Goal: Transaction & Acquisition: Purchase product/service

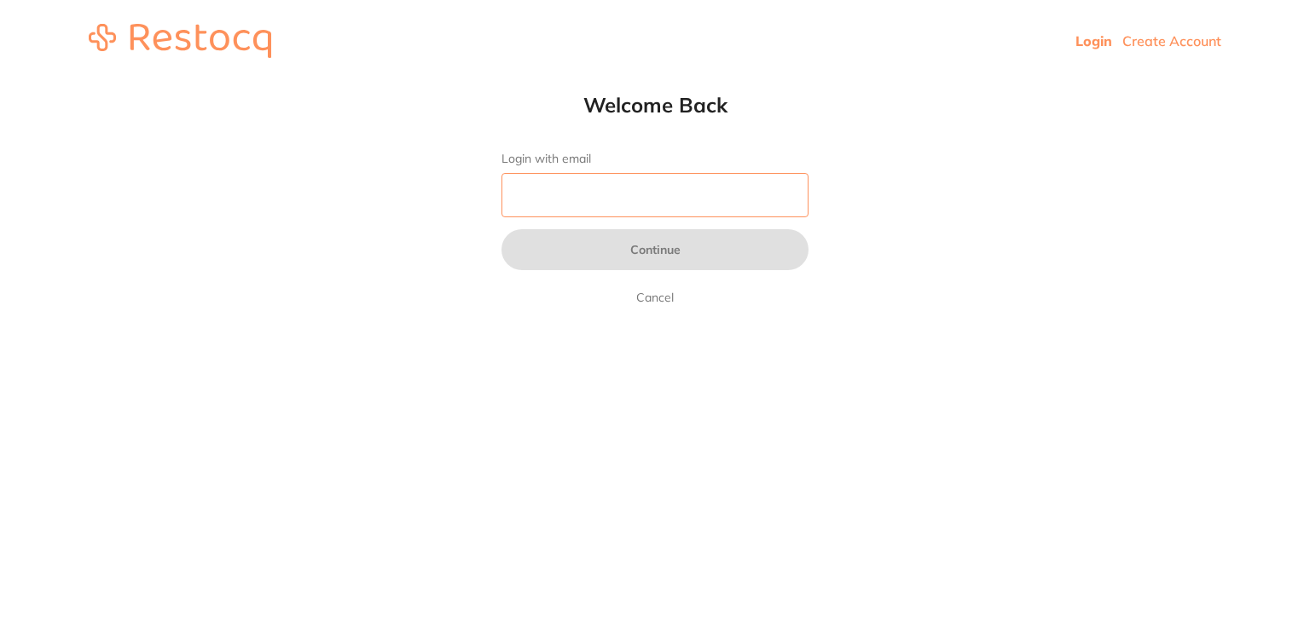
click at [557, 194] on input "Login with email" at bounding box center [654, 195] width 307 height 44
type input "[EMAIL_ADDRESS][DOMAIN_NAME]"
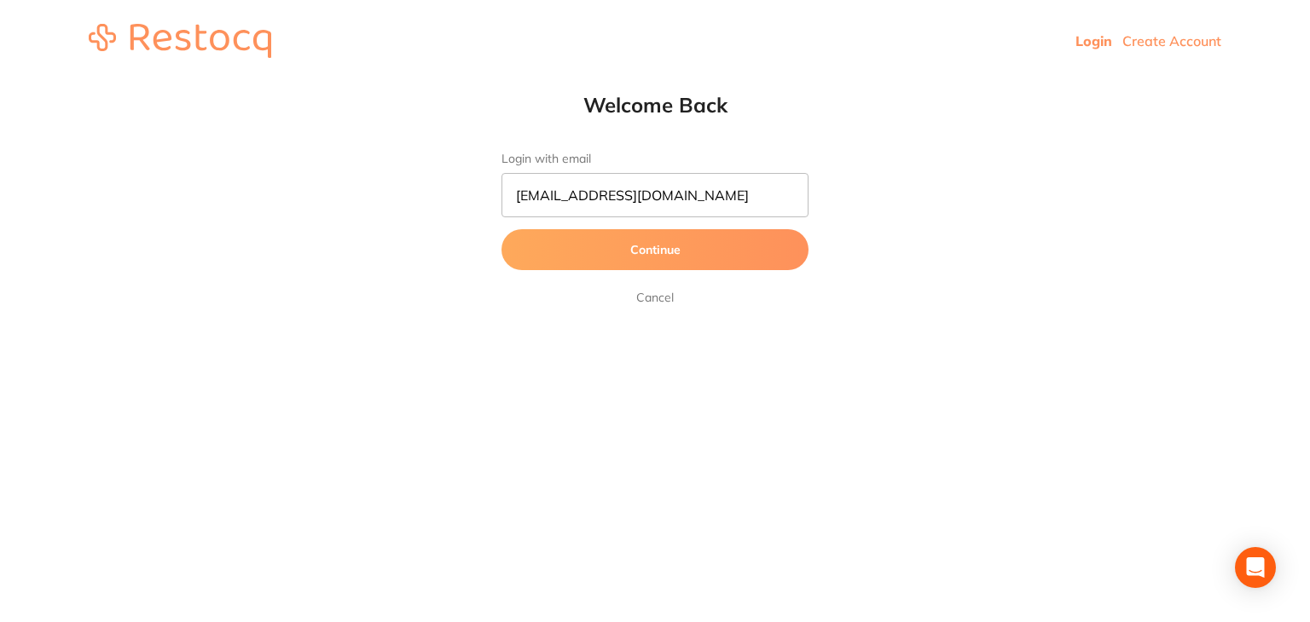
click at [631, 244] on button "Continue" at bounding box center [654, 249] width 307 height 41
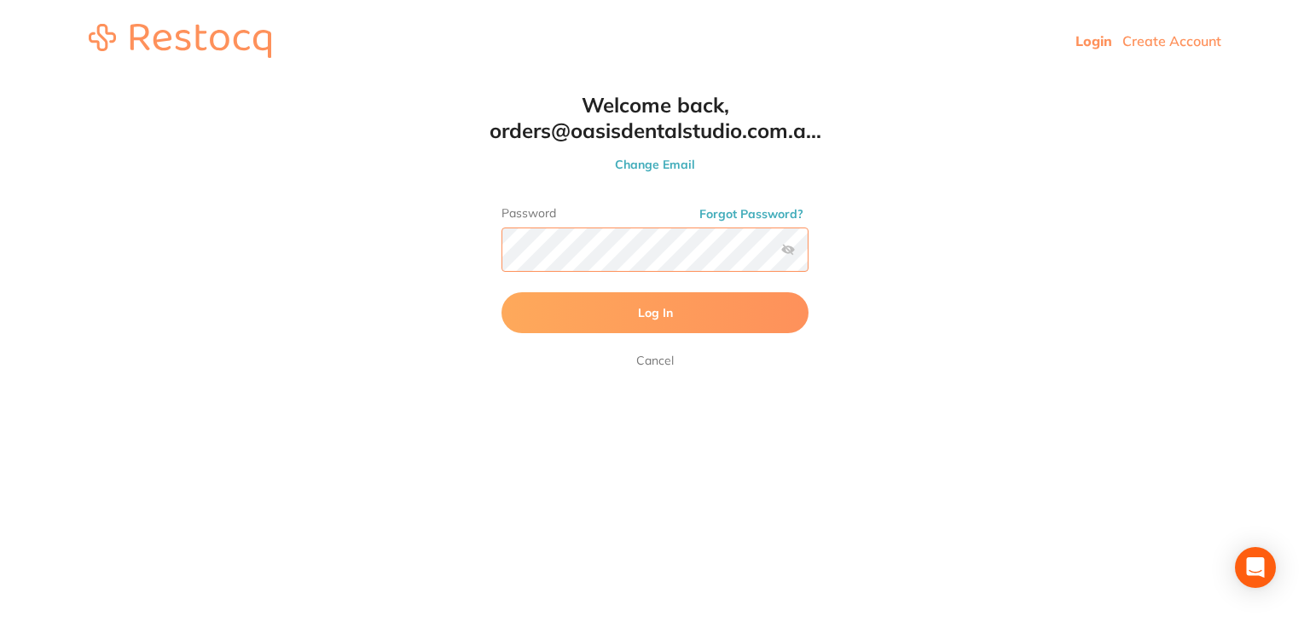
click at [501, 292] on button "Log In" at bounding box center [654, 312] width 307 height 41
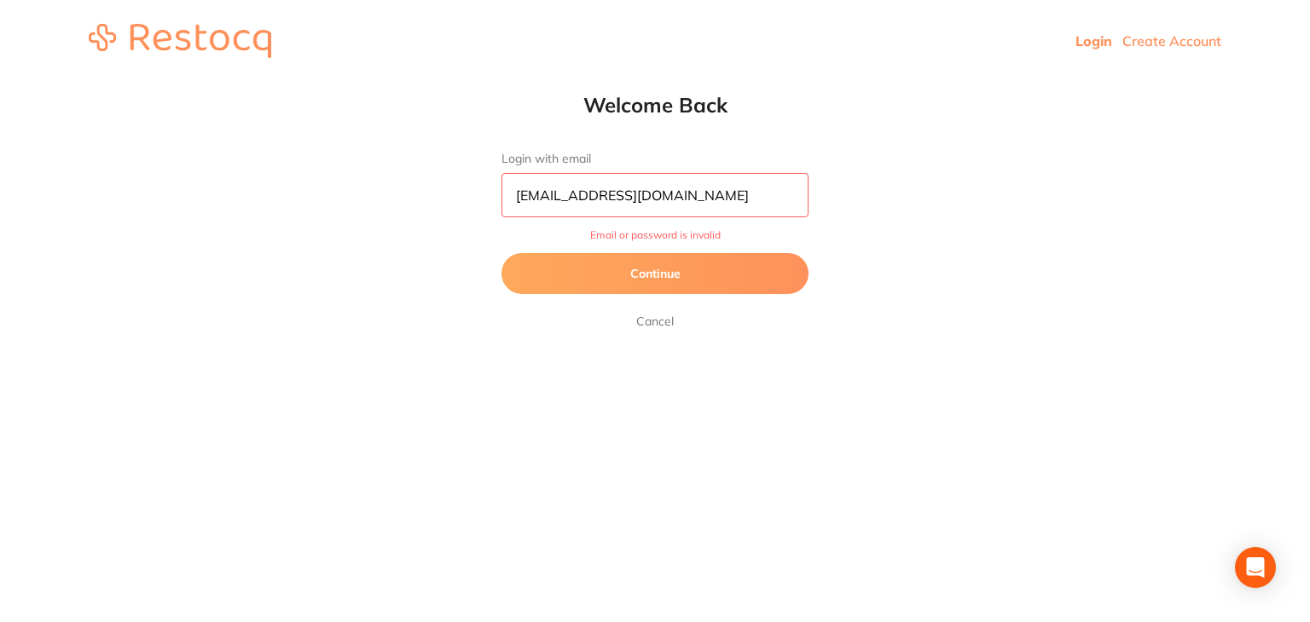
click at [713, 270] on button "Continue" at bounding box center [654, 273] width 307 height 41
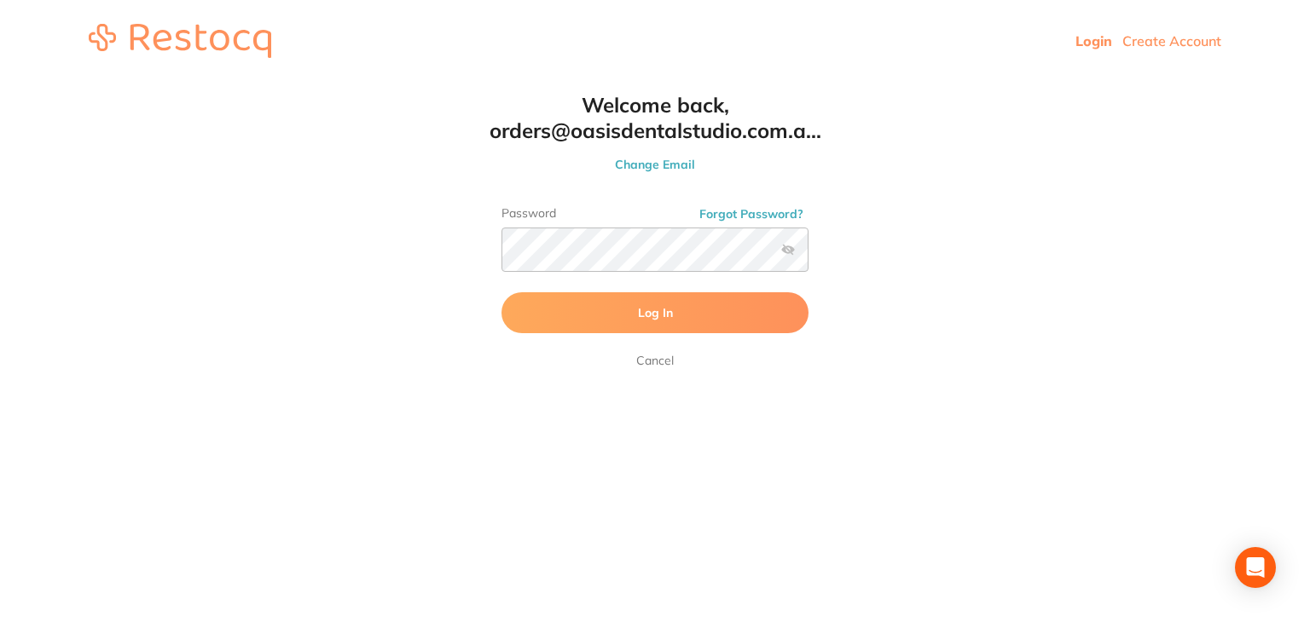
click at [788, 250] on label at bounding box center [788, 250] width 14 height 14
click at [808, 255] on input "checkbox" at bounding box center [808, 255] width 0 height 0
click at [788, 250] on label at bounding box center [788, 250] width 14 height 14
click at [808, 255] on input "checkbox" at bounding box center [808, 255] width 0 height 0
click at [722, 301] on button "Log In" at bounding box center [654, 312] width 307 height 41
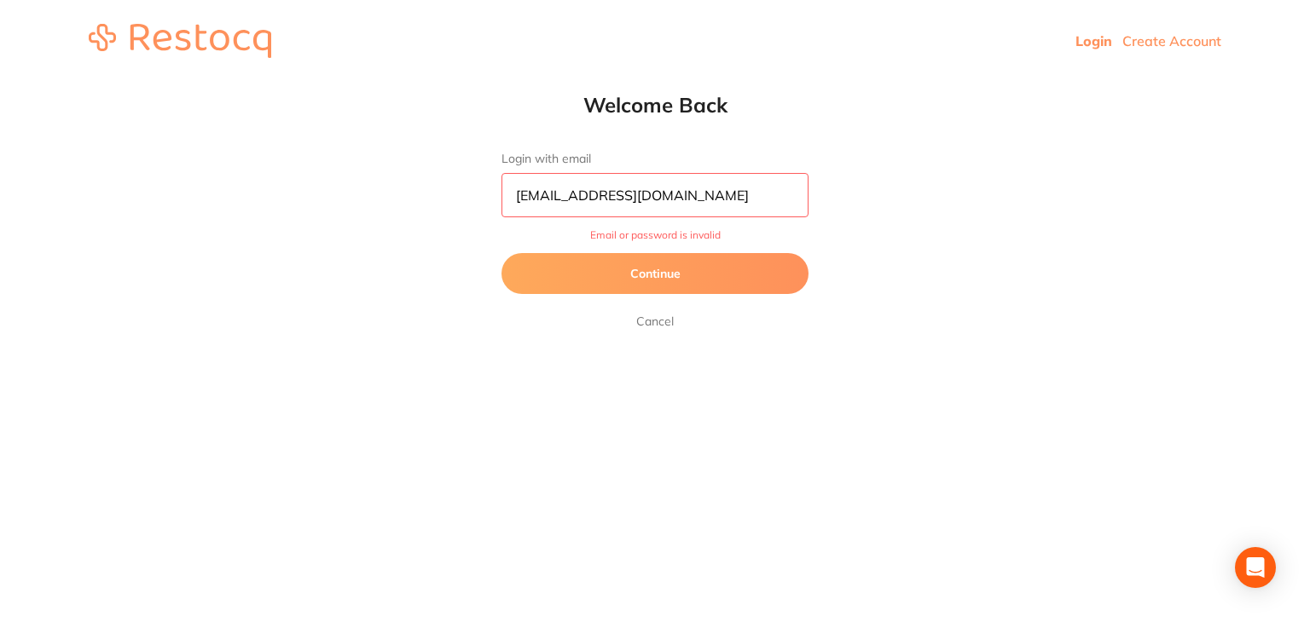
click at [679, 275] on button "Continue" at bounding box center [654, 273] width 307 height 41
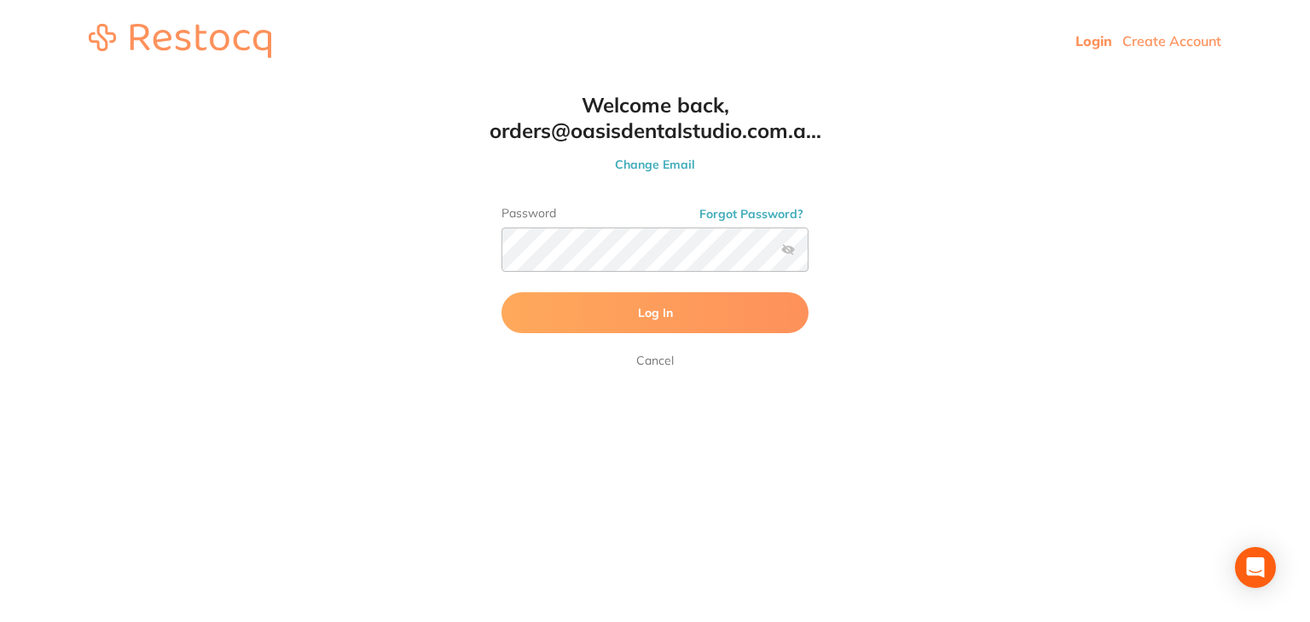
click at [679, 275] on div "Password Forgot Password?" at bounding box center [654, 245] width 307 height 79
click at [789, 246] on label at bounding box center [788, 250] width 14 height 14
click at [808, 255] on input "checkbox" at bounding box center [808, 255] width 0 height 0
click at [106, 82] on html "Login Create Account Welcome Back Login with email orders@oasisdentalstudio.com…" at bounding box center [655, 41] width 1310 height 82
click at [501, 292] on button "Log In" at bounding box center [654, 312] width 307 height 41
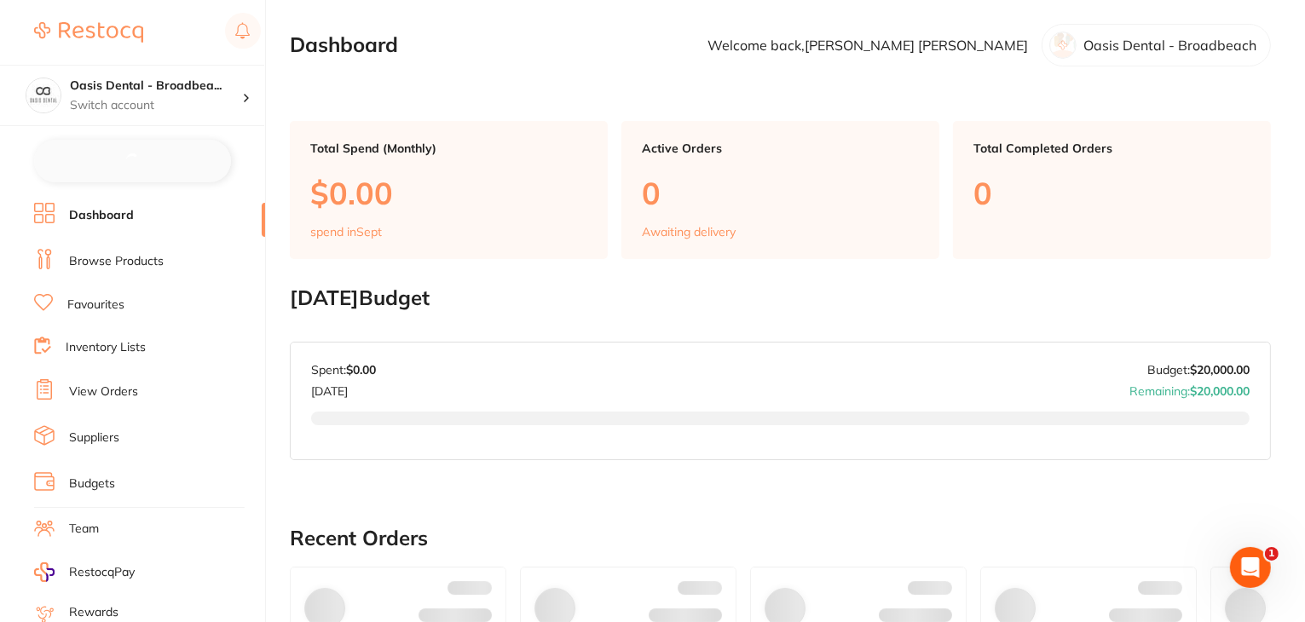
checkbox input "false"
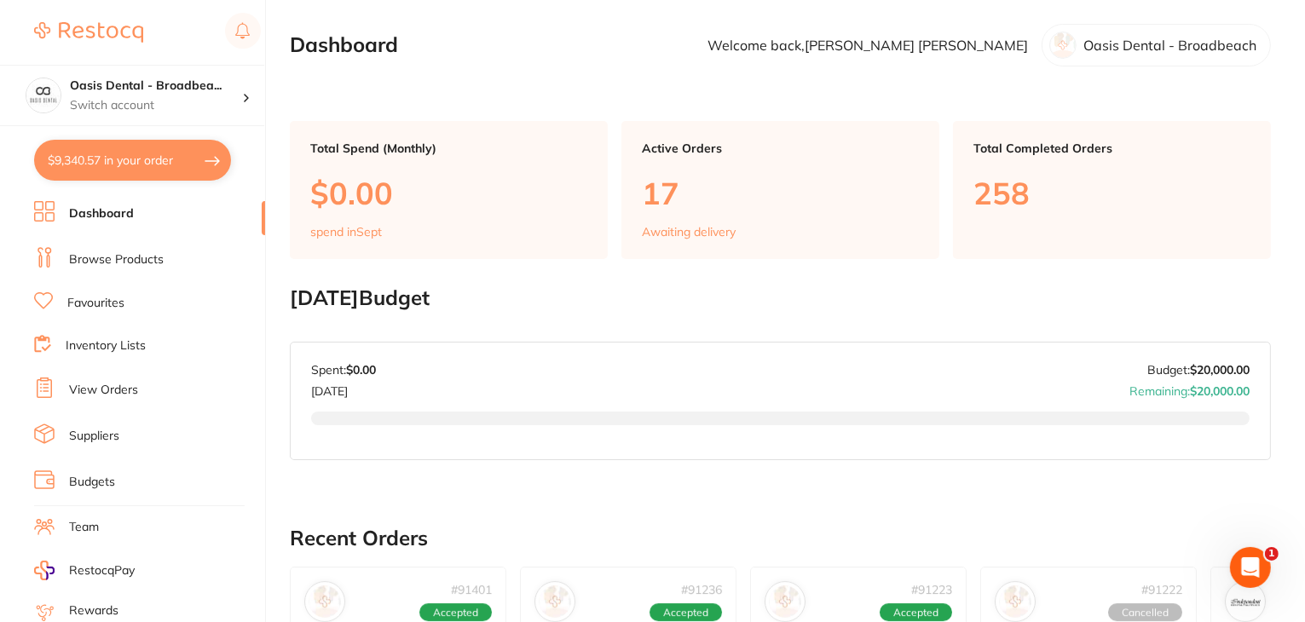
click at [0, 183] on section "Oasis Dental - Broadbea... Switch account Oasis Dental - Broadbeach $9,340.57 i…" at bounding box center [133, 311] width 266 height 622
click at [147, 261] on link "Browse Products" at bounding box center [116, 260] width 95 height 17
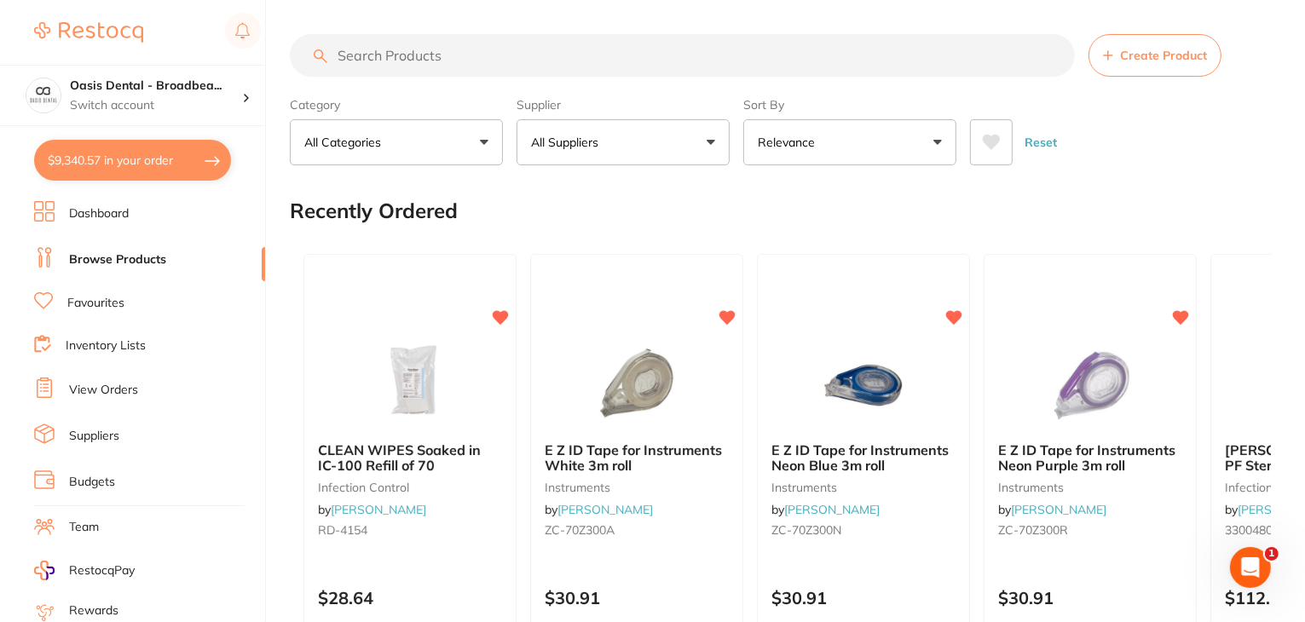
click at [646, 61] on input "search" at bounding box center [682, 55] width 785 height 43
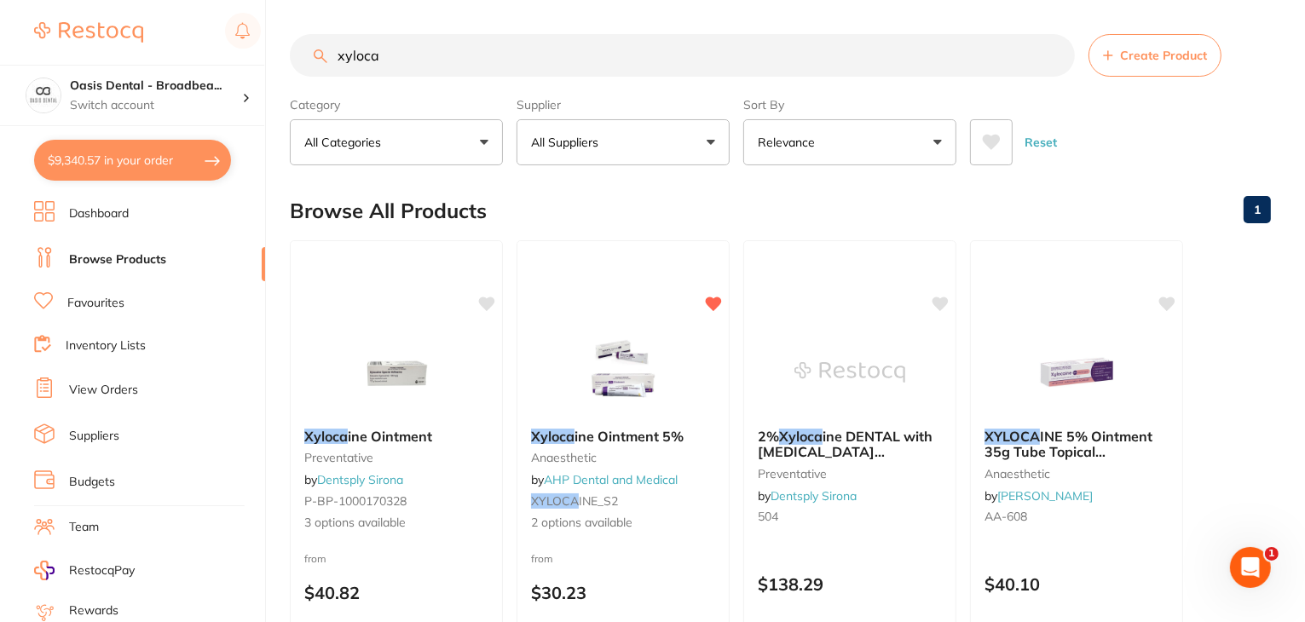
type input "xyloca"
click at [720, 134] on button "All Suppliers" at bounding box center [623, 142] width 213 height 46
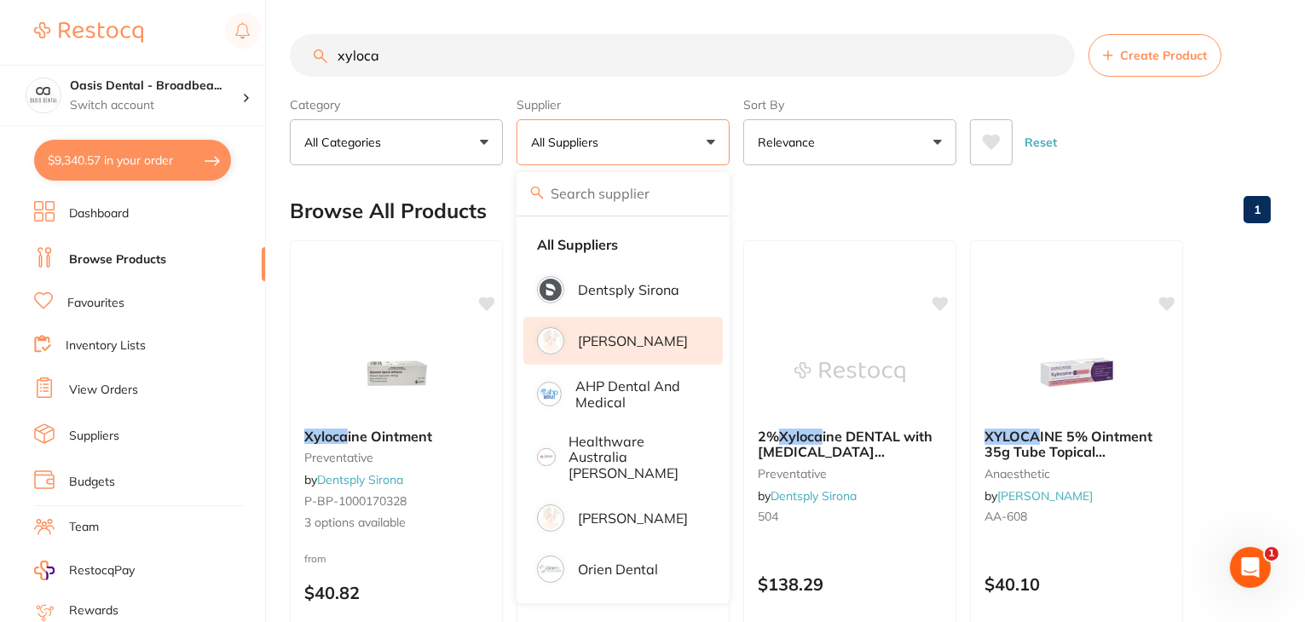
click at [622, 345] on p "[PERSON_NAME]" at bounding box center [633, 340] width 110 height 15
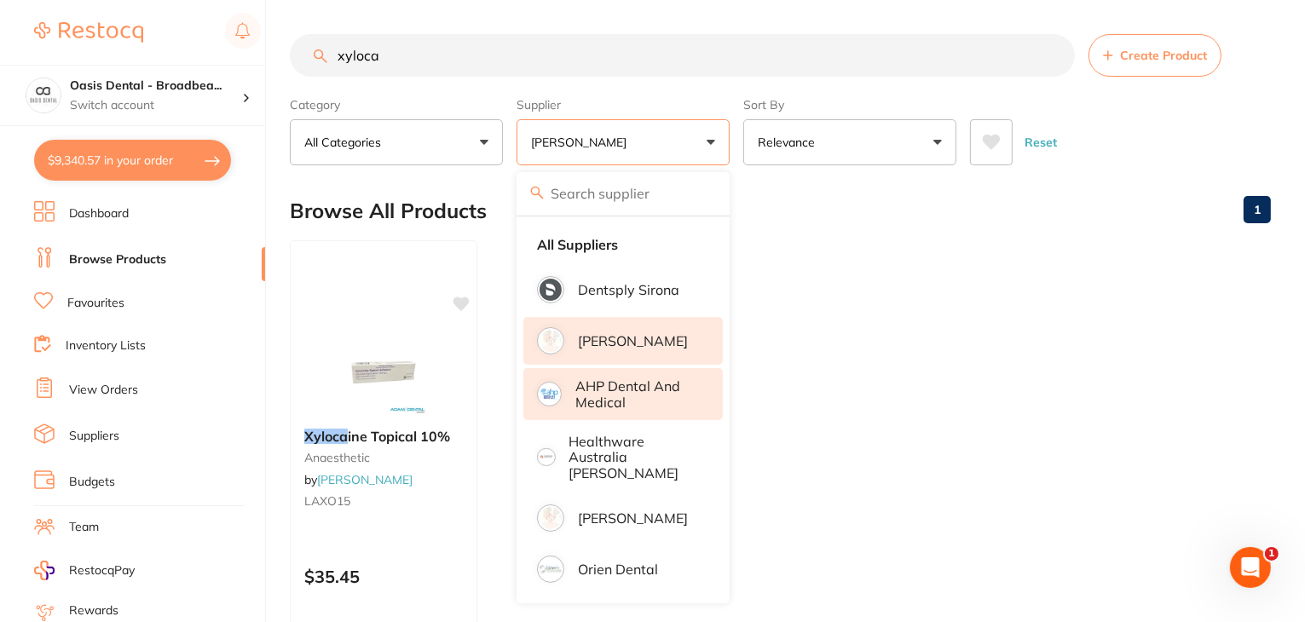
click at [659, 389] on p "AHP Dental and Medical" at bounding box center [638, 395] width 124 height 32
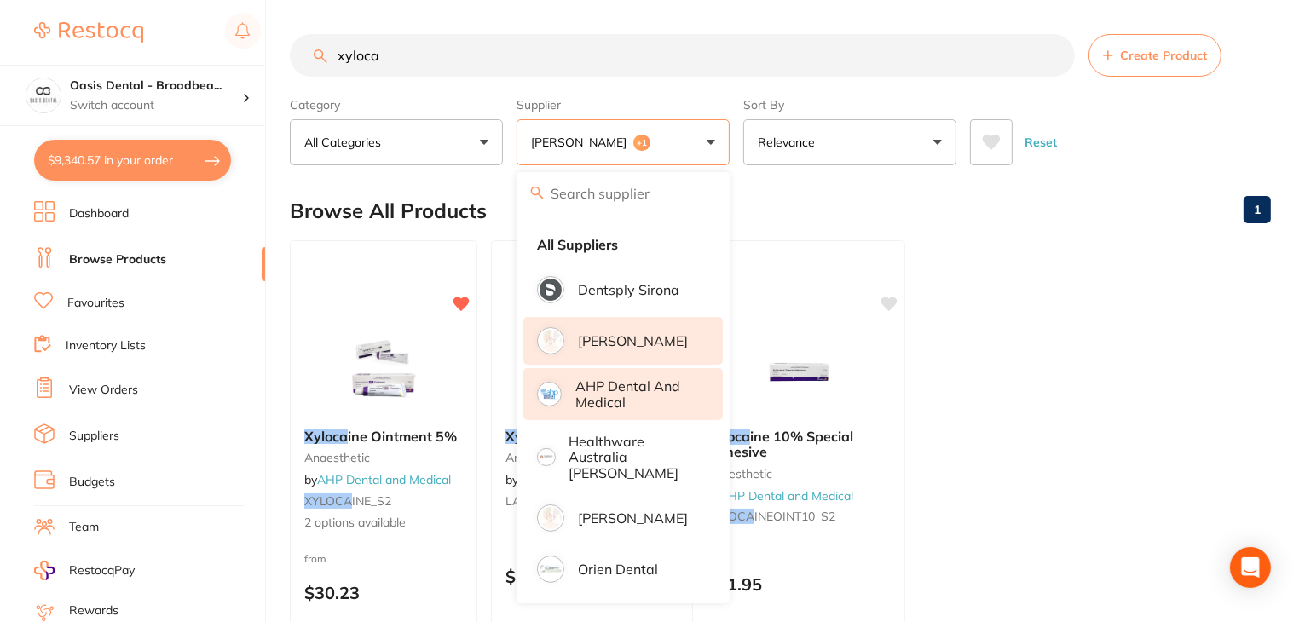
click at [1044, 396] on ul "Xyloca ine Ointment 5% anaesthetic by AHP Dental and Medical XYLOCA INE_S2 2 op…" at bounding box center [780, 485] width 981 height 490
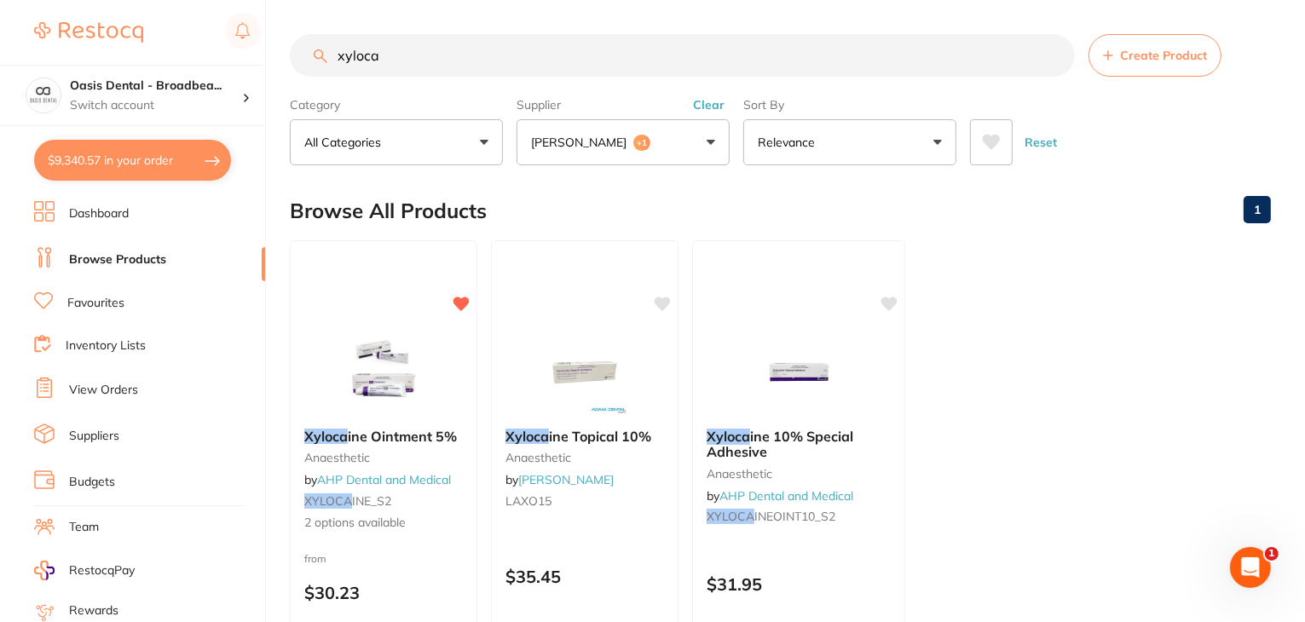
click at [816, 148] on p "Relevance" at bounding box center [790, 142] width 64 height 17
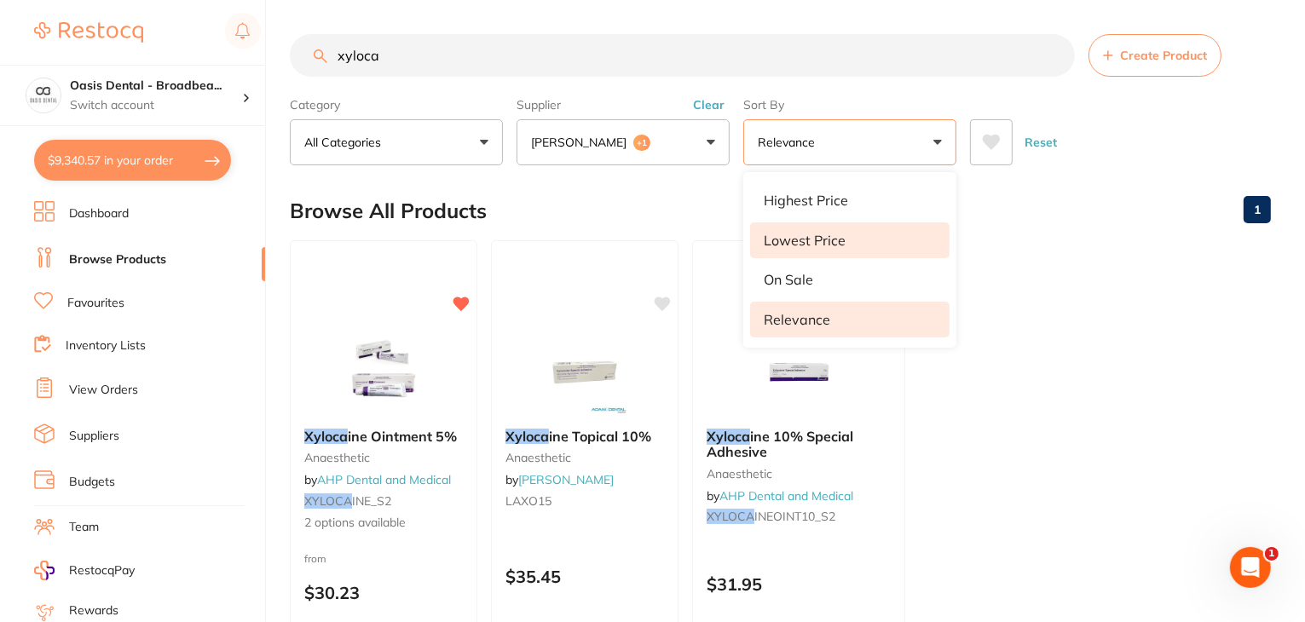
click at [826, 233] on p "Lowest Price" at bounding box center [805, 240] width 82 height 15
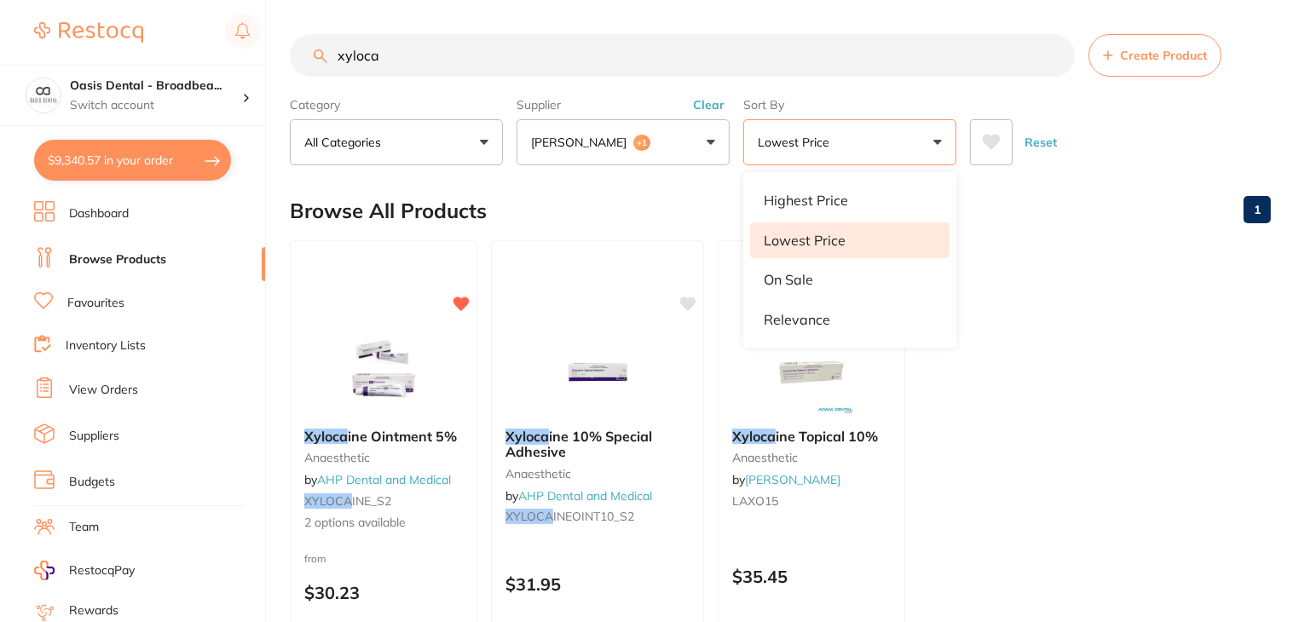
click at [1034, 311] on ul "Xyloca ine Ointment 5% anaesthetic by AHP Dental and Medical XYLOCA INE_S2 2 op…" at bounding box center [780, 485] width 981 height 490
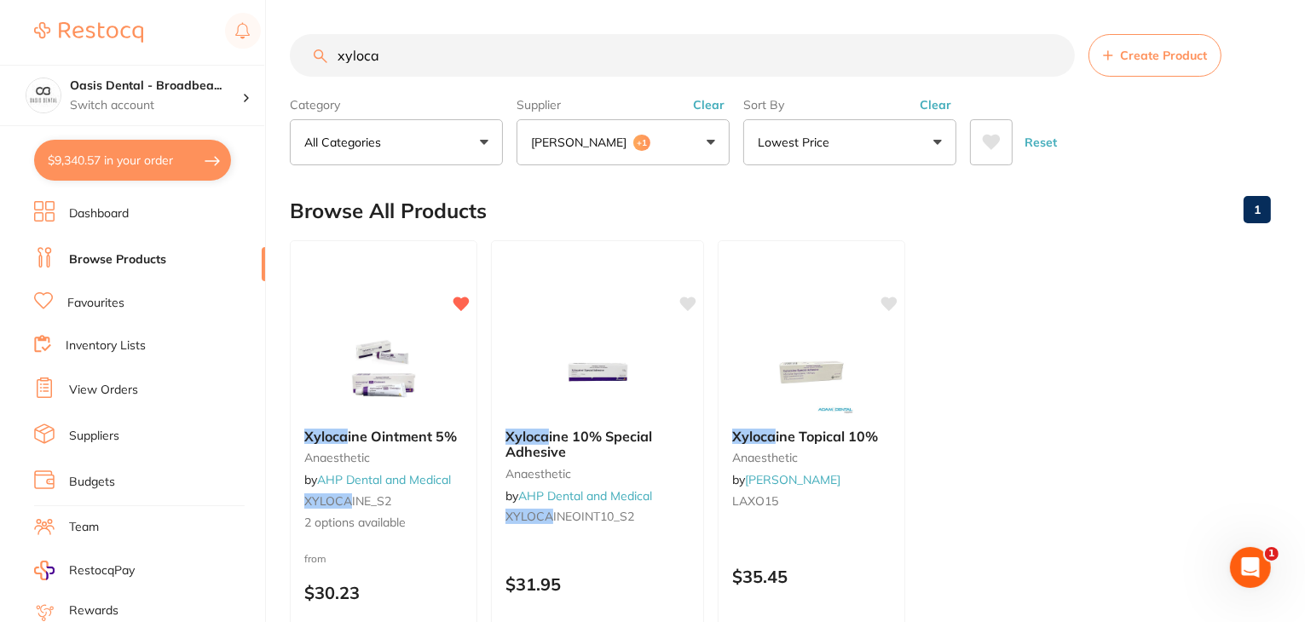
click at [681, 159] on button "Adam Dental +1" at bounding box center [623, 142] width 213 height 46
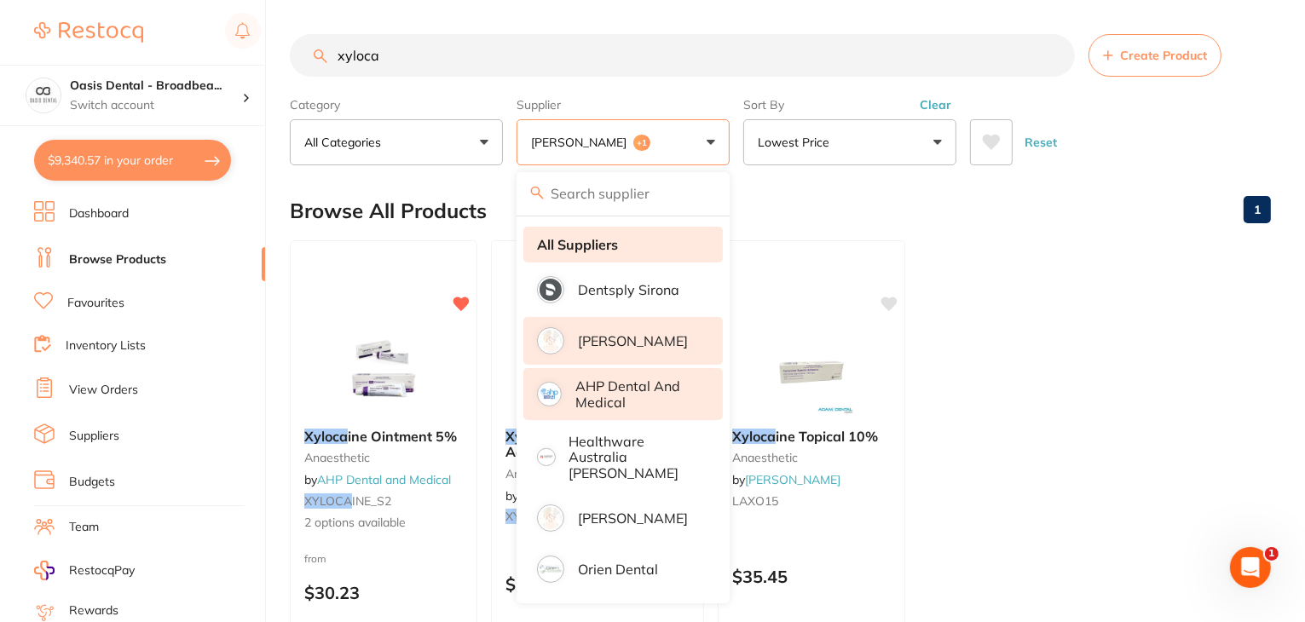
click at [617, 246] on strong "All Suppliers" at bounding box center [577, 244] width 81 height 15
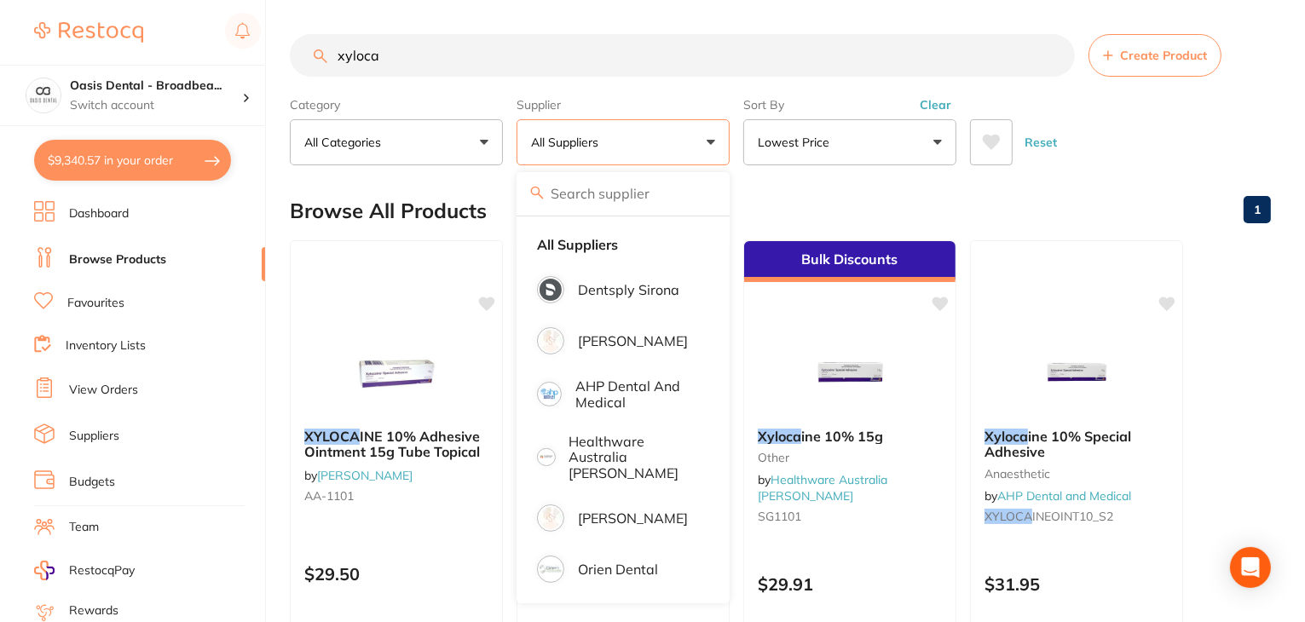
click at [827, 148] on p "Lowest Price" at bounding box center [797, 142] width 78 height 17
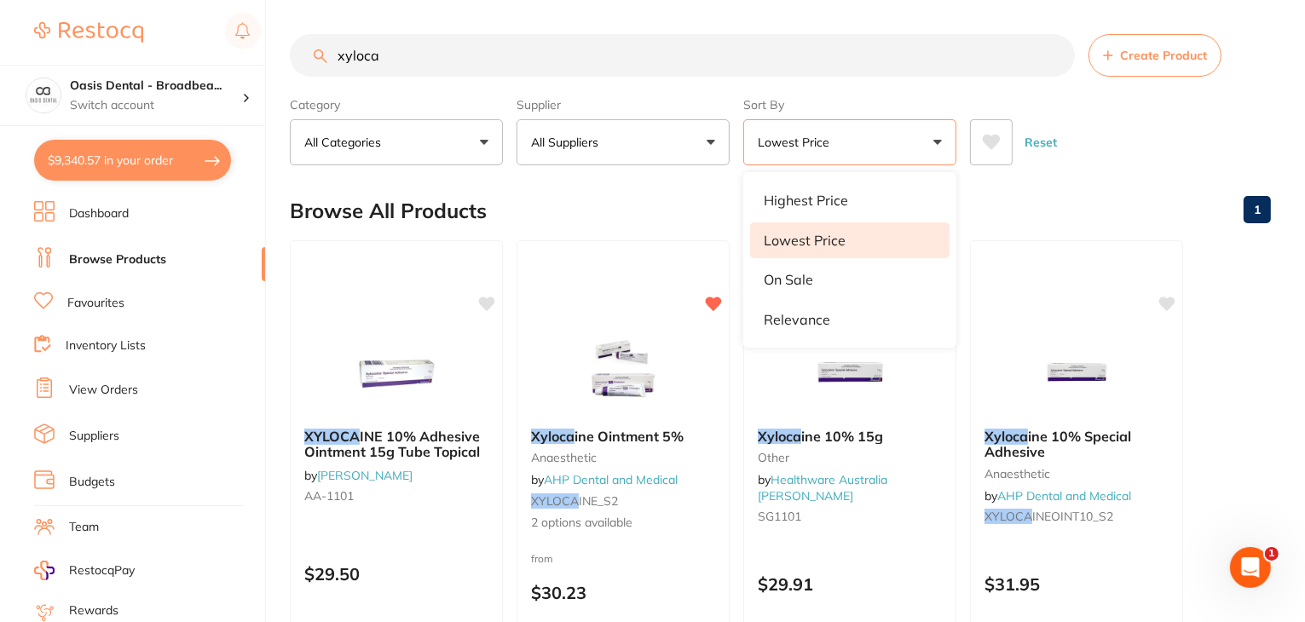
click at [827, 148] on p "Lowest Price" at bounding box center [797, 142] width 78 height 17
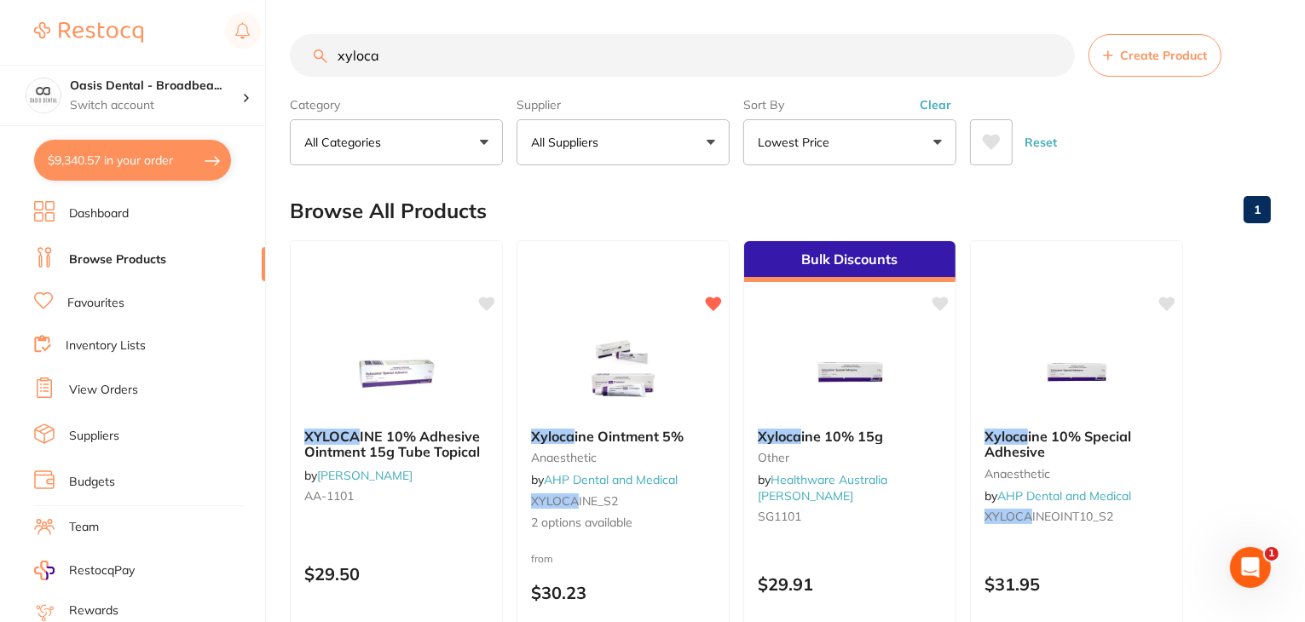
click at [901, 149] on button "Lowest Price" at bounding box center [849, 142] width 213 height 46
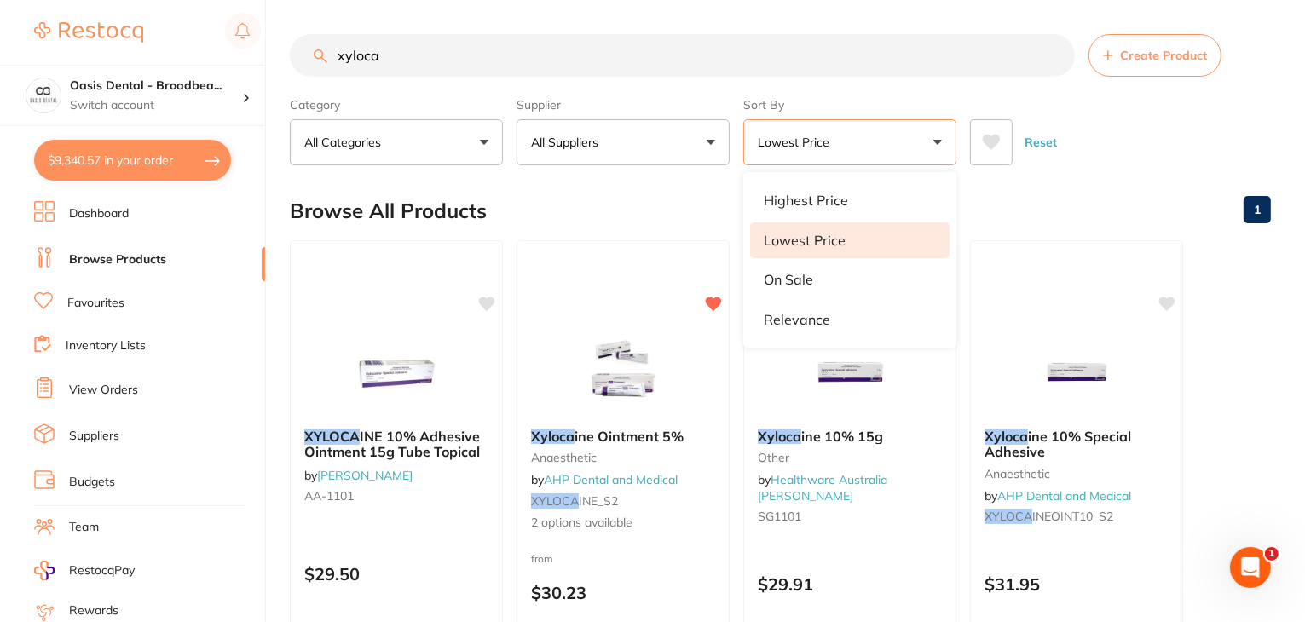
click at [875, 236] on li "Lowest Price" at bounding box center [850, 241] width 200 height 36
click at [1070, 218] on div "Browse All Products 1" at bounding box center [780, 210] width 981 height 57
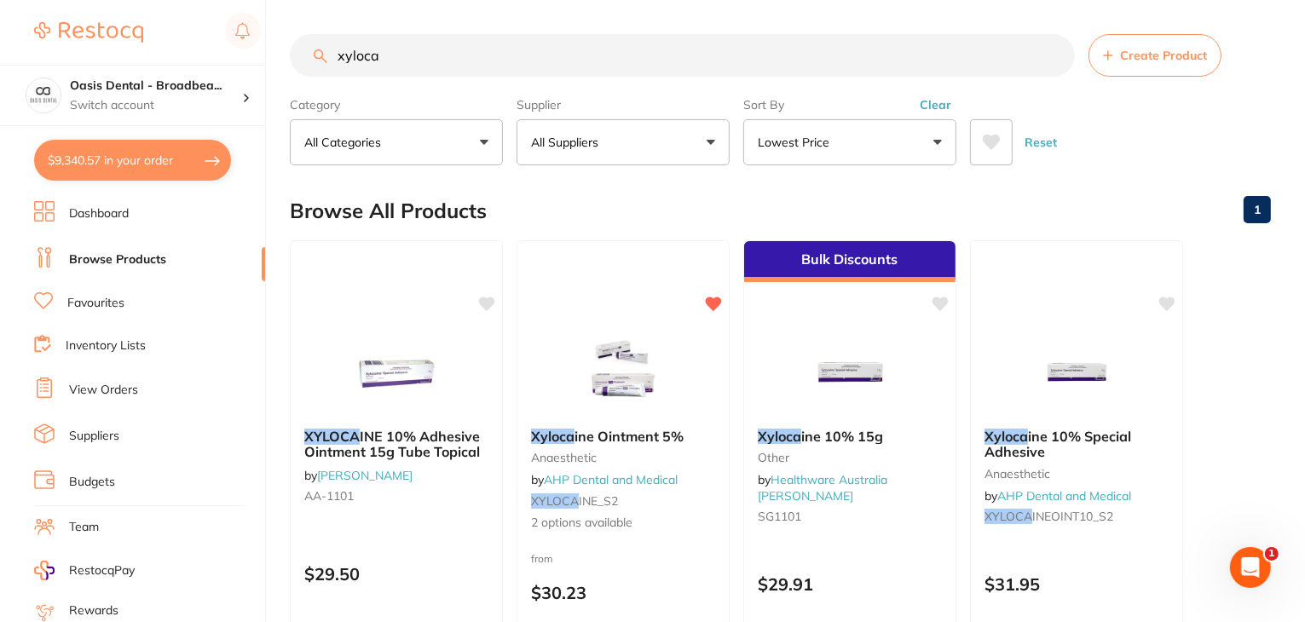
click at [1085, 210] on div "Browse All Products 1" at bounding box center [780, 210] width 981 height 57
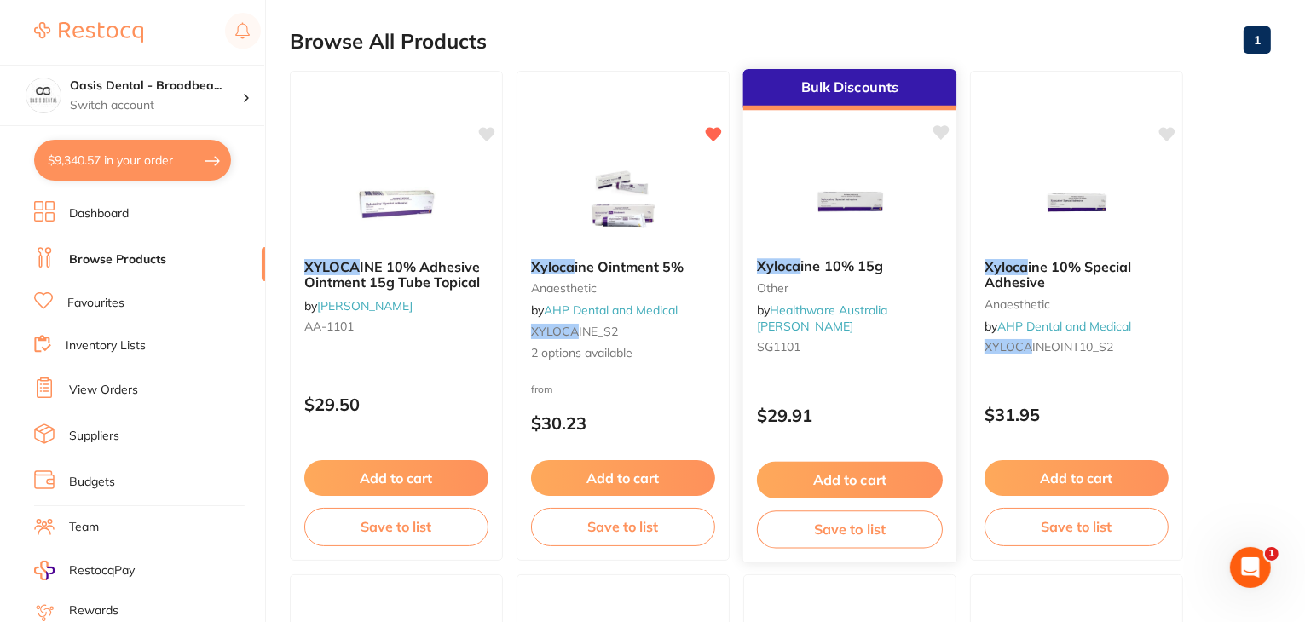
scroll to position [166, 0]
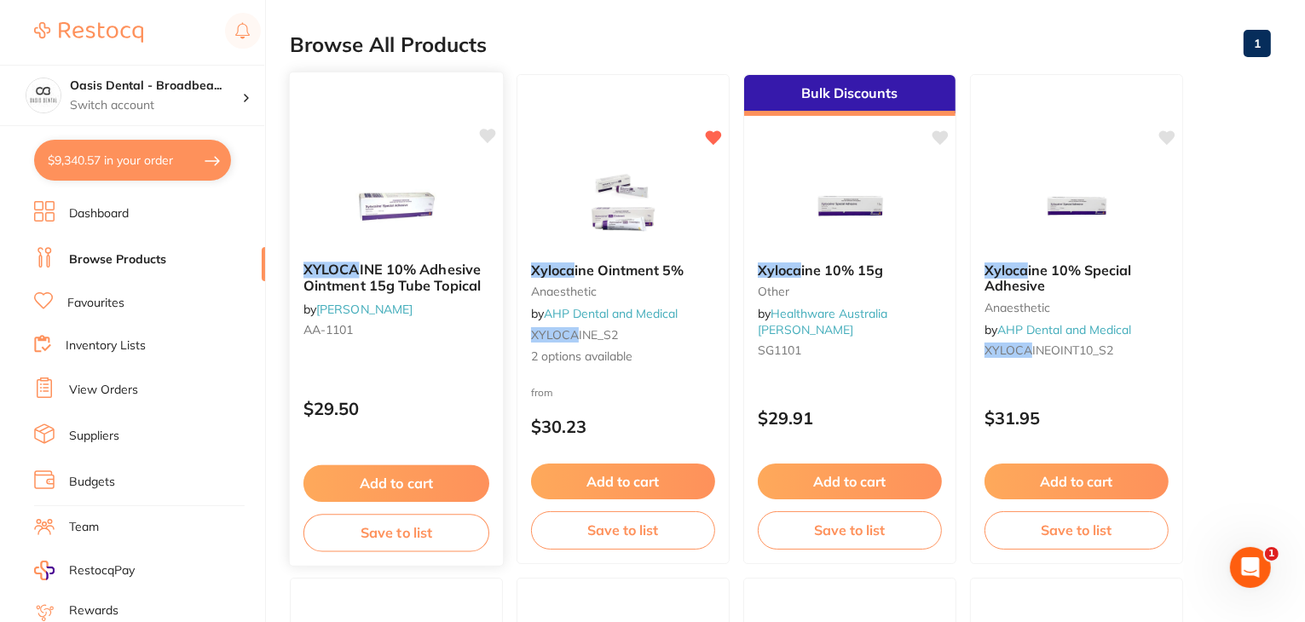
click at [485, 136] on icon at bounding box center [488, 136] width 16 height 14
click at [390, 488] on button "Add to cart" at bounding box center [397, 484] width 186 height 37
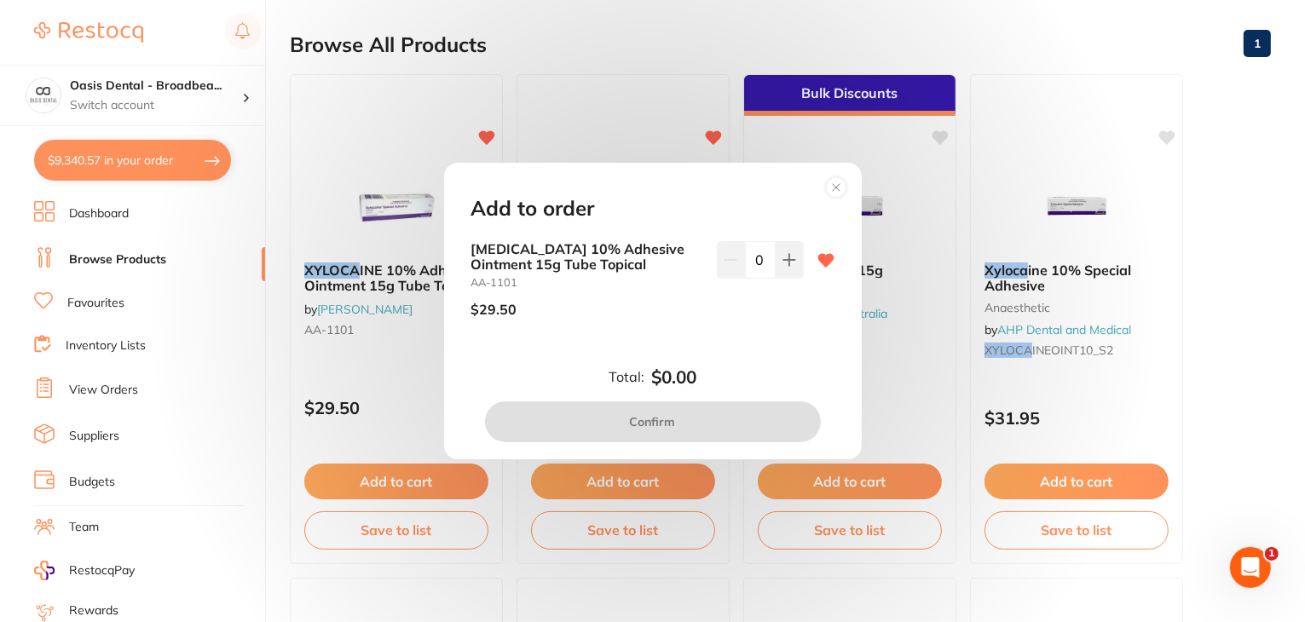
scroll to position [0, 0]
drag, startPoint x: 788, startPoint y: 291, endPoint x: 791, endPoint y: 263, distance: 27.5
click at [791, 263] on div "0" at bounding box center [760, 286] width 87 height 90
click at [790, 263] on icon at bounding box center [790, 260] width 14 height 14
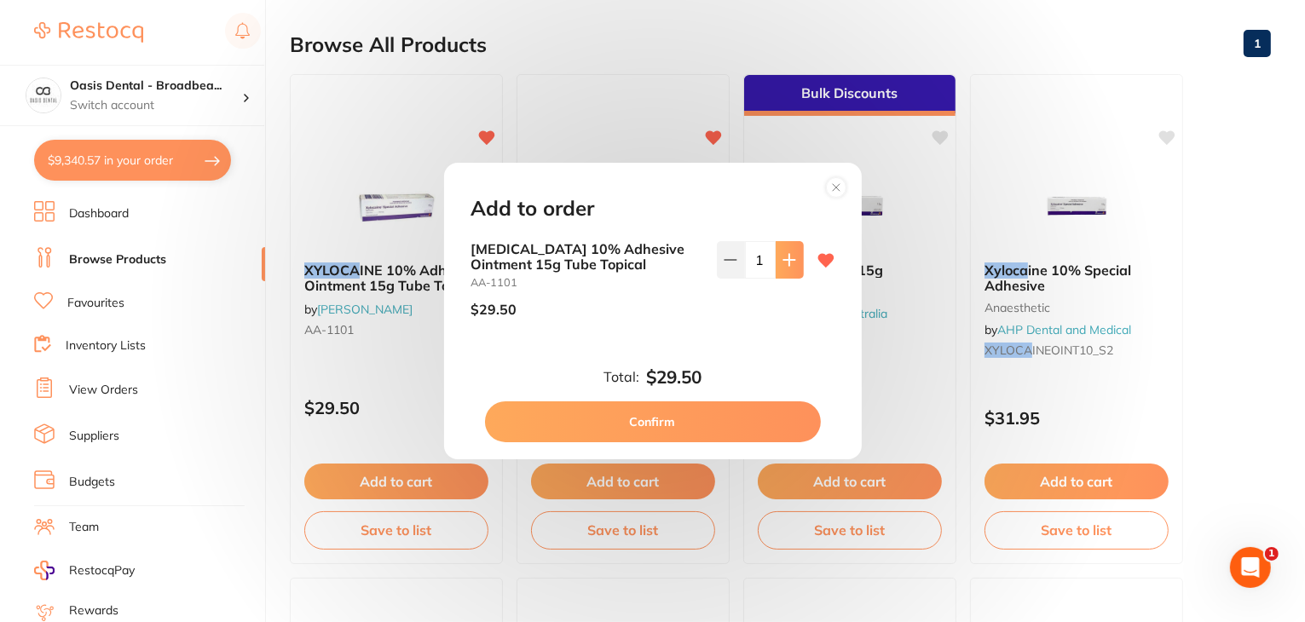
click at [790, 263] on icon at bounding box center [790, 260] width 14 height 14
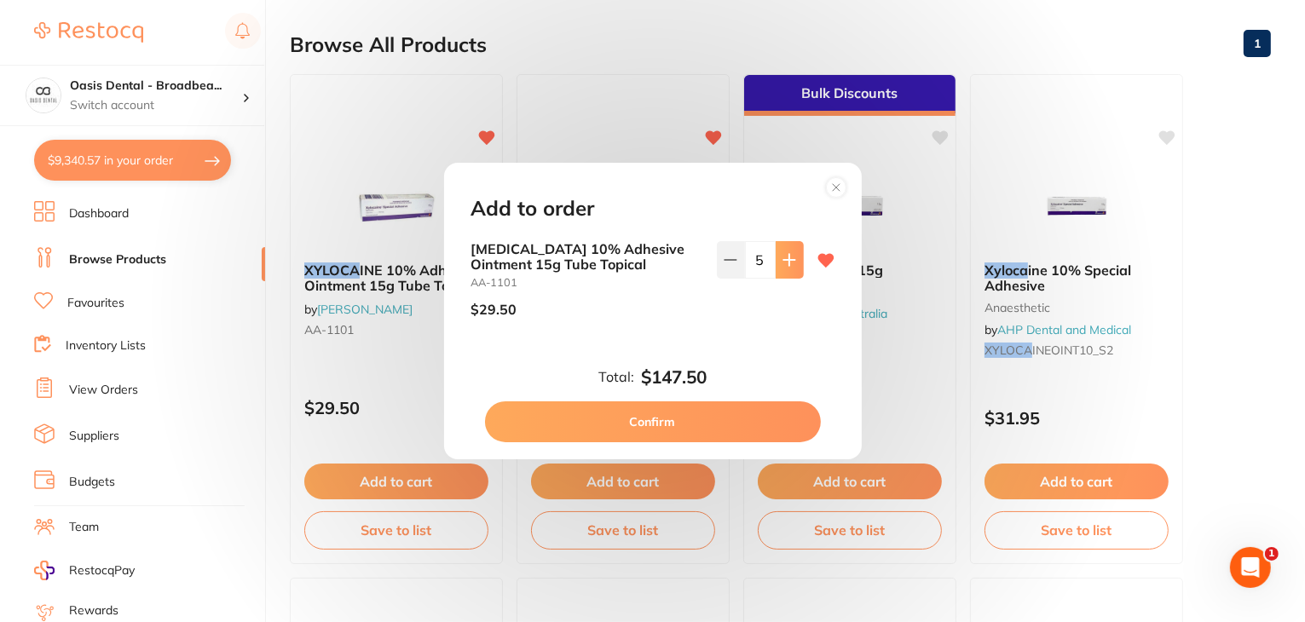
type input "6"
click at [673, 416] on button "Confirm" at bounding box center [653, 422] width 336 height 41
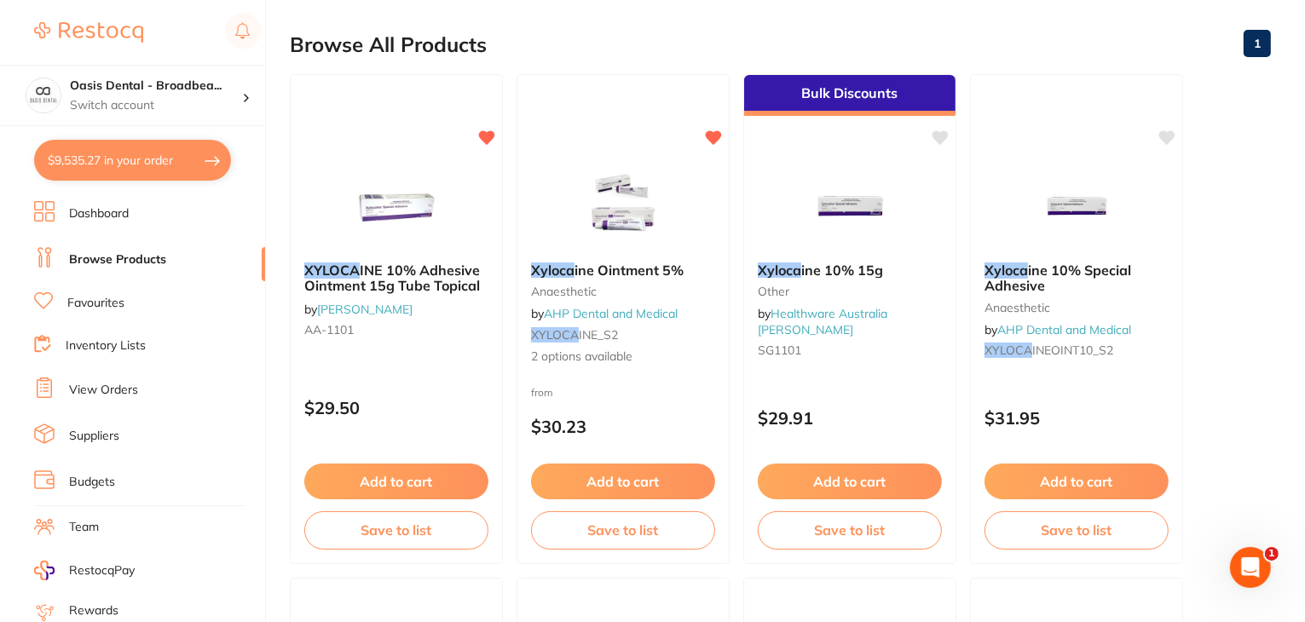
click at [1098, 42] on div "Browse All Products 1" at bounding box center [780, 44] width 981 height 57
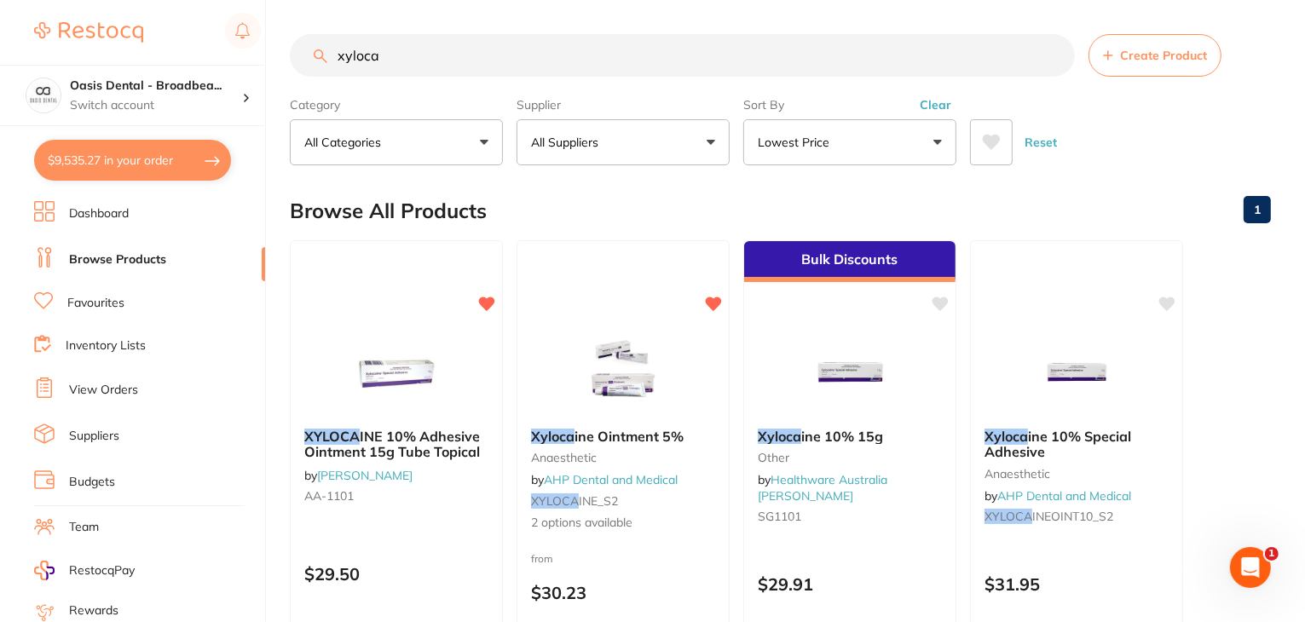
click at [416, 56] on input "xyloca" at bounding box center [682, 55] width 785 height 43
drag, startPoint x: 416, startPoint y: 56, endPoint x: 111, endPoint y: 39, distance: 305.7
click at [111, 39] on div "$9,535.27 Oasis Dental - Broadbea... Switch account Oasis Dental - Broadbeach $…" at bounding box center [652, 311] width 1305 height 622
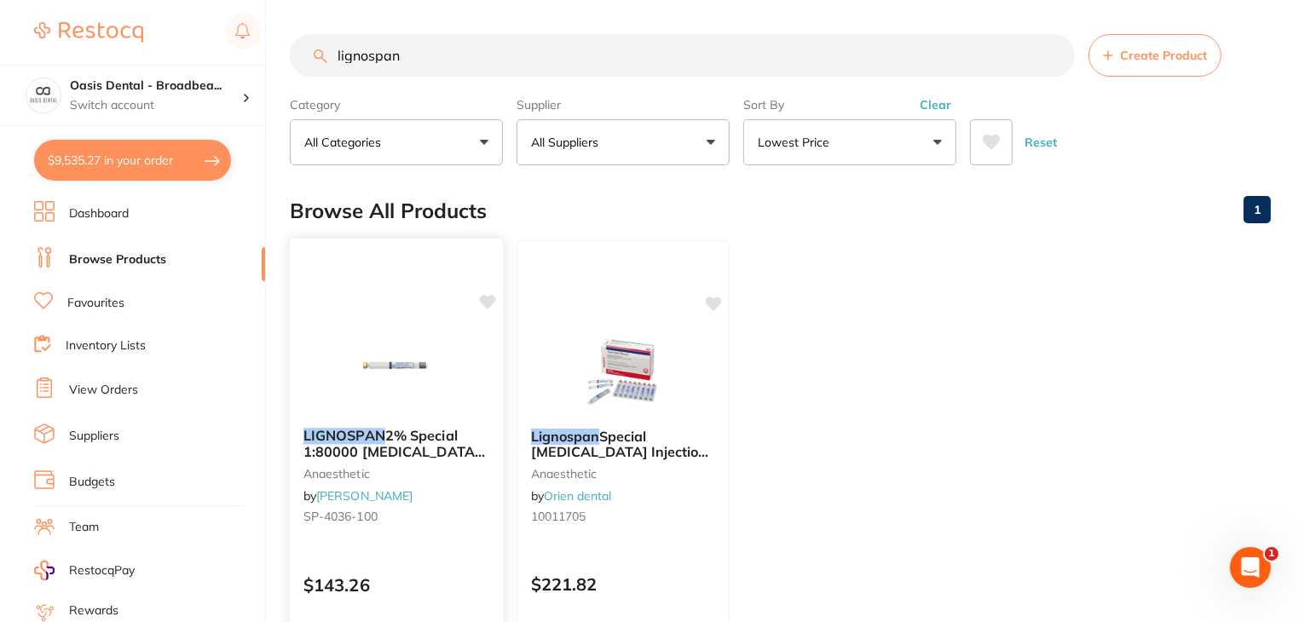
type input "lignospan"
click at [491, 299] on icon at bounding box center [488, 302] width 16 height 14
click at [928, 410] on ul "LIGNOSPAN 2% Special 1:80000 adrenalin 2.2ml 2xBox 50 Blue anaesthetic by Henry…" at bounding box center [780, 485] width 981 height 490
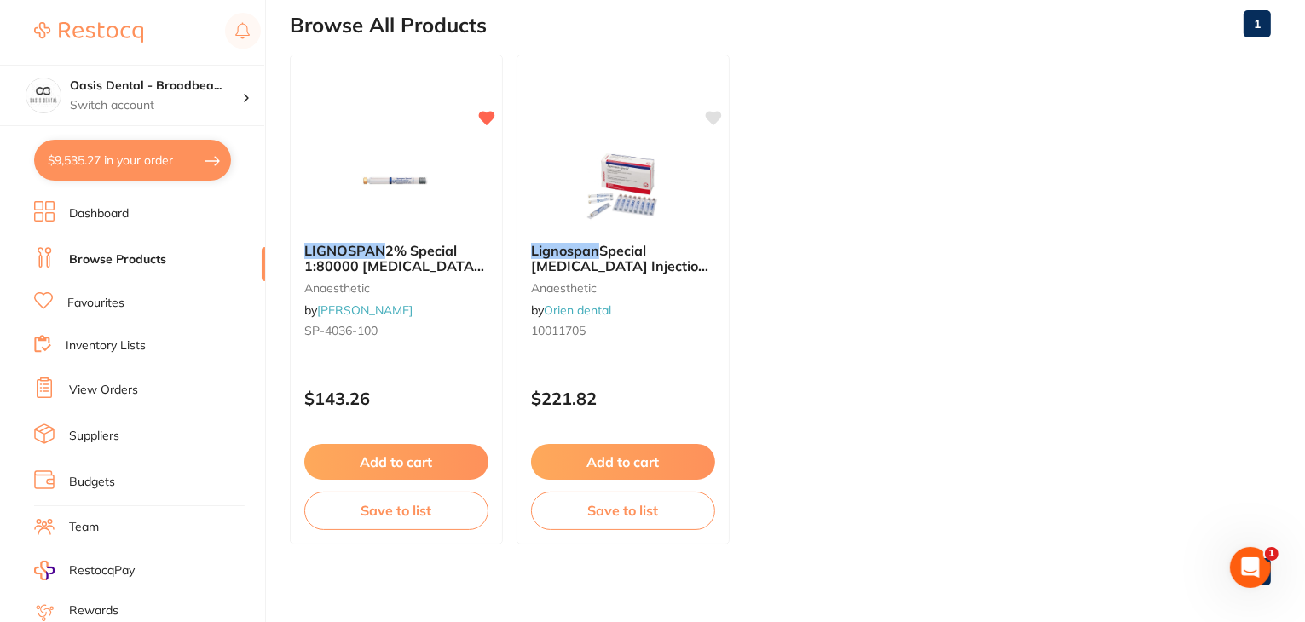
scroll to position [197, 0]
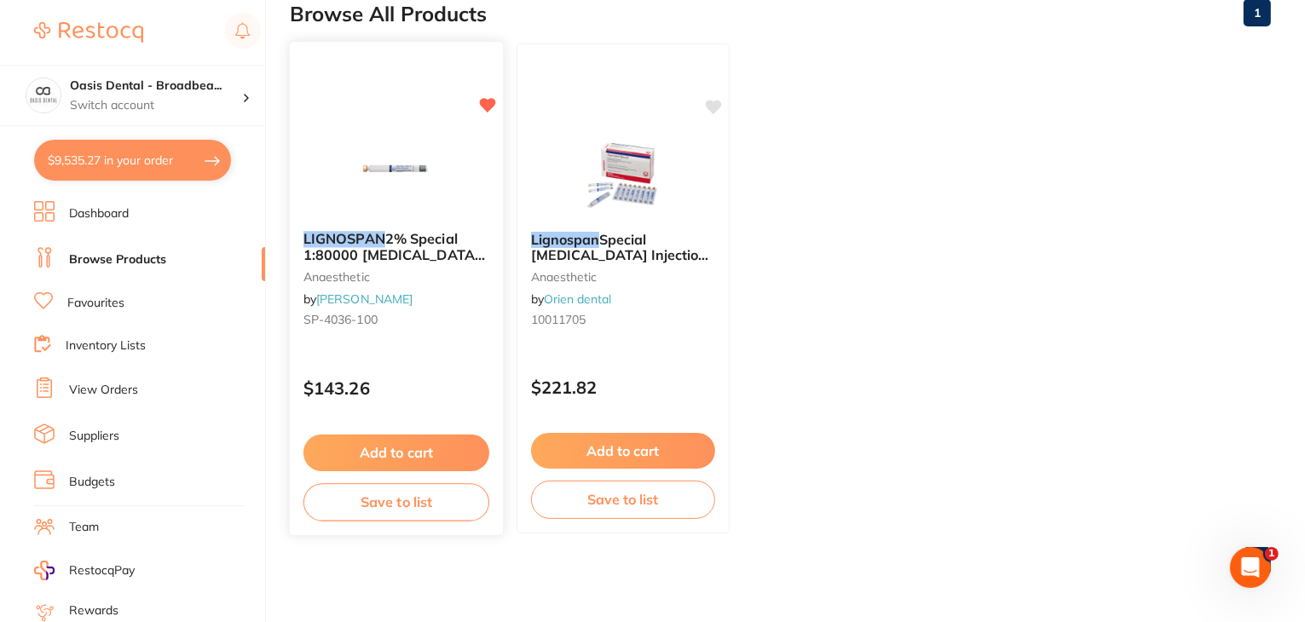
click at [408, 450] on button "Add to cart" at bounding box center [397, 453] width 186 height 37
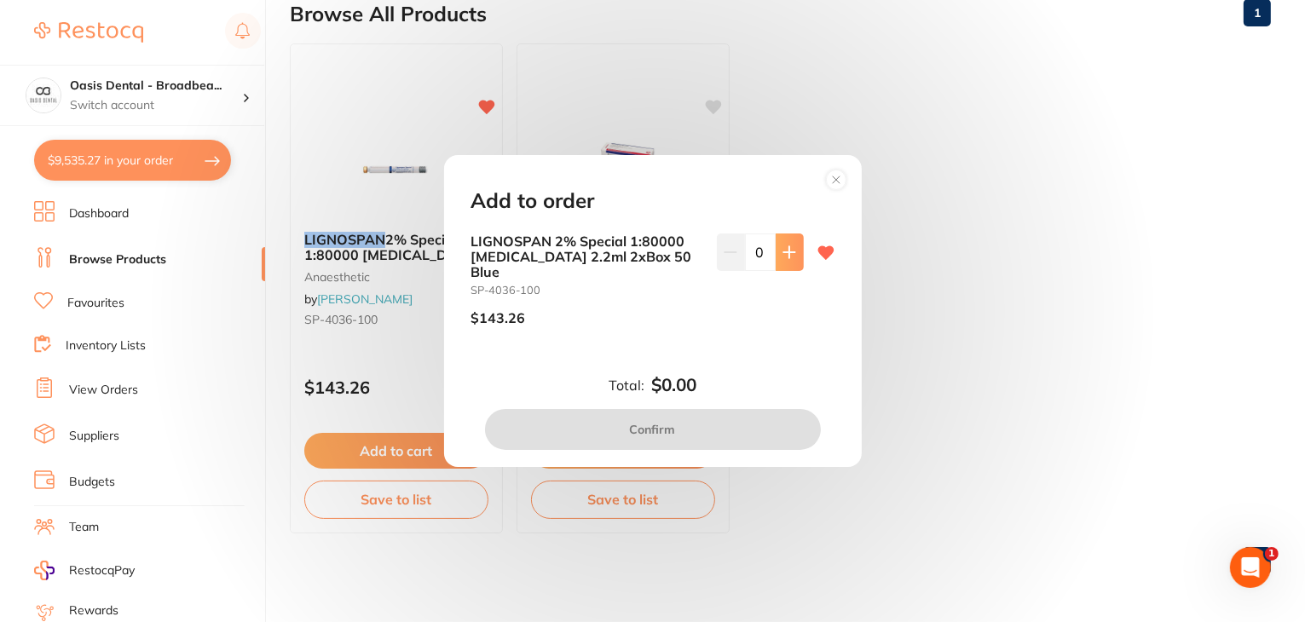
scroll to position [0, 0]
click at [786, 250] on button at bounding box center [790, 253] width 28 height 38
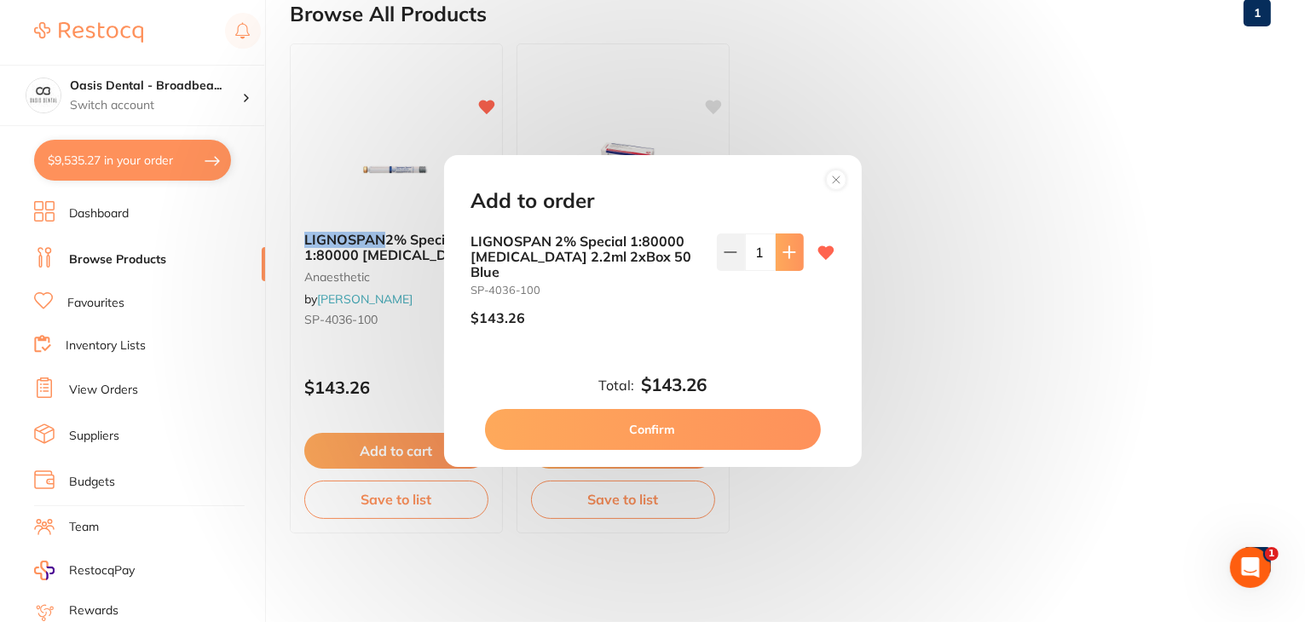
click at [786, 250] on button at bounding box center [790, 253] width 28 height 38
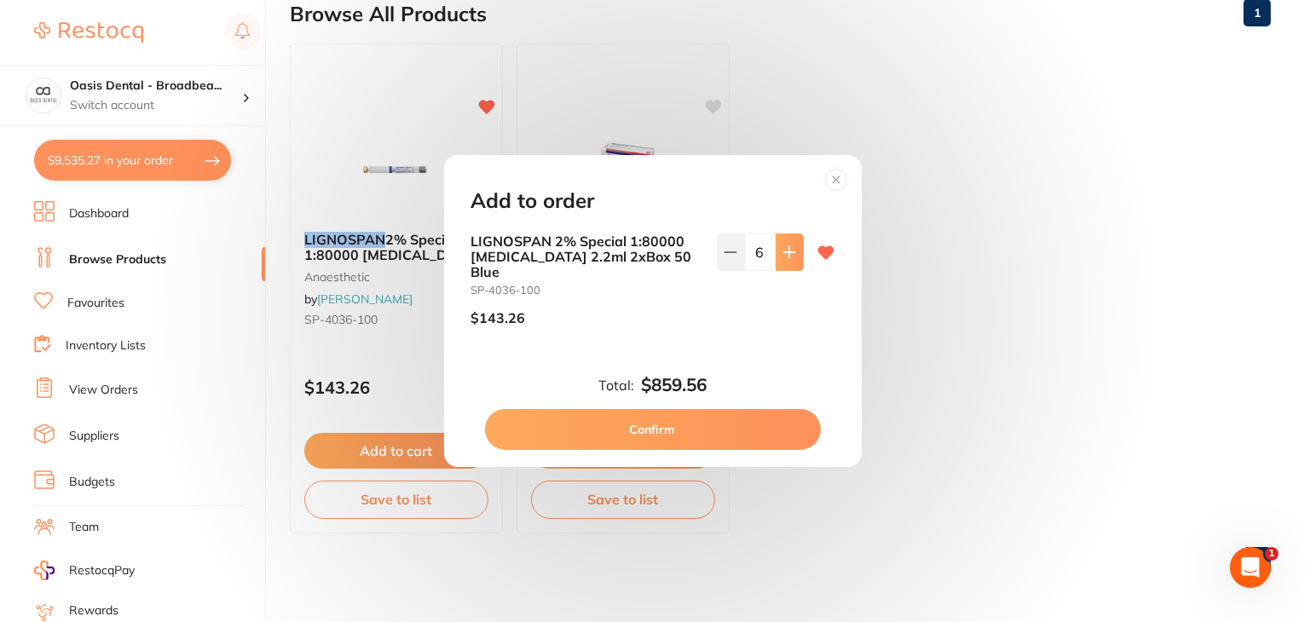
click at [786, 250] on button at bounding box center [790, 253] width 28 height 38
click at [738, 253] on button at bounding box center [731, 253] width 28 height 38
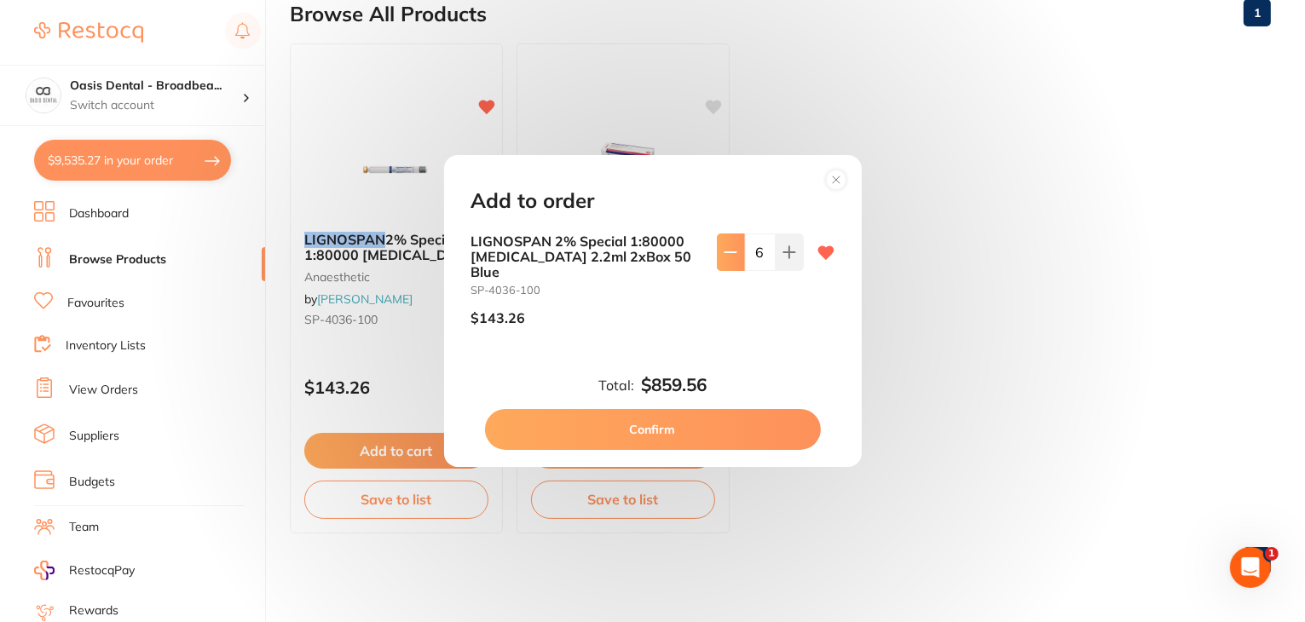
type input "5"
click at [716, 423] on button "Confirm" at bounding box center [653, 429] width 336 height 41
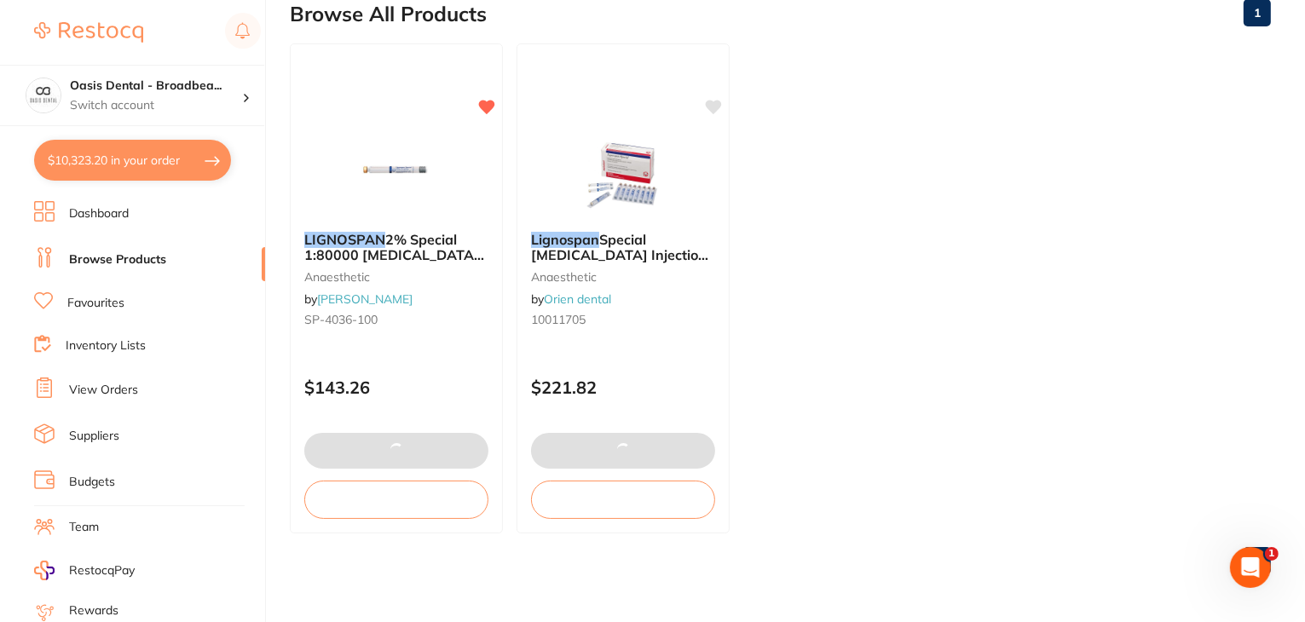
click at [857, 130] on ul "LIGNOSPAN 2% Special 1:80000 adrenalin 2.2ml 2xBox 50 Blue anaesthetic by Henry…" at bounding box center [780, 288] width 981 height 490
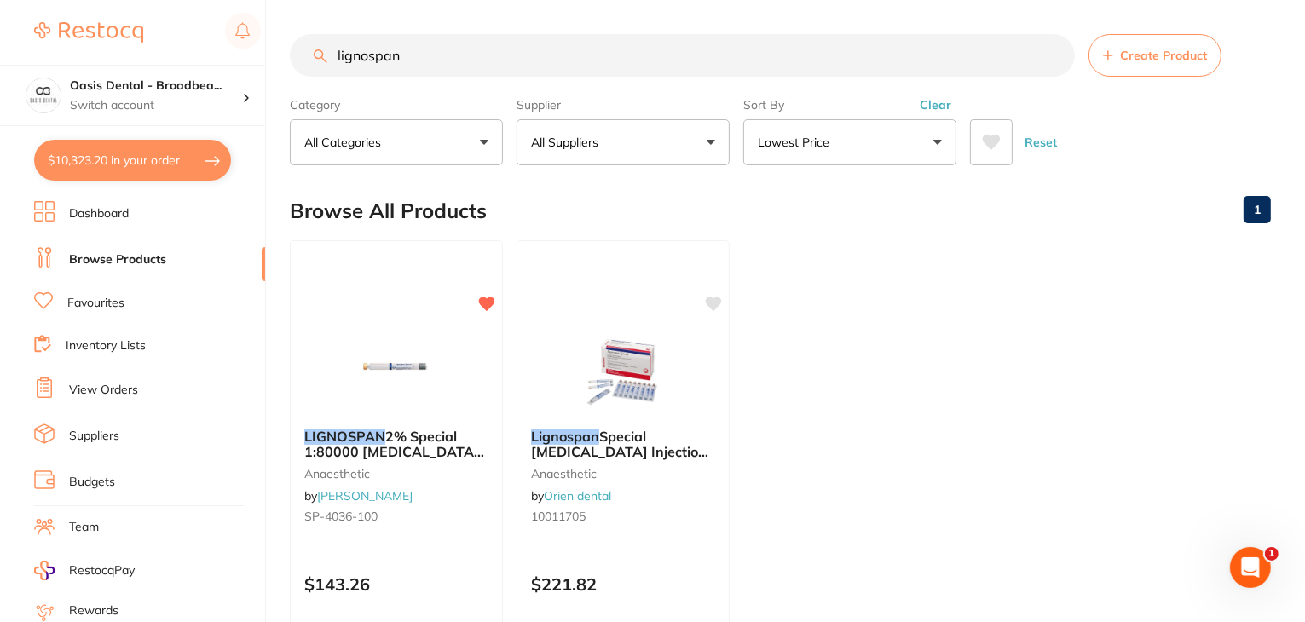
drag, startPoint x: 421, startPoint y: 56, endPoint x: 273, endPoint y: 56, distance: 148.4
click at [273, 56] on div "$10,323.20 Oasis Dental - Broadbea... Switch account Oasis Dental - Broadbeach …" at bounding box center [652, 311] width 1305 height 622
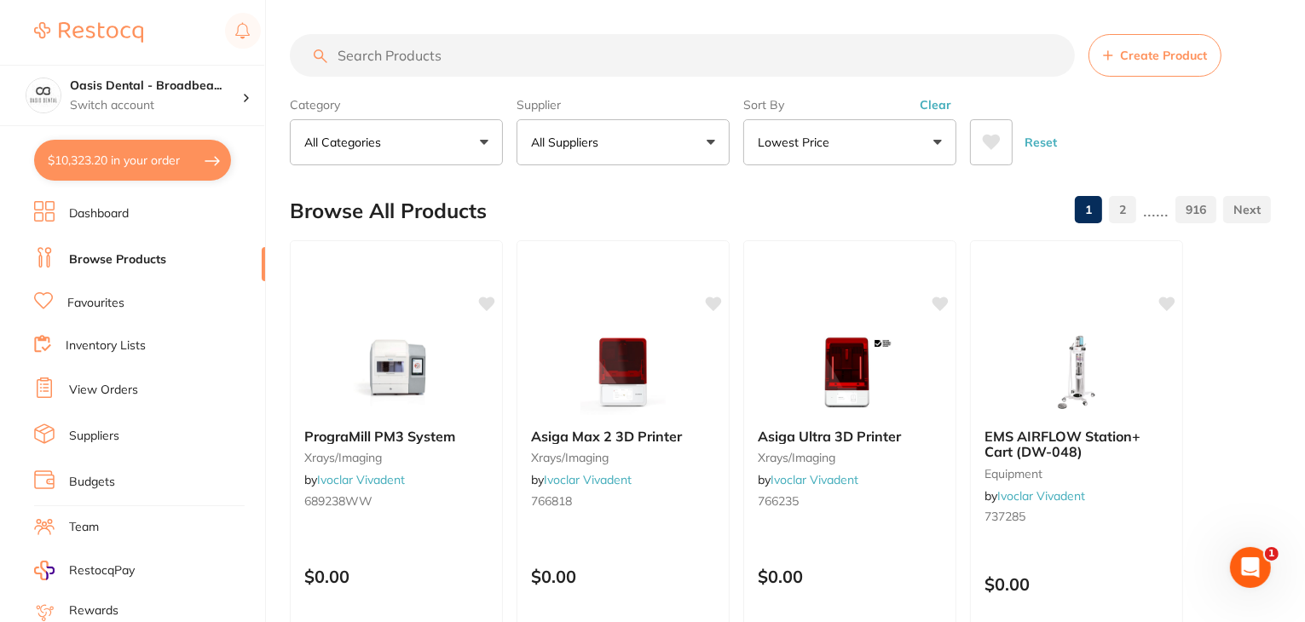
click at [634, 68] on input "search" at bounding box center [682, 55] width 785 height 43
click at [564, 55] on input "search" at bounding box center [682, 55] width 785 height 43
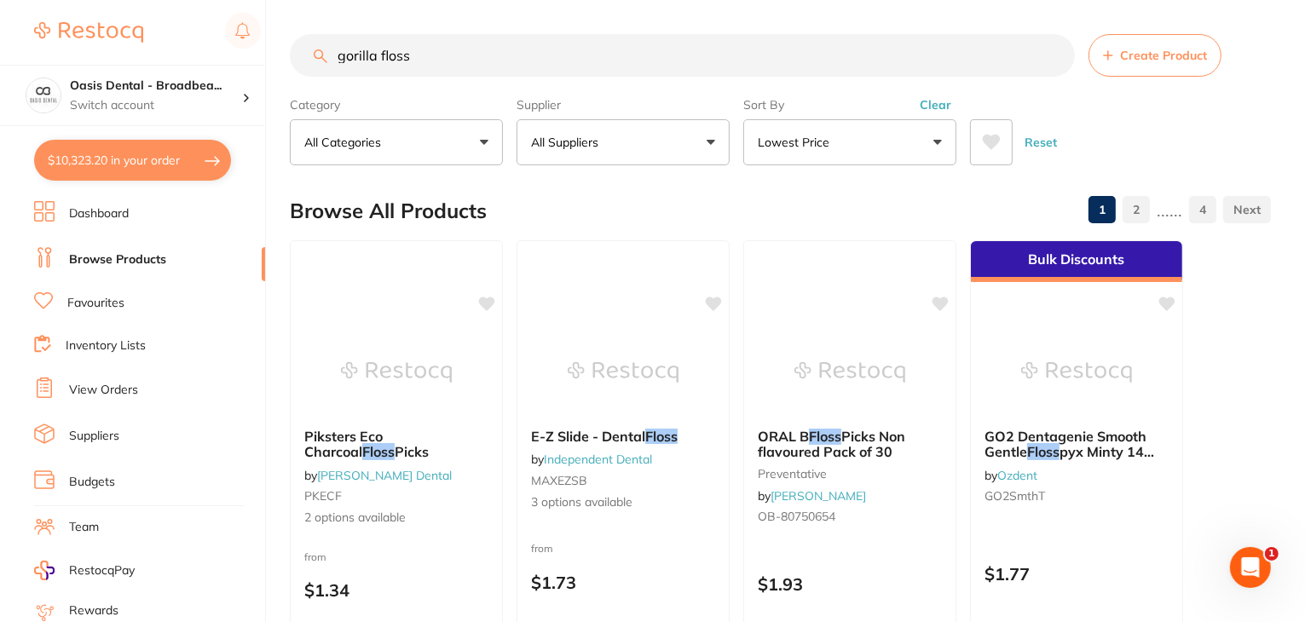
click at [449, 55] on input "gorilla floss" at bounding box center [682, 55] width 785 height 43
click at [454, 60] on input "gorilla floss" at bounding box center [682, 55] width 785 height 43
click at [347, 56] on input "gorilla floss" at bounding box center [682, 55] width 785 height 43
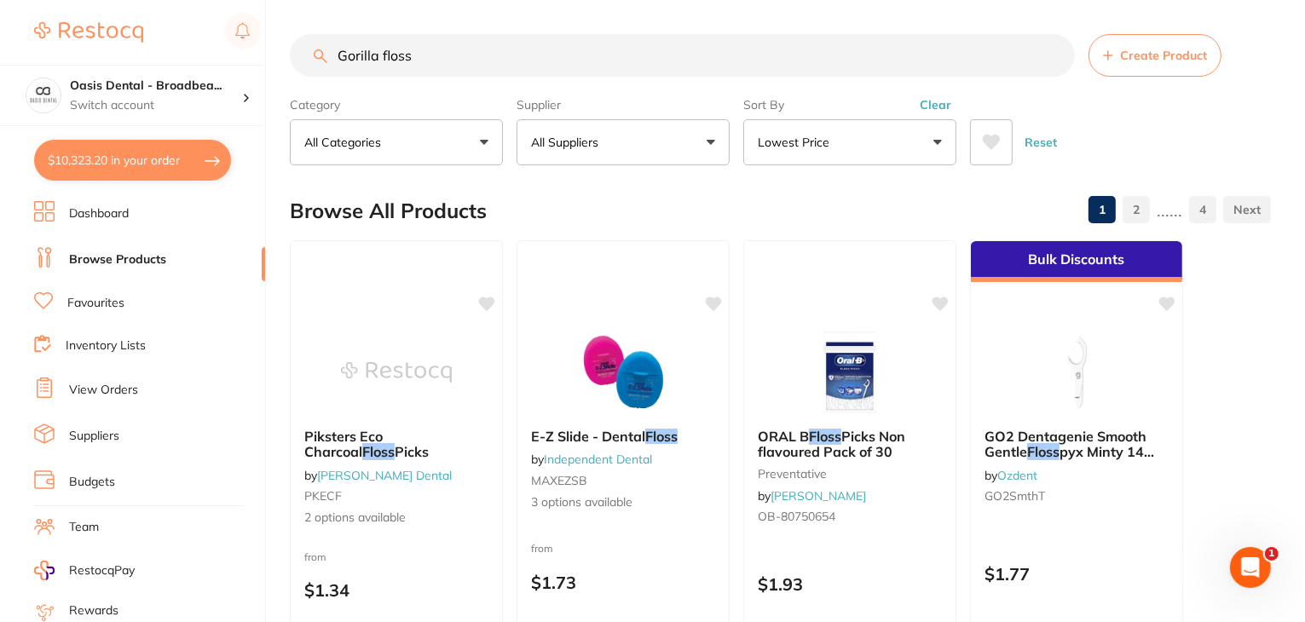
type input "Gorilla floss"
click at [939, 142] on button "Lowest Price" at bounding box center [849, 142] width 213 height 46
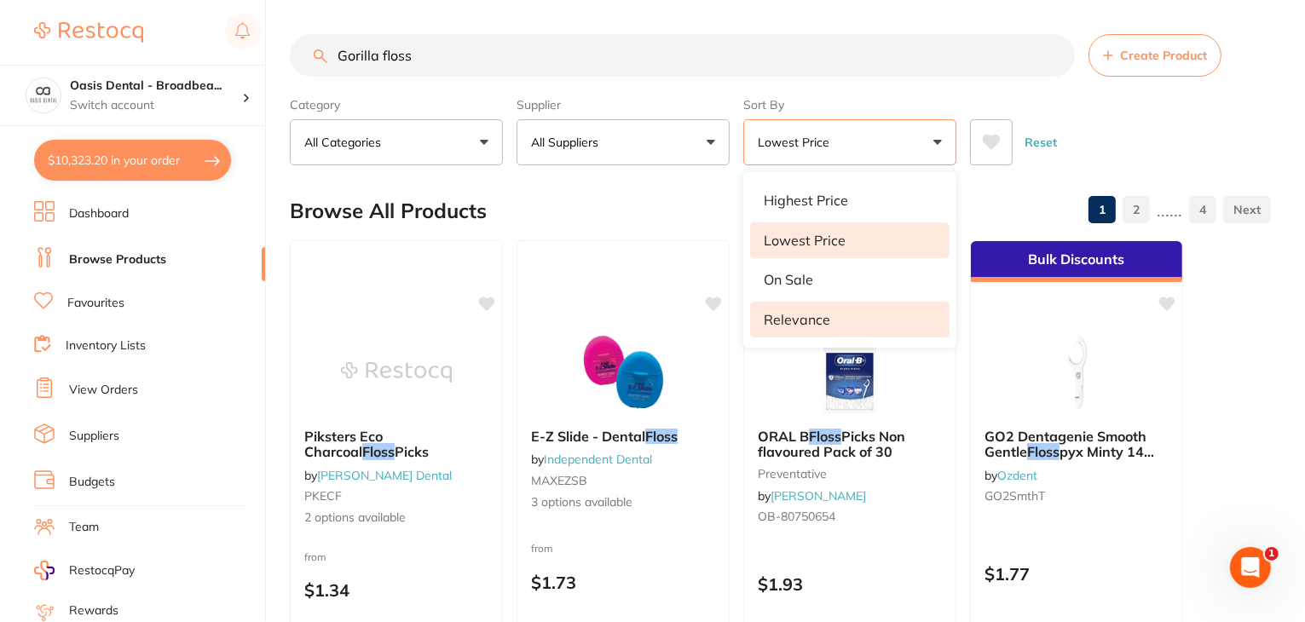
click at [862, 308] on li "Relevance" at bounding box center [850, 320] width 200 height 36
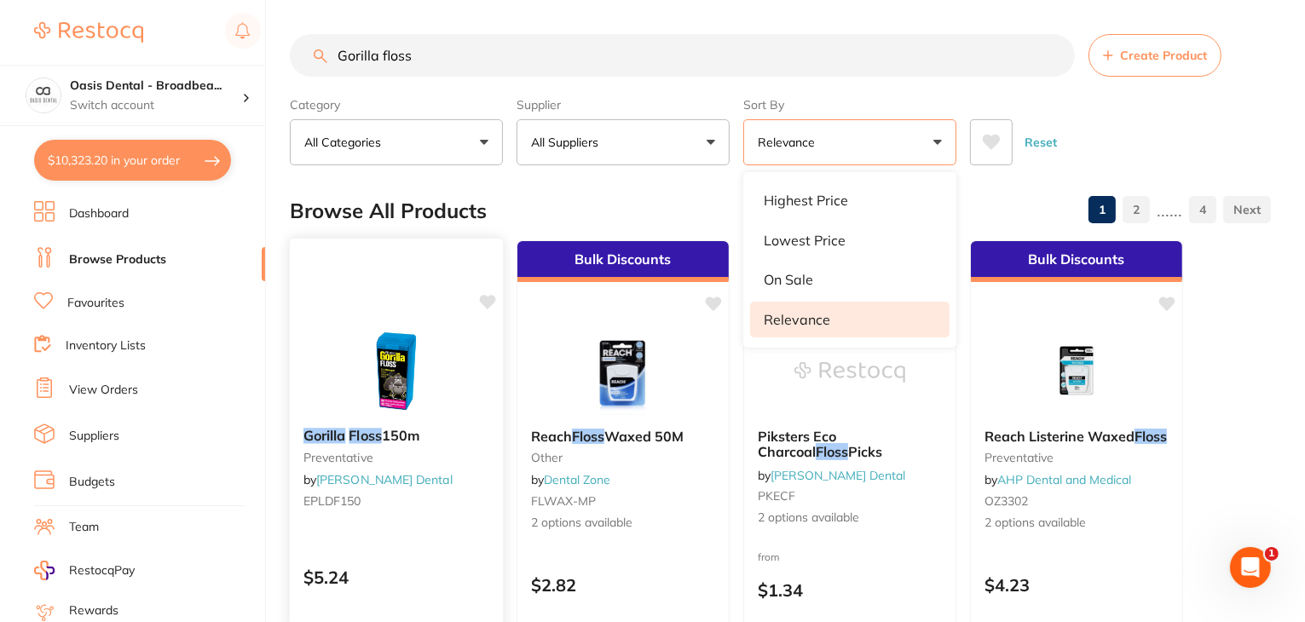
click at [496, 407] on div at bounding box center [396, 371] width 213 height 86
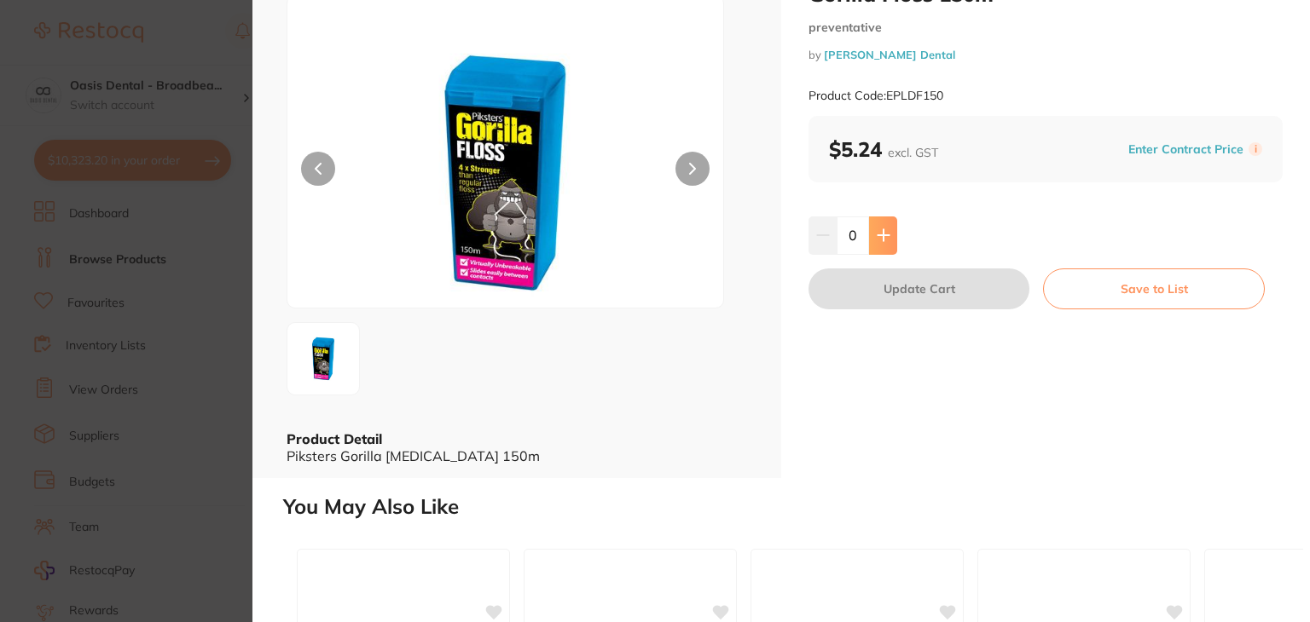
click at [871, 230] on button at bounding box center [883, 236] width 28 height 38
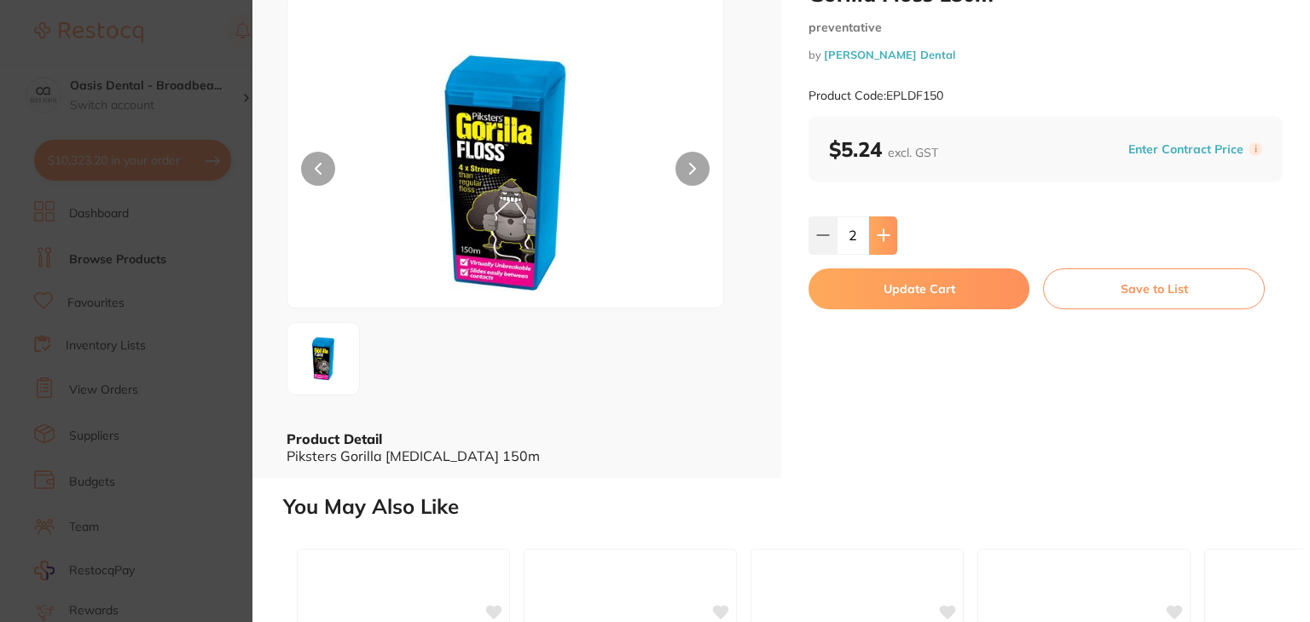
click at [871, 230] on button at bounding box center [883, 236] width 28 height 38
type input "3"
click at [622, 80] on img at bounding box center [505, 172] width 262 height 269
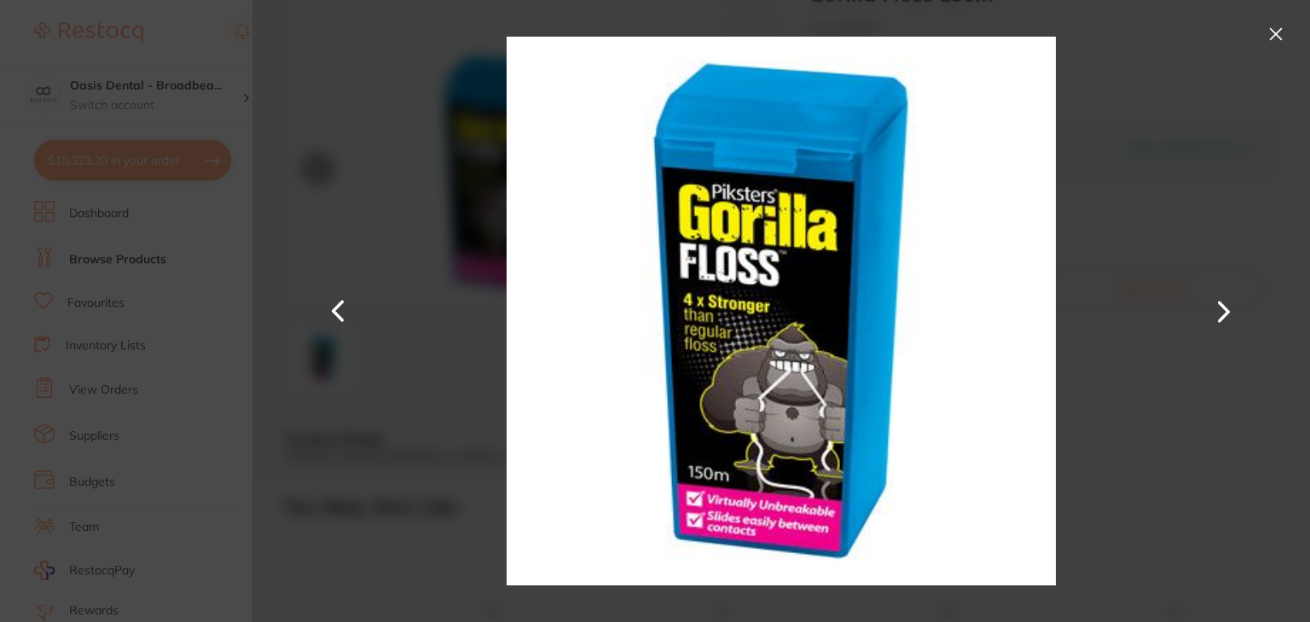
click at [1277, 30] on button at bounding box center [1275, 33] width 27 height 27
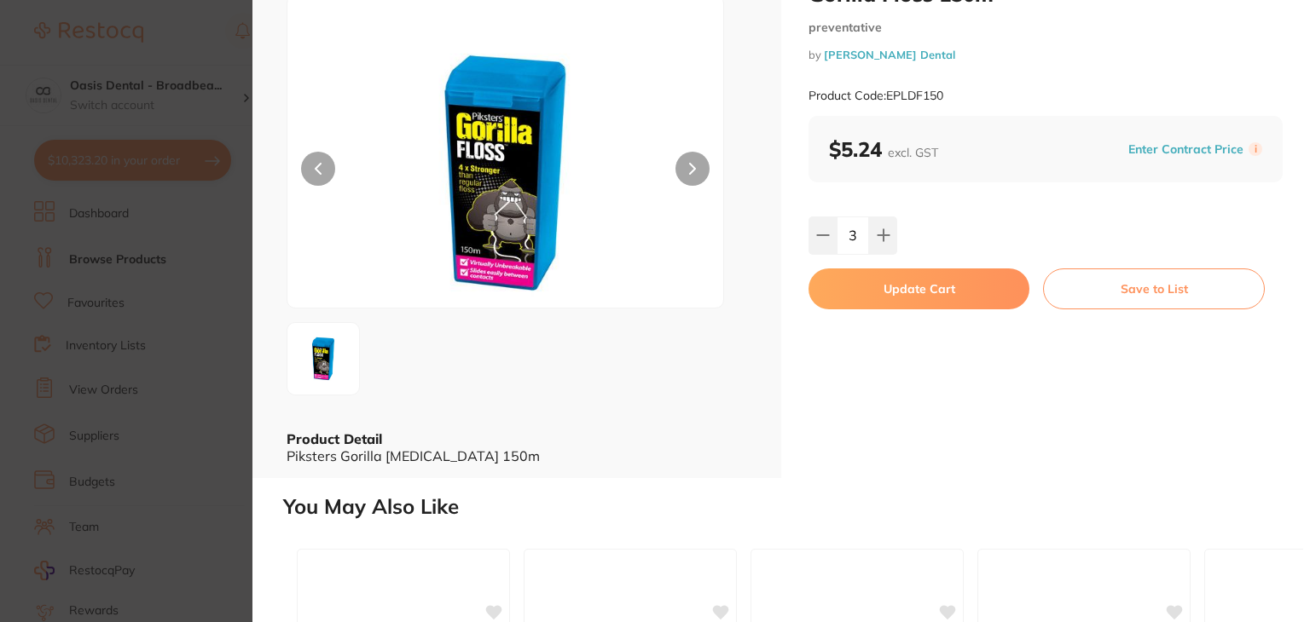
click at [962, 297] on button "Update Cart" at bounding box center [918, 289] width 221 height 41
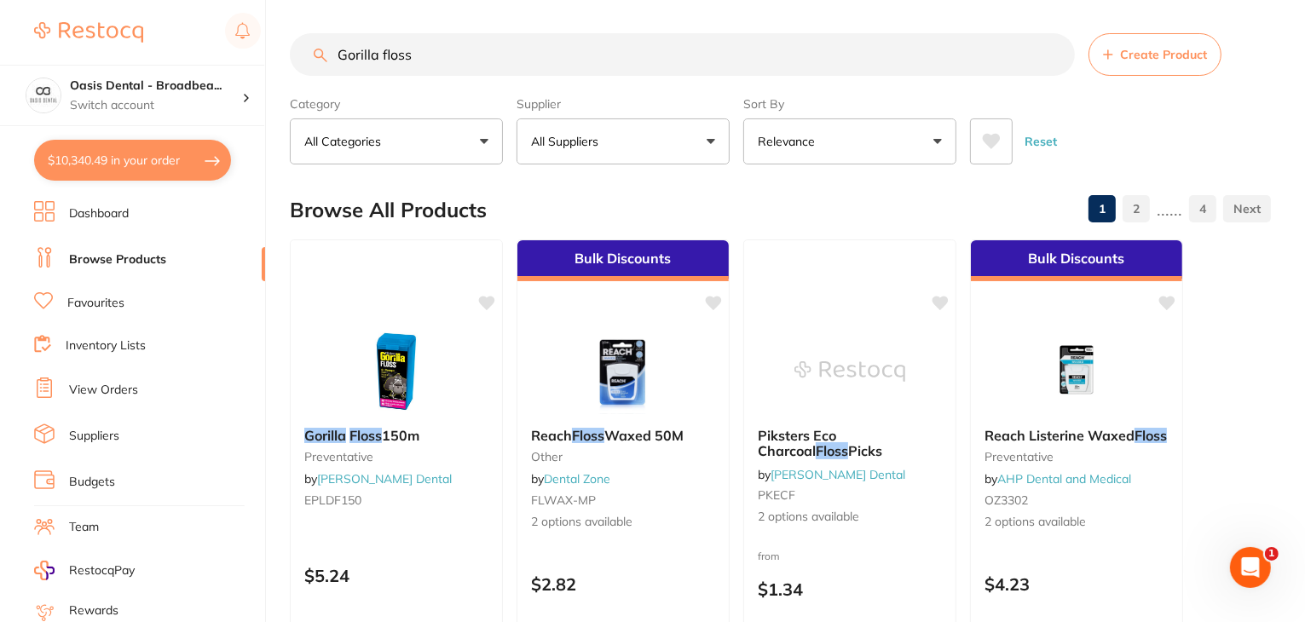
click at [488, 296] on icon at bounding box center [488, 301] width 16 height 14
drag, startPoint x: 498, startPoint y: 61, endPoint x: 49, endPoint y: 3, distance: 453.2
click at [49, 3] on div "$10,340.49 Oasis Dental - Broadbea... Switch account Oasis Dental - Broadbeach …" at bounding box center [652, 310] width 1305 height 622
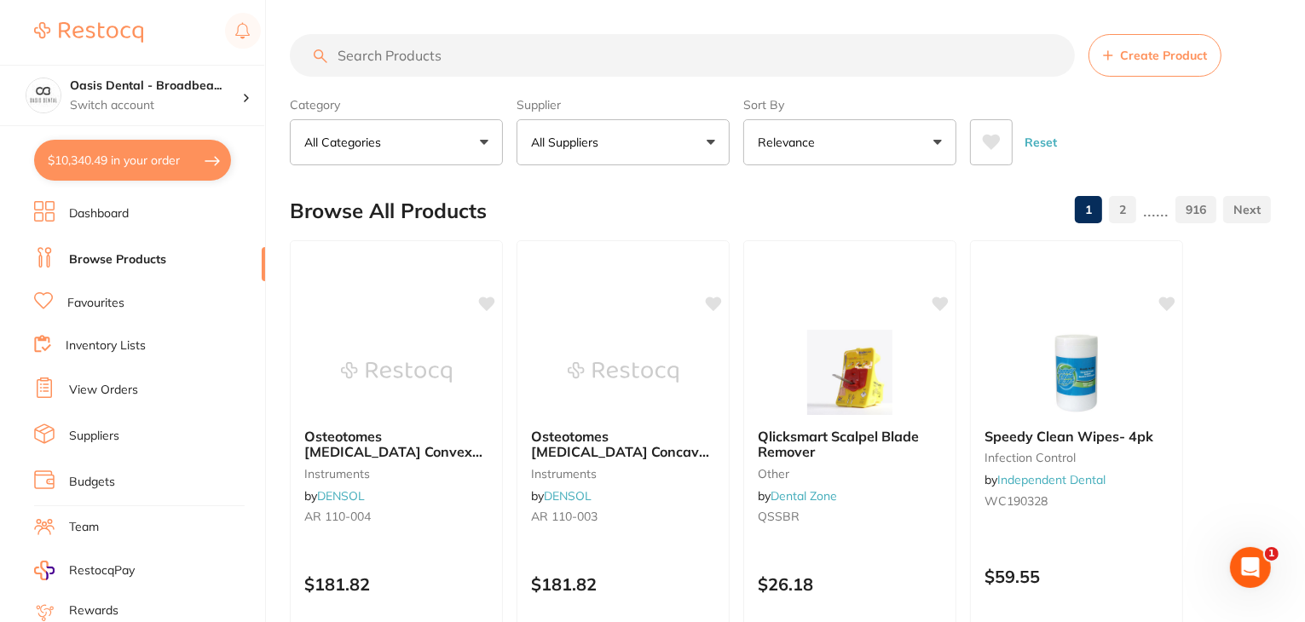
scroll to position [0, 0]
click at [341, 70] on input "search" at bounding box center [682, 55] width 785 height 43
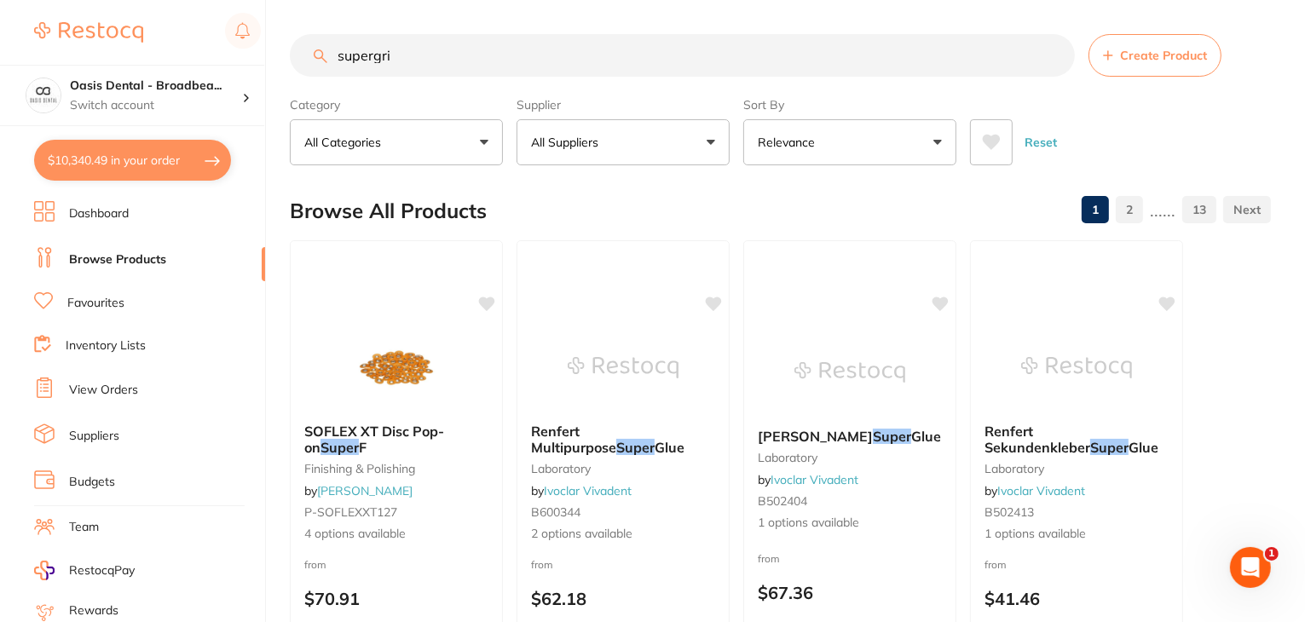
type input "supergrip"
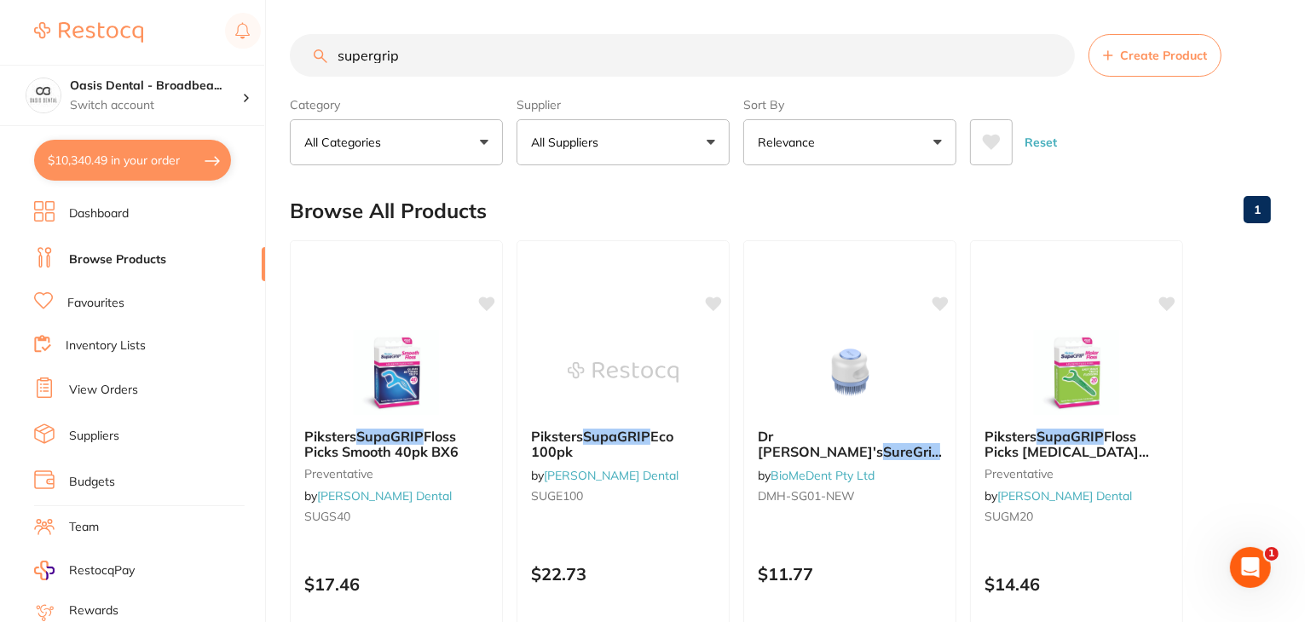
drag, startPoint x: 454, startPoint y: 55, endPoint x: 108, endPoint y: 13, distance: 347.9
click at [108, 13] on div "$10,340.49 Oasis Dental - Broadbea... Switch account Oasis Dental - Broadbeach …" at bounding box center [652, 311] width 1305 height 622
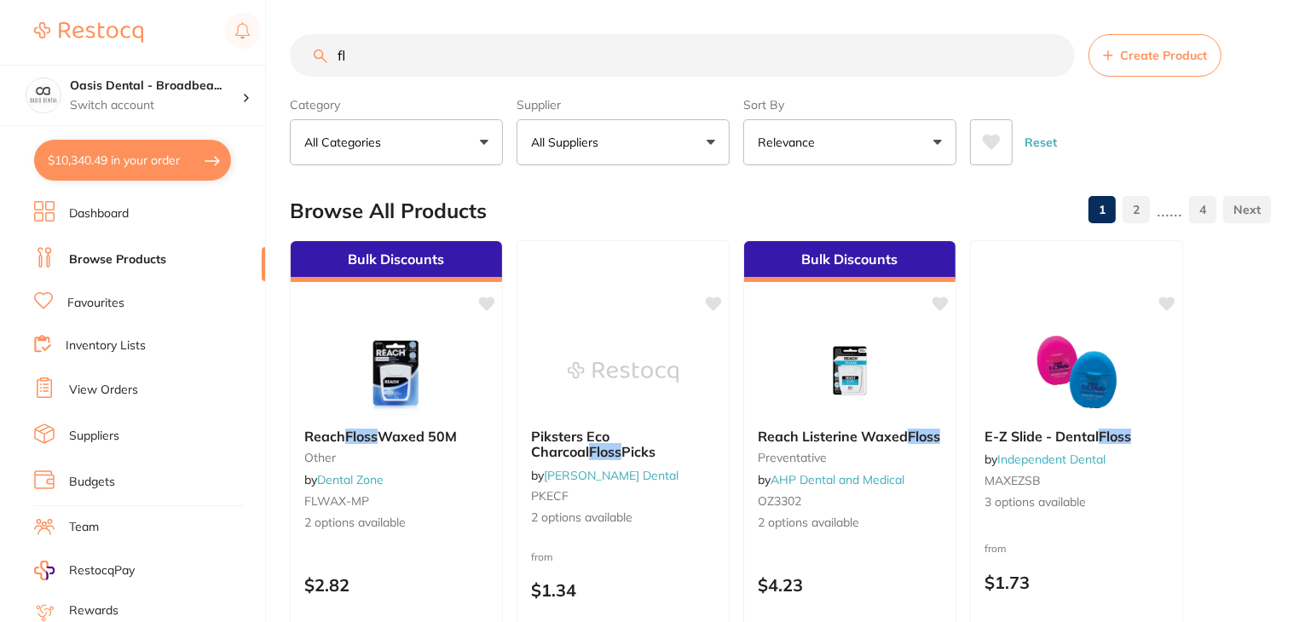
type input "f"
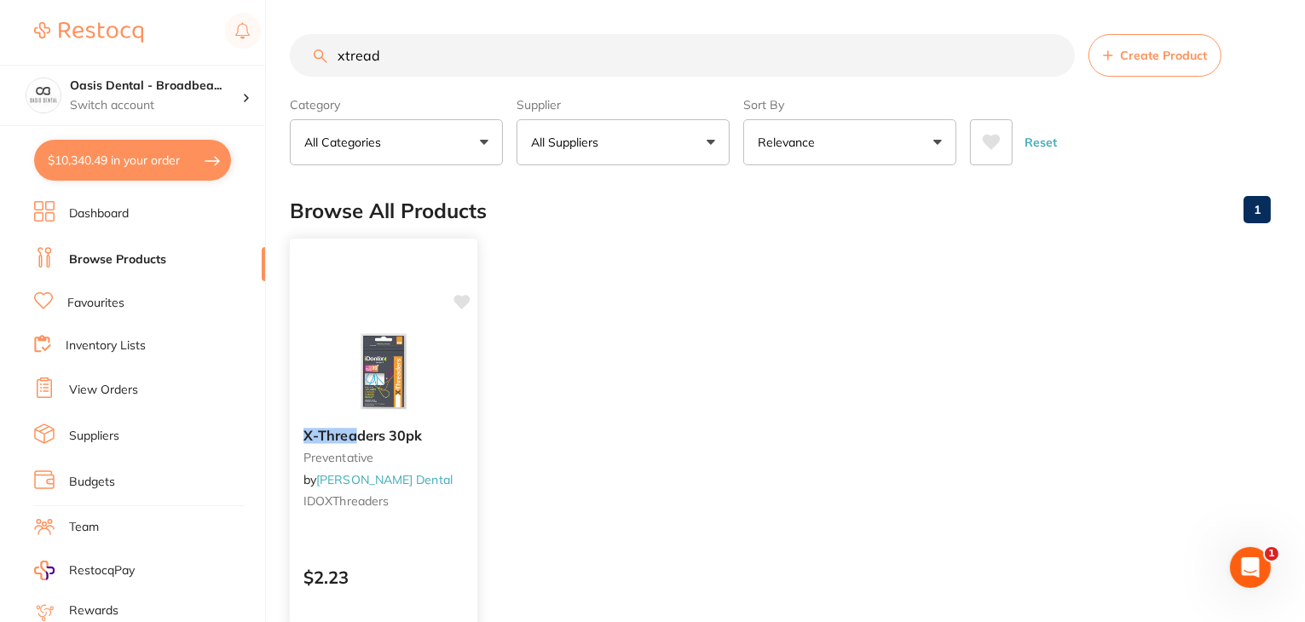
type input "xtread"
click at [391, 407] on img at bounding box center [383, 371] width 112 height 86
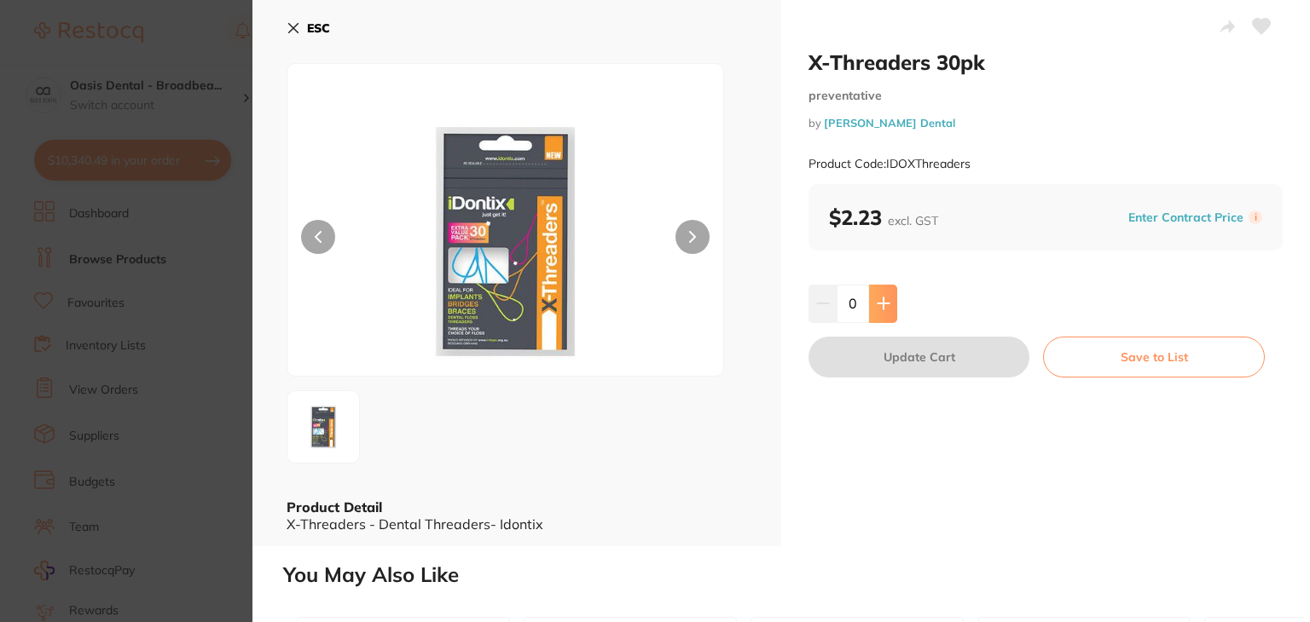
click at [885, 305] on icon at bounding box center [884, 304] width 14 height 14
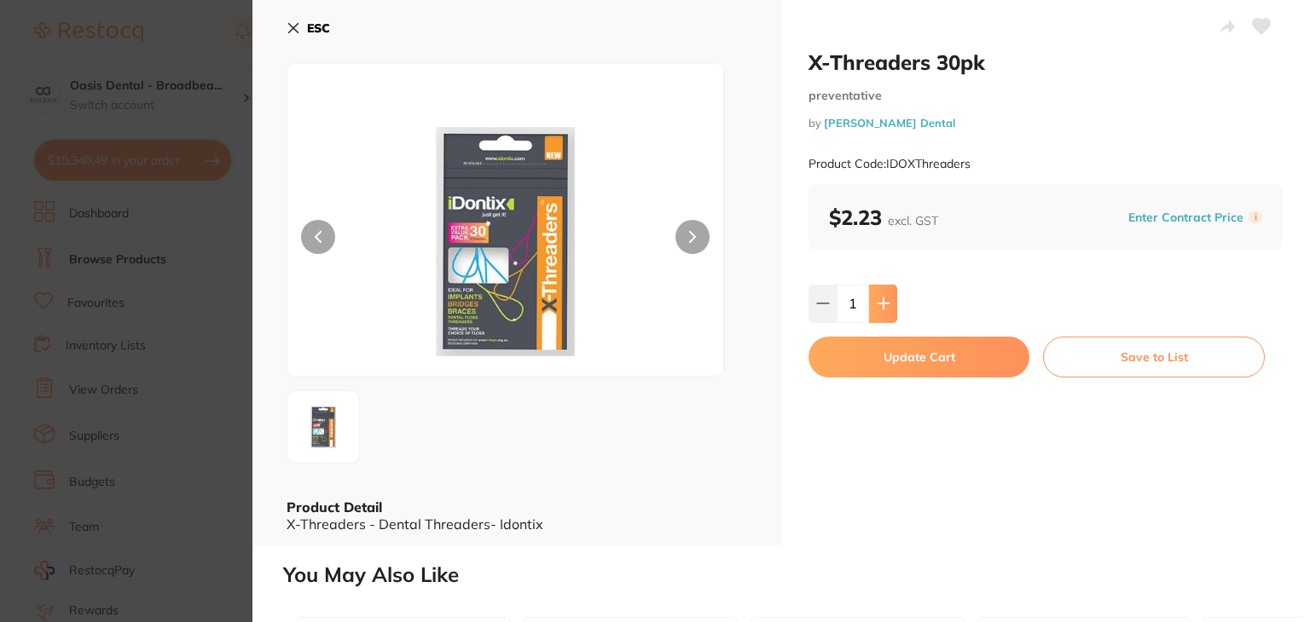
click at [885, 305] on icon at bounding box center [884, 304] width 14 height 14
type input "3"
click at [894, 356] on button "Update Cart" at bounding box center [918, 357] width 221 height 41
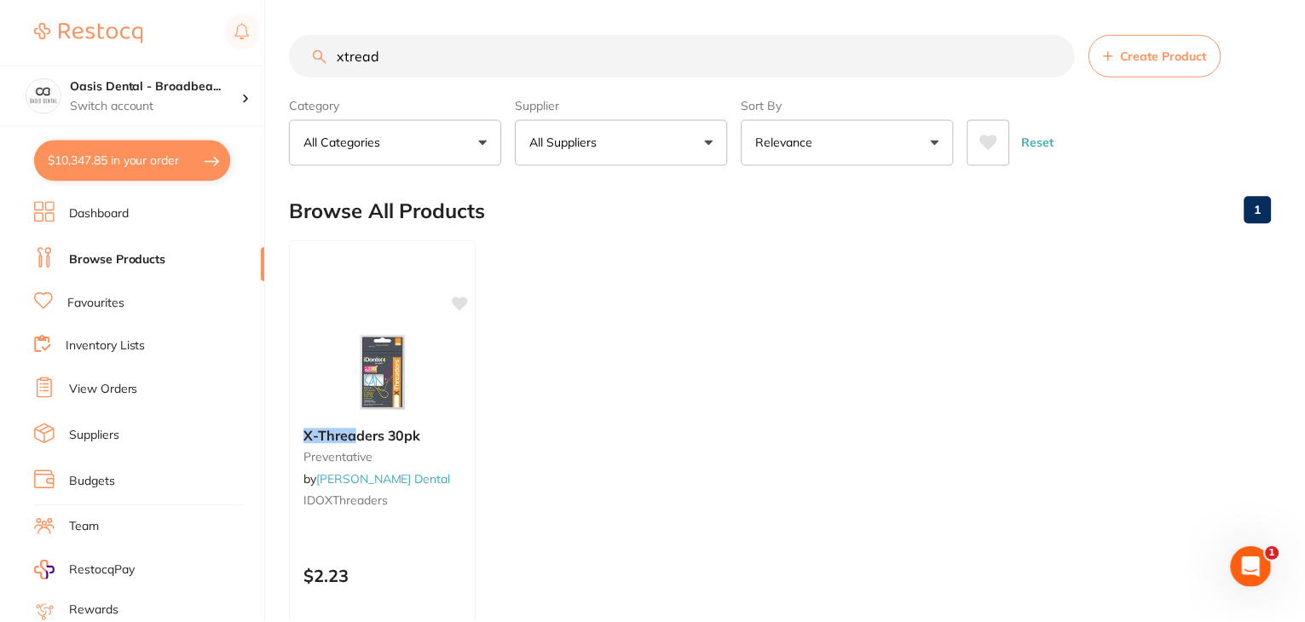
scroll to position [1, 0]
click at [467, 55] on input "xtread" at bounding box center [682, 54] width 785 height 43
drag, startPoint x: 467, startPoint y: 55, endPoint x: 79, endPoint y: 14, distance: 390.1
click at [79, 14] on div "$10,347.85 Oasis Dental - Broadbea... Switch account Oasis Dental - Broadbeach …" at bounding box center [652, 310] width 1305 height 622
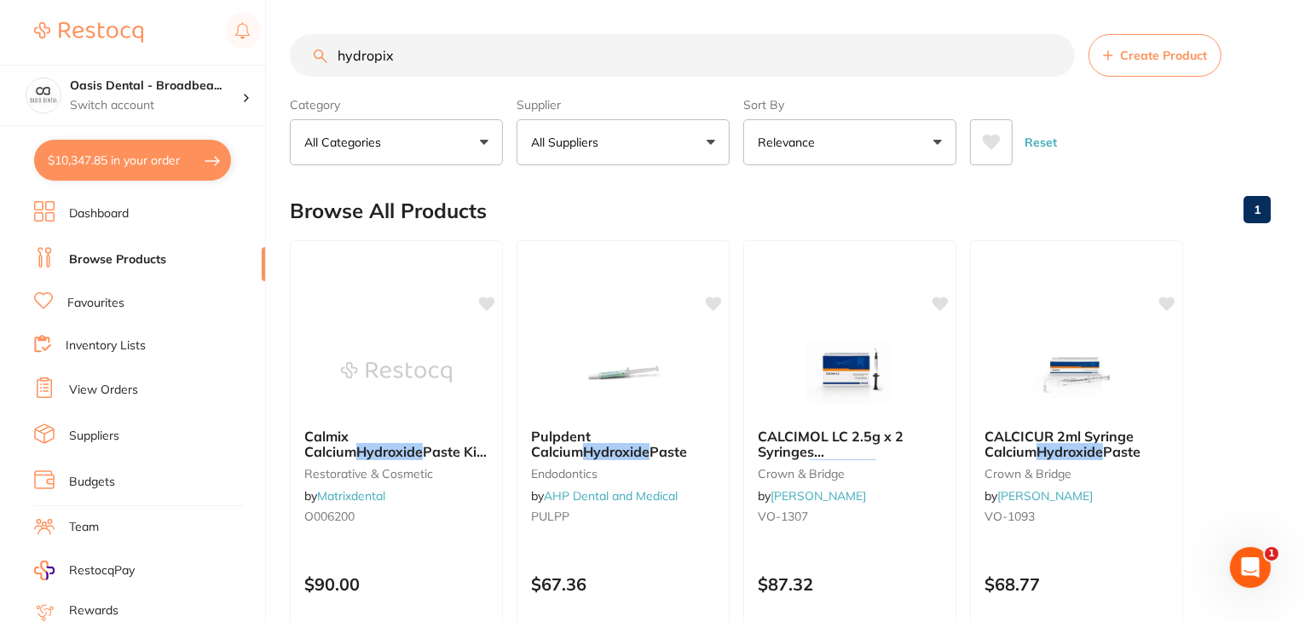
scroll to position [0, 0]
click at [389, 66] on input "hydropi" at bounding box center [682, 55] width 785 height 43
type input "hydropik"
click at [692, 125] on button "All Suppliers" at bounding box center [623, 142] width 213 height 46
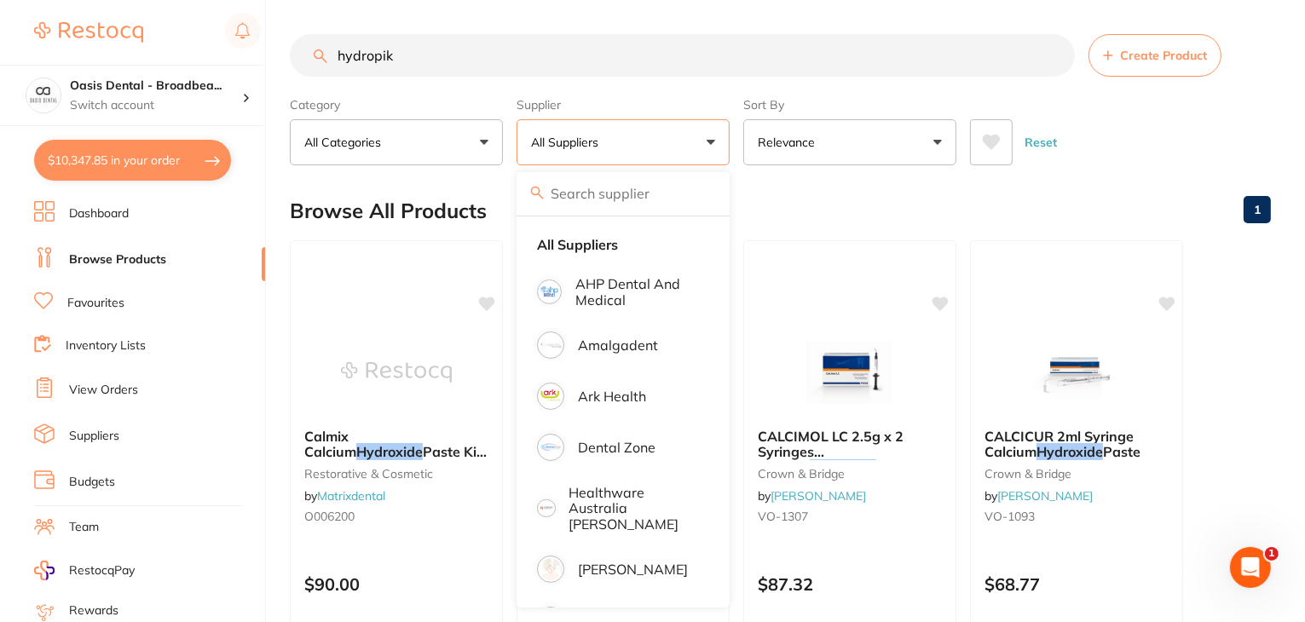
click at [692, 81] on section "hydropik Create Product Category All Categories All Categories crown & bridge e…" at bounding box center [780, 99] width 981 height 131
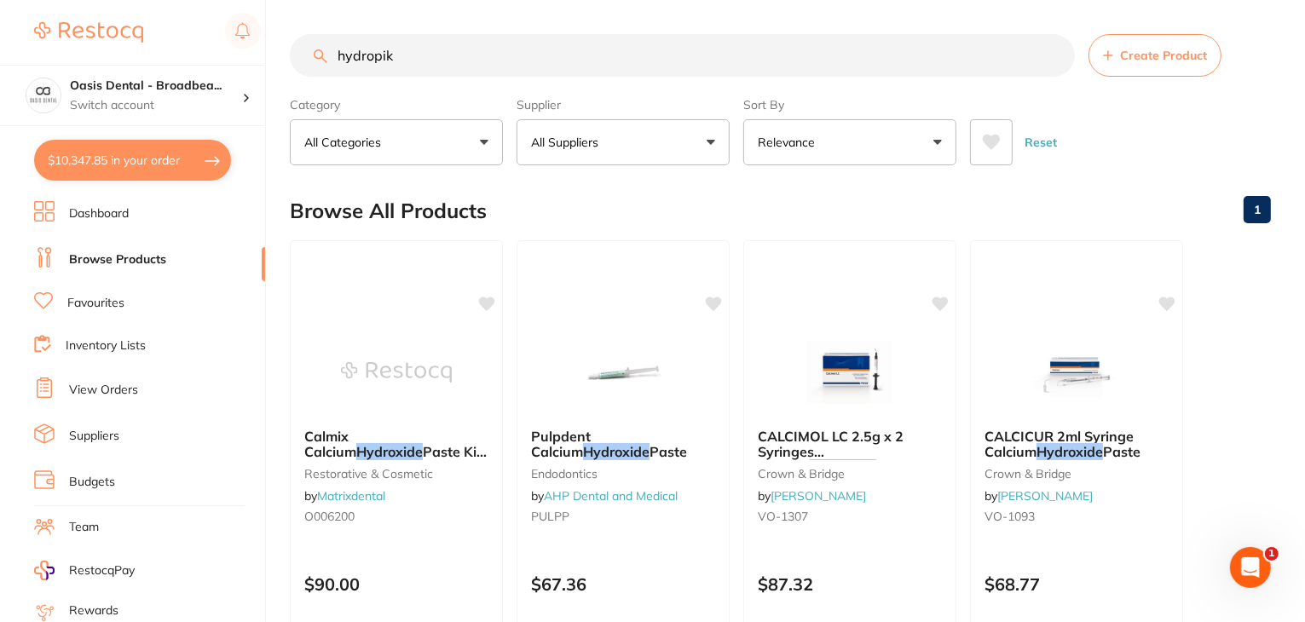
click at [707, 144] on button "All Suppliers" at bounding box center [623, 142] width 213 height 46
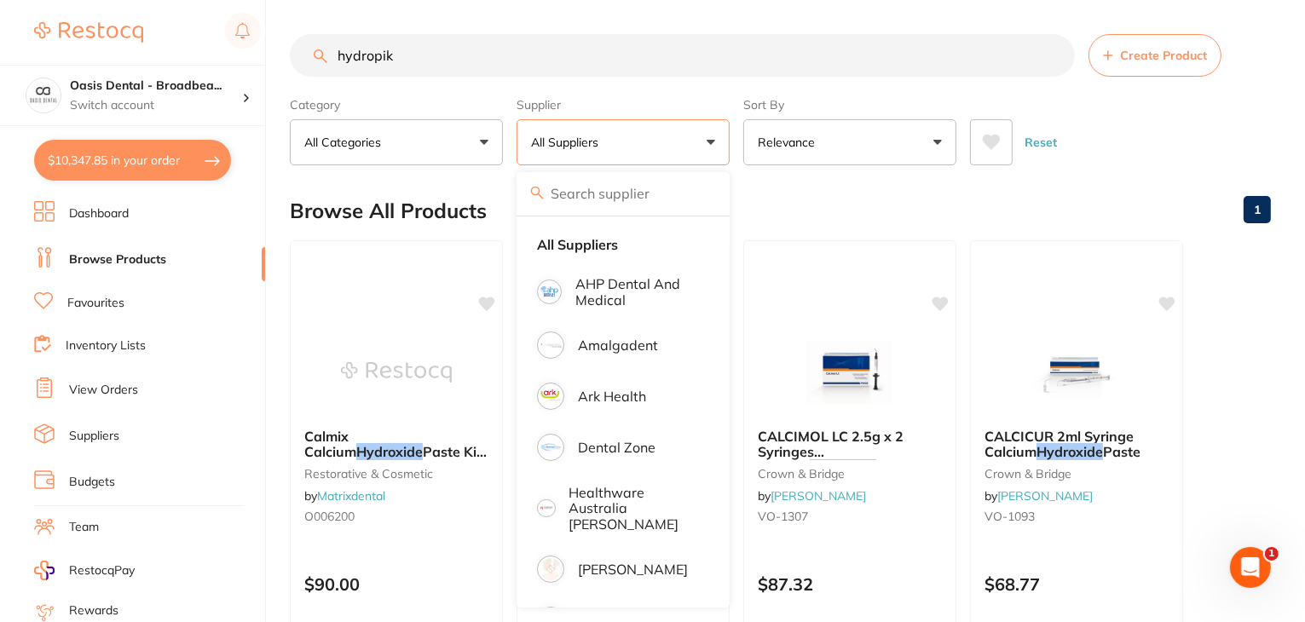
click at [689, 195] on input "search" at bounding box center [623, 193] width 213 height 43
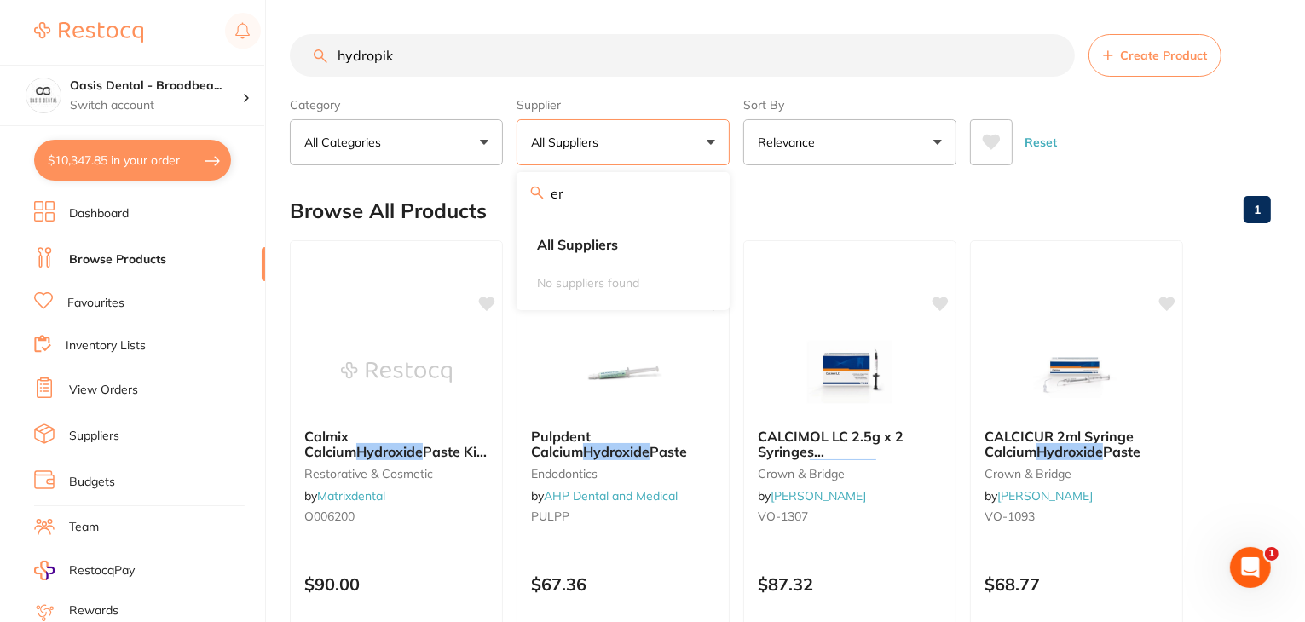
type input "e"
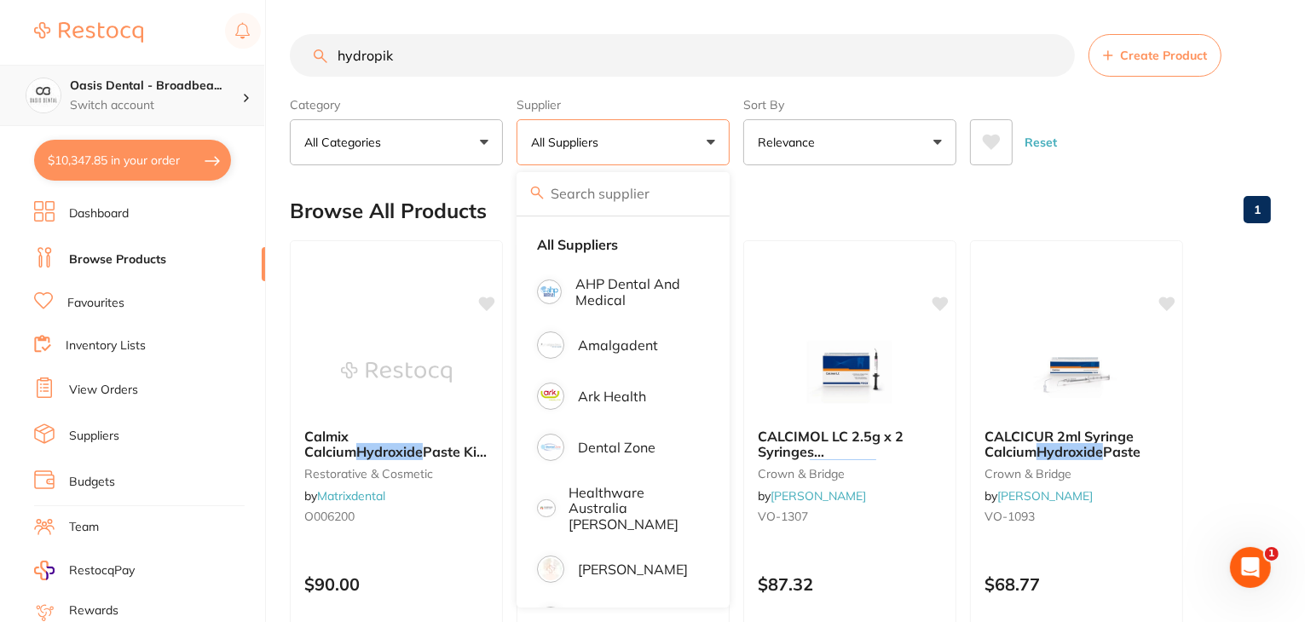
drag, startPoint x: 536, startPoint y: 52, endPoint x: 188, endPoint y: 70, distance: 349.2
click at [188, 70] on div "$10,347.85 Oasis Dental - Broadbea... Switch account Oasis Dental - Broadbeach …" at bounding box center [652, 311] width 1305 height 622
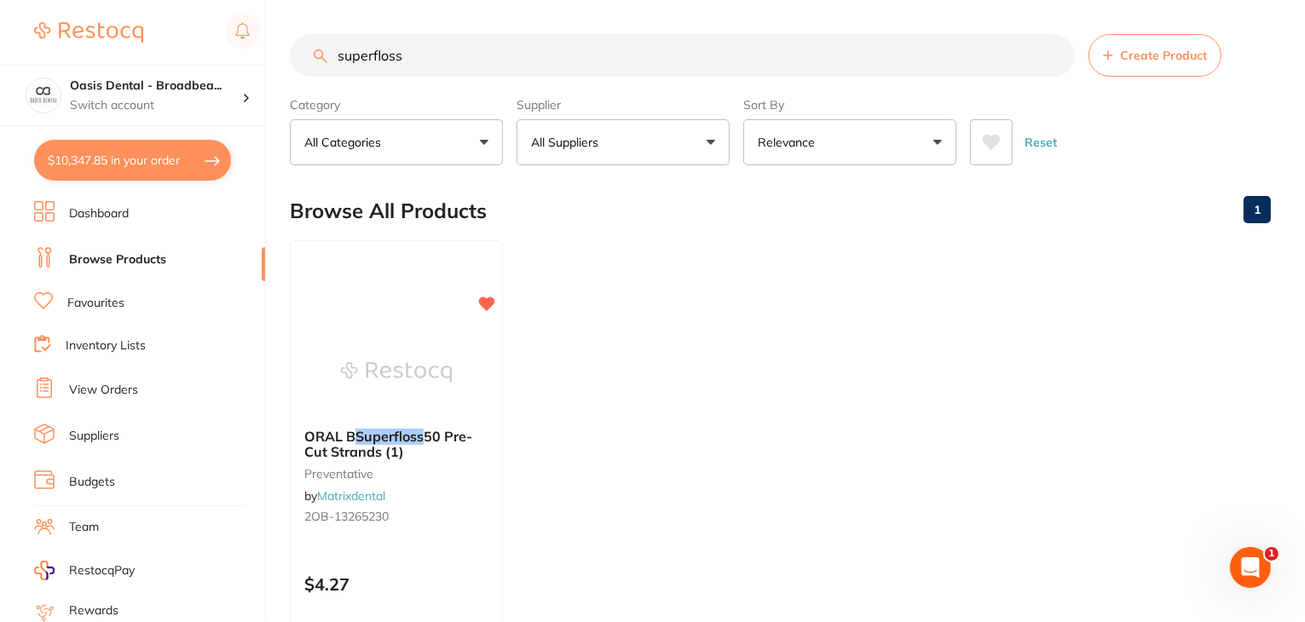
click at [375, 56] on input "superfloss" at bounding box center [682, 55] width 785 height 43
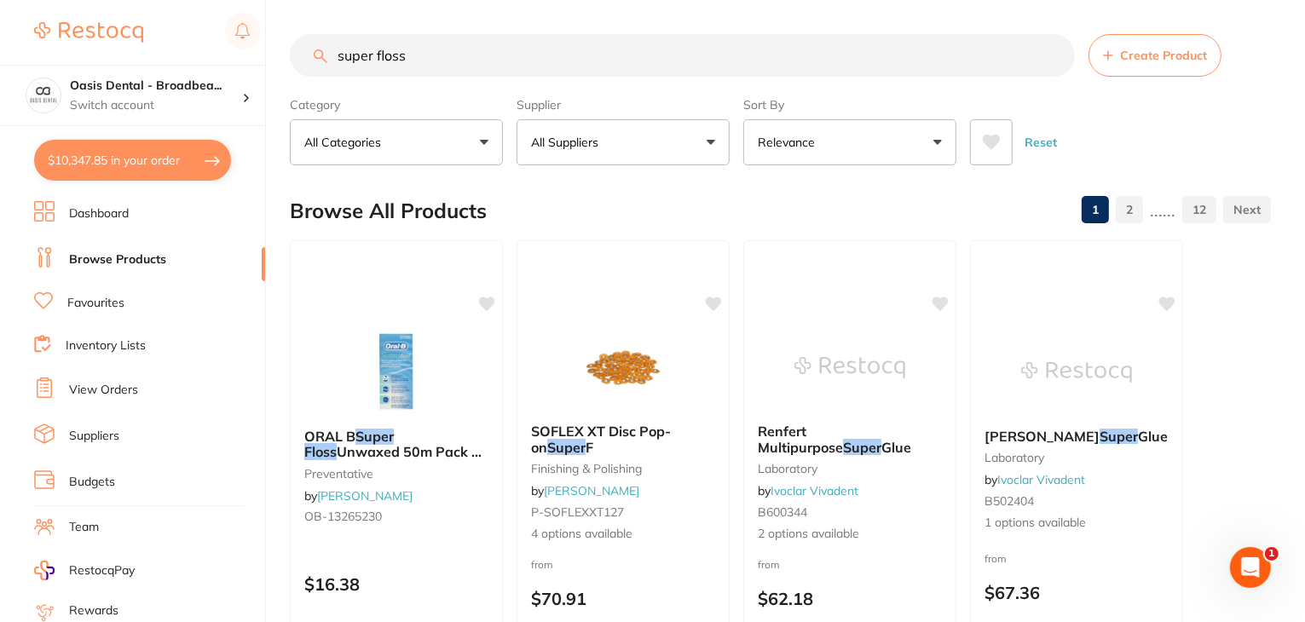
type input "super floss"
click at [129, 168] on button "$10,347.85 in your order" at bounding box center [132, 160] width 197 height 41
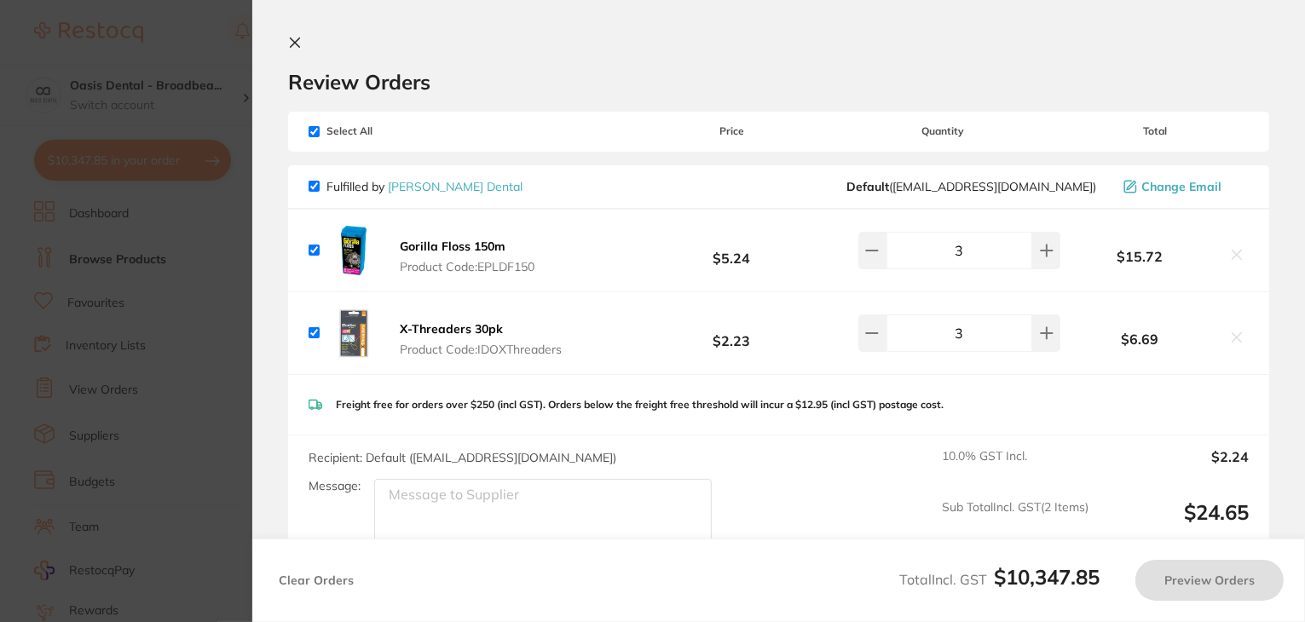
checkbox input "true"
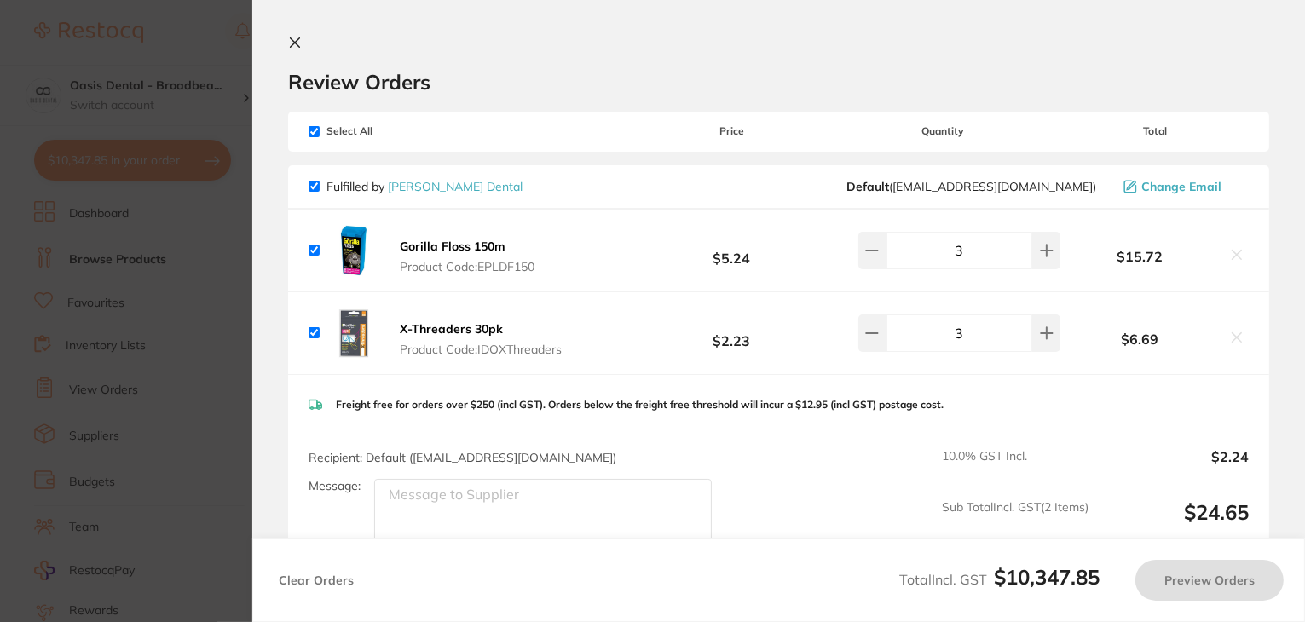
checkbox input "true"
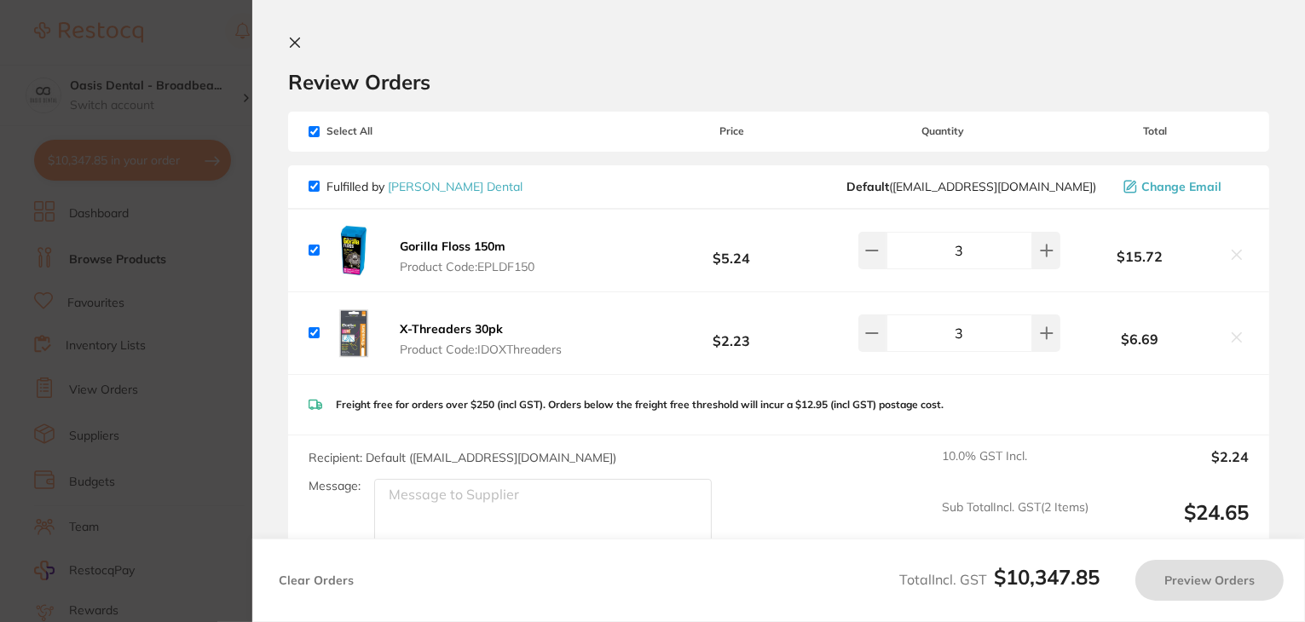
checkbox input "true"
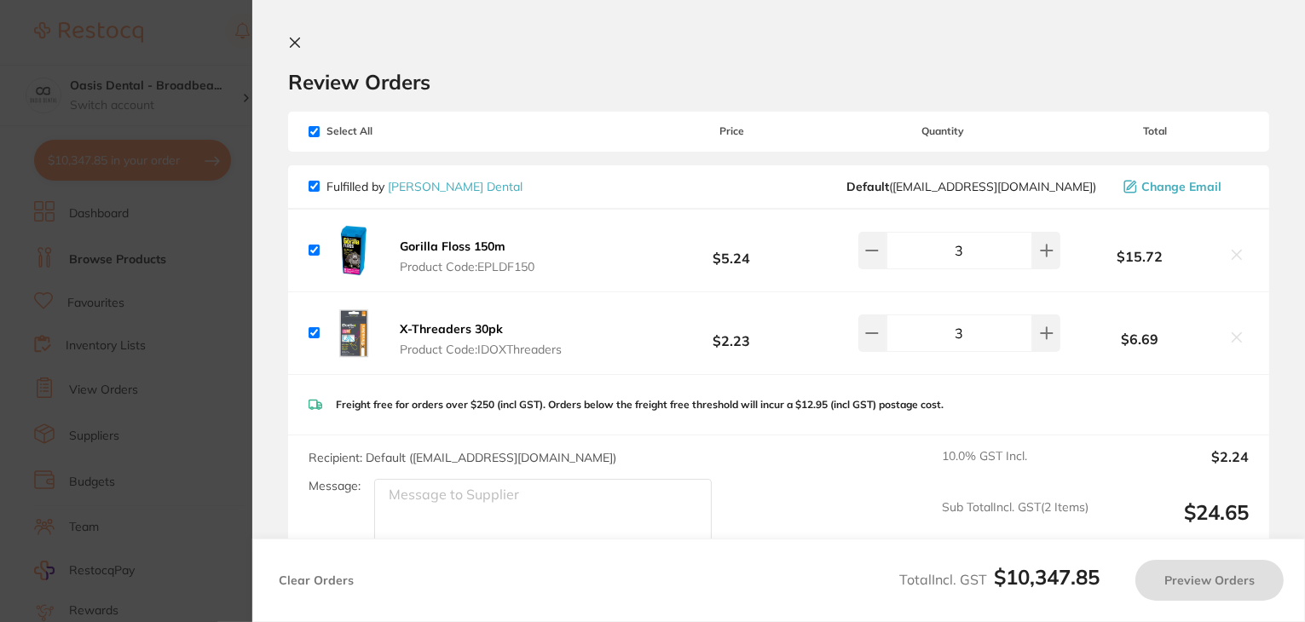
checkbox input "true"
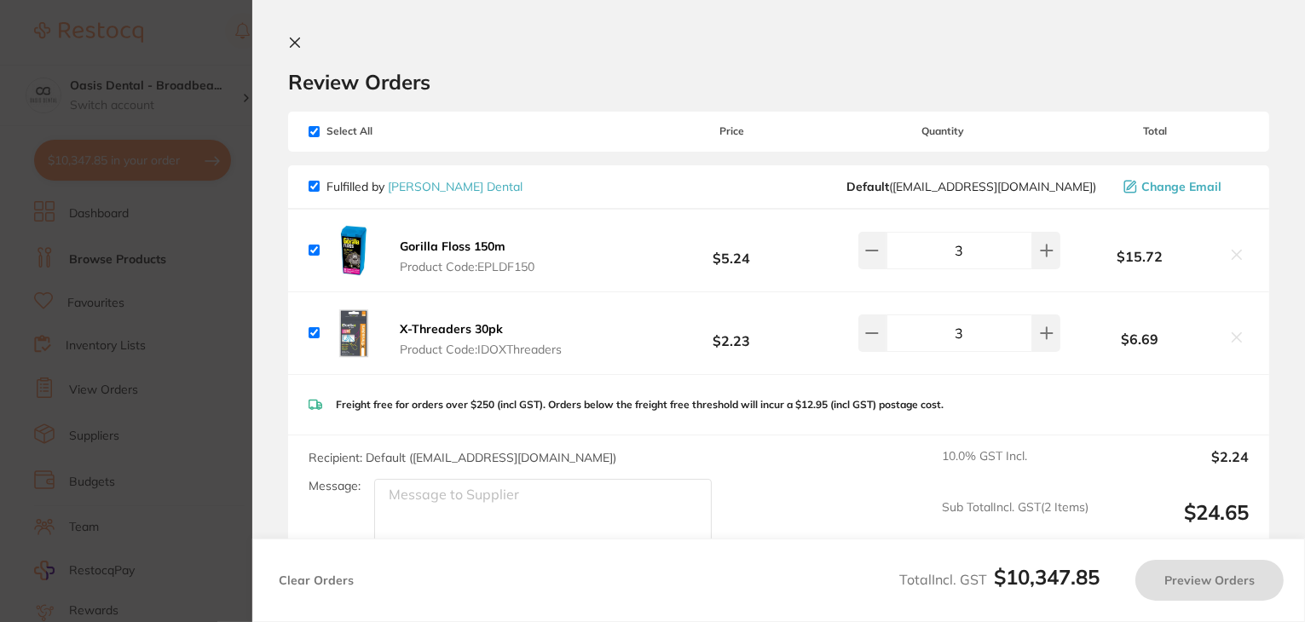
checkbox input "true"
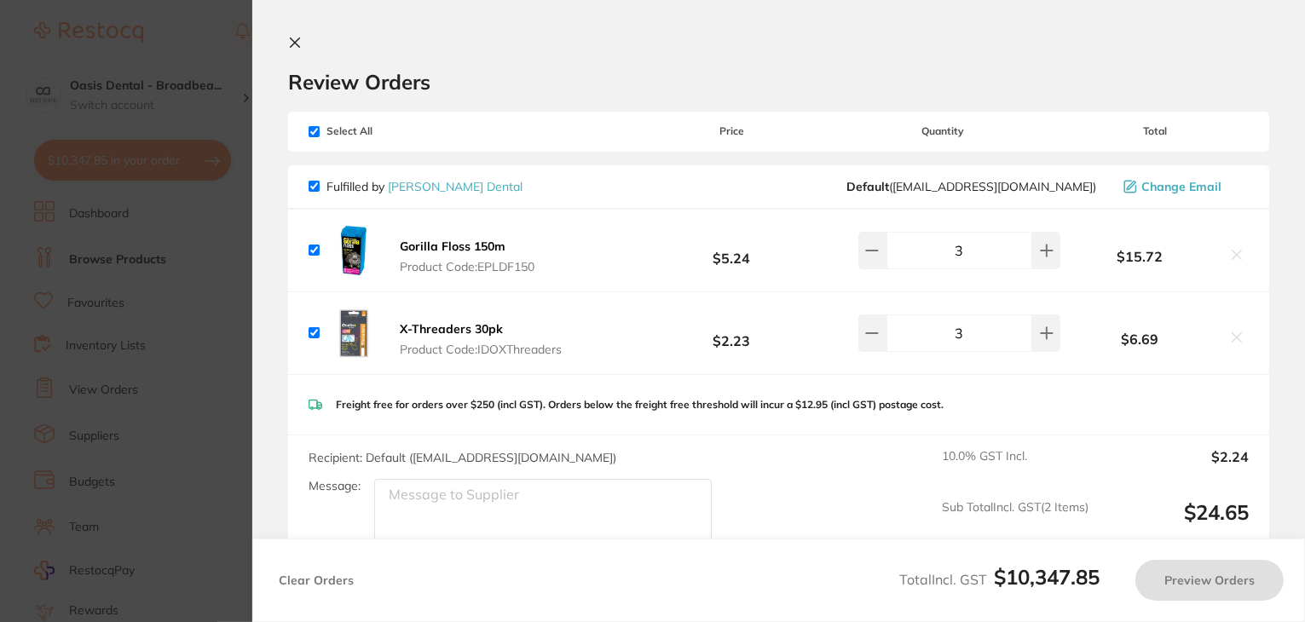
checkbox input "true"
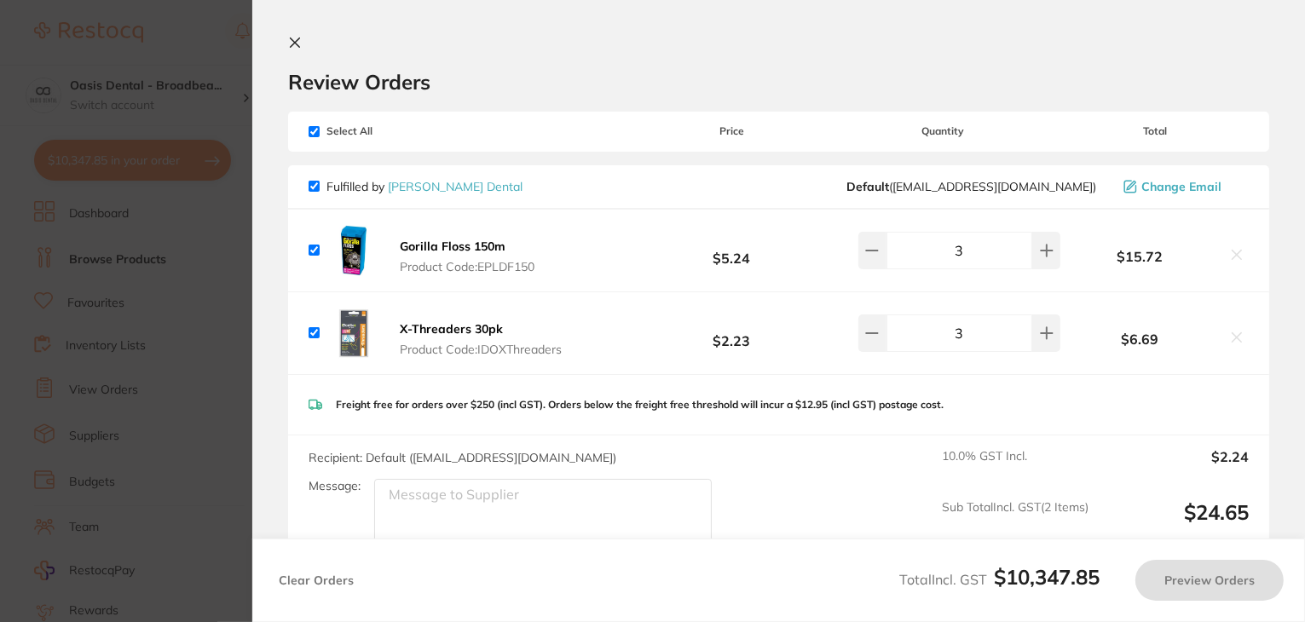
checkbox input "true"
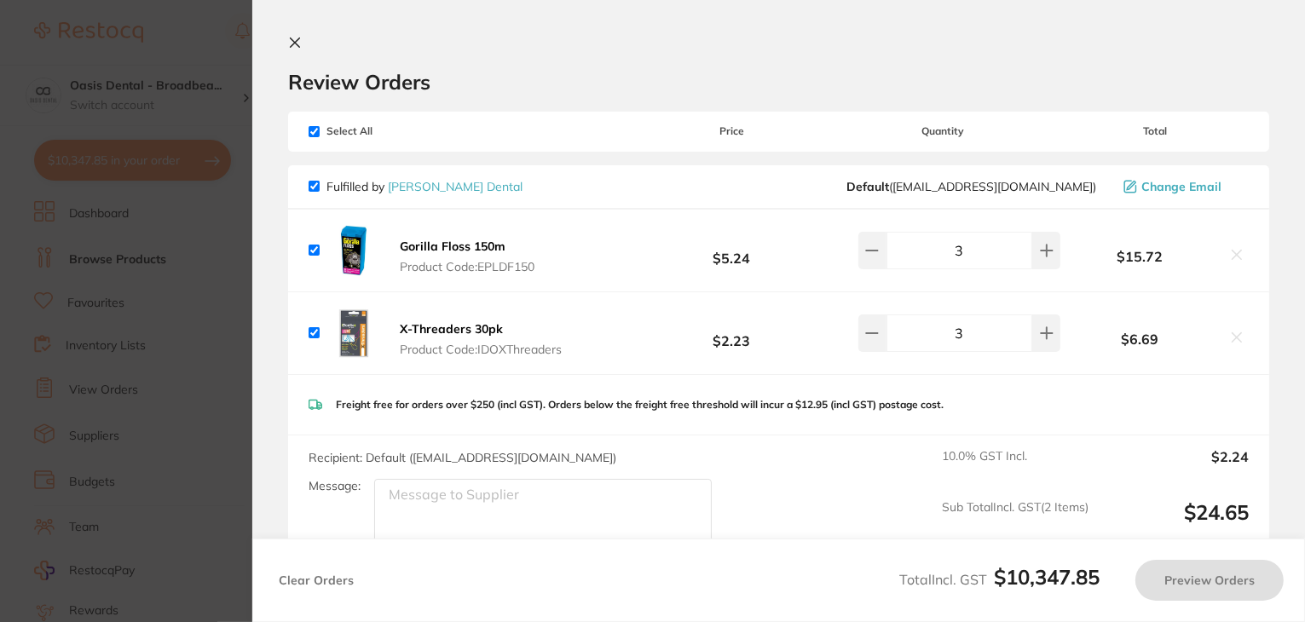
checkbox input "true"
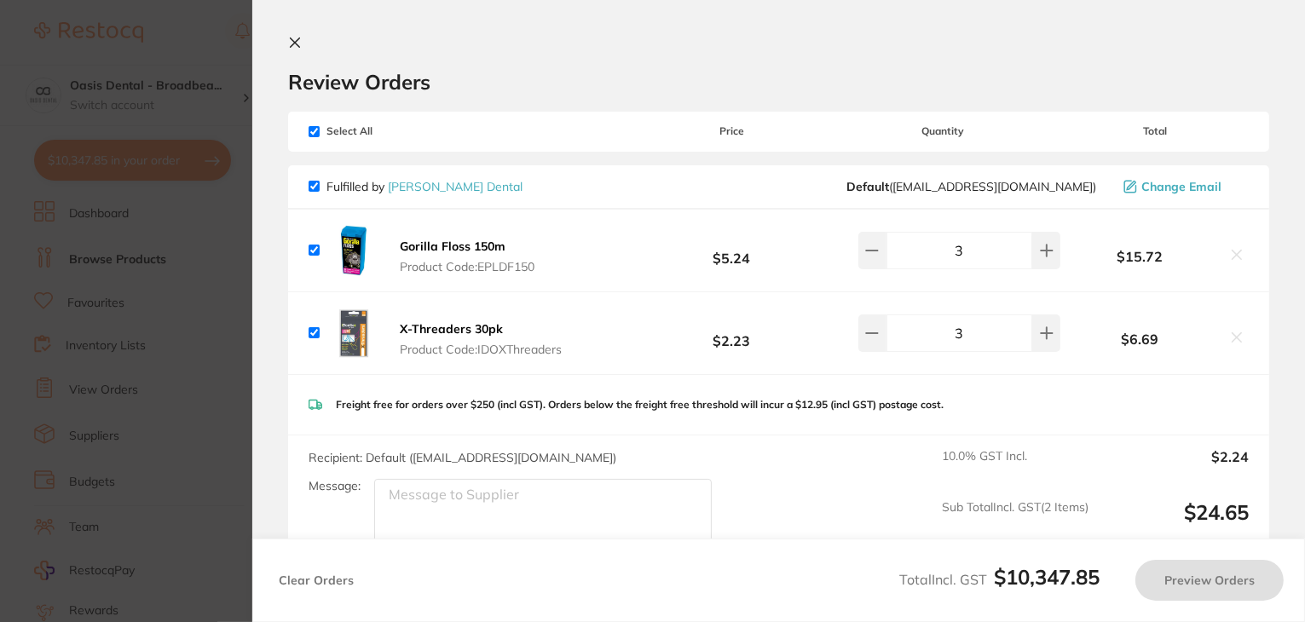
checkbox input "true"
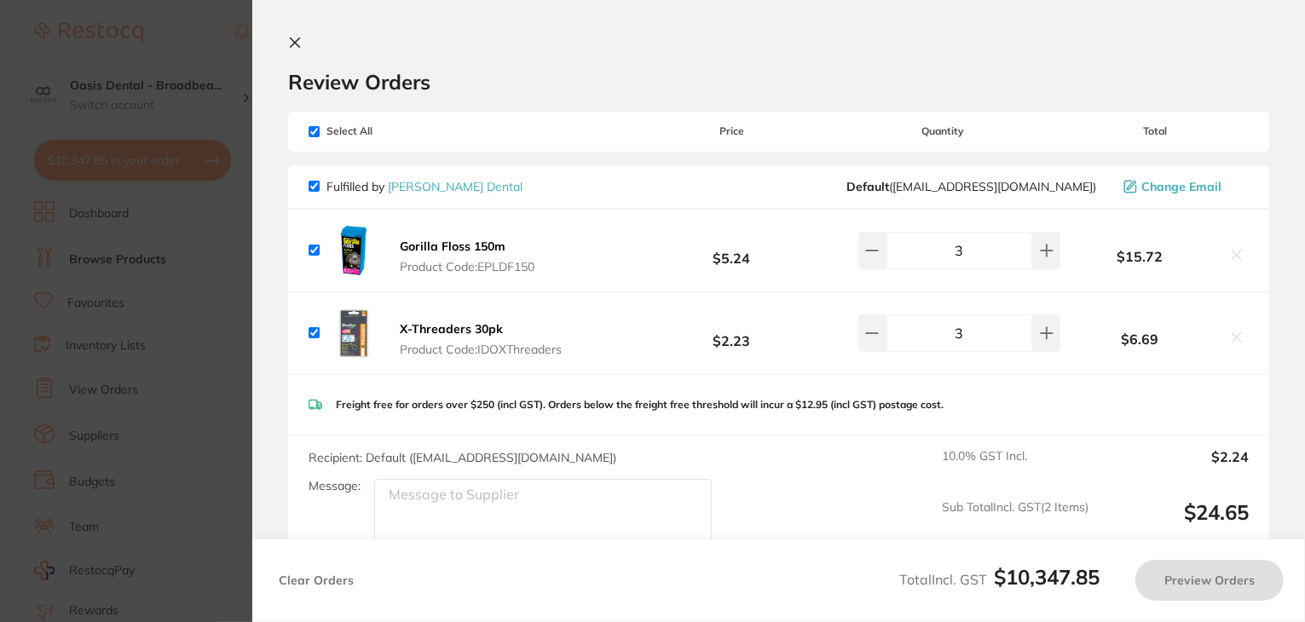
checkbox input "true"
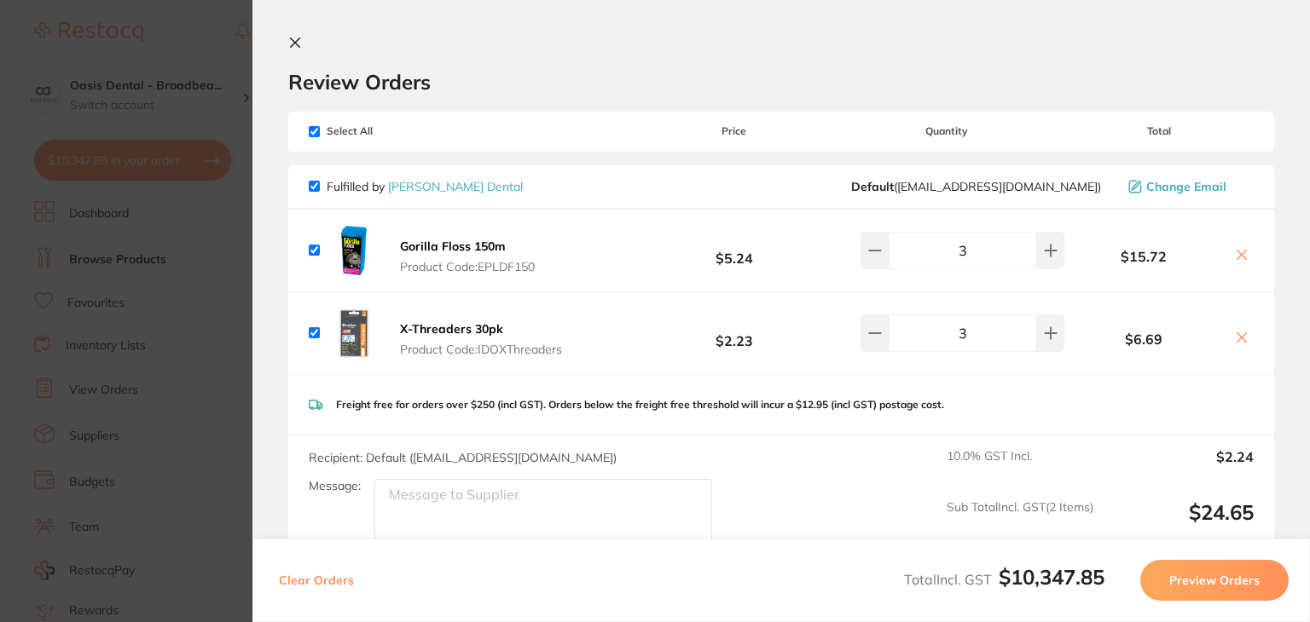
click at [309, 250] on input "checkbox" at bounding box center [314, 250] width 11 height 11
checkbox input "false"
click at [315, 328] on input "checkbox" at bounding box center [314, 332] width 11 height 11
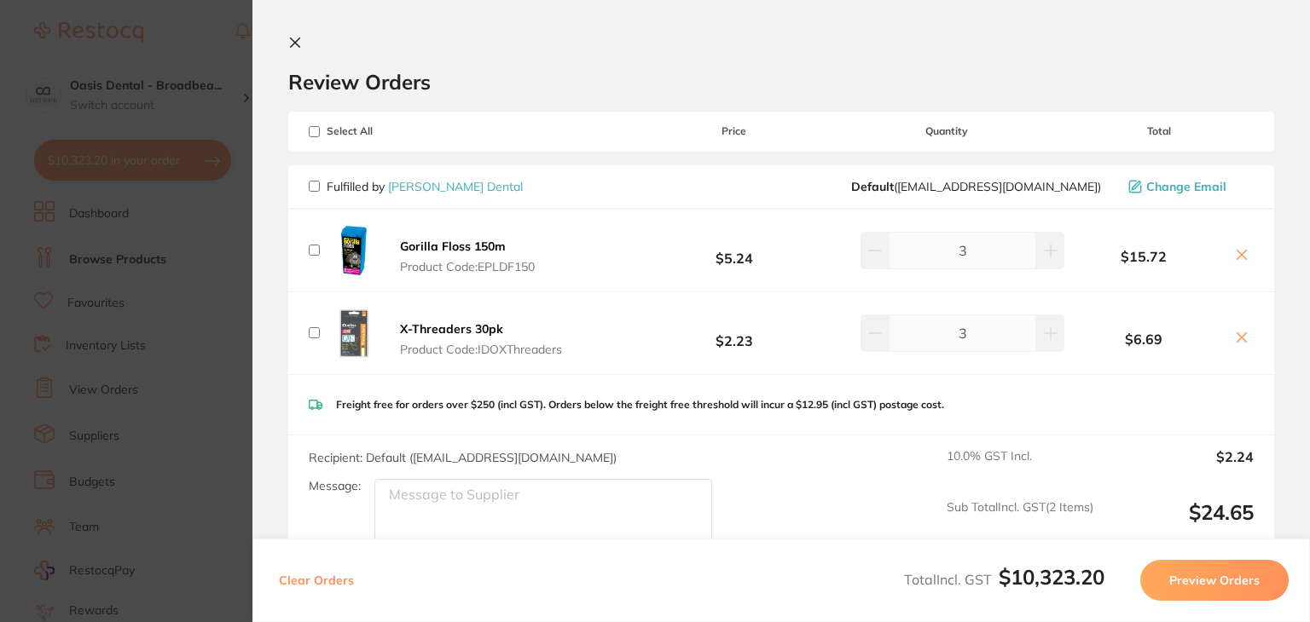
click at [477, 344] on span "Product Code: IDOXThreaders" at bounding box center [481, 350] width 162 height 14
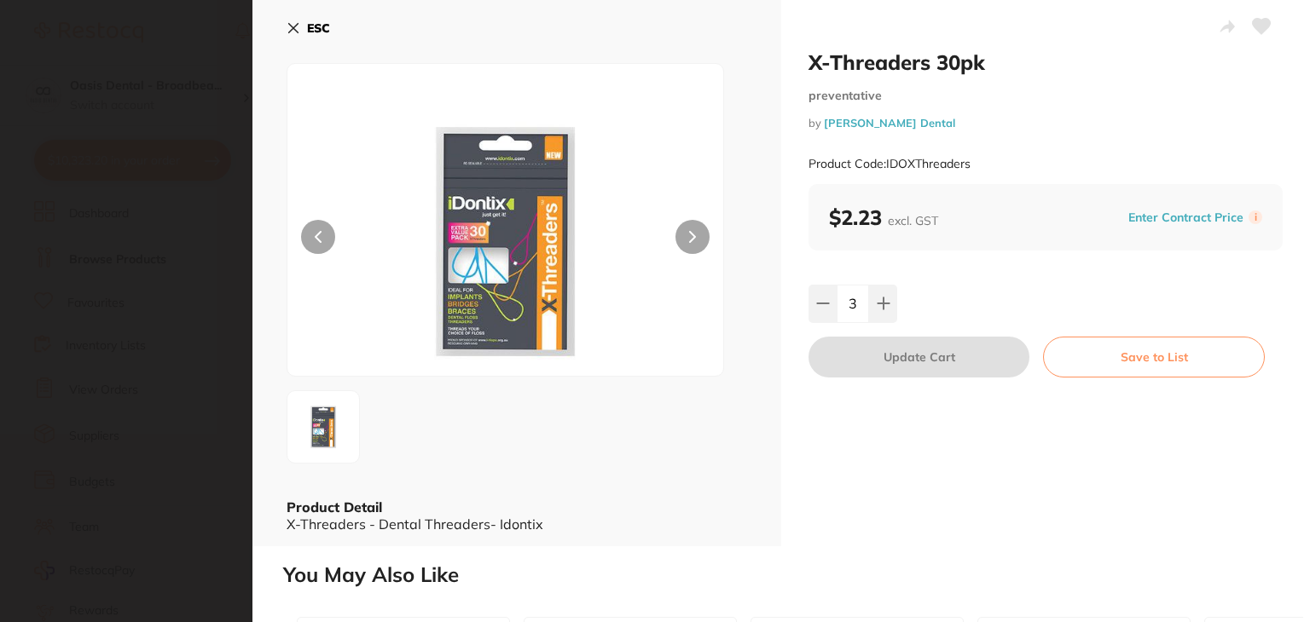
click at [906, 547] on div "X-Threaders 30pk preventative by Erskine Dental Product Code: IDOXThreaders ESC…" at bounding box center [780, 311] width 1057 height 622
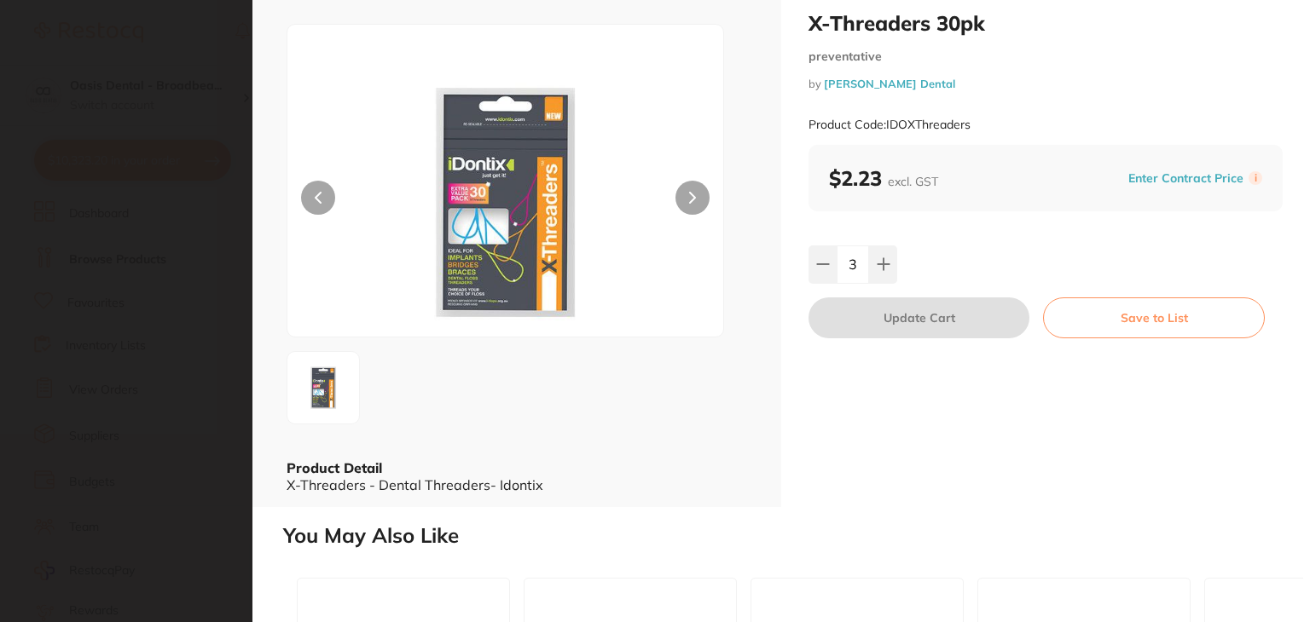
scroll to position [34, 0]
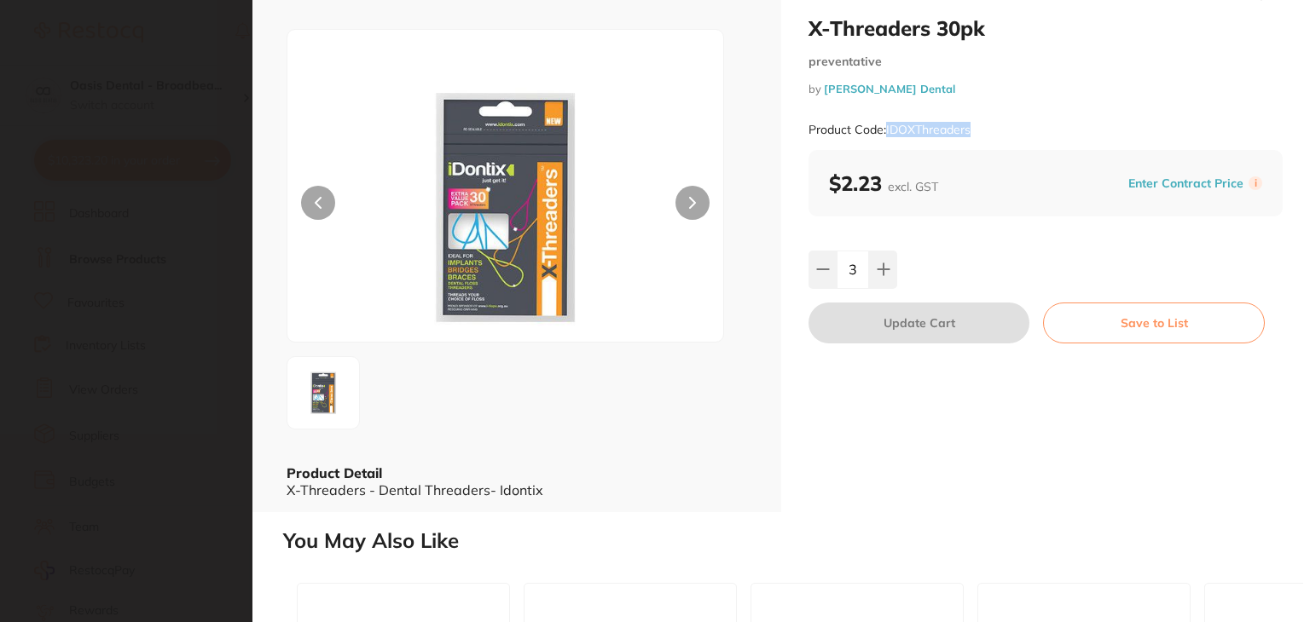
drag, startPoint x: 886, startPoint y: 129, endPoint x: 971, endPoint y: 133, distance: 85.4
click at [971, 133] on div "Product Code: IDOXThreaders" at bounding box center [1045, 130] width 474 height 42
copy small "IDOXThreaders"
click at [971, 133] on div "Product Code: IDOXThreaders" at bounding box center [1045, 130] width 474 height 42
click at [880, 165] on div "$2.23 excl. GST Enter Contract Price i" at bounding box center [1045, 183] width 474 height 67
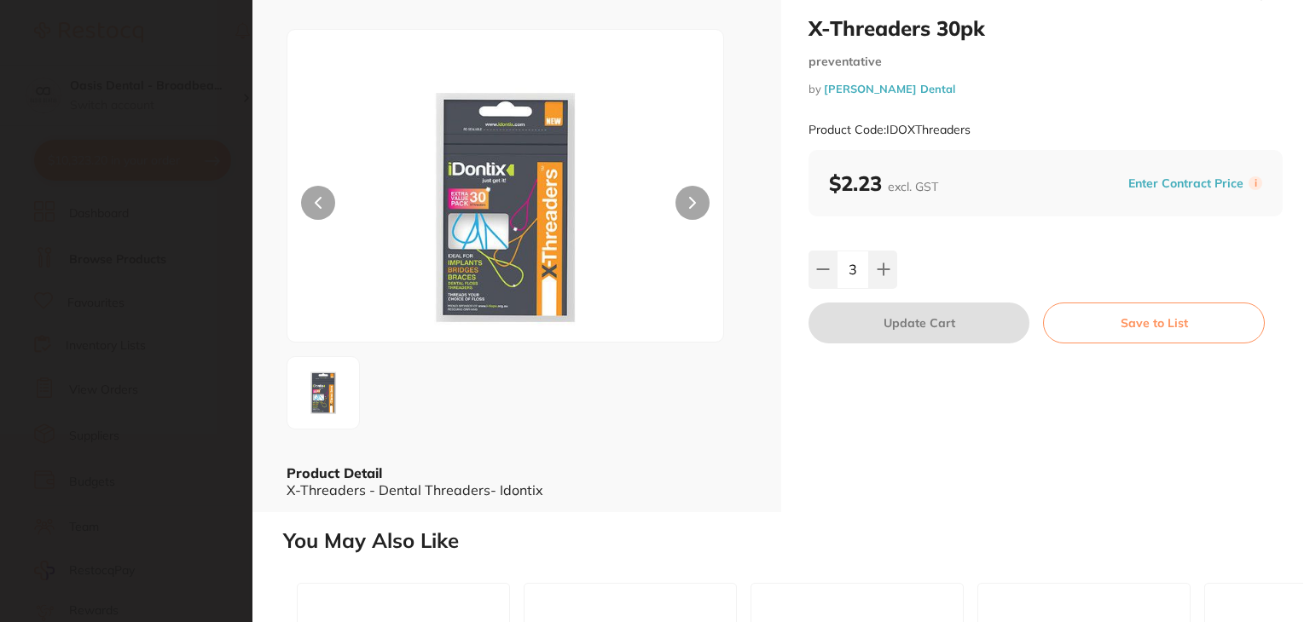
click at [975, 134] on div "Product Code: IDOXThreaders" at bounding box center [1045, 130] width 474 height 42
drag, startPoint x: 975, startPoint y: 134, endPoint x: 962, endPoint y: 127, distance: 14.5
click at [962, 127] on div "Product Code: IDOXThreaders" at bounding box center [1045, 130] width 474 height 42
copy small "IDOXThreaders"
click at [841, 409] on div "X-Threaders 30pk preventative by Erskine Dental Product Code: IDOXThreaders $2.…" at bounding box center [1045, 239] width 529 height 547
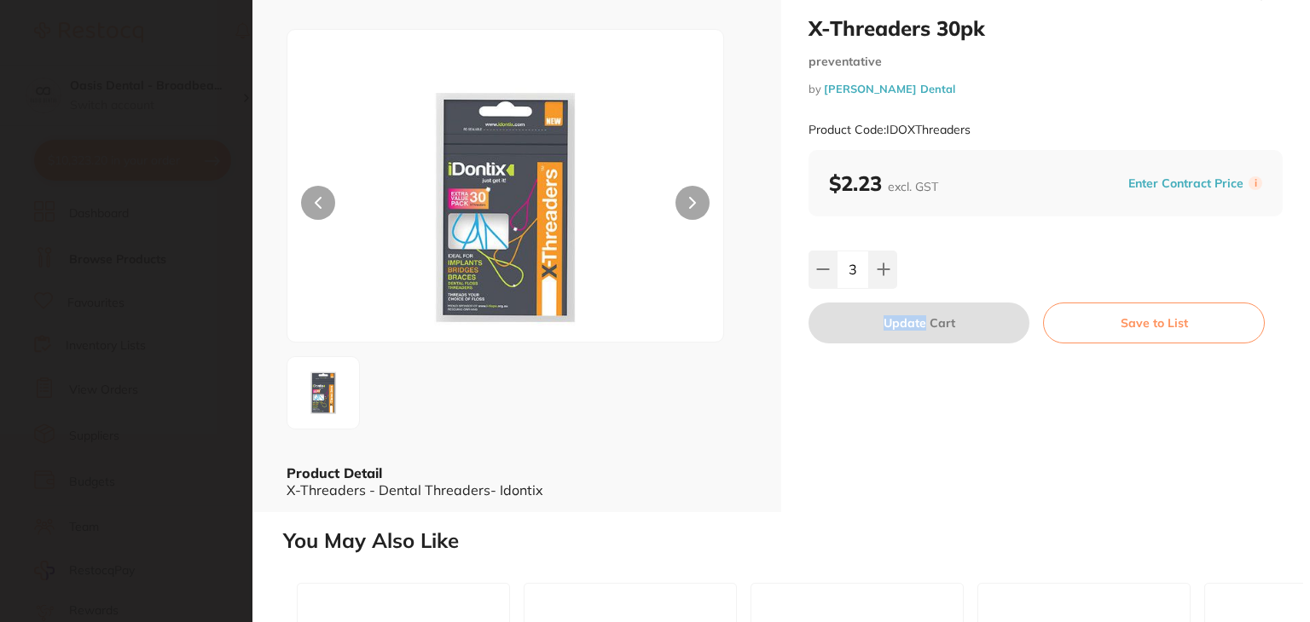
click at [841, 409] on div "X-Threaders 30pk preventative by Erskine Dental Product Code: IDOXThreaders $2.…" at bounding box center [1045, 239] width 529 height 547
click at [1043, 438] on div "X-Threaders 30pk preventative by Erskine Dental Product Code: IDOXThreaders $2.…" at bounding box center [1045, 239] width 529 height 547
click at [1112, 78] on div "X-Threaders 30pk preventative by Erskine Dental Product Code: IDOXThreaders" at bounding box center [1045, 82] width 474 height 135
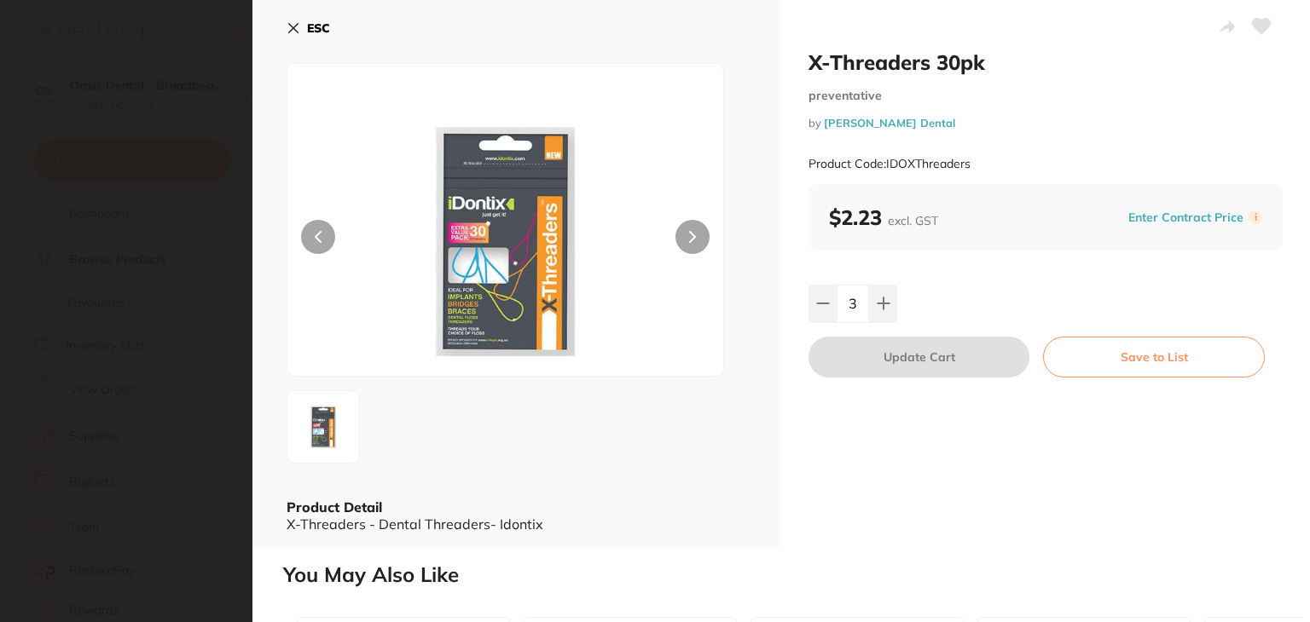
click at [293, 30] on icon at bounding box center [293, 28] width 14 height 14
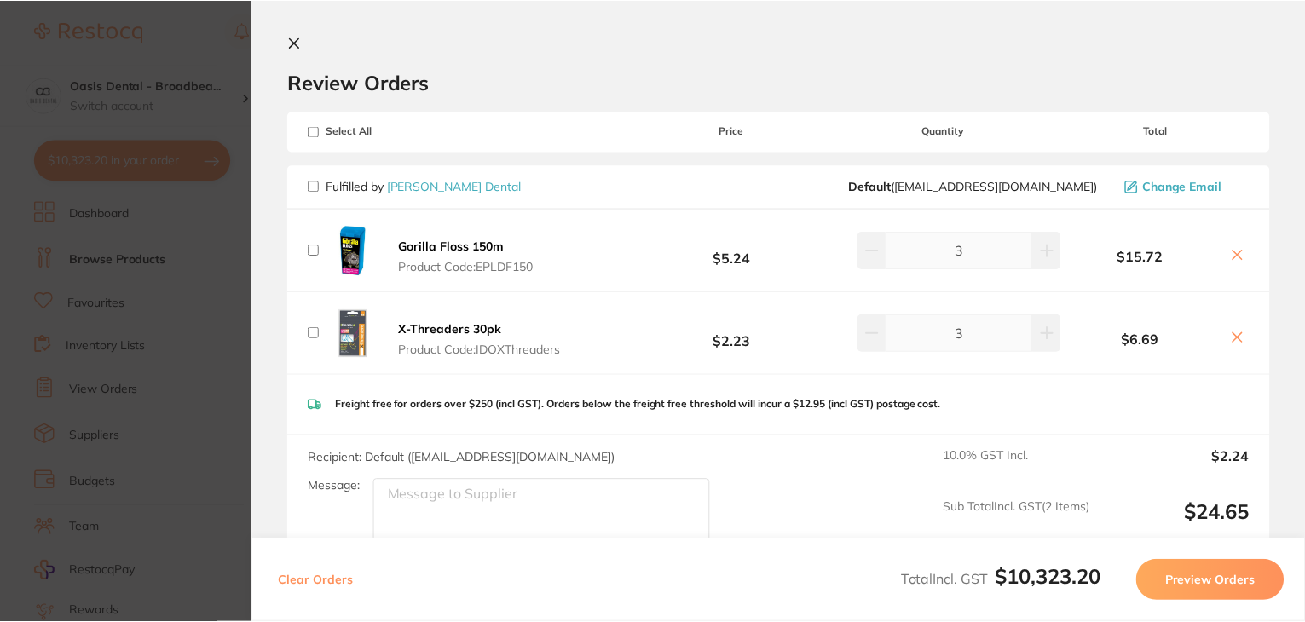
scroll to position [1, 0]
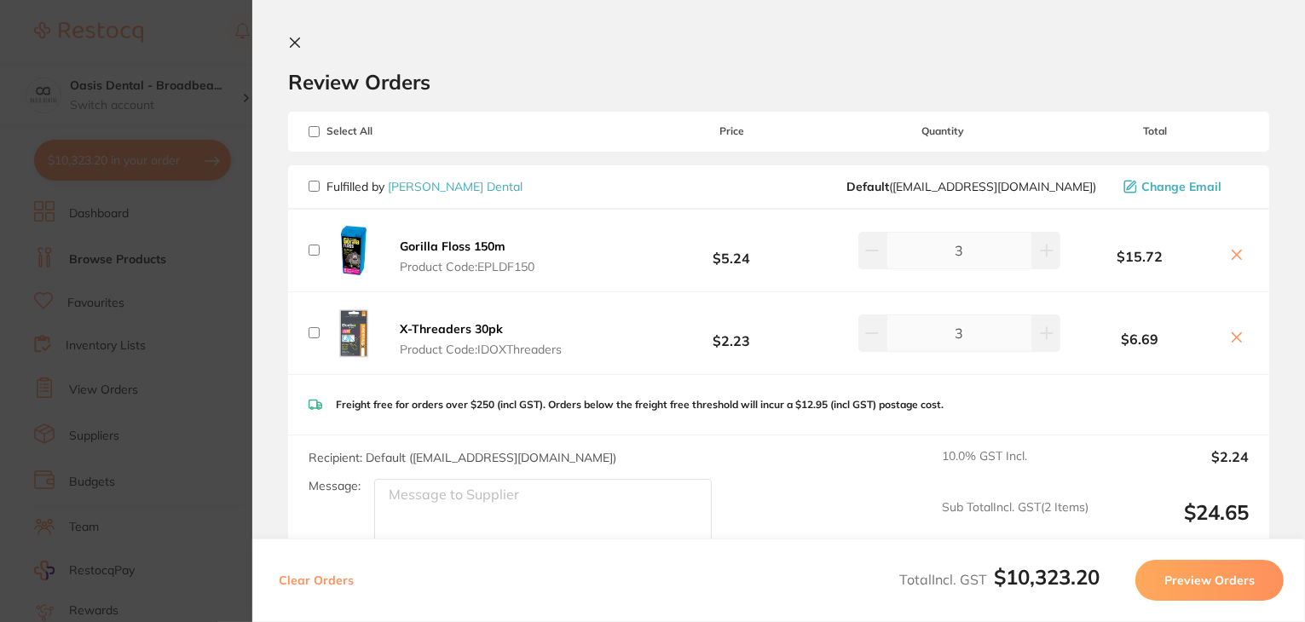
click at [309, 333] on input "checkbox" at bounding box center [314, 332] width 11 height 11
checkbox input "true"
click at [288, 43] on icon at bounding box center [295, 43] width 14 height 14
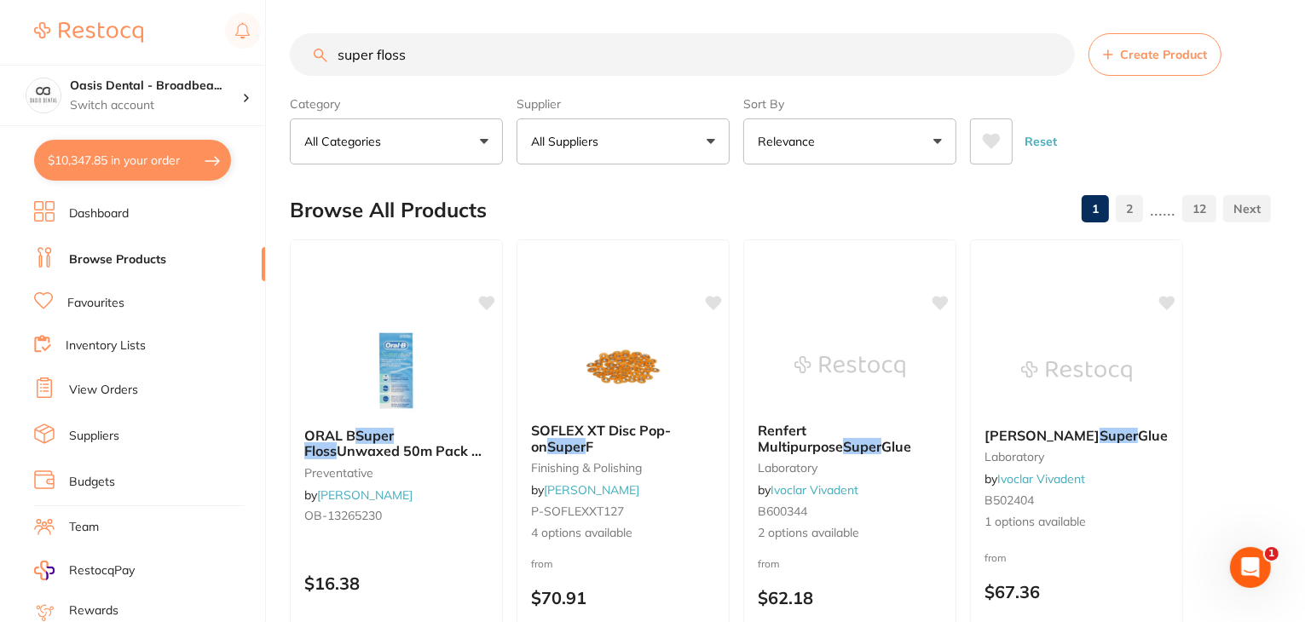
click at [439, 55] on input "super floss" at bounding box center [682, 54] width 785 height 43
drag, startPoint x: 439, startPoint y: 55, endPoint x: 181, endPoint y: 6, distance: 262.9
click at [181, 6] on div "$10,347.85 Oasis Dental - Broadbea... Switch account Oasis Dental - Broadbeach …" at bounding box center [652, 310] width 1305 height 622
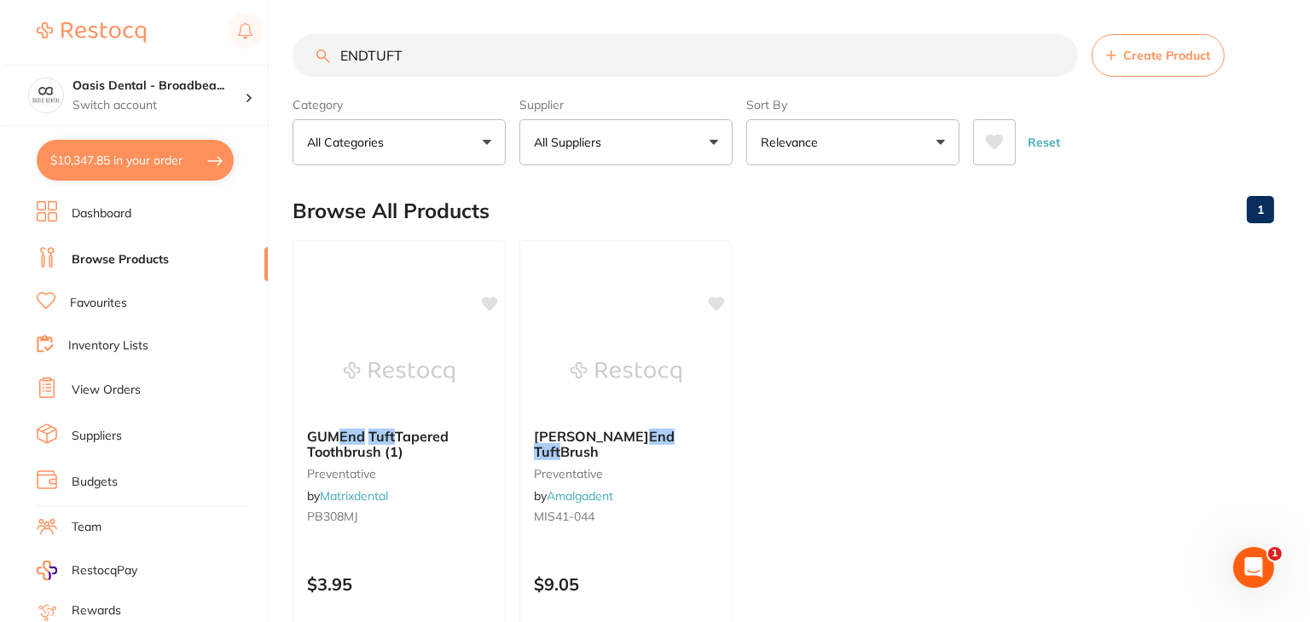
scroll to position [0, 0]
type input "ENDTUFT"
click at [389, 447] on span "Tapered Toothbrush (1)" at bounding box center [375, 443] width 143 height 33
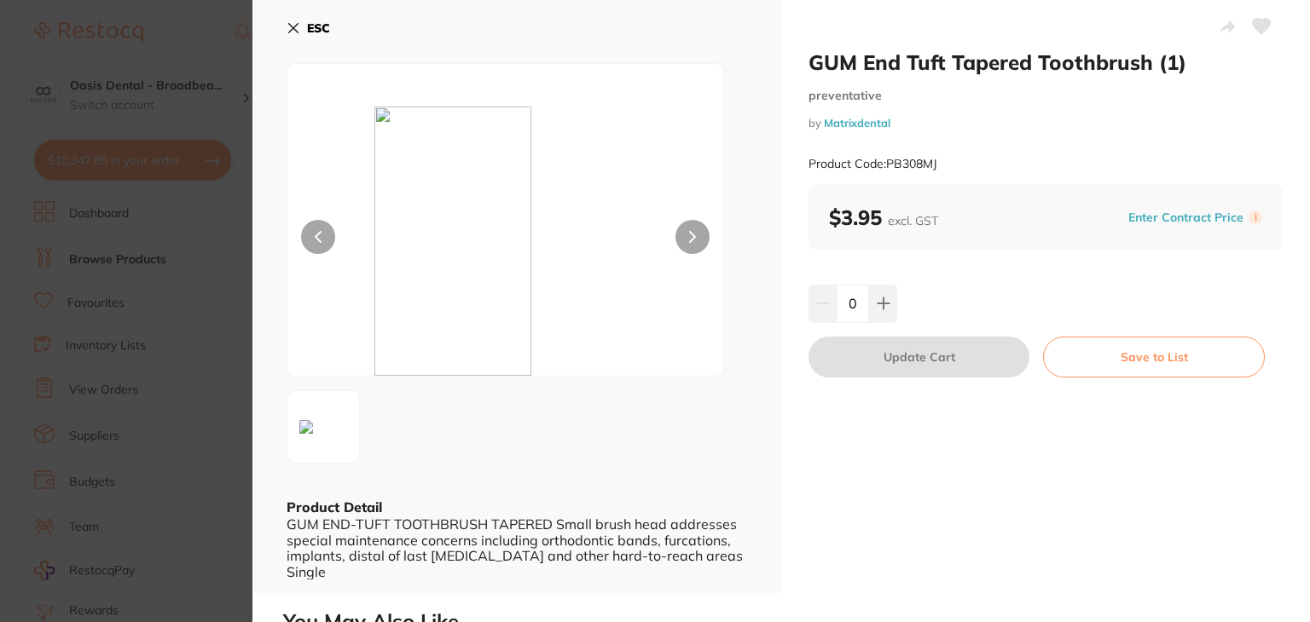
click at [910, 530] on div "GUM End Tuft Tapered Toothbrush (1) preventative by Matrixdental Product Code: …" at bounding box center [1045, 296] width 529 height 593
click at [694, 92] on div at bounding box center [504, 220] width 437 height 314
click at [563, 148] on img at bounding box center [505, 241] width 262 height 269
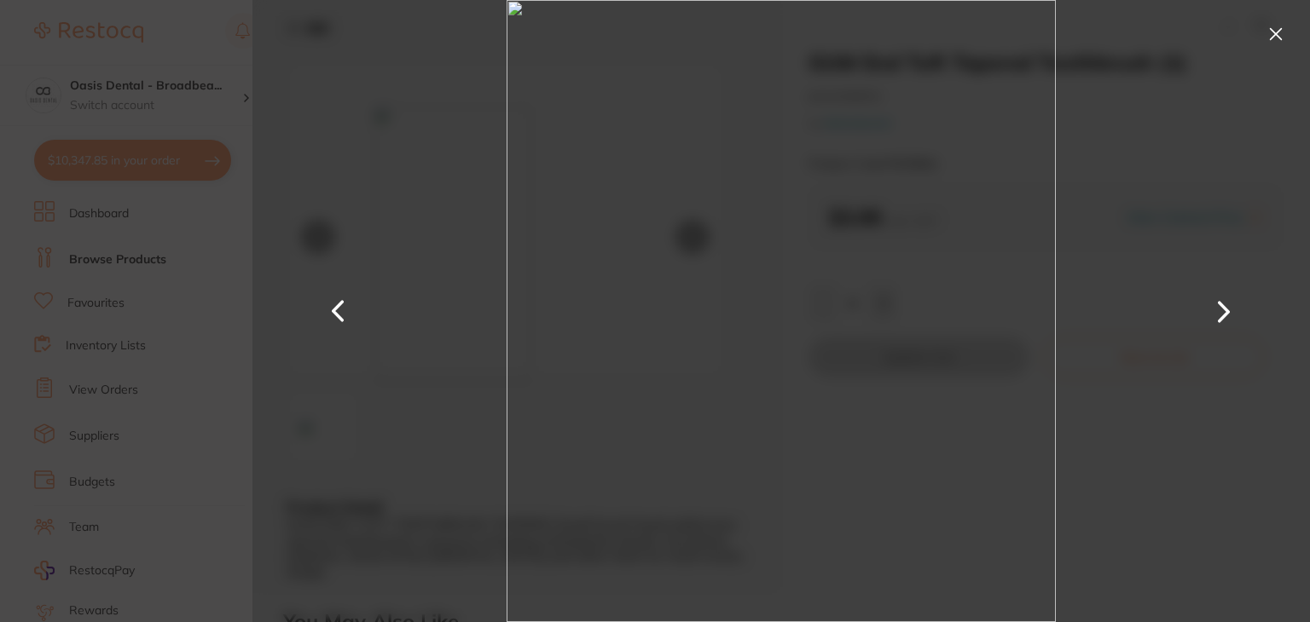
click at [793, 196] on img at bounding box center [780, 311] width 549 height 622
click at [1273, 29] on button at bounding box center [1275, 33] width 27 height 27
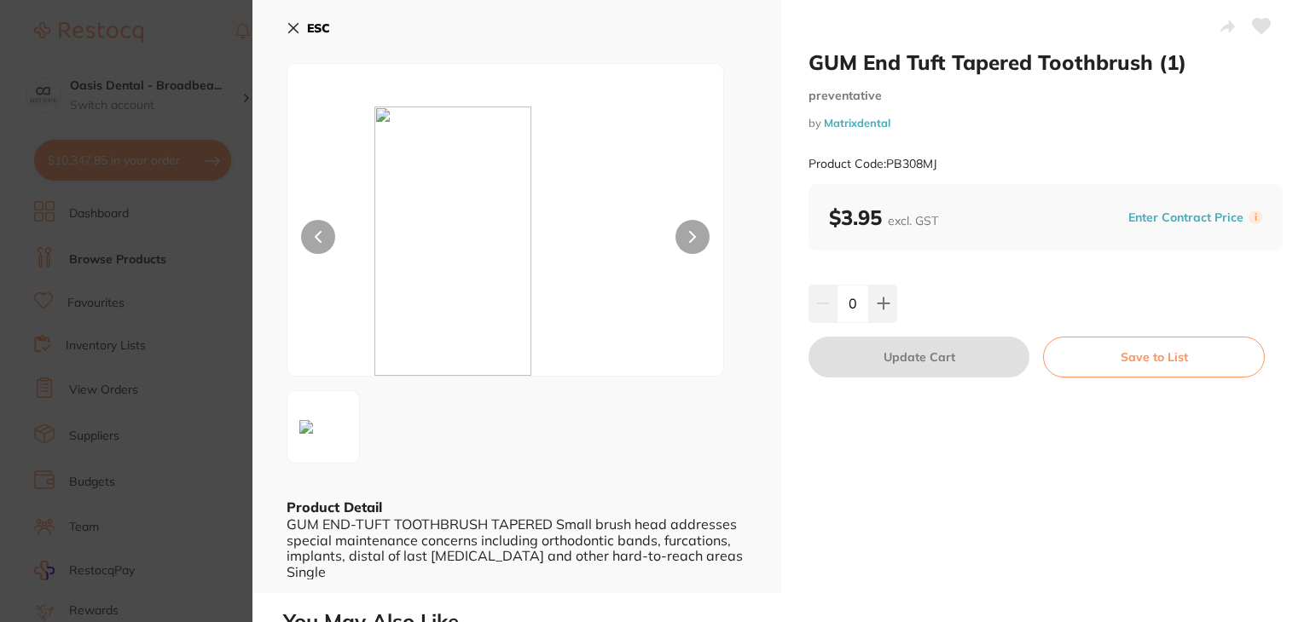
click at [290, 28] on icon at bounding box center [293, 28] width 14 height 14
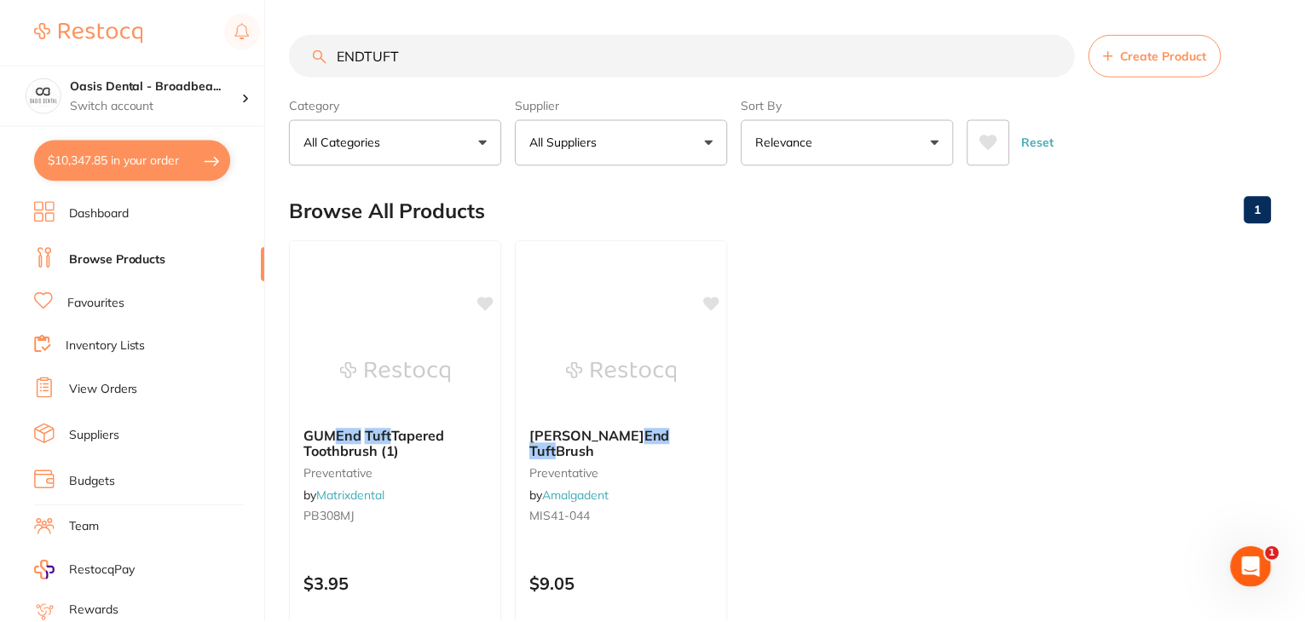
scroll to position [1, 0]
click at [462, 61] on input "ENDTUFT" at bounding box center [682, 54] width 785 height 43
drag, startPoint x: 462, startPoint y: 61, endPoint x: 236, endPoint y: 43, distance: 226.7
click at [236, 43] on div "$10,347.85 Oasis Dental - Broadbea... Switch account Oasis Dental - Broadbeach …" at bounding box center [652, 310] width 1305 height 622
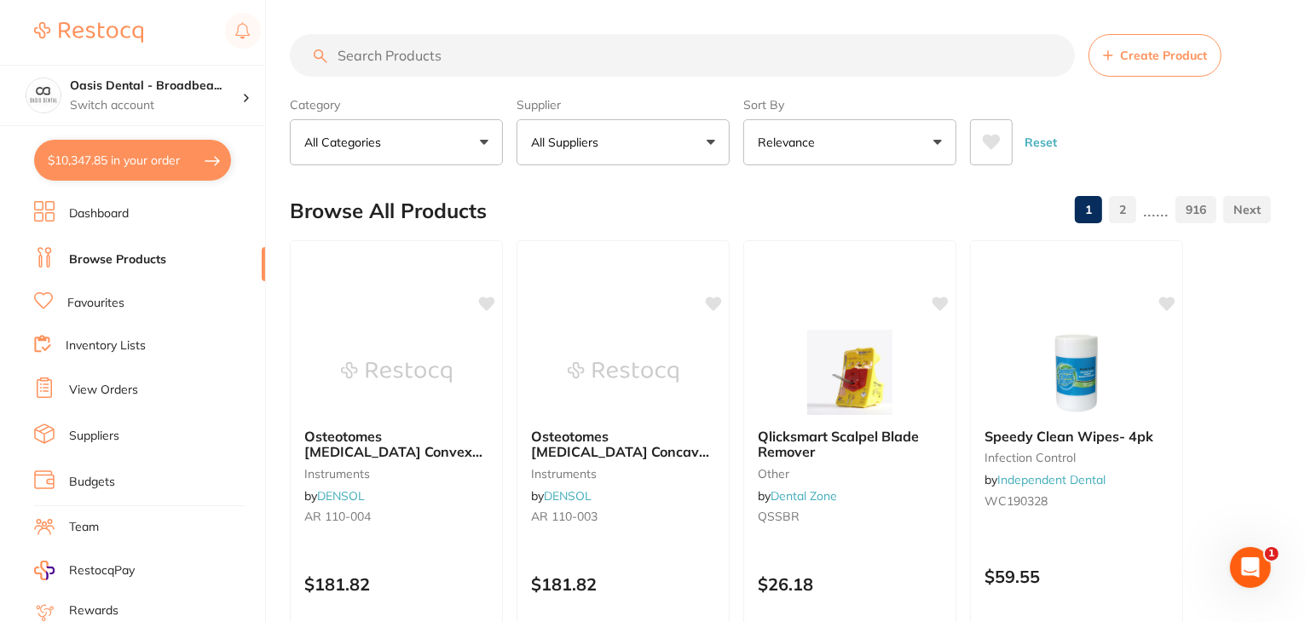
click at [125, 130] on section "Oasis Dental - Broadbea... Switch account Oasis Dental - Broadbeach $10,347.85 …" at bounding box center [133, 311] width 266 height 622
click at [123, 170] on button "$10,347.85 in your order" at bounding box center [132, 160] width 197 height 41
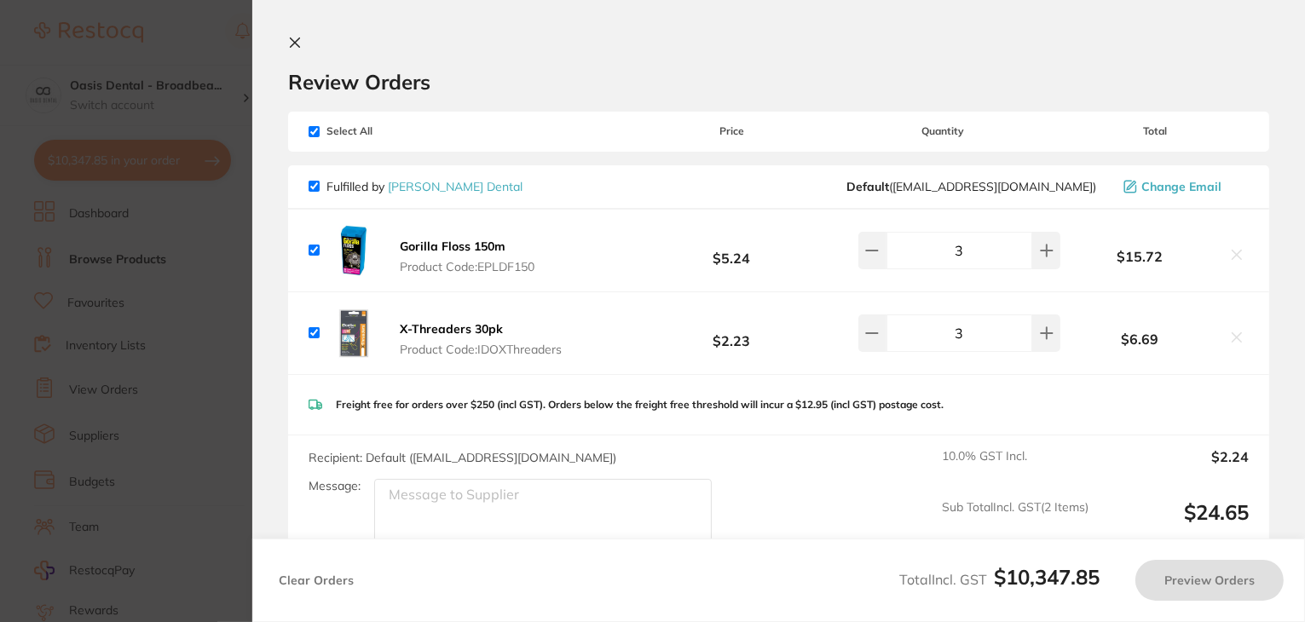
checkbox input "true"
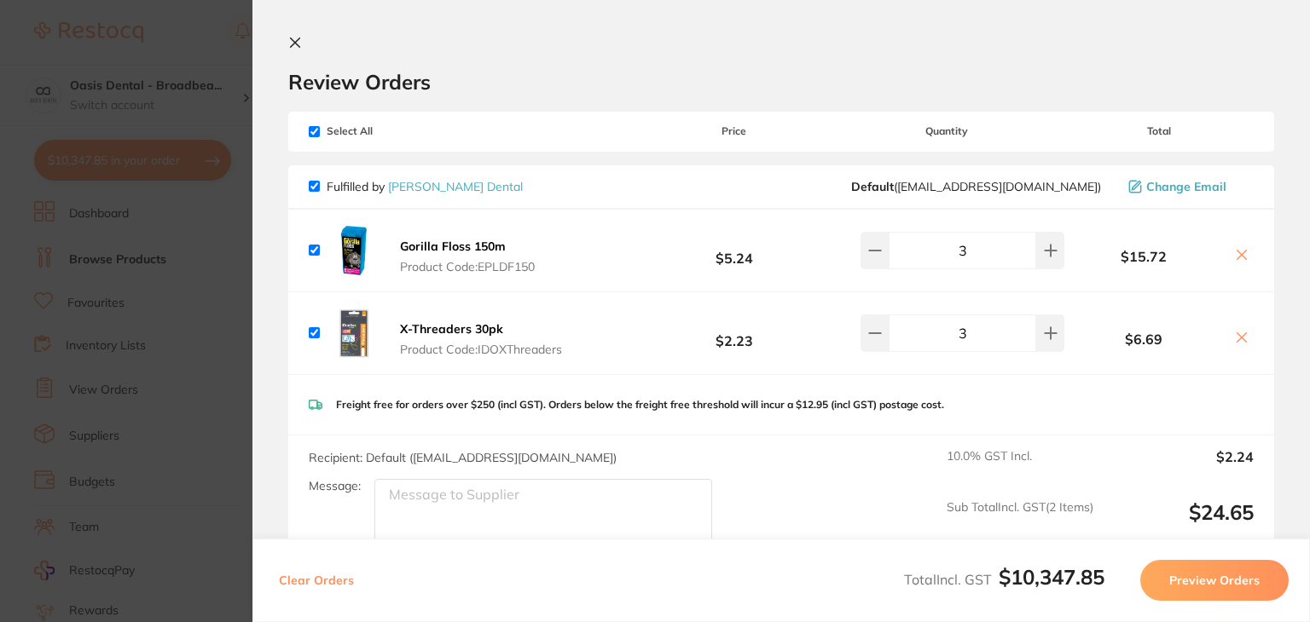
click at [700, 79] on h2 "Review Orders" at bounding box center [781, 82] width 986 height 26
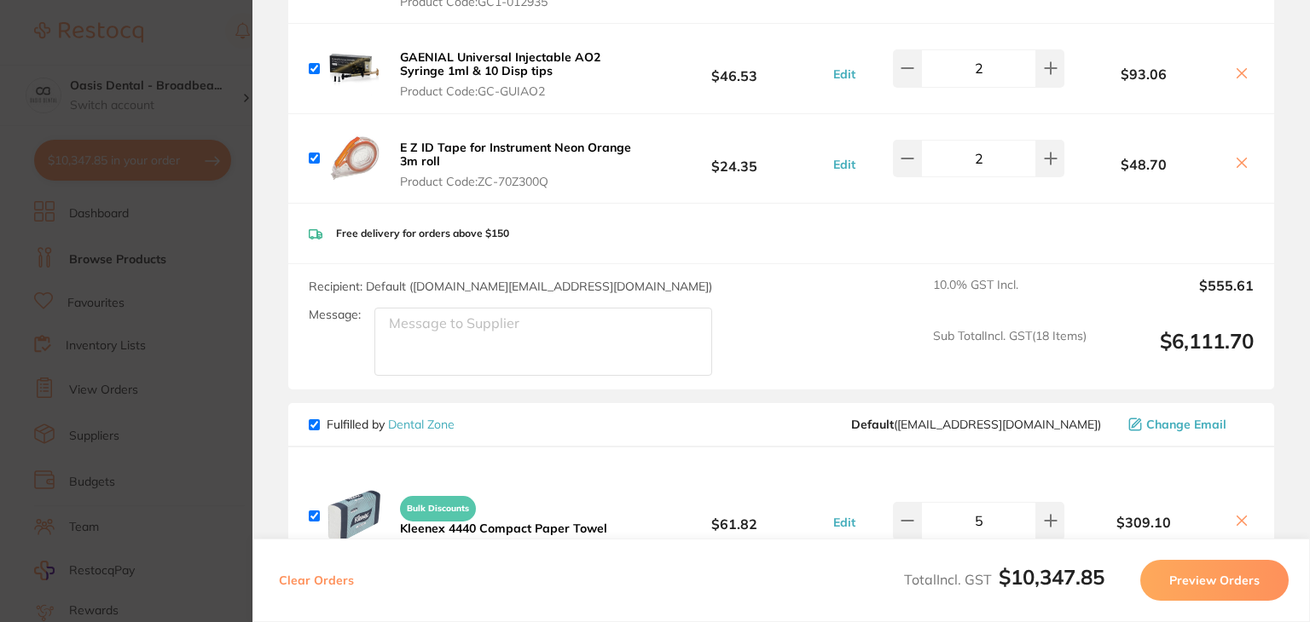
scroll to position [2865, 0]
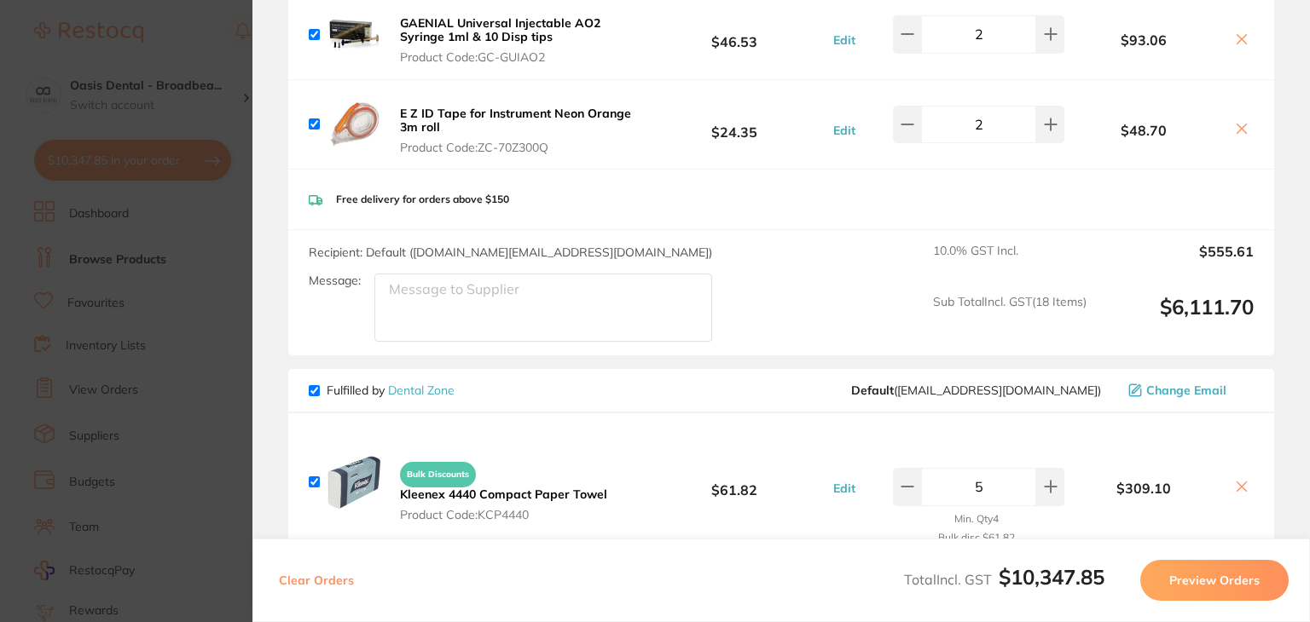
click at [687, 147] on div "E Z ID Tape for Instrument Neon Orange 3m roll Product Code: ZC-70Z300Q $24.35 …" at bounding box center [781, 124] width 986 height 89
click at [1238, 483] on icon at bounding box center [1241, 487] width 9 height 9
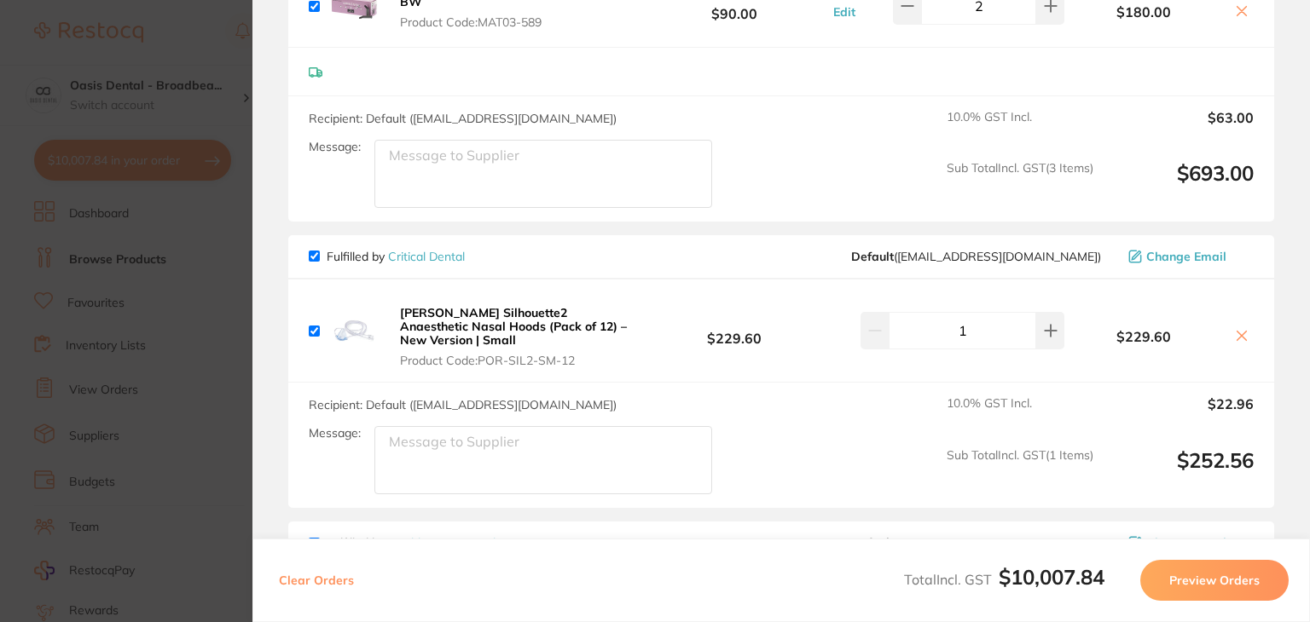
scroll to position [3445, 0]
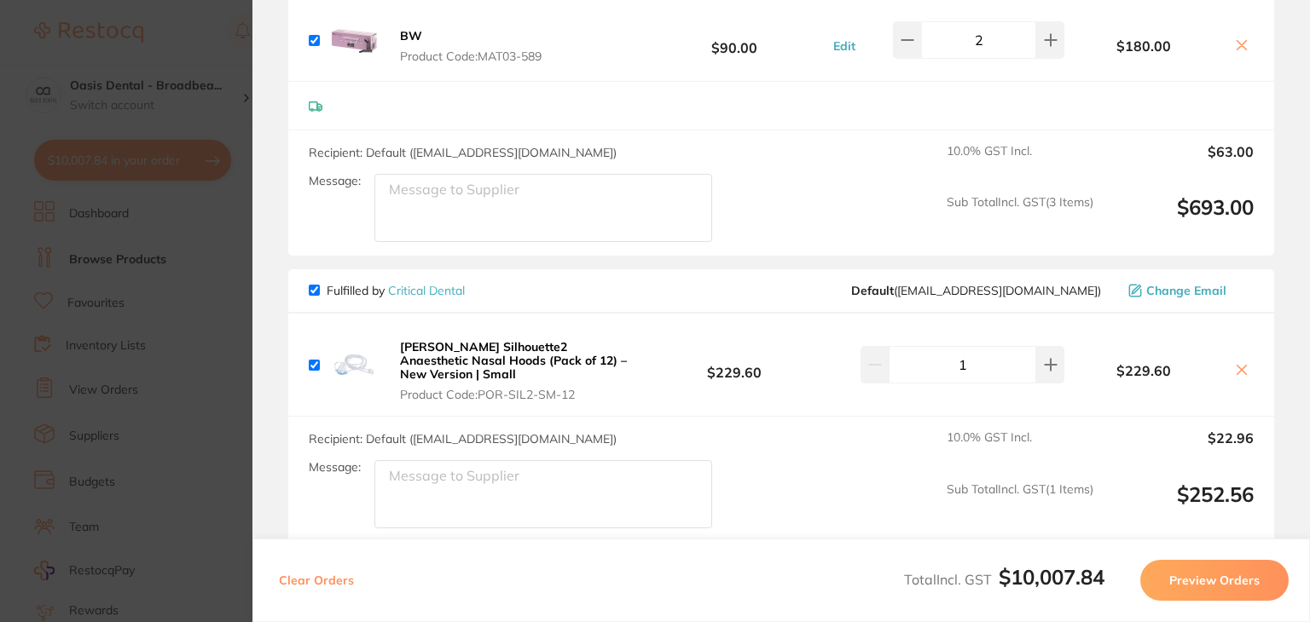
click at [1235, 363] on icon at bounding box center [1242, 370] width 14 height 14
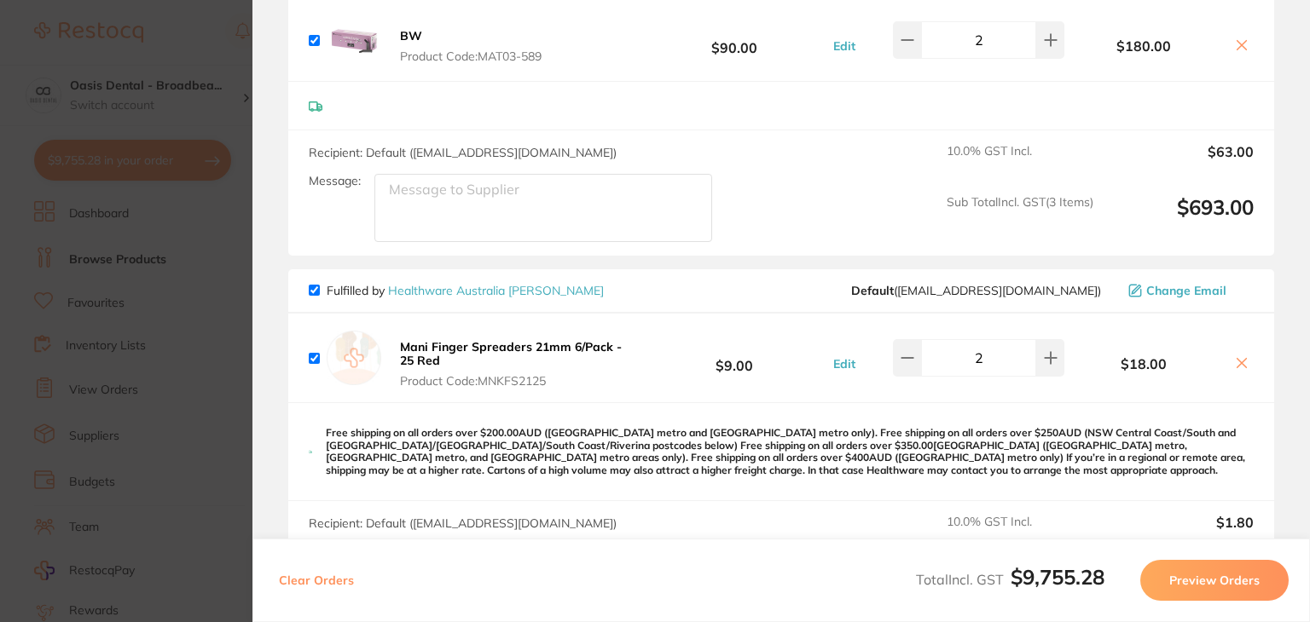
click at [1236, 356] on icon at bounding box center [1242, 363] width 14 height 14
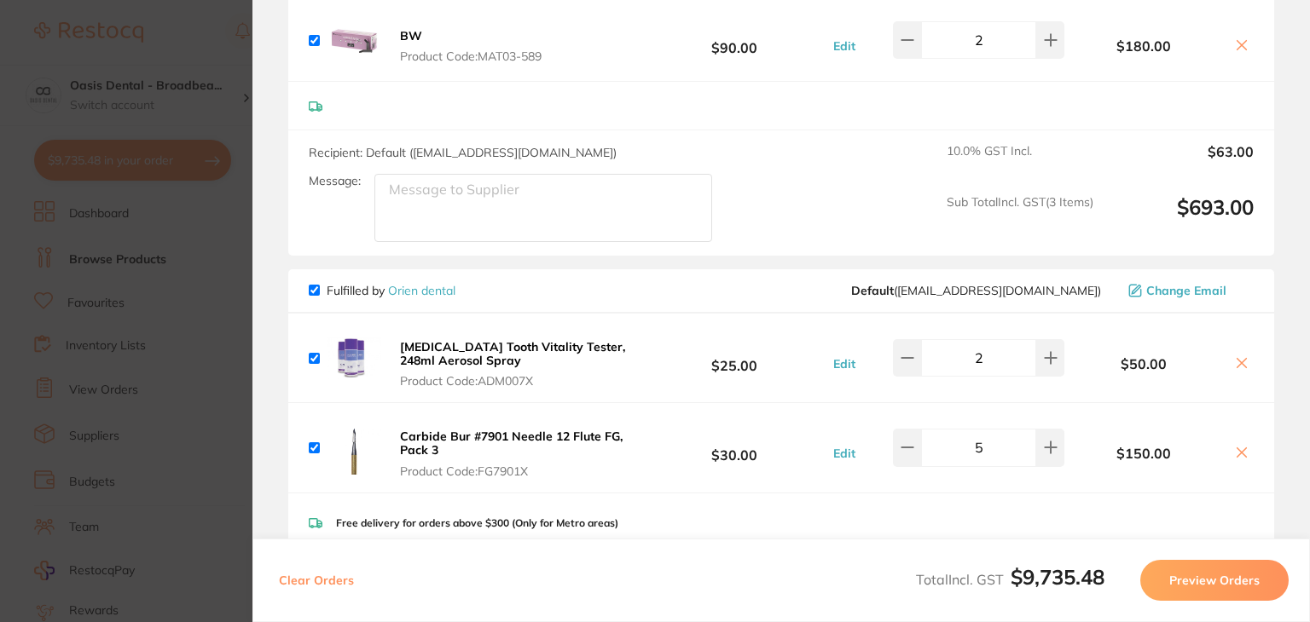
click at [1239, 446] on icon at bounding box center [1242, 453] width 14 height 14
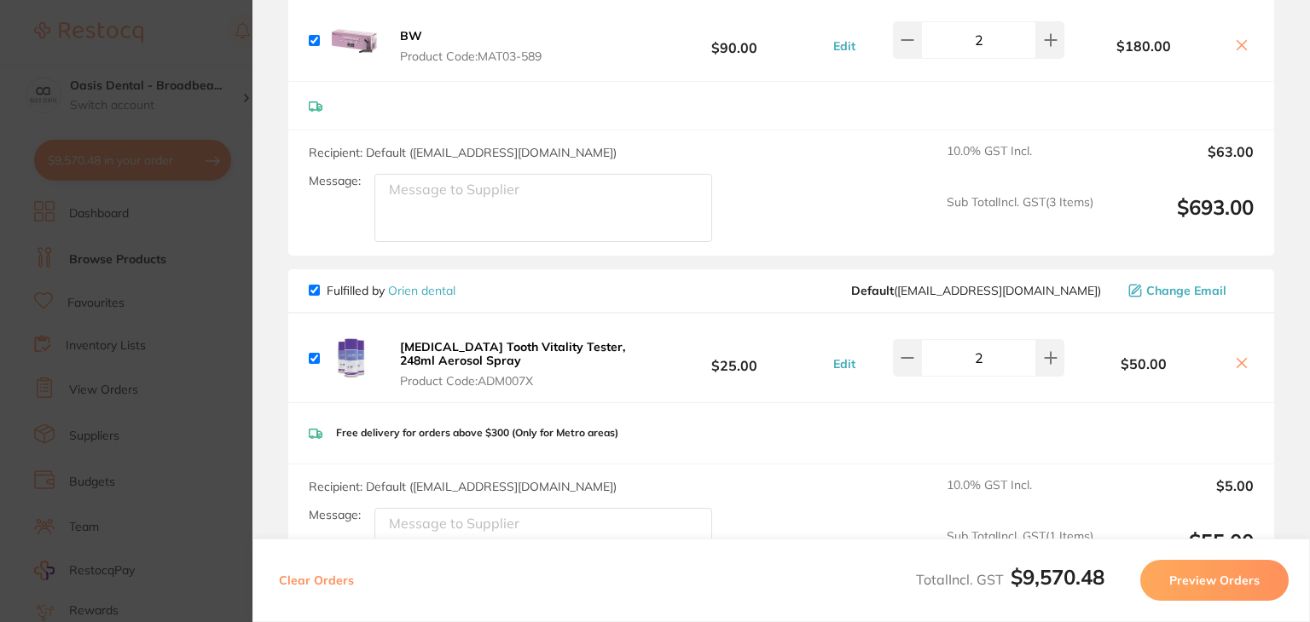
click at [1284, 396] on section "Review Orders Your orders are being processed and we will notify you once we ha…" at bounding box center [780, 311] width 1057 height 622
click at [1270, 367] on section "Review Orders Your orders are being processed and we will notify you once we ha…" at bounding box center [780, 311] width 1057 height 622
click at [1287, 425] on section "Review Orders Your orders are being processed and we will notify you once we ha…" at bounding box center [780, 311] width 1057 height 622
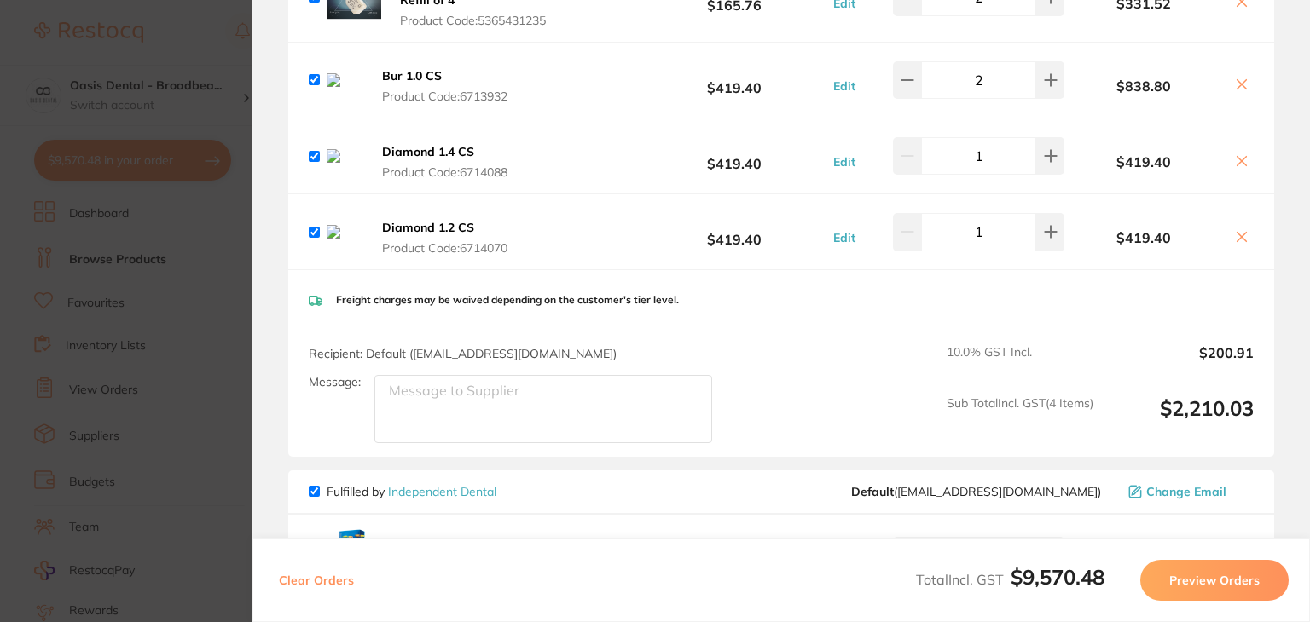
scroll to position [4291, 0]
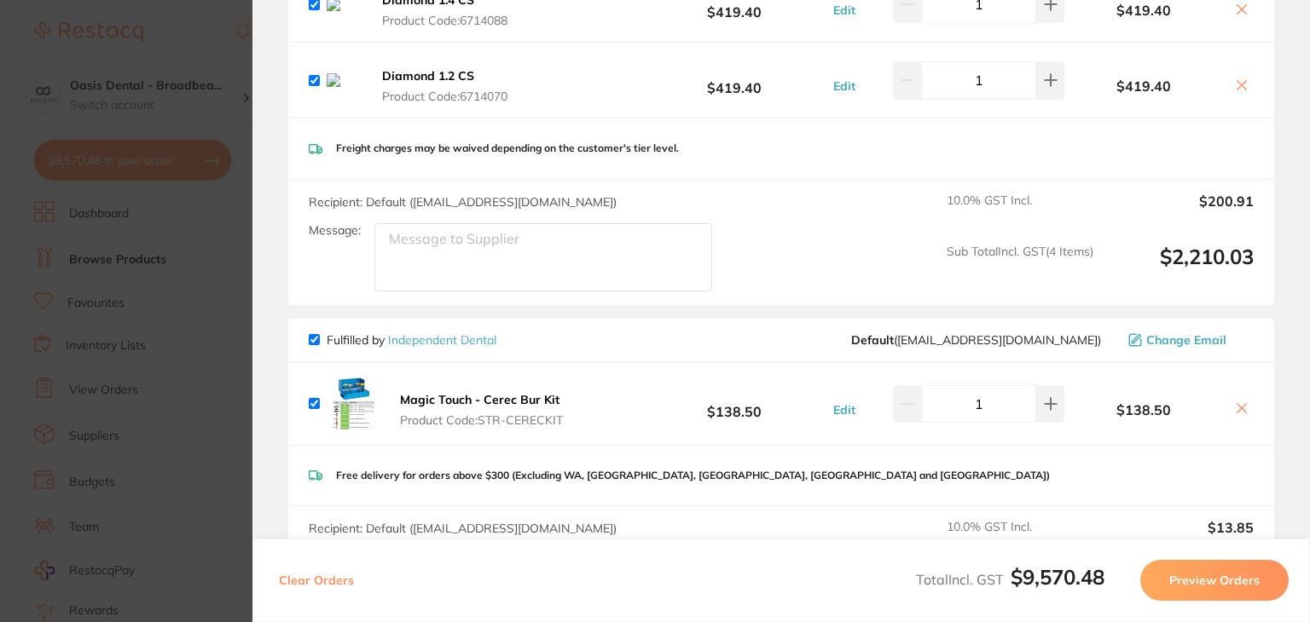
click at [1299, 87] on section "Review Orders Your orders are being processed and we will notify you once we ha…" at bounding box center [780, 311] width 1057 height 622
drag, startPoint x: 1299, startPoint y: 87, endPoint x: 1271, endPoint y: 43, distance: 51.8
click at [1271, 43] on section "Review Orders Your orders are being processed and we will notify you once we ha…" at bounding box center [780, 311] width 1057 height 622
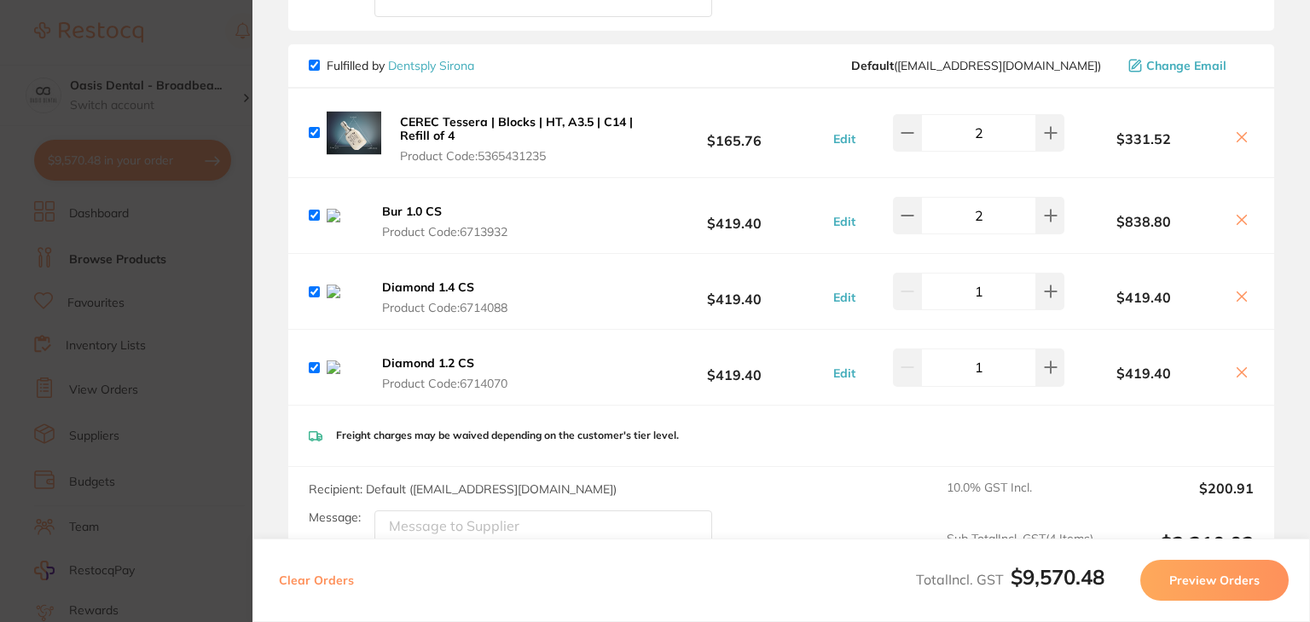
scroll to position [3987, 0]
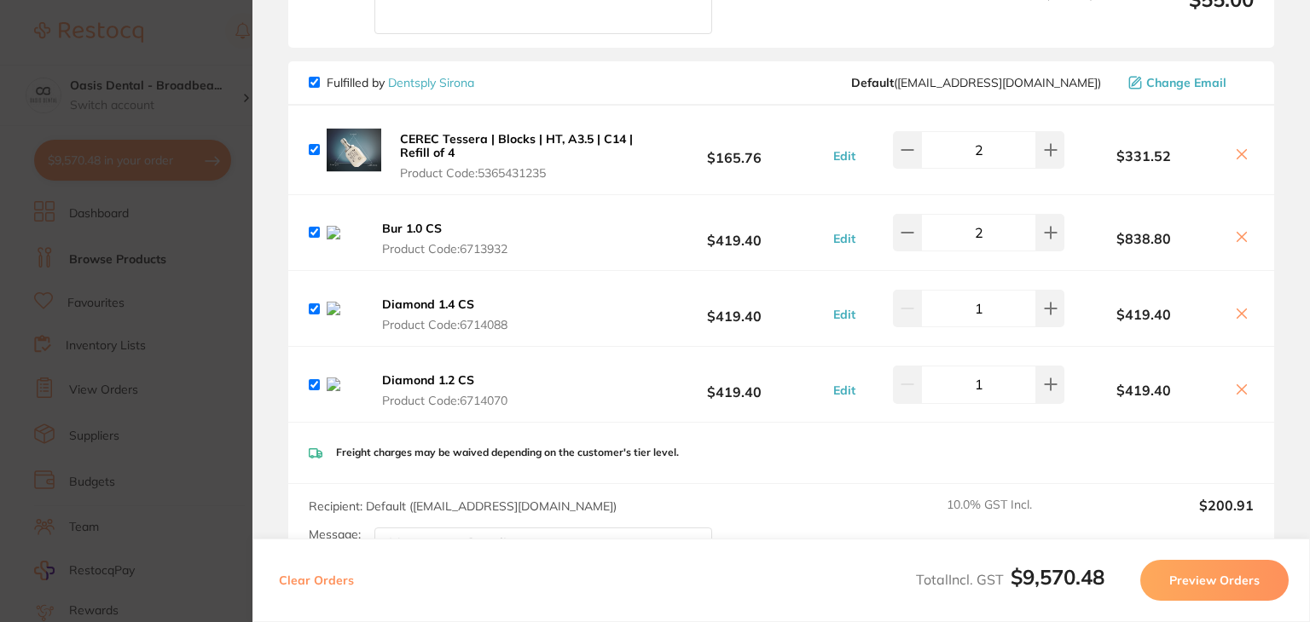
click at [673, 498] on div "Recipient: Default ( clientservices@dentsplysirona.com ) Message:" at bounding box center [517, 547] width 417 height 98
click at [1238, 150] on icon at bounding box center [1241, 154] width 9 height 9
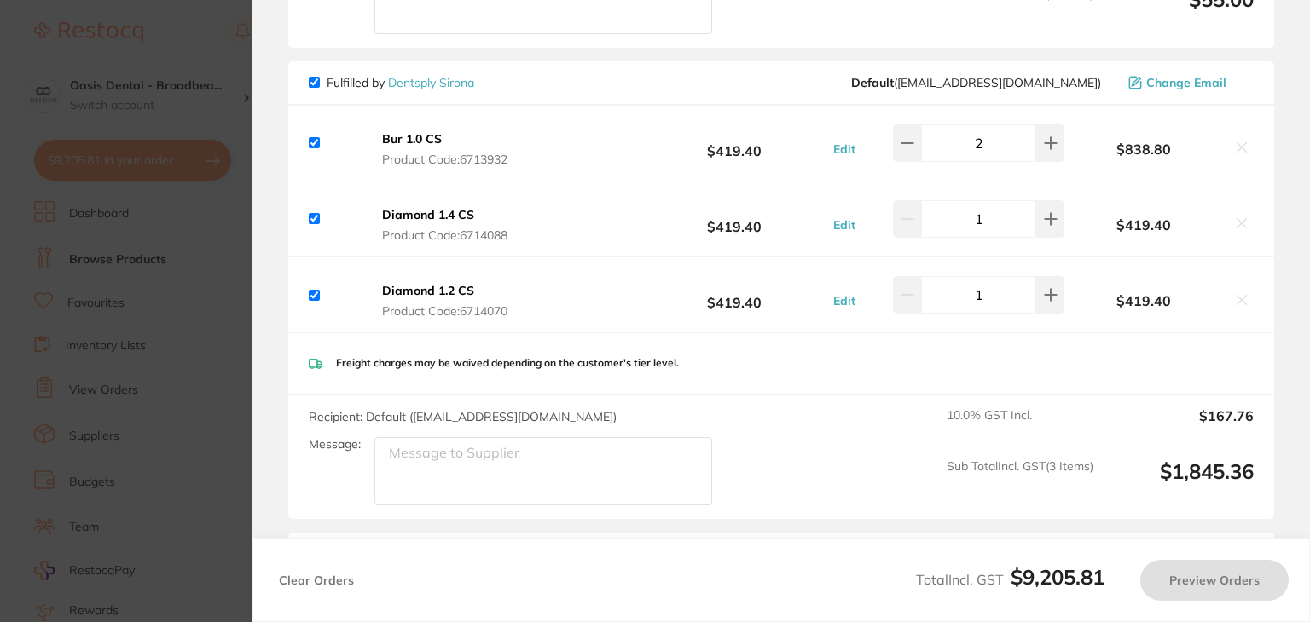
checkbox input "true"
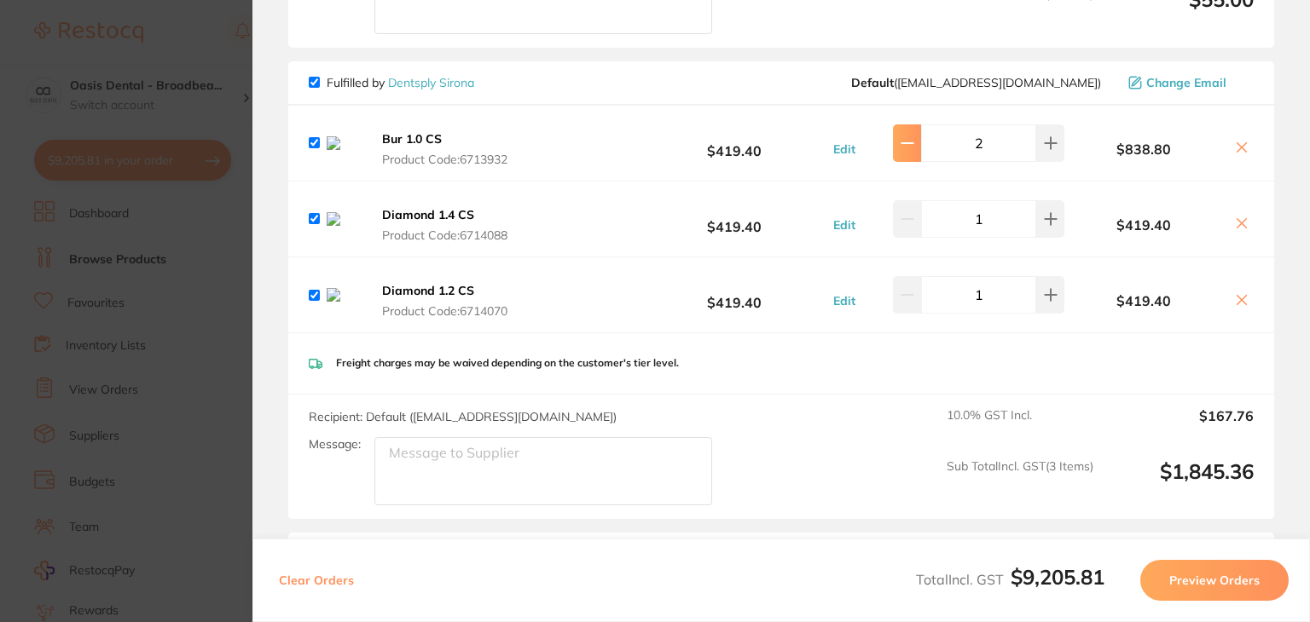
click at [906, 143] on icon at bounding box center [906, 143] width 11 height 0
type input "1"
click at [1289, 345] on section "Review Orders Your orders are being processed and we will notify you once we ha…" at bounding box center [780, 311] width 1057 height 622
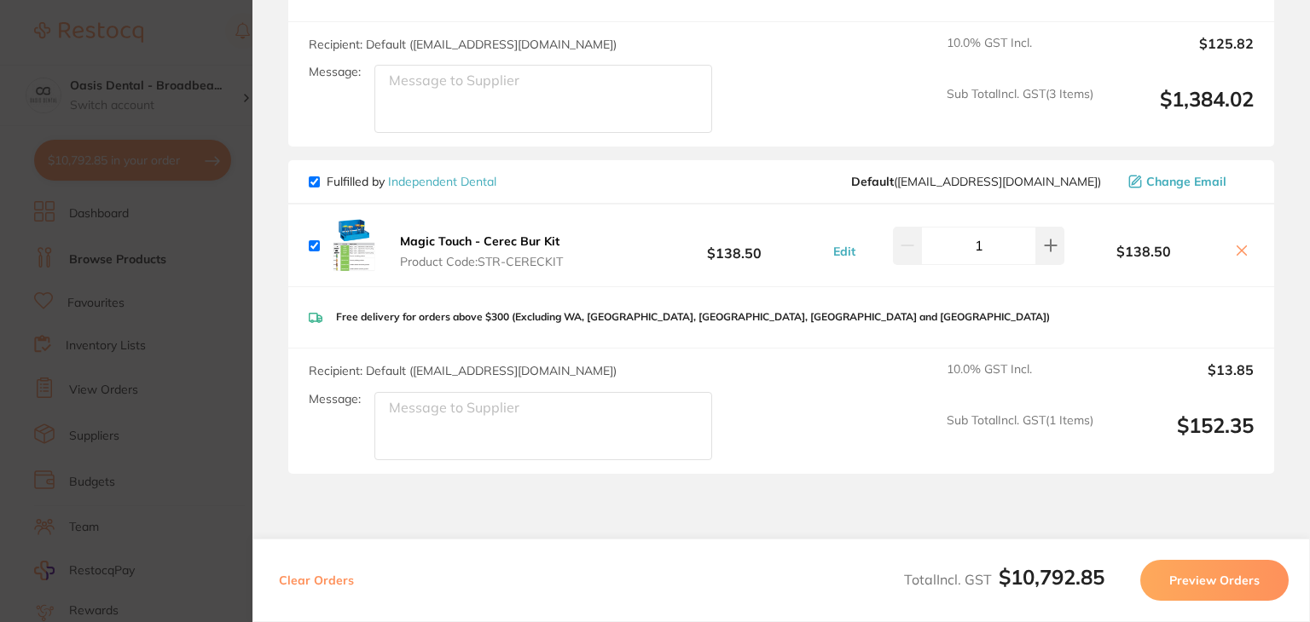
scroll to position [4410, 0]
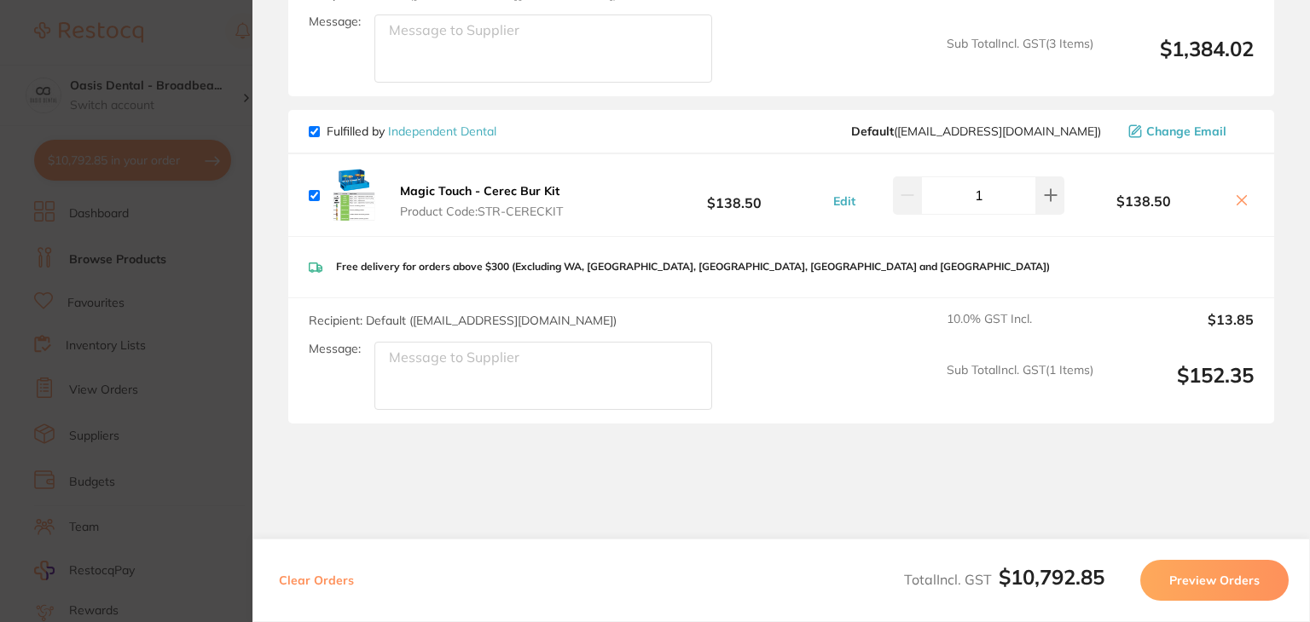
click at [465, 261] on p "Free delivery for orders above $300 (Excluding WA, [GEOGRAPHIC_DATA], [GEOGRAPH…" at bounding box center [693, 267] width 714 height 12
click at [1292, 144] on section "Review Orders Your orders are being processed and we will notify you once we ha…" at bounding box center [780, 311] width 1057 height 622
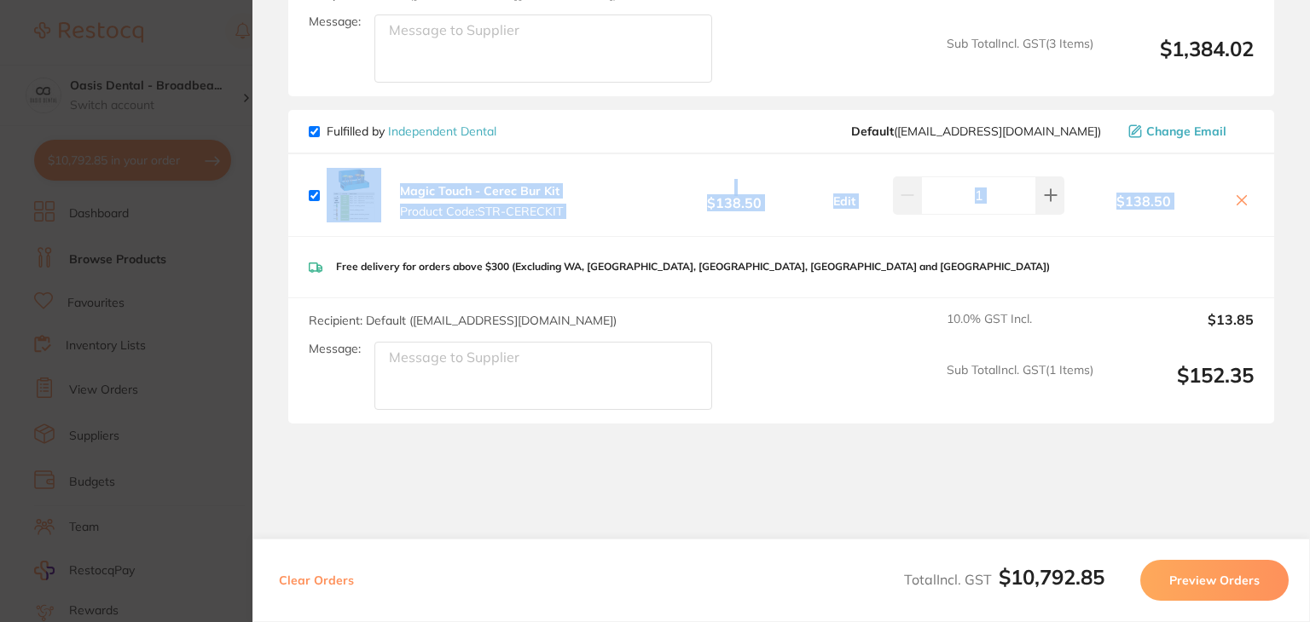
drag, startPoint x: 1292, startPoint y: 144, endPoint x: 1294, endPoint y: 97, distance: 47.0
click at [1294, 97] on section "Review Orders Your orders are being processed and we will notify you once we ha…" at bounding box center [780, 311] width 1057 height 622
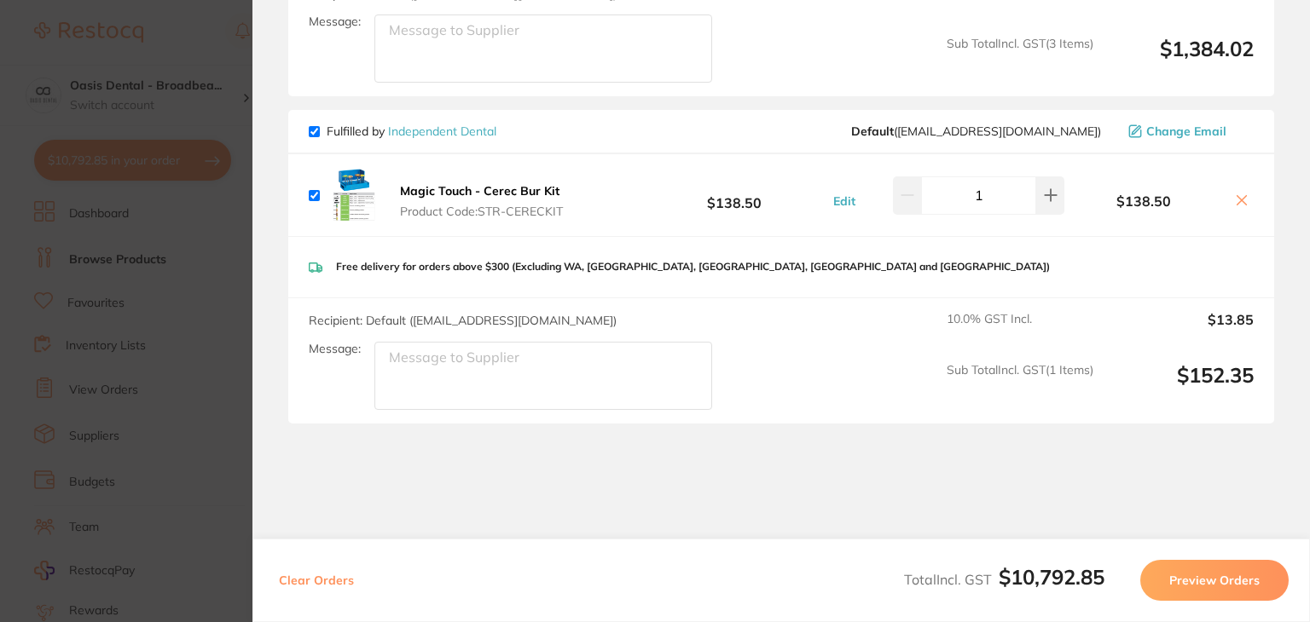
click at [871, 55] on div "Recipient: Default ( clientservices@dentsplysirona.com ) Message: 10.0 % GST In…" at bounding box center [781, 34] width 986 height 125
click at [105, 254] on section "Update RRP Set your pre negotiated price for this item. Item Agreed RRP (excl. …" at bounding box center [655, 311] width 1310 height 622
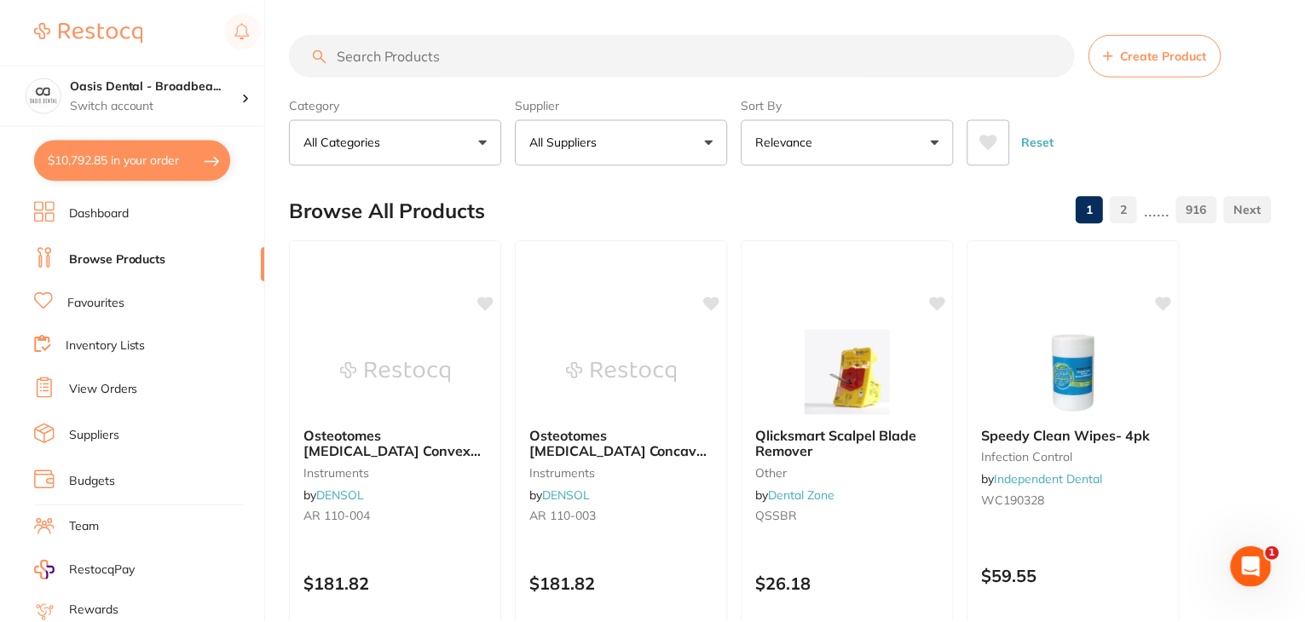
scroll to position [1, 0]
click at [690, 59] on input "search" at bounding box center [682, 54] width 785 height 43
click at [690, 59] on input "C" at bounding box center [682, 54] width 785 height 43
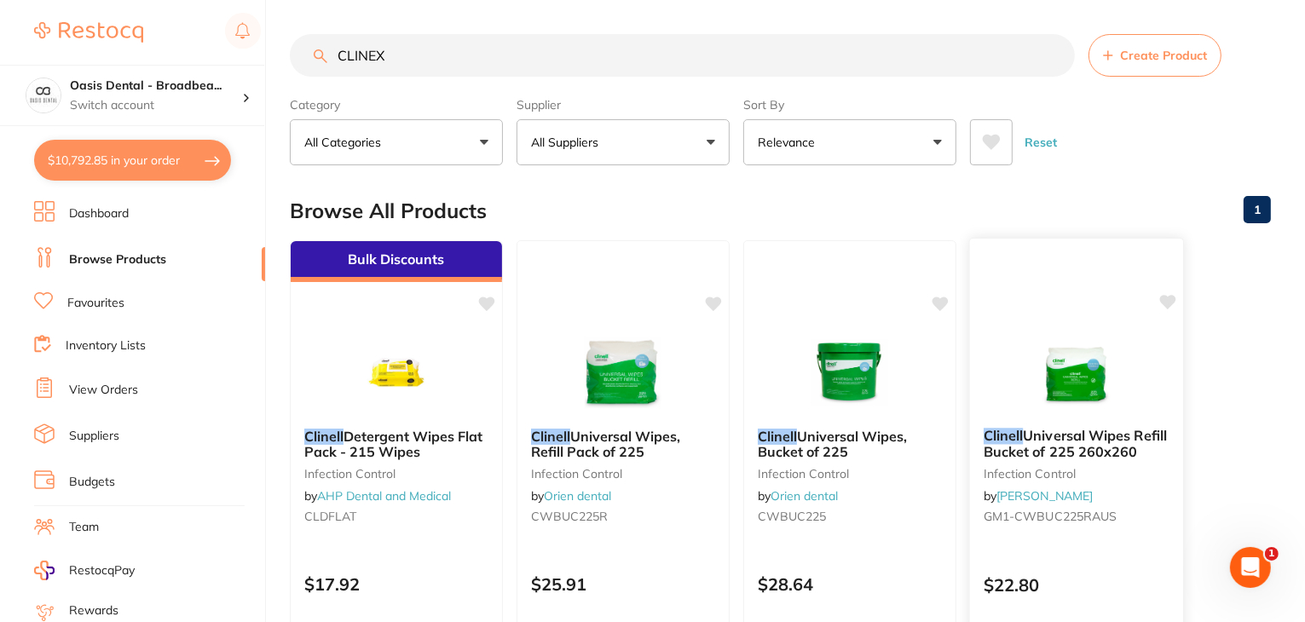
scroll to position [0, 0]
click at [347, 48] on input "CLINEX" at bounding box center [682, 55] width 785 height 43
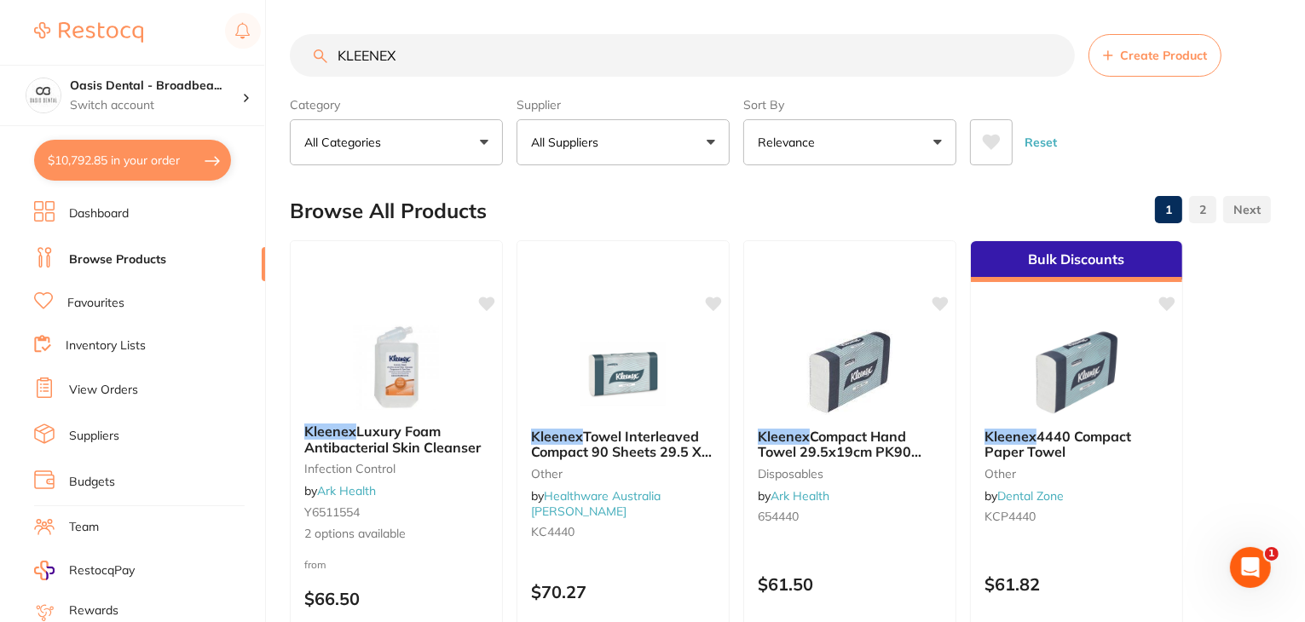
type input "KLEENEX"
click at [933, 142] on button "Relevance" at bounding box center [849, 142] width 213 height 46
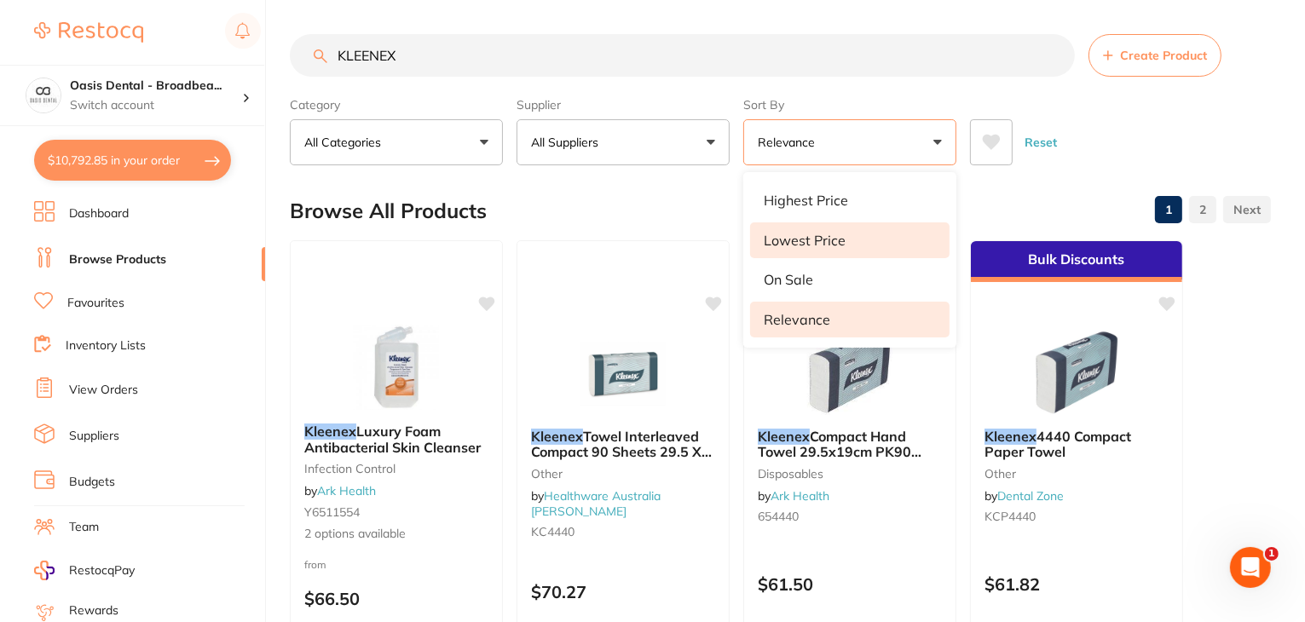
click at [905, 243] on li "Lowest Price" at bounding box center [850, 241] width 200 height 36
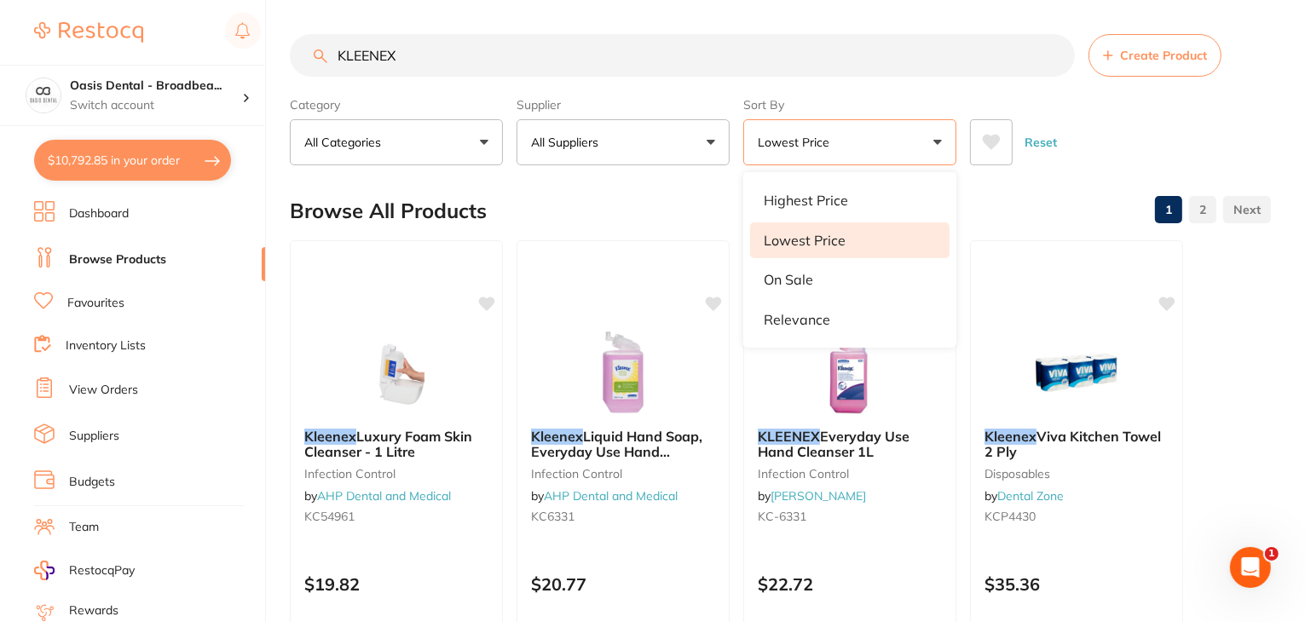
click at [715, 144] on button "All Suppliers" at bounding box center [623, 142] width 213 height 46
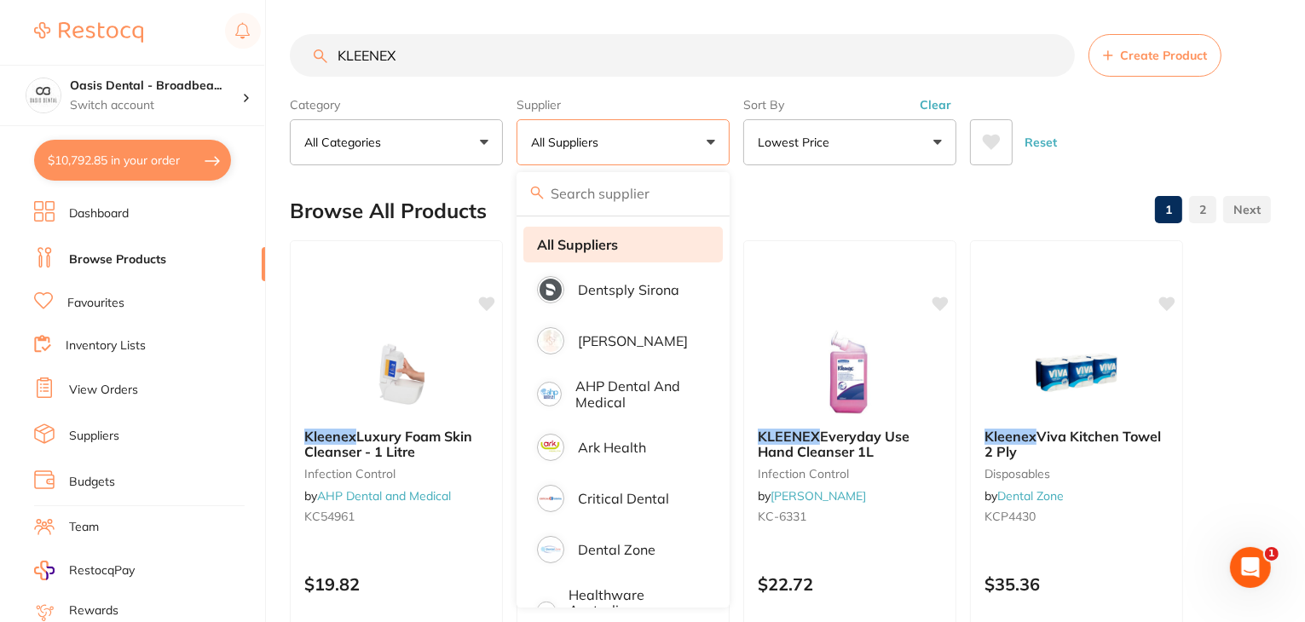
click at [665, 237] on li "All Suppliers" at bounding box center [624, 245] width 200 height 36
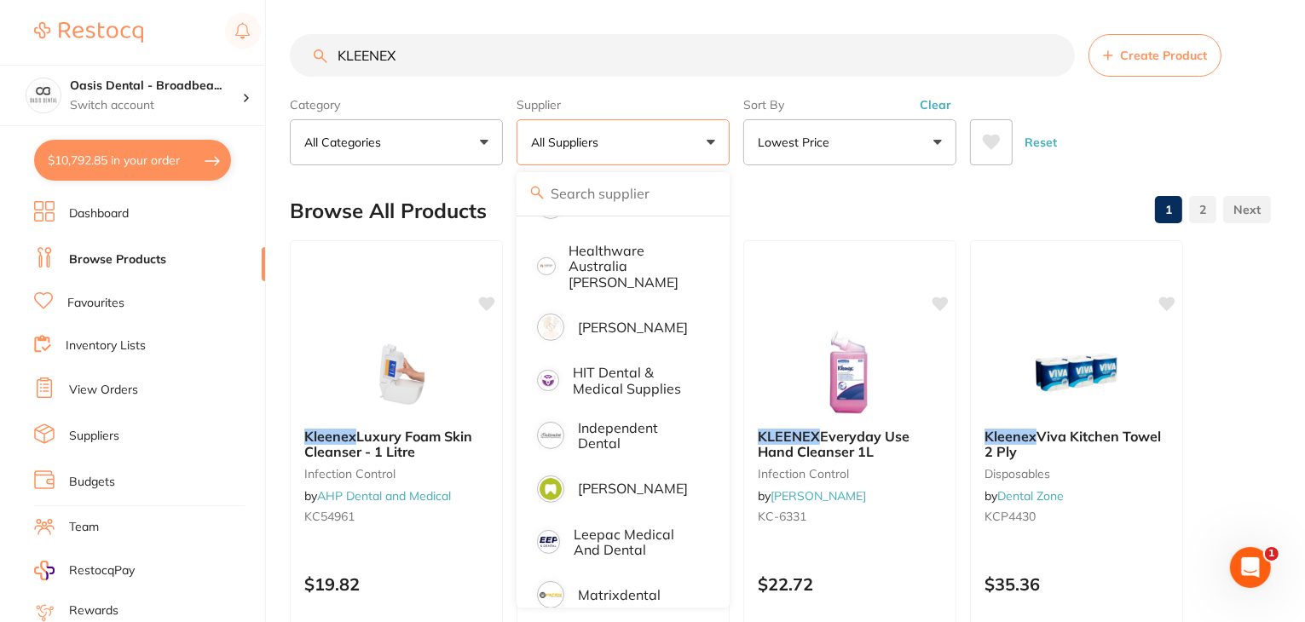
scroll to position [375, 0]
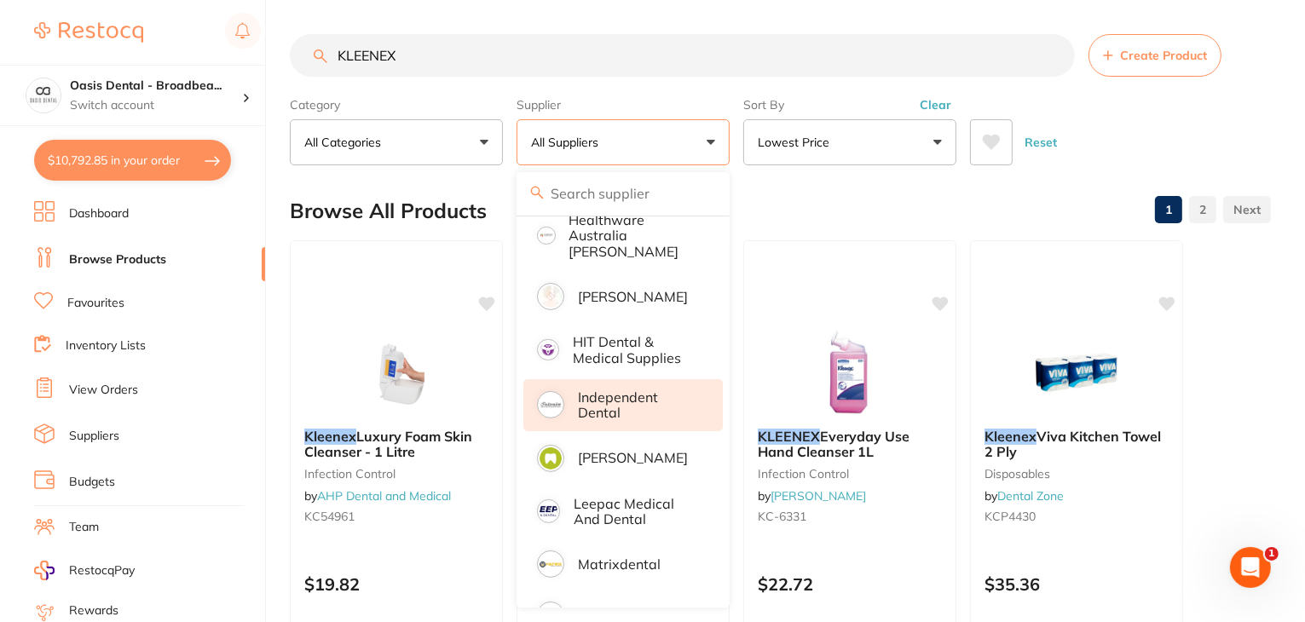
click at [632, 390] on p "Independent Dental" at bounding box center [638, 406] width 121 height 32
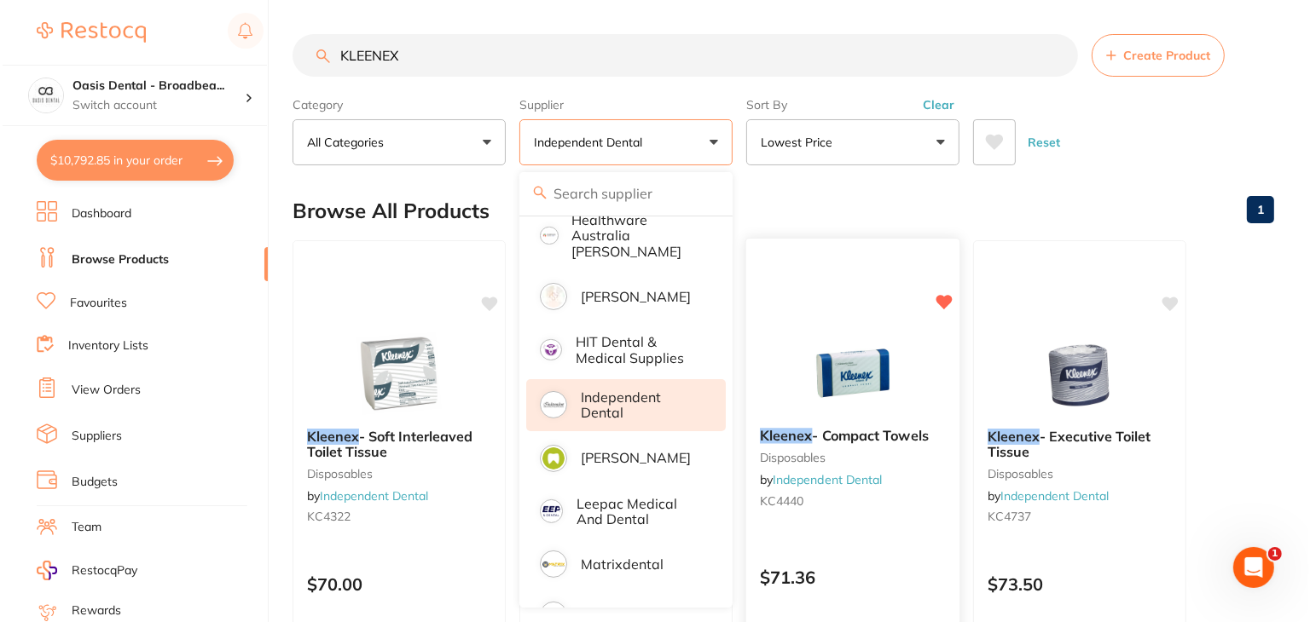
scroll to position [0, 0]
click at [854, 376] on img at bounding box center [850, 371] width 112 height 86
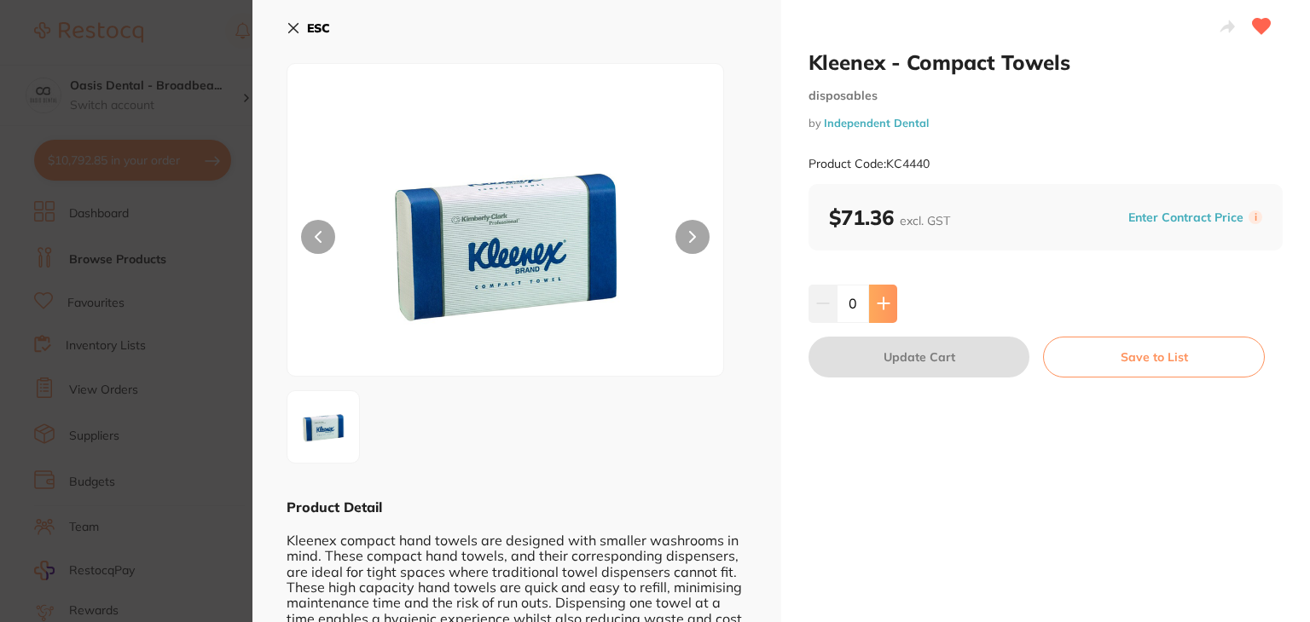
click at [888, 304] on button at bounding box center [883, 304] width 28 height 38
type input "1"
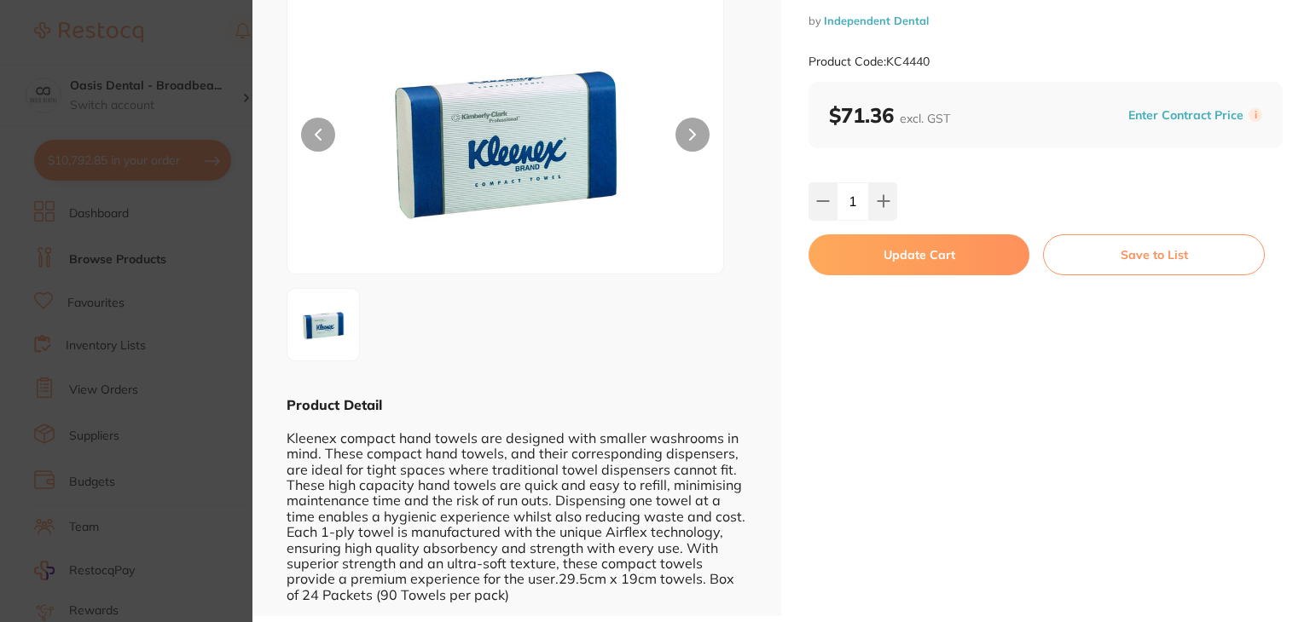
click at [1177, 495] on div "Kleenex - Compact Towels disposables by Independent Dental Product Code: KC4440…" at bounding box center [1045, 257] width 529 height 719
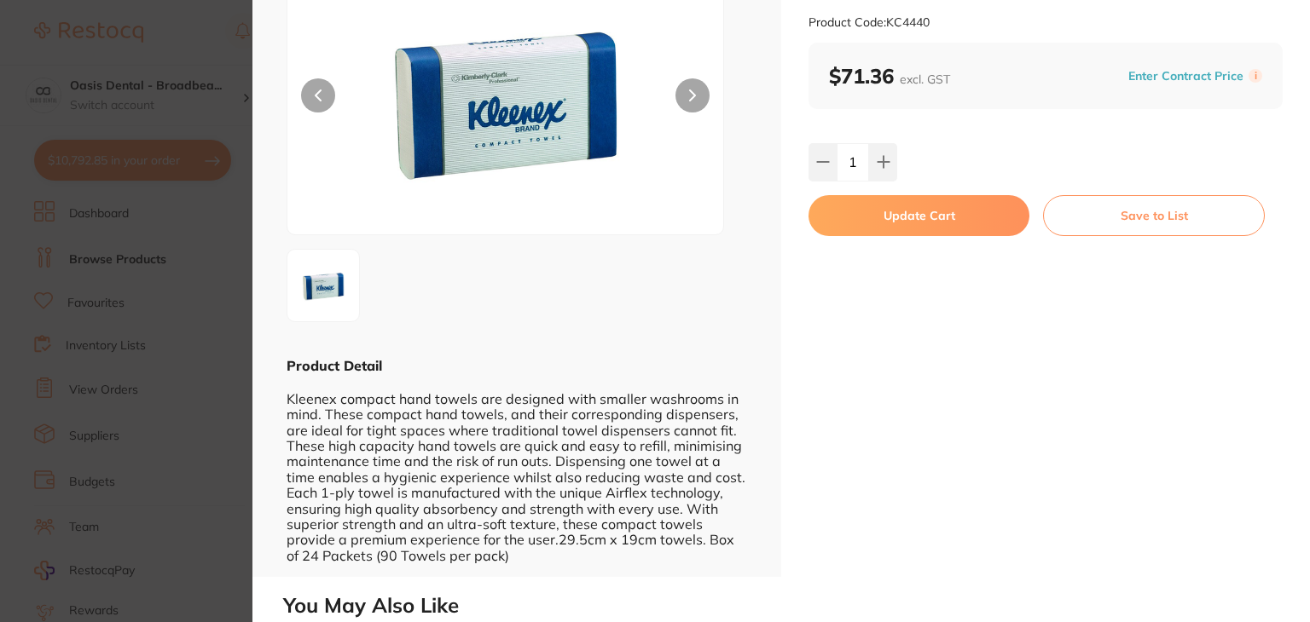
scroll to position [171, 0]
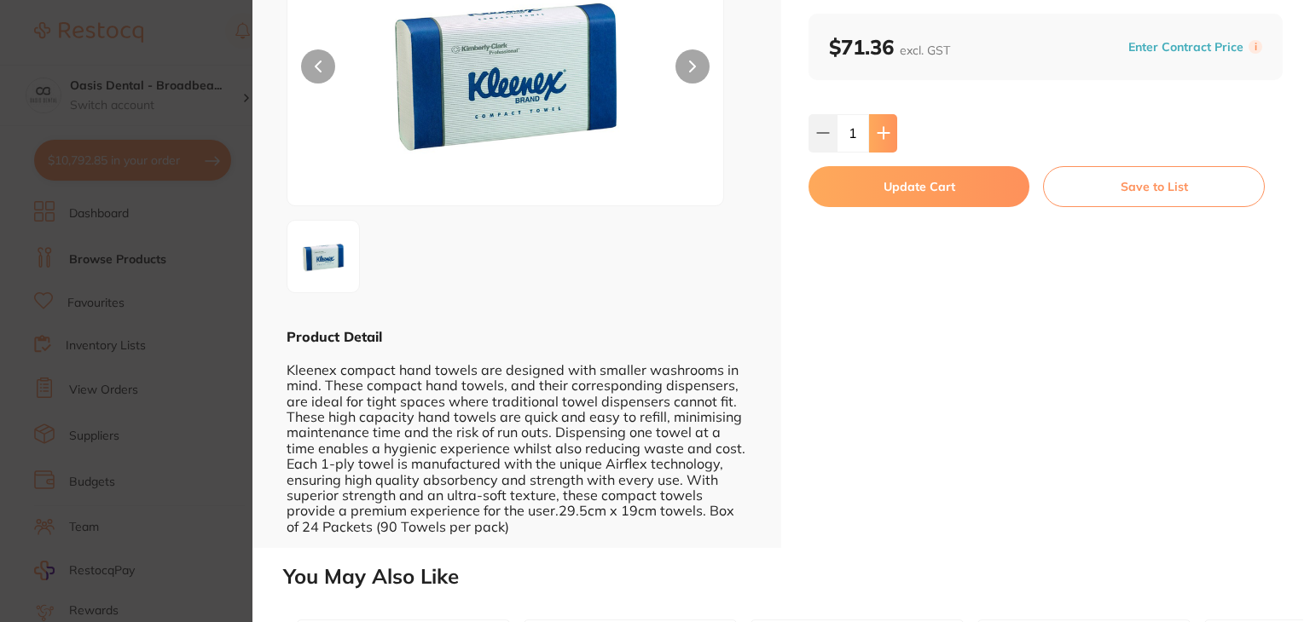
click at [879, 127] on icon at bounding box center [884, 133] width 14 height 14
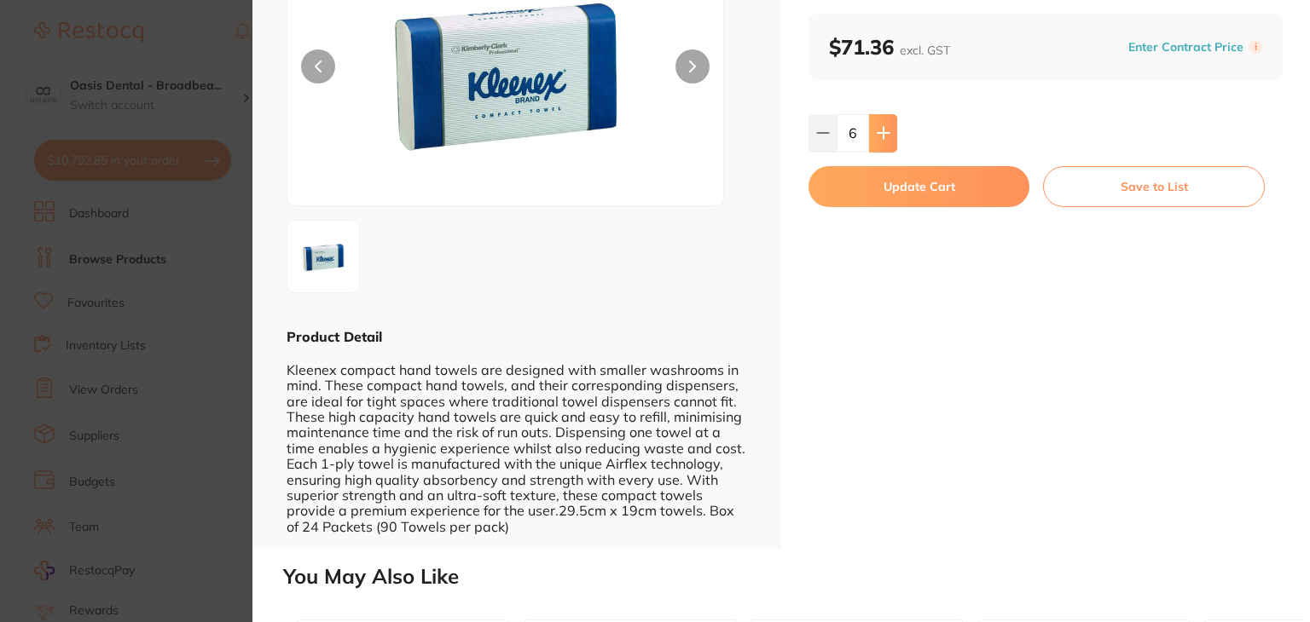
scroll to position [0, 0]
click at [879, 127] on icon at bounding box center [884, 133] width 14 height 14
type input "7"
click at [914, 182] on button "Update Cart" at bounding box center [918, 186] width 221 height 41
checkbox input "false"
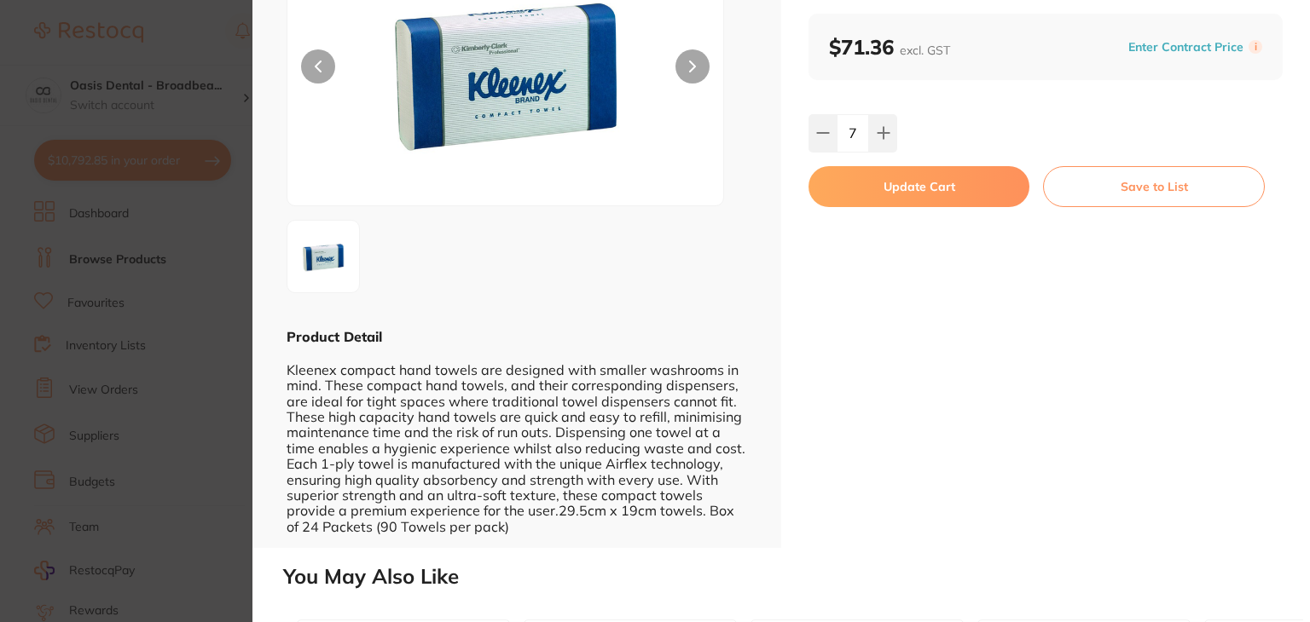
checkbox input "false"
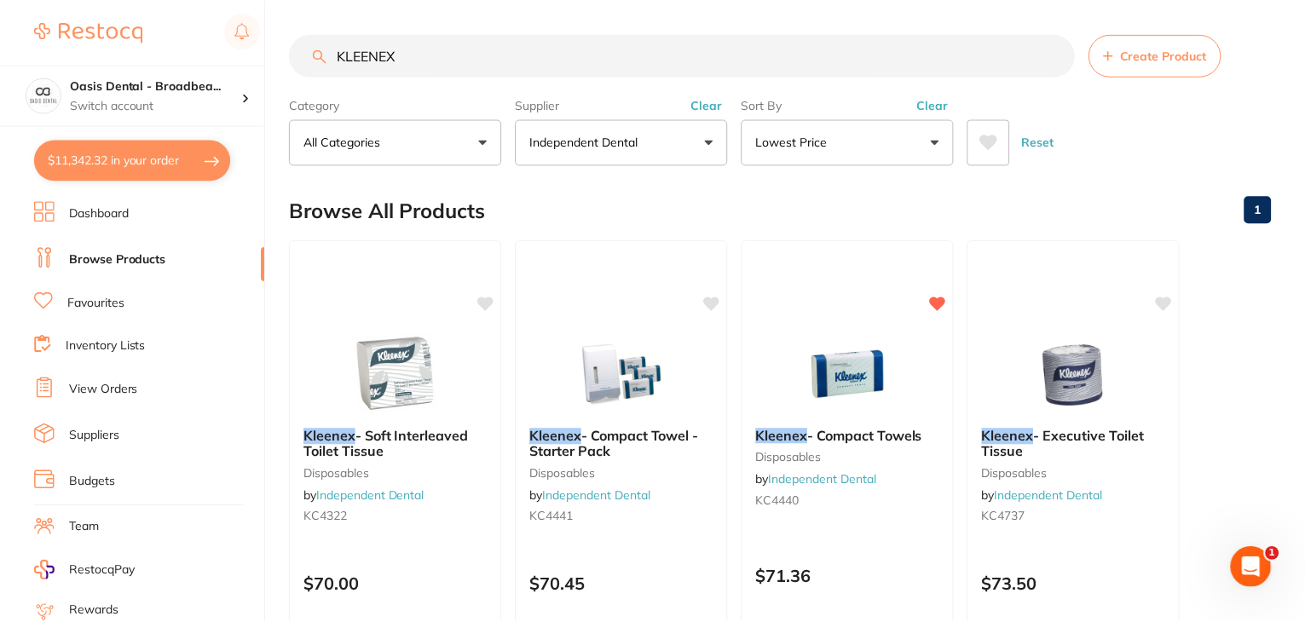
scroll to position [1, 0]
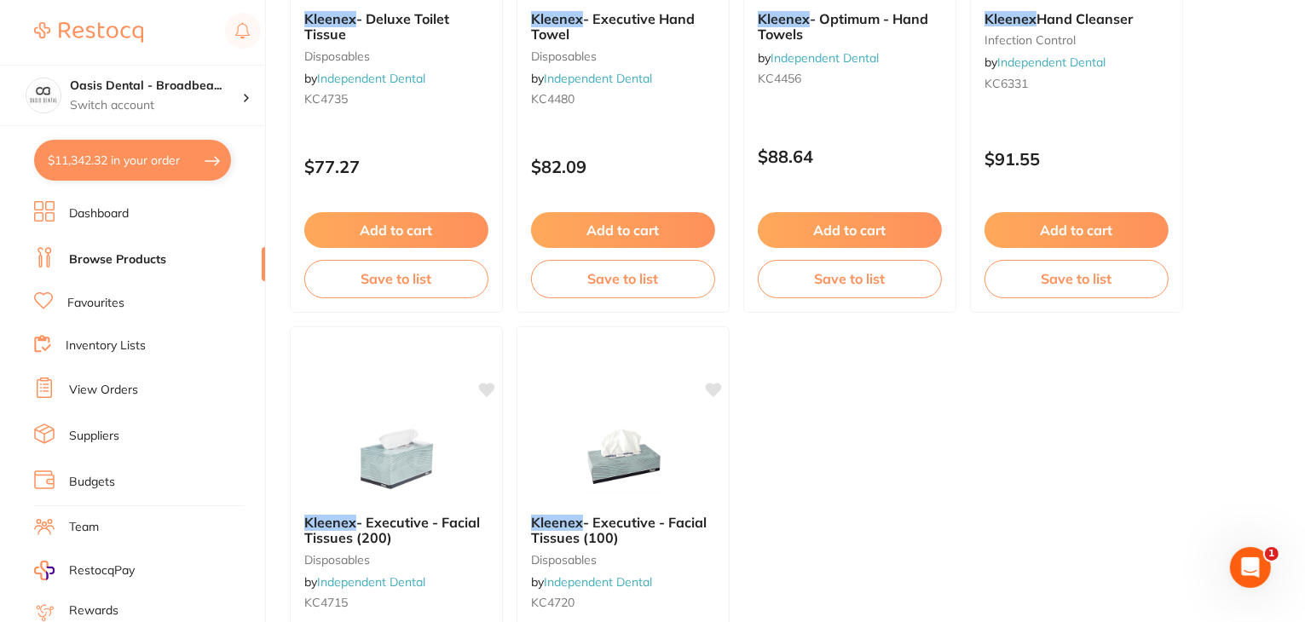
scroll to position [956, 0]
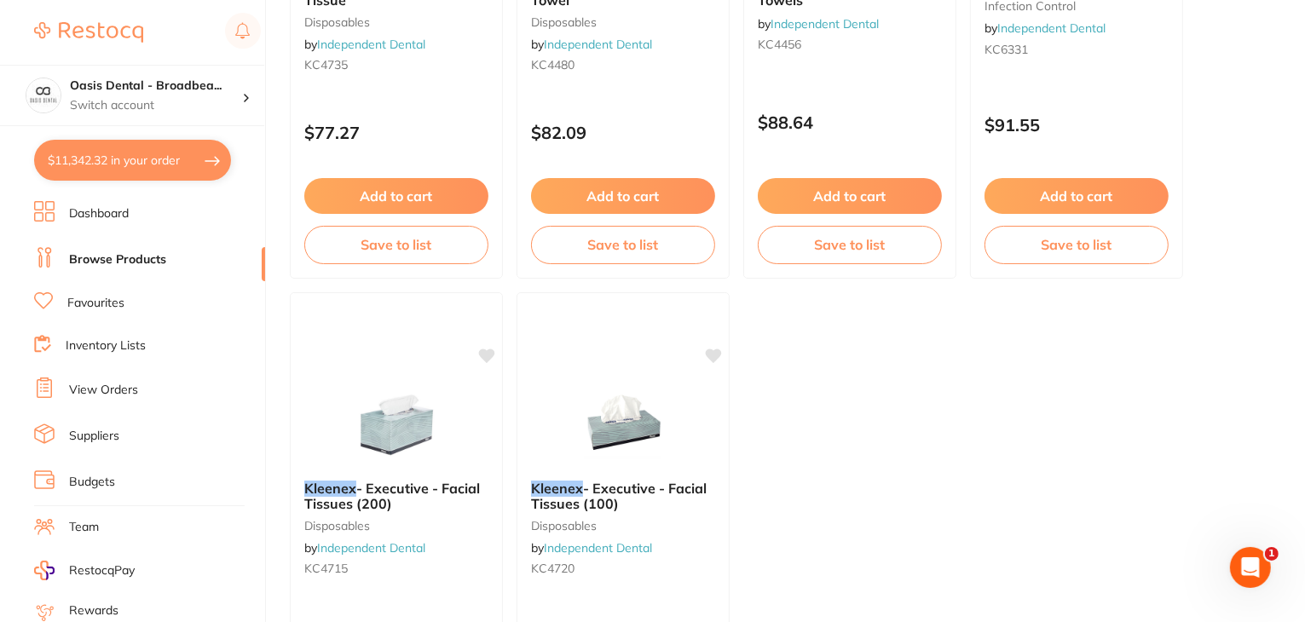
click at [164, 170] on button "$11,342.32 in your order" at bounding box center [132, 160] width 197 height 41
checkbox input "true"
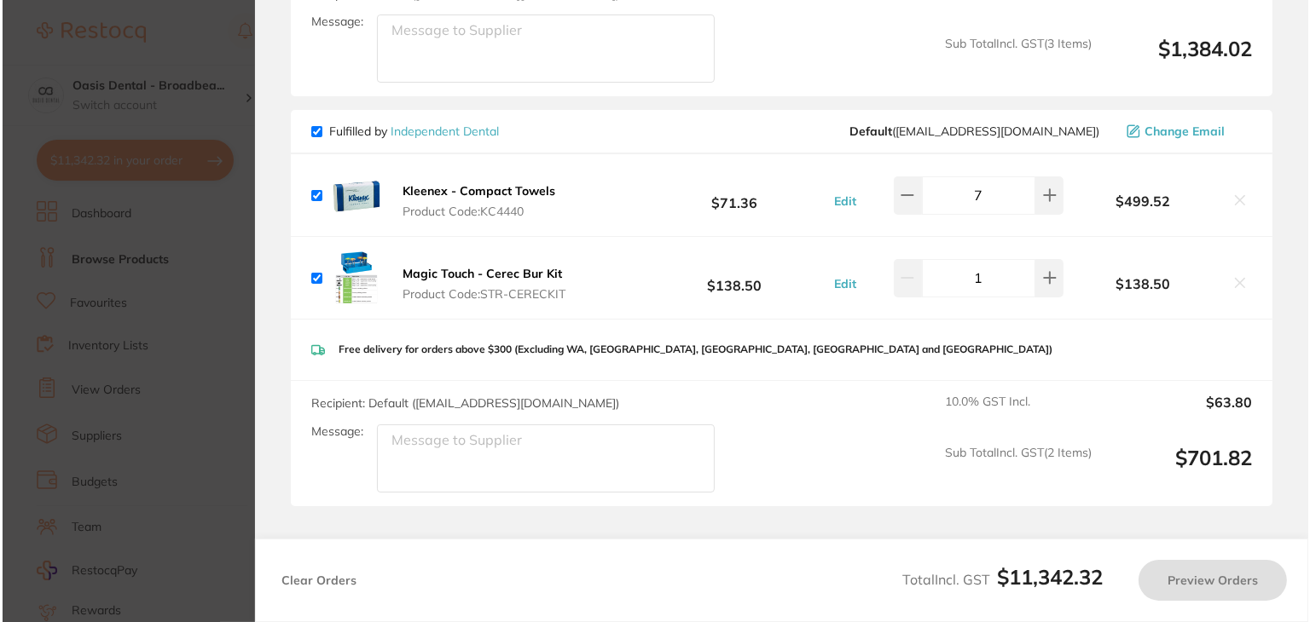
scroll to position [0, 0]
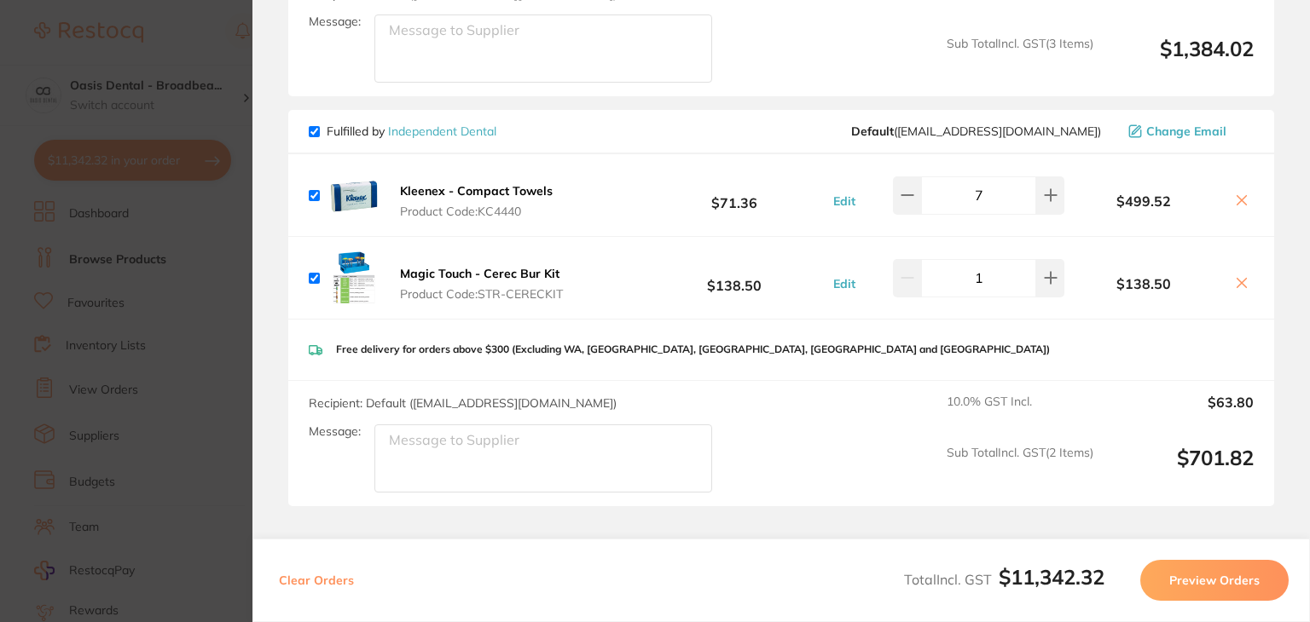
click at [483, 22] on textarea "Message:" at bounding box center [543, 48] width 338 height 68
click at [1289, 134] on section "Review Orders Your orders are being processed and we will notify you once we ha…" at bounding box center [780, 311] width 1057 height 622
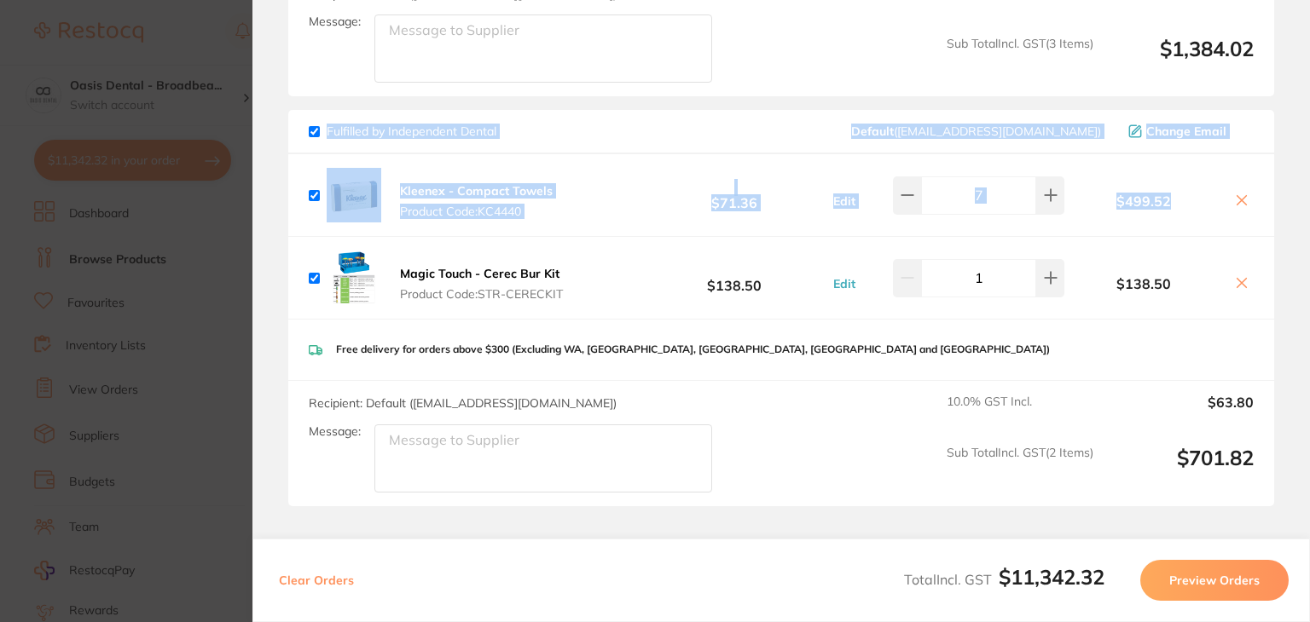
drag, startPoint x: 1289, startPoint y: 134, endPoint x: 1302, endPoint y: 55, distance: 79.5
click at [1302, 55] on section "Review Orders Your orders are being processed and we will notify you once we ha…" at bounding box center [780, 311] width 1057 height 622
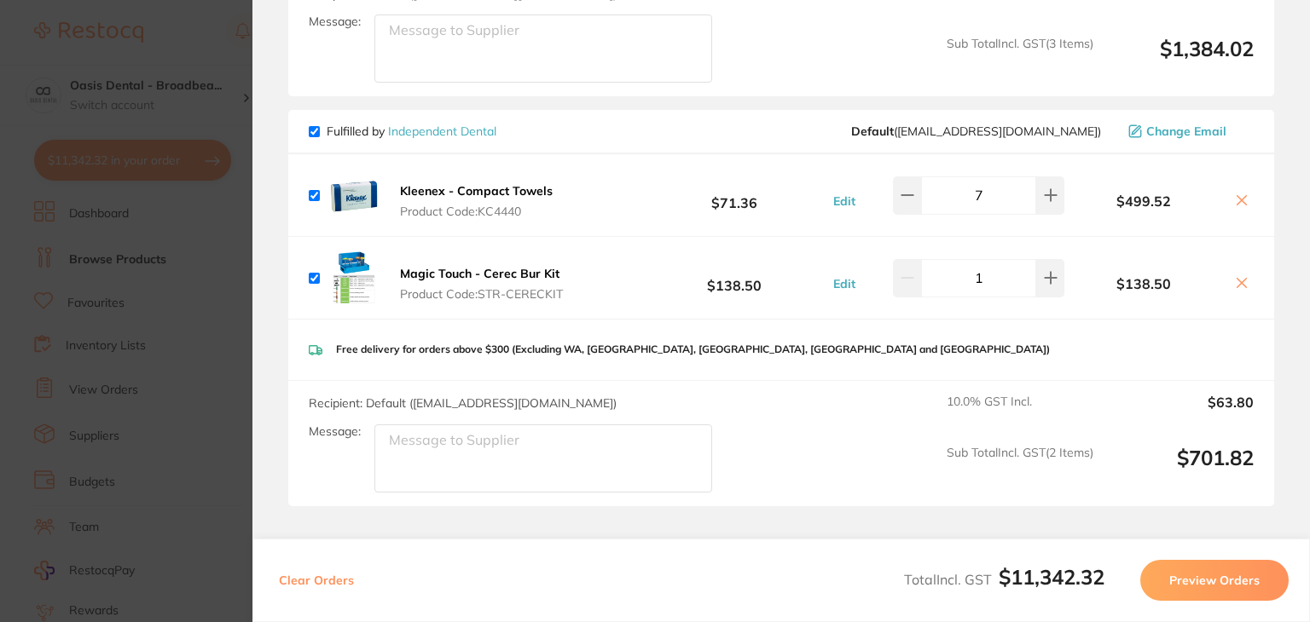
click at [822, 423] on div "Recipient: Default ( orders@independentdental.com.au ) Message: 10.0 % GST Incl…" at bounding box center [781, 443] width 986 height 125
click at [1281, 382] on section "Review Orders Your orders are being processed and we will notify you once we ha…" at bounding box center [780, 311] width 1057 height 622
click at [1289, 337] on section "Review Orders Your orders are being processed and we will notify you once we ha…" at bounding box center [780, 311] width 1057 height 622
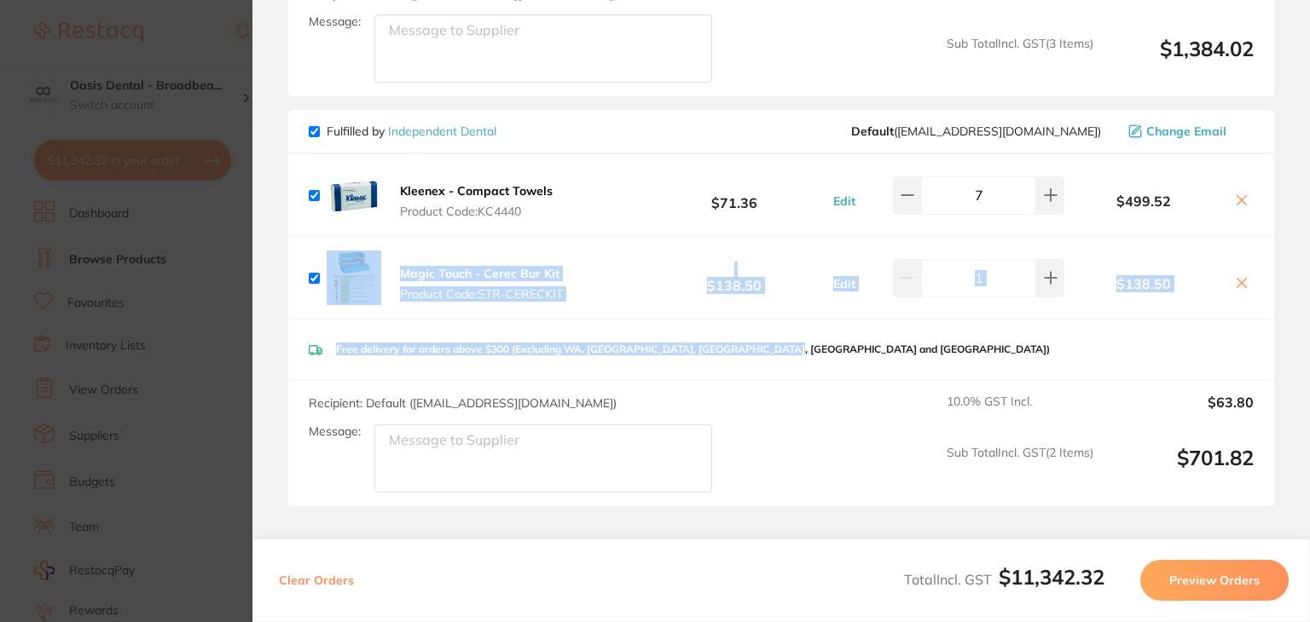
drag, startPoint x: 1289, startPoint y: 337, endPoint x: 1288, endPoint y: 179, distance: 157.7
click at [1288, 179] on section "Review Orders Your orders are being processed and we will notify you once we ha…" at bounding box center [780, 311] width 1057 height 622
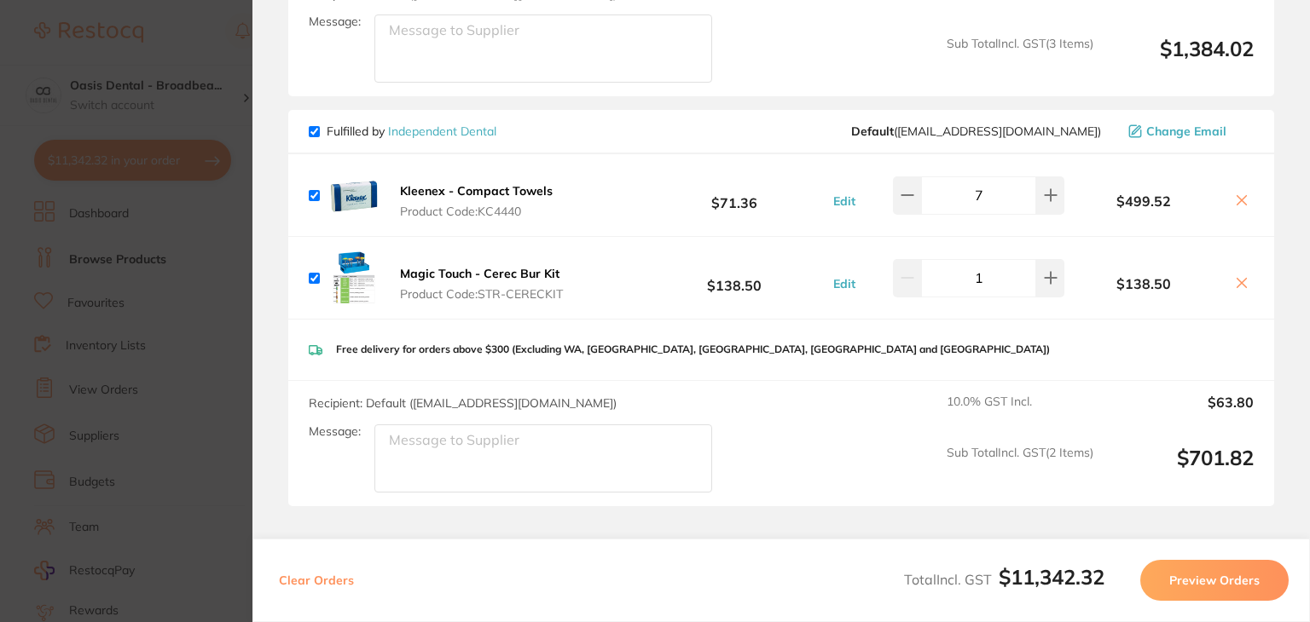
click at [1288, 188] on section "Review Orders Your orders are being processed and we will notify you once we ha…" at bounding box center [780, 311] width 1057 height 622
click at [170, 95] on section "Update RRP Set your pre negotiated price for this item. Item Agreed RRP (excl. …" at bounding box center [655, 311] width 1310 height 622
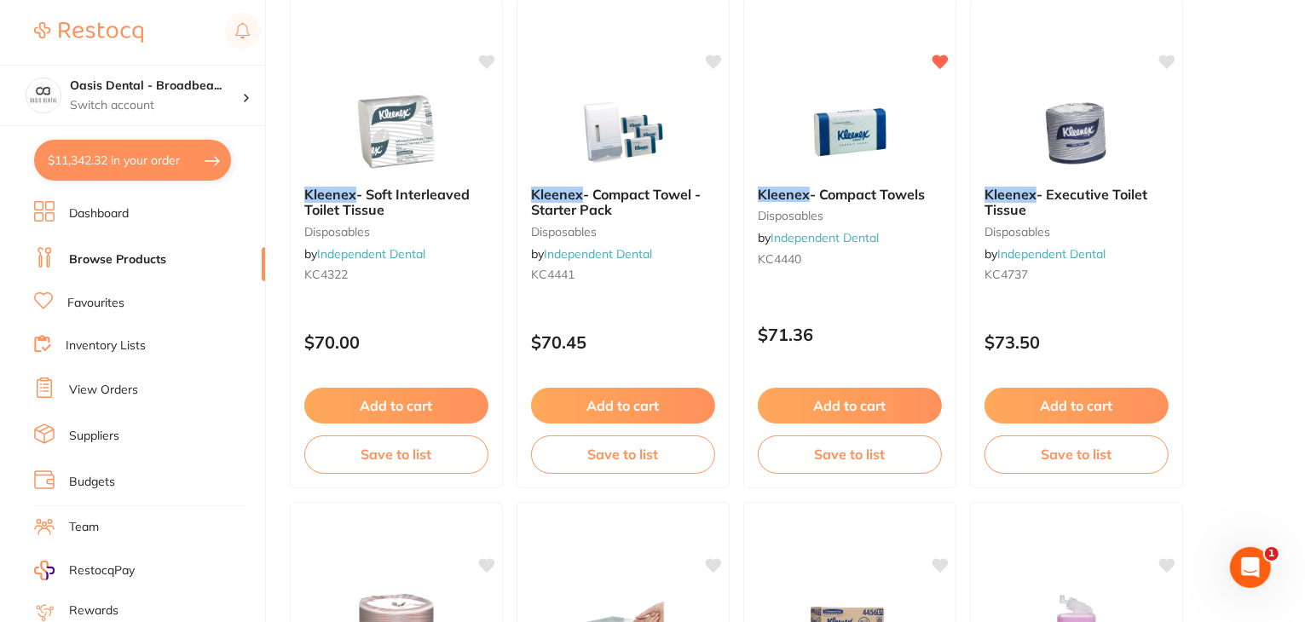
scroll to position [240, 0]
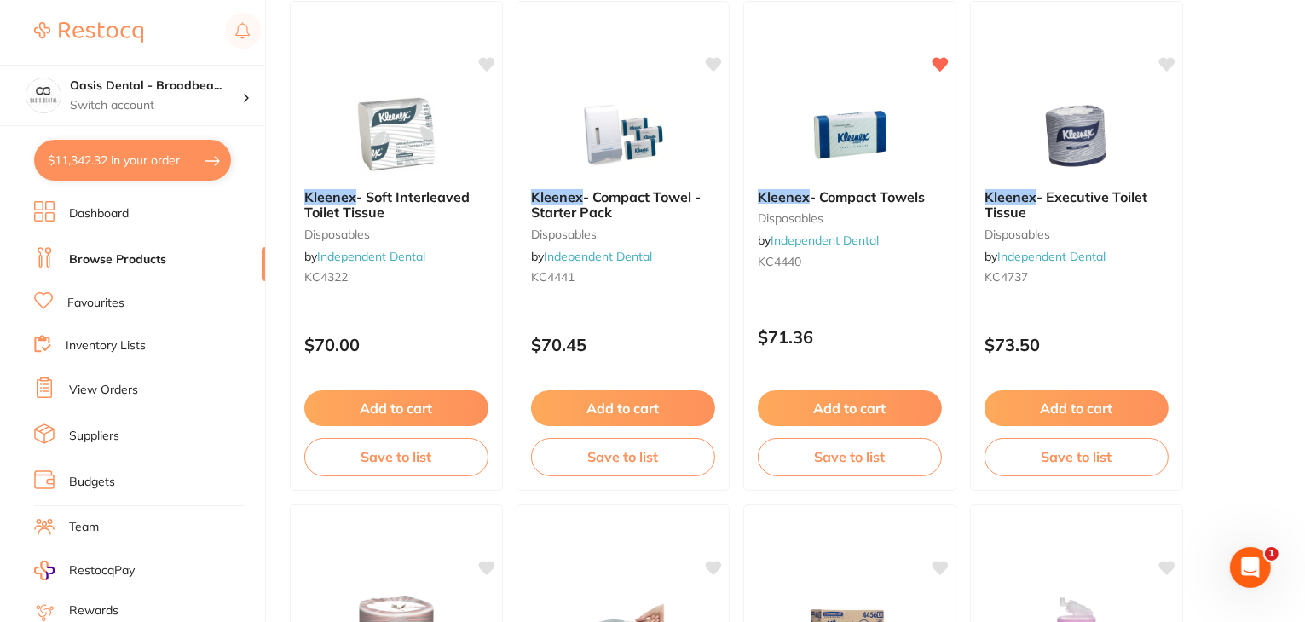
scroll to position [4410, 0]
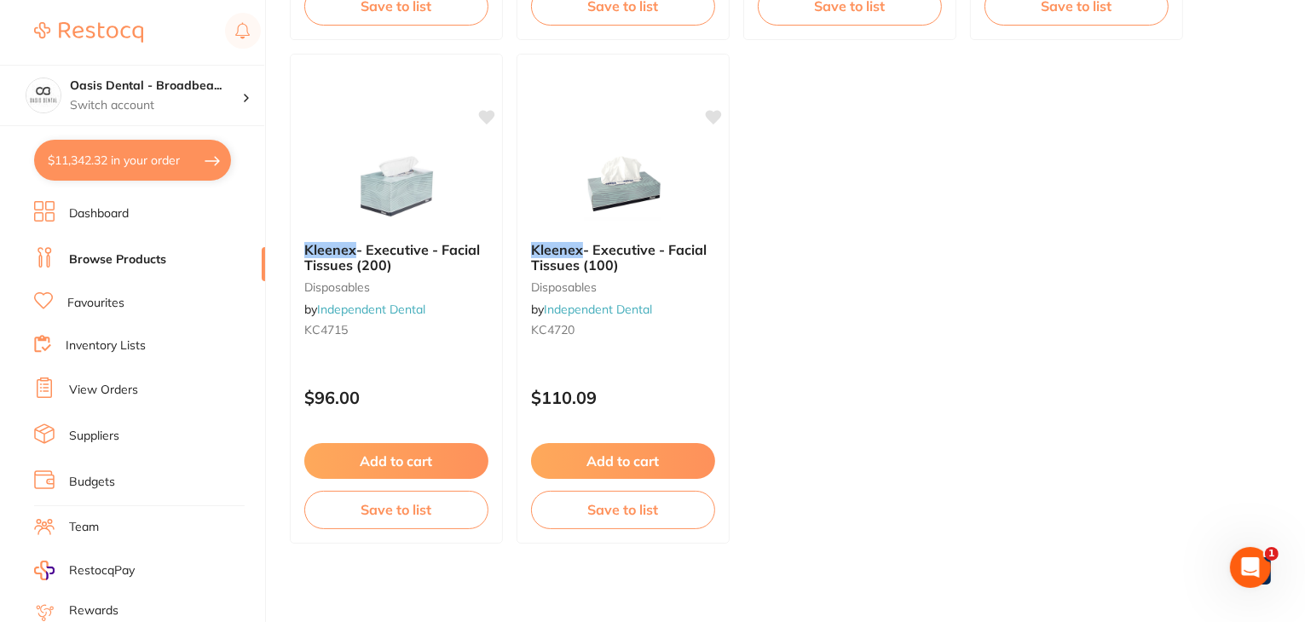
scroll to position [1204, 0]
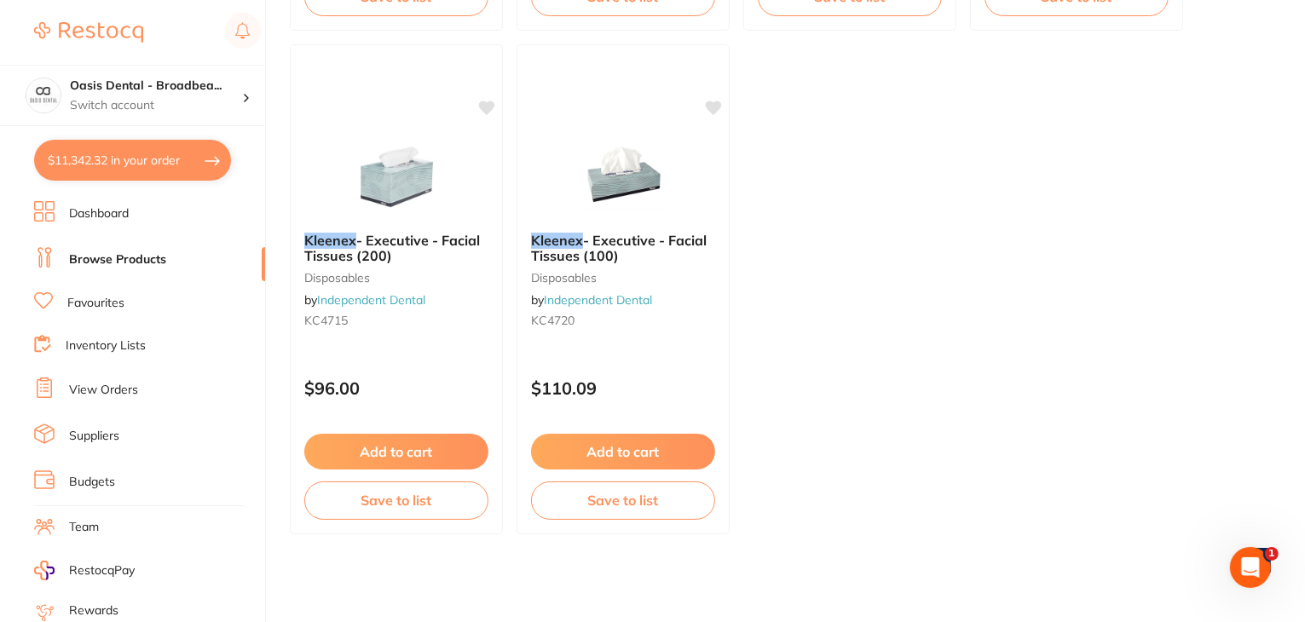
click at [205, 166] on button "$11,342.32 in your order" at bounding box center [132, 160] width 197 height 41
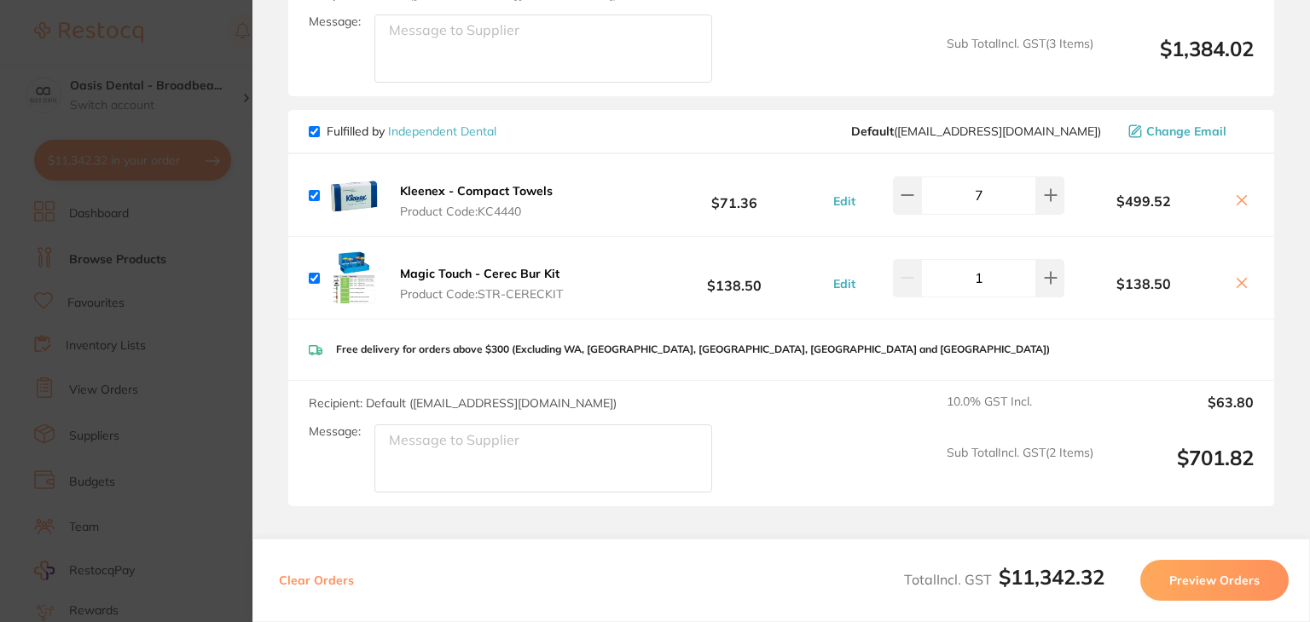
click at [1284, 172] on section "Review Orders Your orders are being processed and we will notify you once we ha…" at bounding box center [780, 311] width 1057 height 622
click at [948, 497] on section "Review Orders Your orders are being processed and we will notify you once we ha…" at bounding box center [780, 311] width 1057 height 622
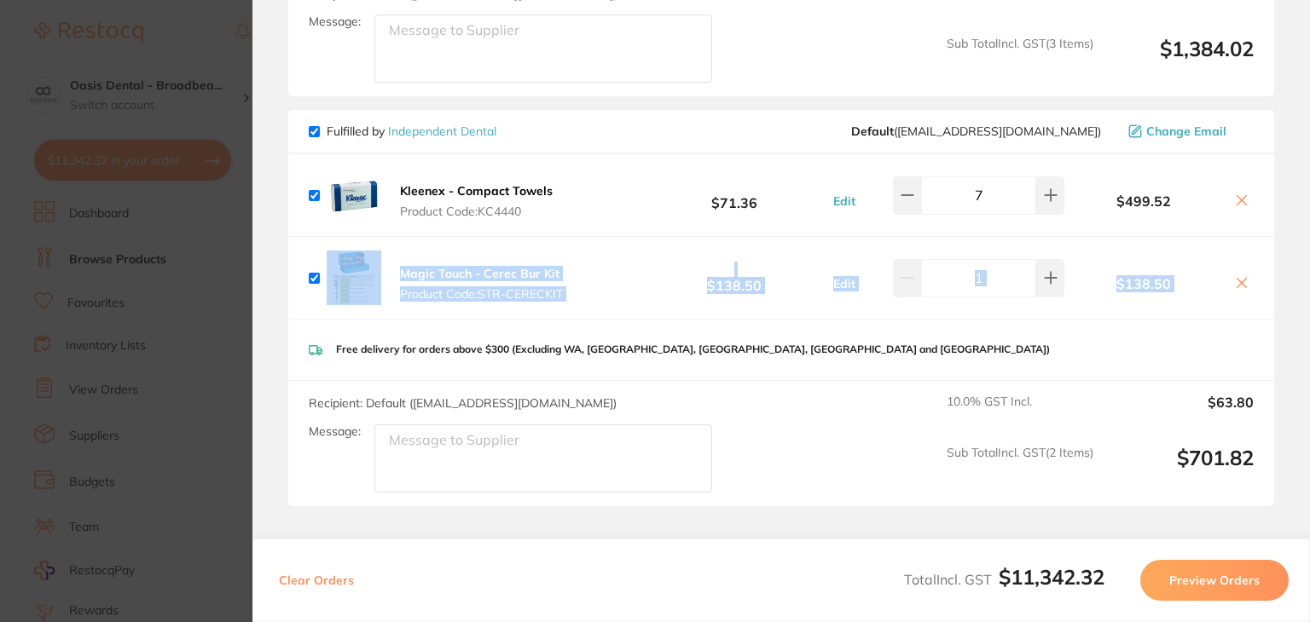
drag, startPoint x: 1297, startPoint y: 199, endPoint x: 1278, endPoint y: 277, distance: 80.7
click at [1278, 277] on section "Review Orders Your orders are being processed and we will notify you once we ha…" at bounding box center [780, 311] width 1057 height 622
click at [1277, 261] on section "Review Orders Your orders are being processed and we will notify you once we ha…" at bounding box center [780, 311] width 1057 height 622
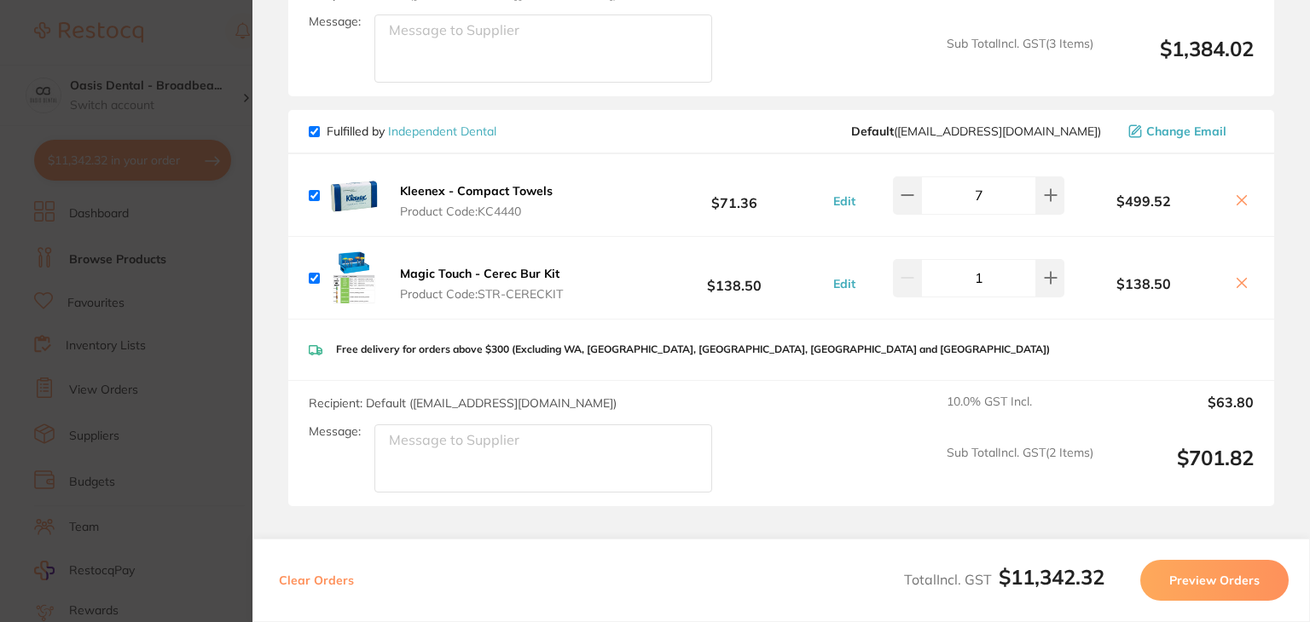
click at [258, 302] on section "Review Orders Your orders are being processed and we will notify you once we ha…" at bounding box center [780, 311] width 1057 height 622
click at [208, 299] on section "Update RRP Set your pre negotiated price for this item. Item Agreed RRP (excl. …" at bounding box center [655, 311] width 1310 height 622
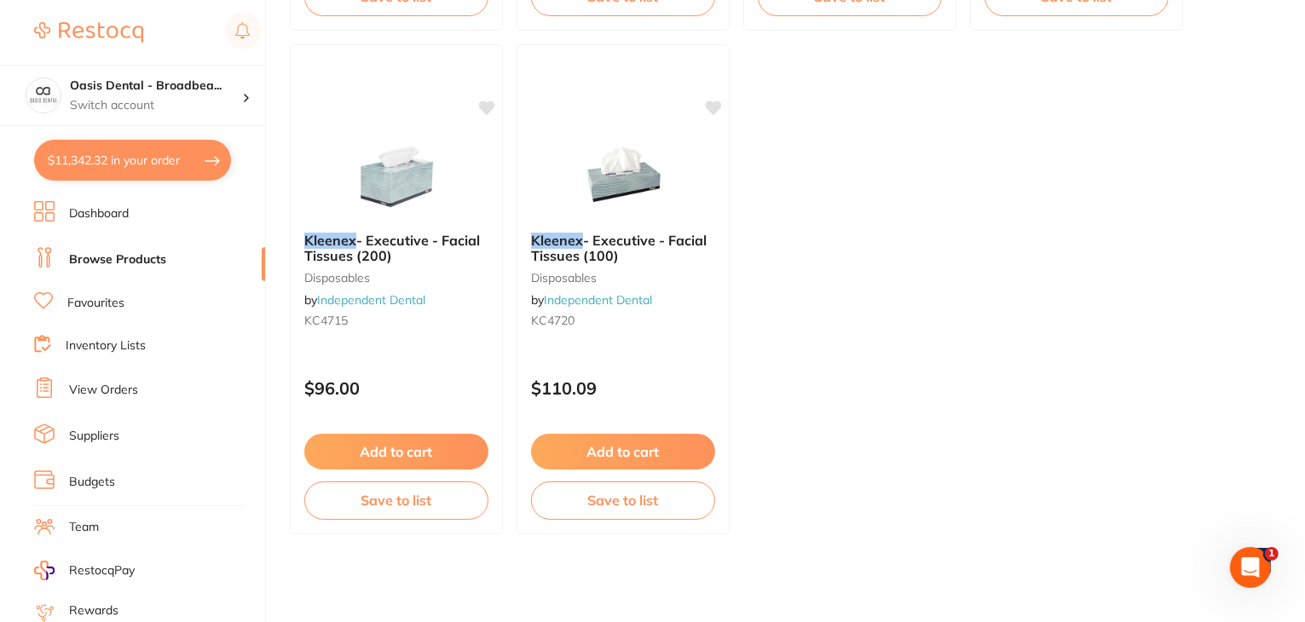
click at [127, 159] on button "$11,342.32 in your order" at bounding box center [132, 160] width 197 height 41
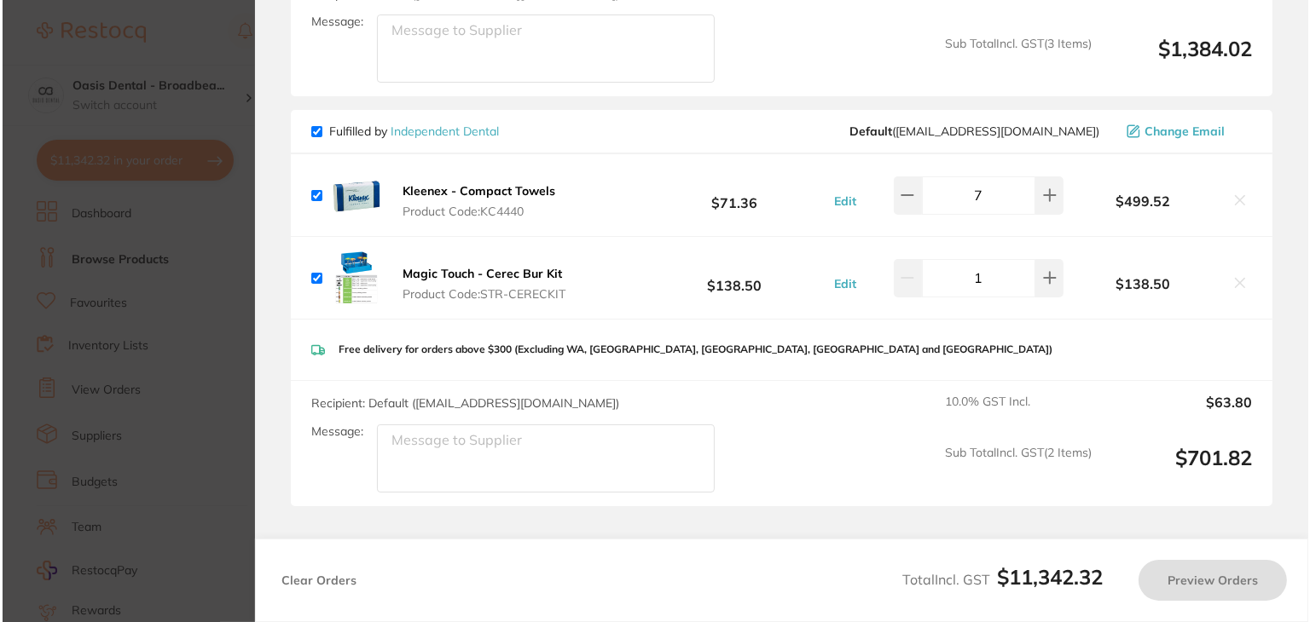
scroll to position [0, 0]
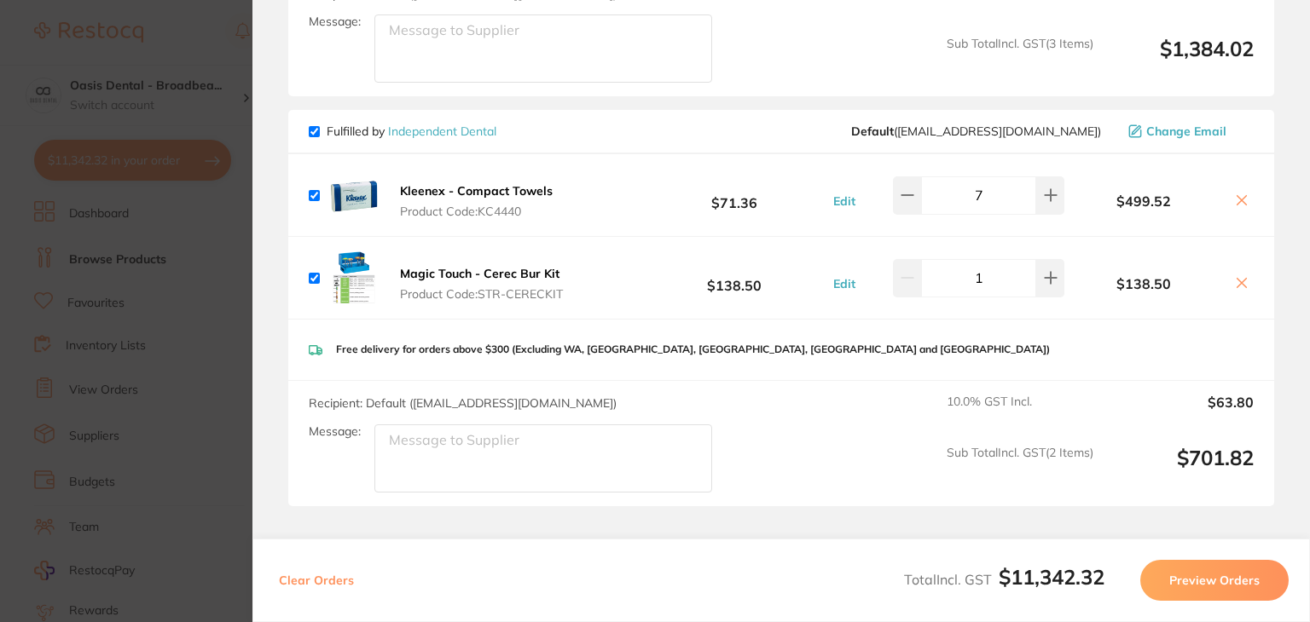
click at [1285, 78] on section "Review Orders Your orders are being processed and we will notify you once we ha…" at bounding box center [780, 311] width 1057 height 622
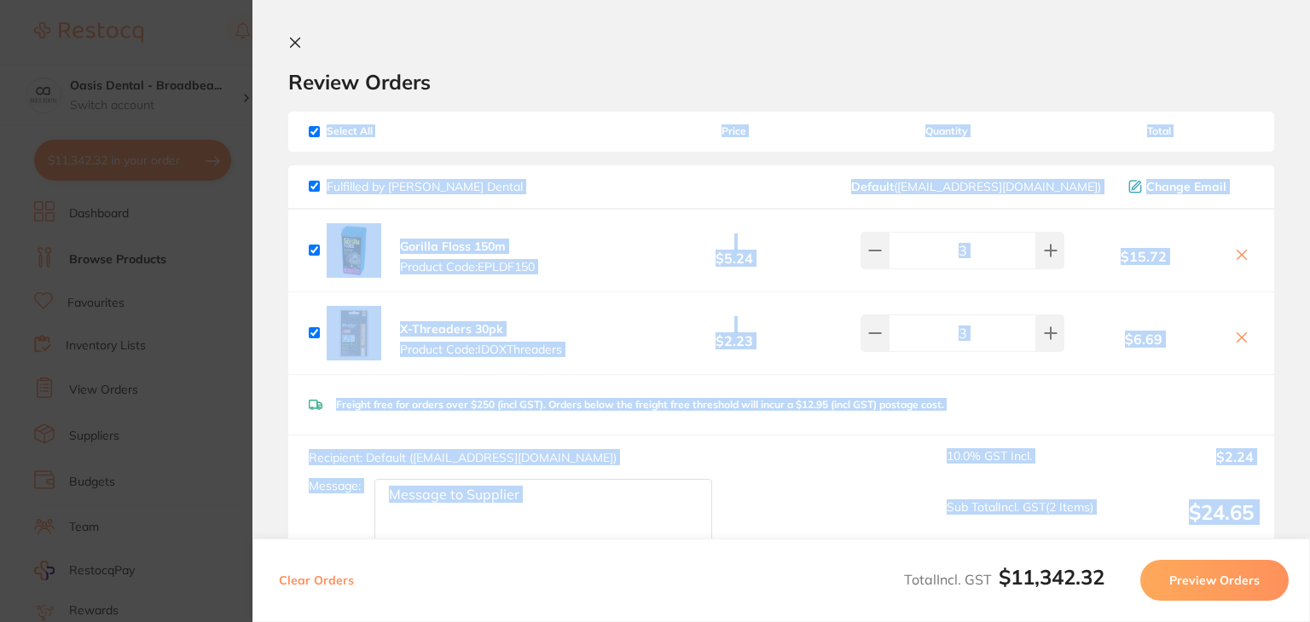
click at [1291, 82] on section "Review Orders Your orders are being processed and we will notify you once we ha…" at bounding box center [780, 311] width 1057 height 622
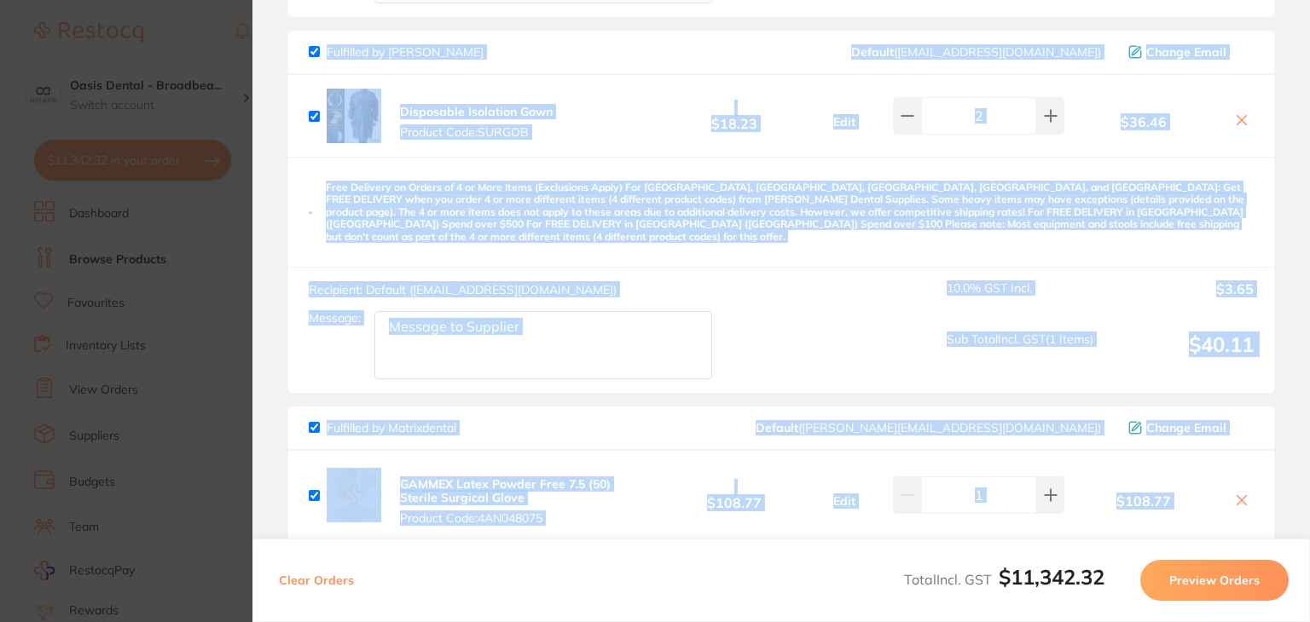
click at [1285, 116] on section "Review Orders Your orders are being processed and we will notify you once we ha…" at bounding box center [780, 311] width 1057 height 622
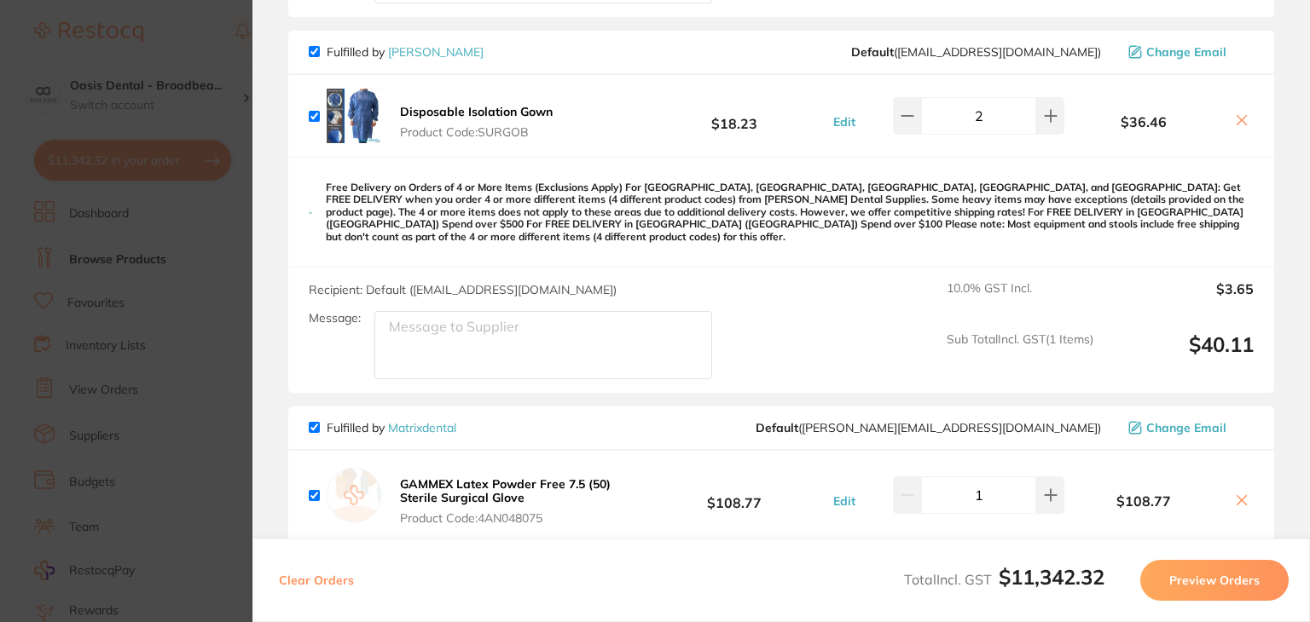
click at [1285, 116] on section "Review Orders Your orders are being processed and we will notify you once we ha…" at bounding box center [780, 311] width 1057 height 622
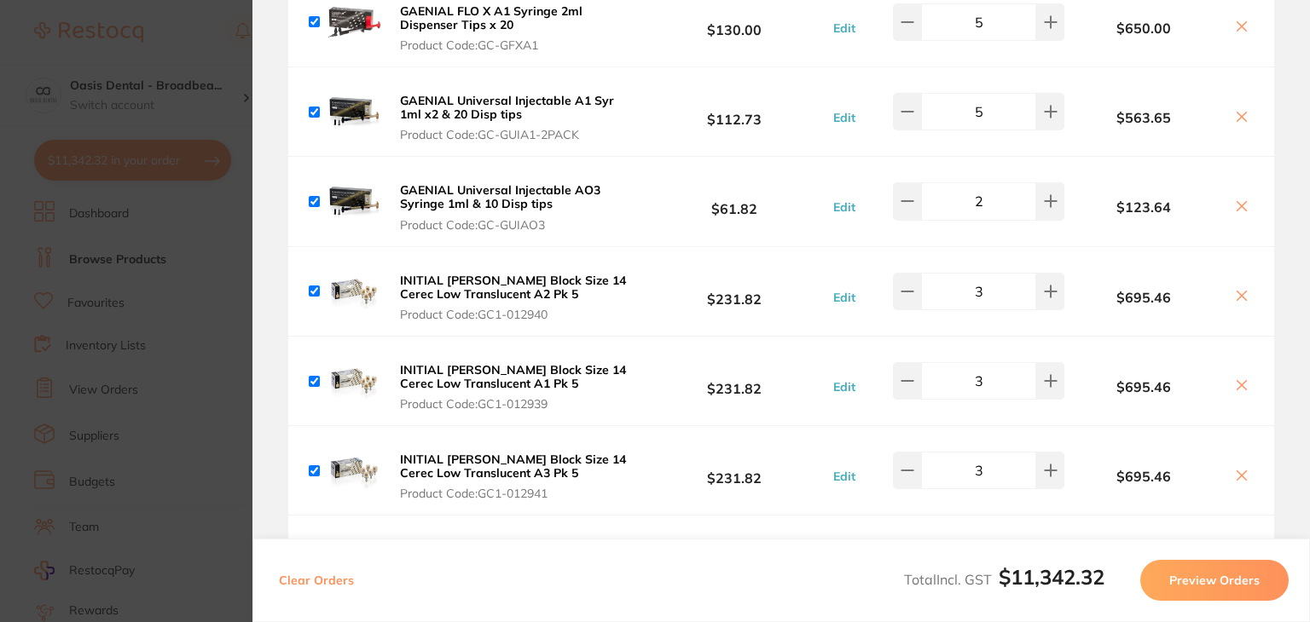
scroll to position [2074, 0]
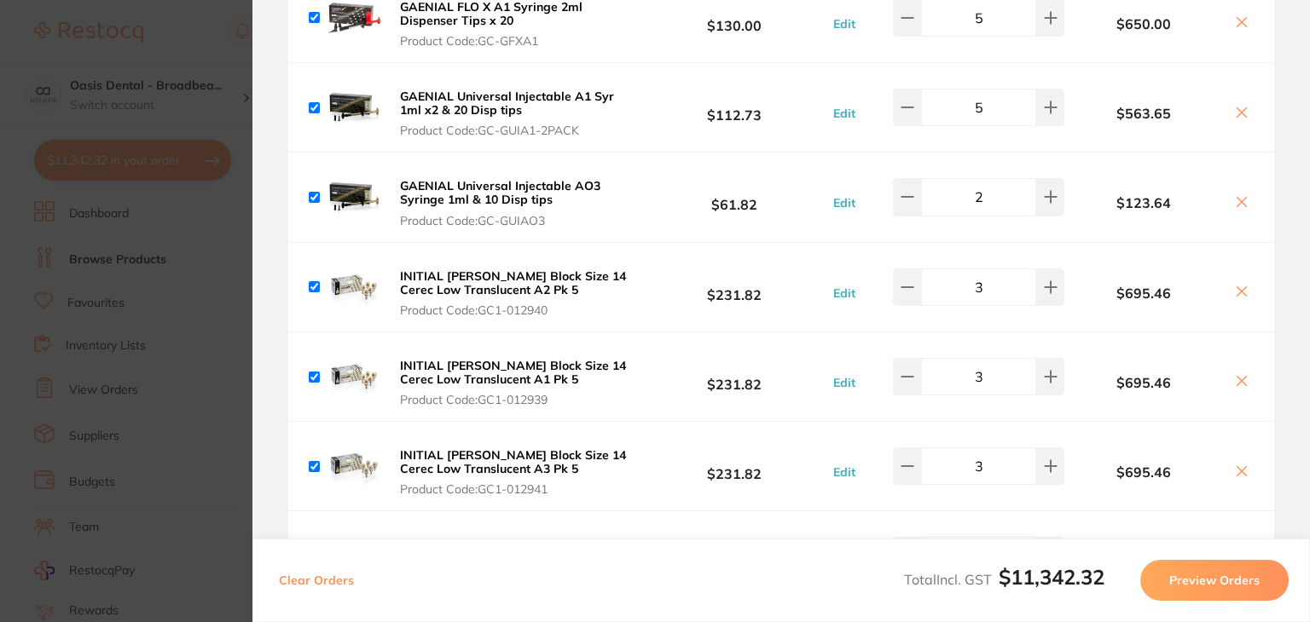
click at [1268, 518] on div "INITIAL [PERSON_NAME] Block Size 14 Cerec High Translucent A2 Pk 5 Product Code…" at bounding box center [781, 556] width 986 height 89
click at [1265, 333] on div "INITIAL [PERSON_NAME] Block Size 14 Cerec Low Translucent A1 Pk 5 Product Code:…" at bounding box center [781, 377] width 986 height 89
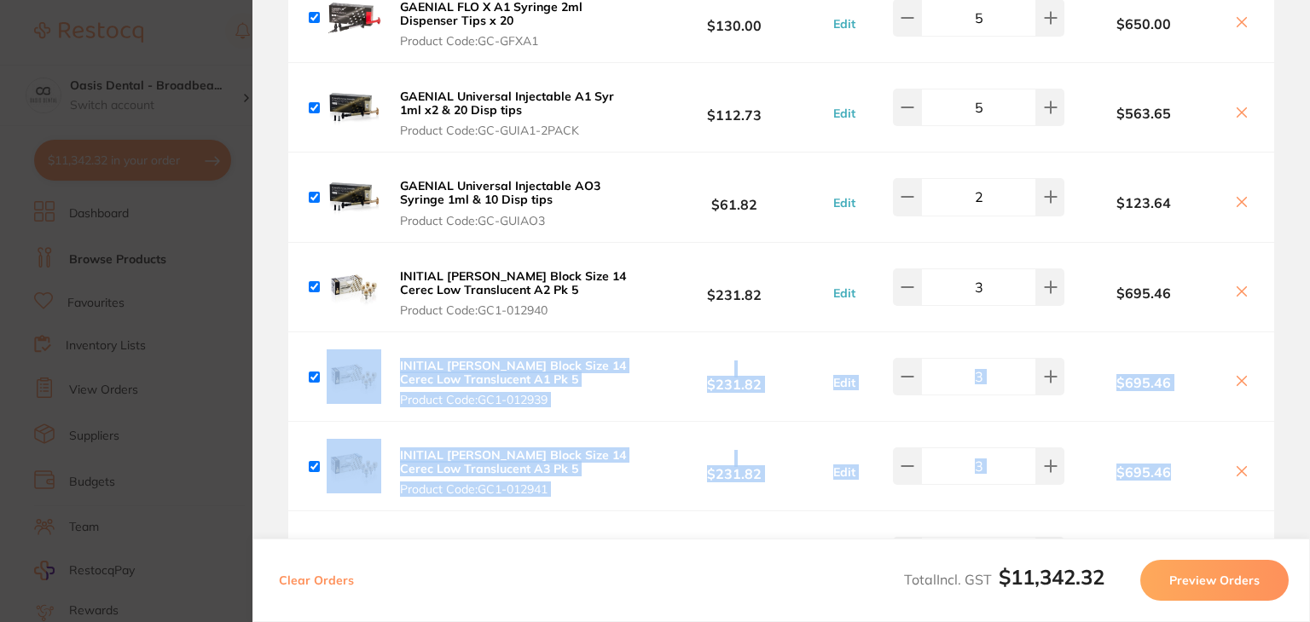
drag, startPoint x: 1282, startPoint y: 280, endPoint x: 1282, endPoint y: 429, distance: 149.2
click at [1282, 429] on section "Review Orders Your orders are being processed and we will notify you once we ha…" at bounding box center [780, 311] width 1057 height 622
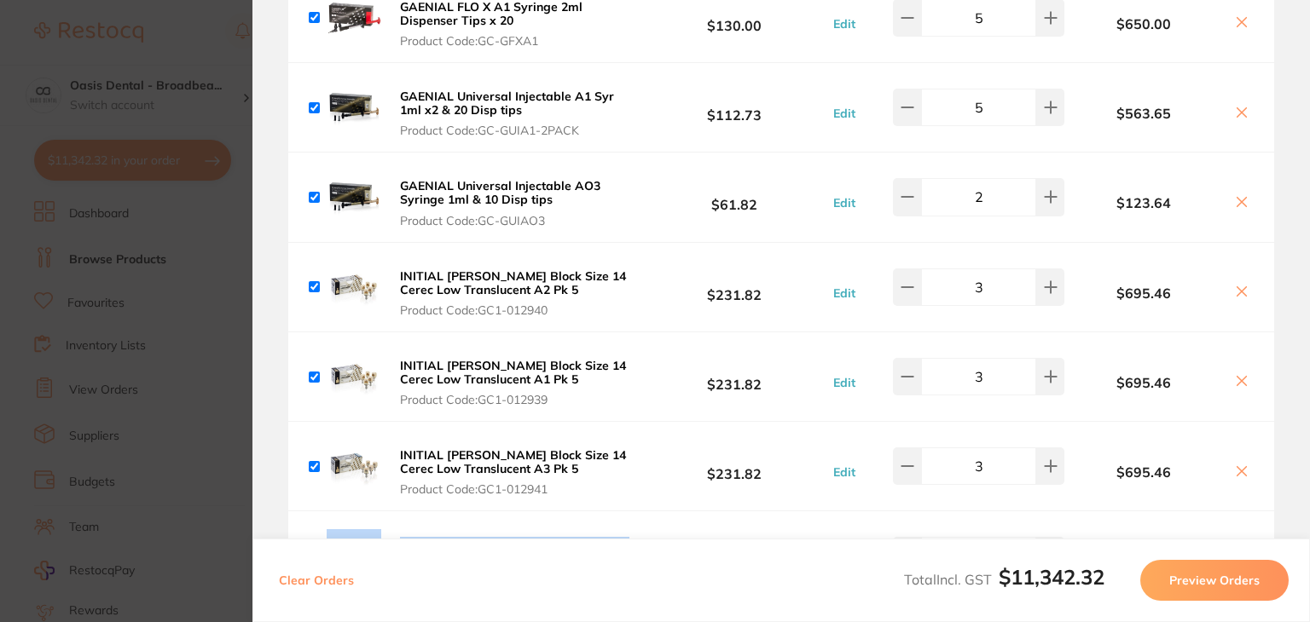
drag, startPoint x: 1282, startPoint y: 429, endPoint x: 1300, endPoint y: 536, distance: 108.9
click at [1300, 536] on section "Review Orders Your orders are being processed and we will notify you once we ha…" at bounding box center [780, 311] width 1057 height 622
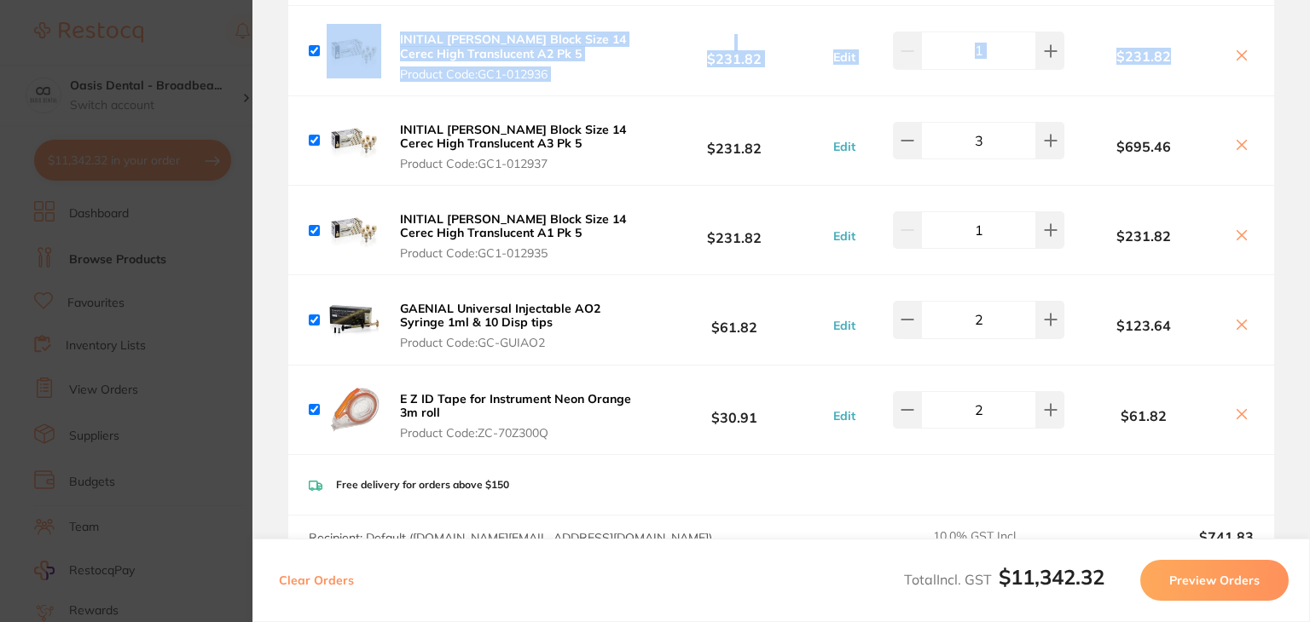
scroll to position [2557, 0]
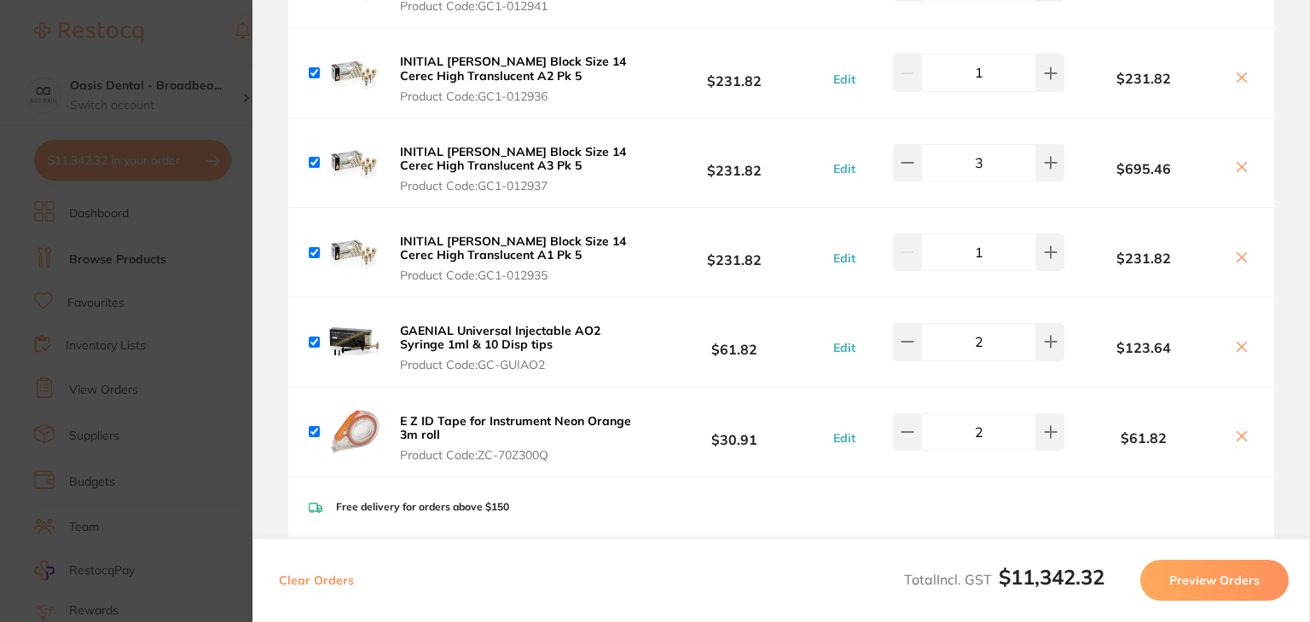
click at [897, 365] on div "GAENIAL Universal Injectable AO2 Syringe 1ml & 10 Disp tips Product Code: GC-GU…" at bounding box center [781, 342] width 986 height 89
click at [1049, 67] on icon at bounding box center [1049, 72] width 11 height 11
type input "2"
click at [906, 156] on icon at bounding box center [907, 163] width 14 height 14
type input "2"
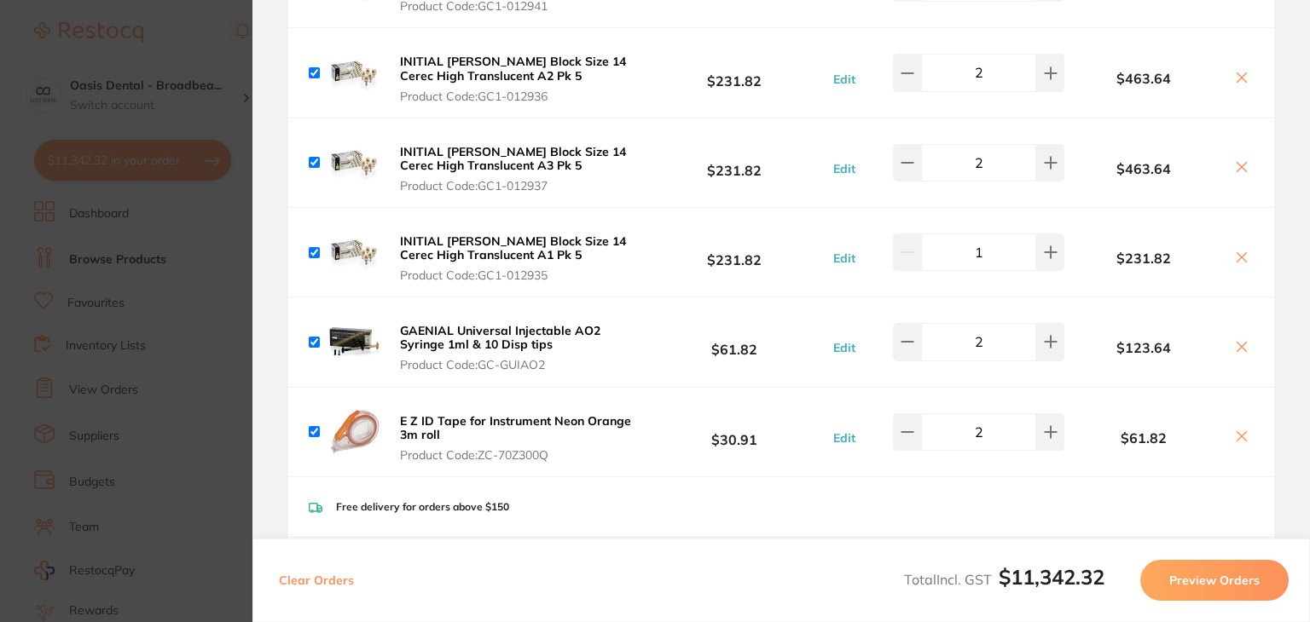
click at [1298, 427] on section "Review Orders Your orders are being processed and we will notify you once we ha…" at bounding box center [780, 311] width 1057 height 622
drag, startPoint x: 1296, startPoint y: 431, endPoint x: 1282, endPoint y: 492, distance: 62.9
click at [1282, 492] on section "Review Orders Your orders are being processed and we will notify you once we ha…" at bounding box center [780, 311] width 1057 height 622
click at [1282, 307] on section "Review Orders Your orders are being processed and we will notify you once we ha…" at bounding box center [780, 311] width 1057 height 622
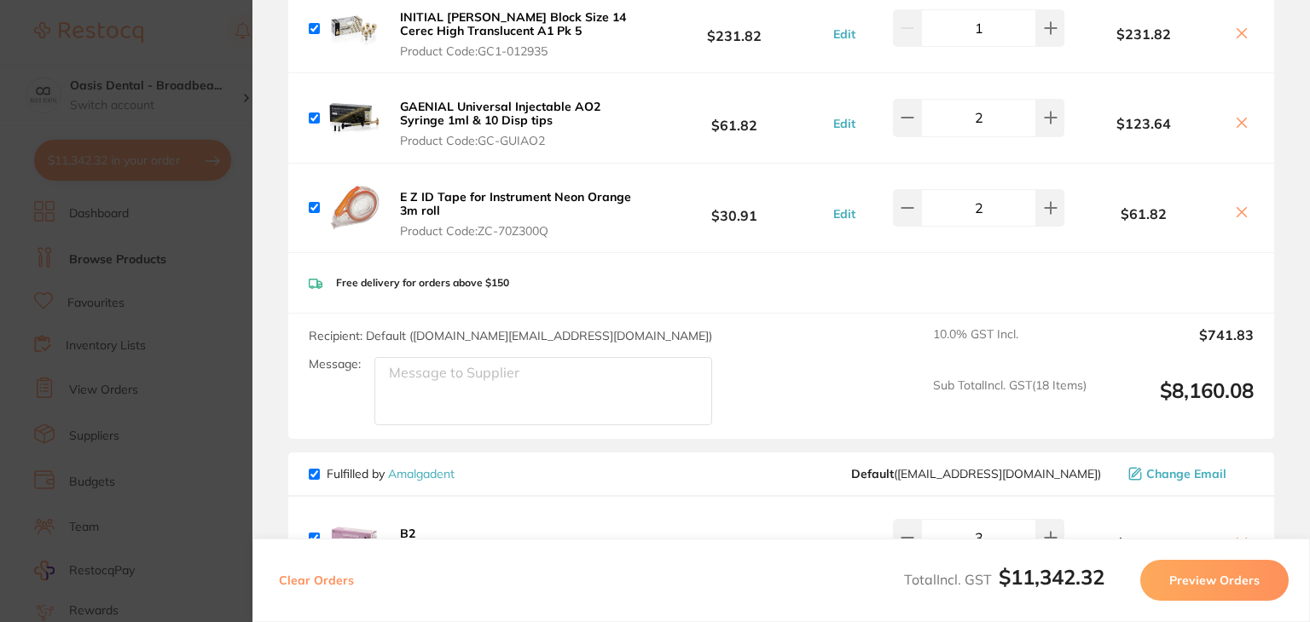
scroll to position [4010, 0]
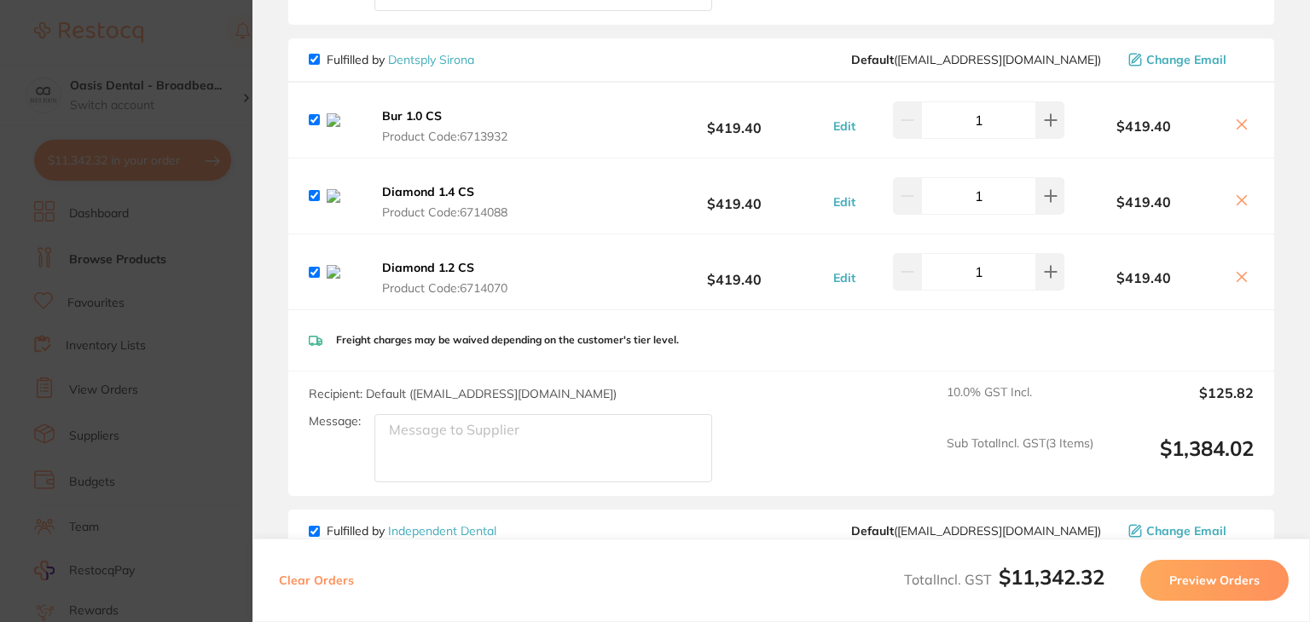
click at [159, 35] on section "Update RRP Set your pre negotiated price for this item. Item Agreed RRP (excl. …" at bounding box center [655, 311] width 1310 height 622
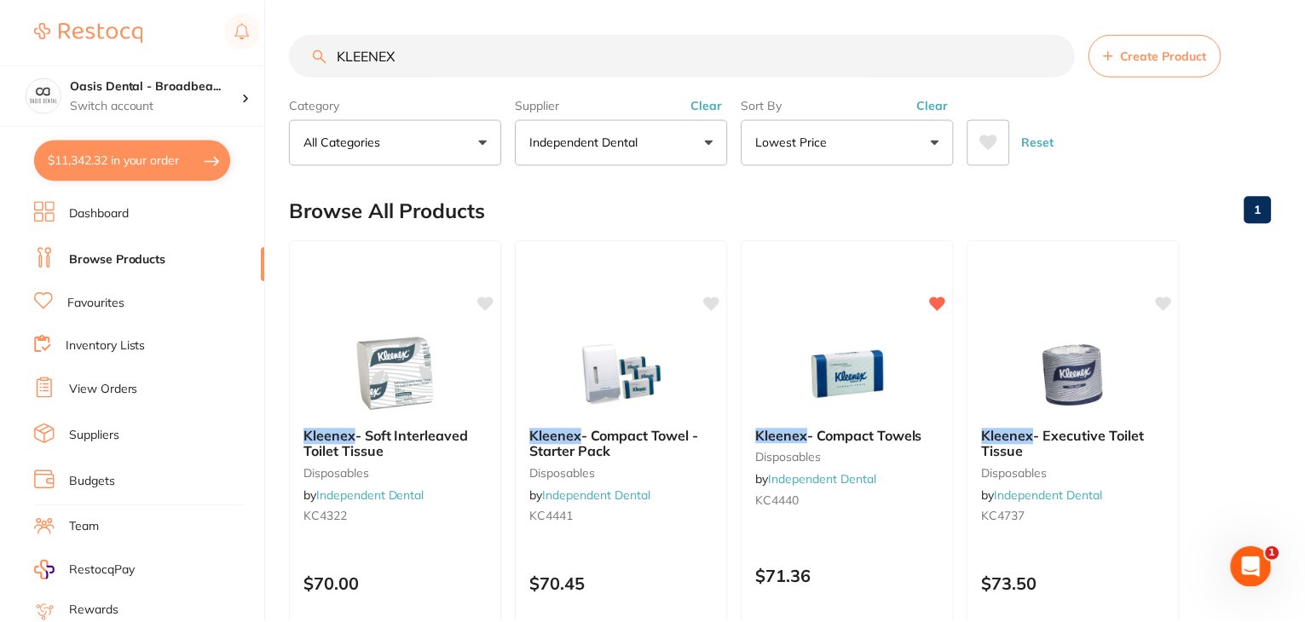
scroll to position [1204, 0]
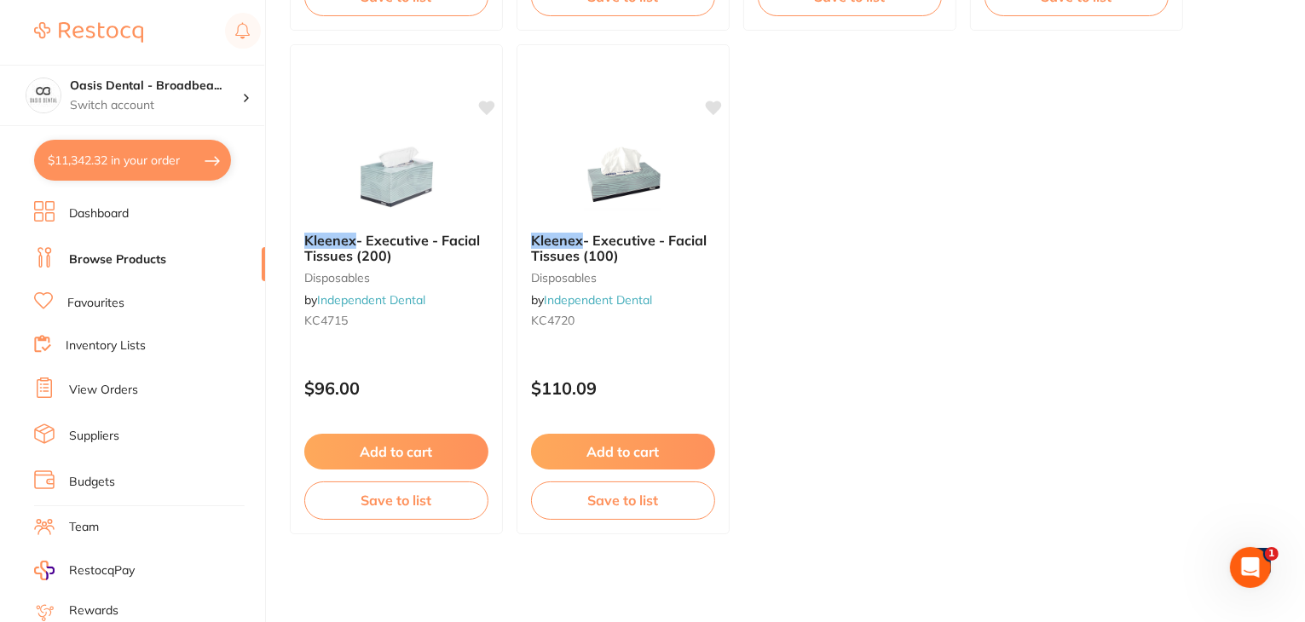
click at [145, 255] on link "Browse Products" at bounding box center [117, 260] width 97 height 17
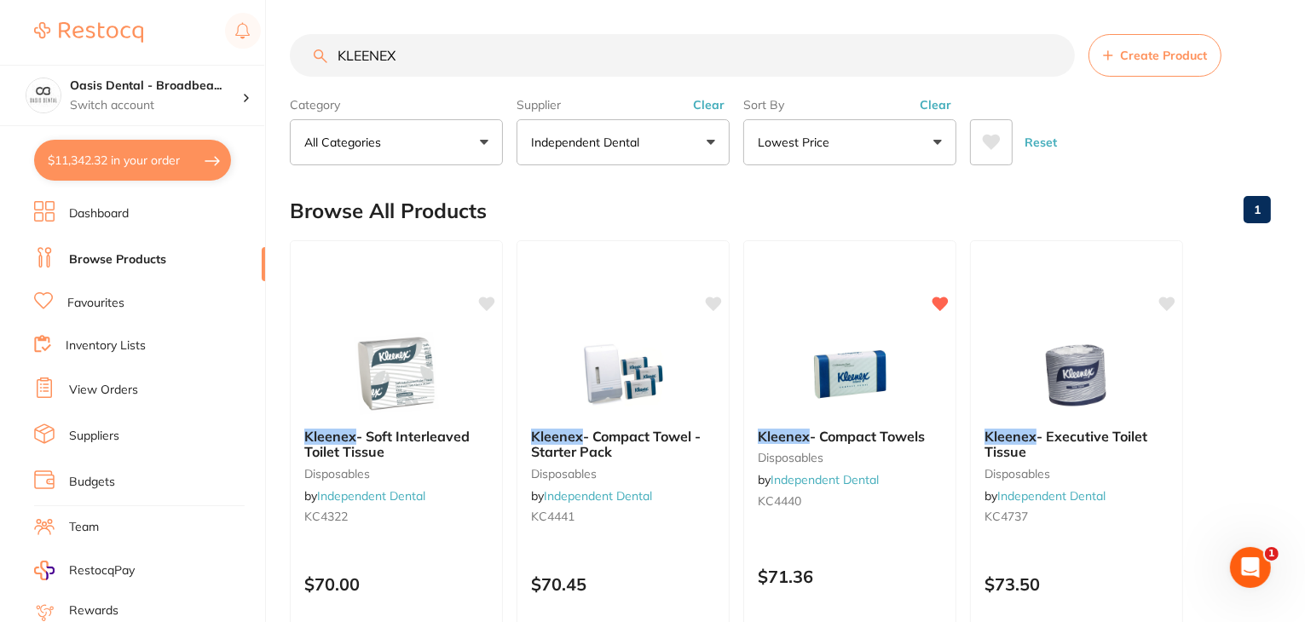
click at [556, 52] on input "KLEENEX" at bounding box center [682, 55] width 785 height 43
drag, startPoint x: 556, startPoint y: 52, endPoint x: 247, endPoint y: 48, distance: 308.7
click at [247, 48] on div "$11,342.32 Oasis Dental - Broadbea... Switch account Oasis Dental - Broadbeach …" at bounding box center [652, 311] width 1305 height 622
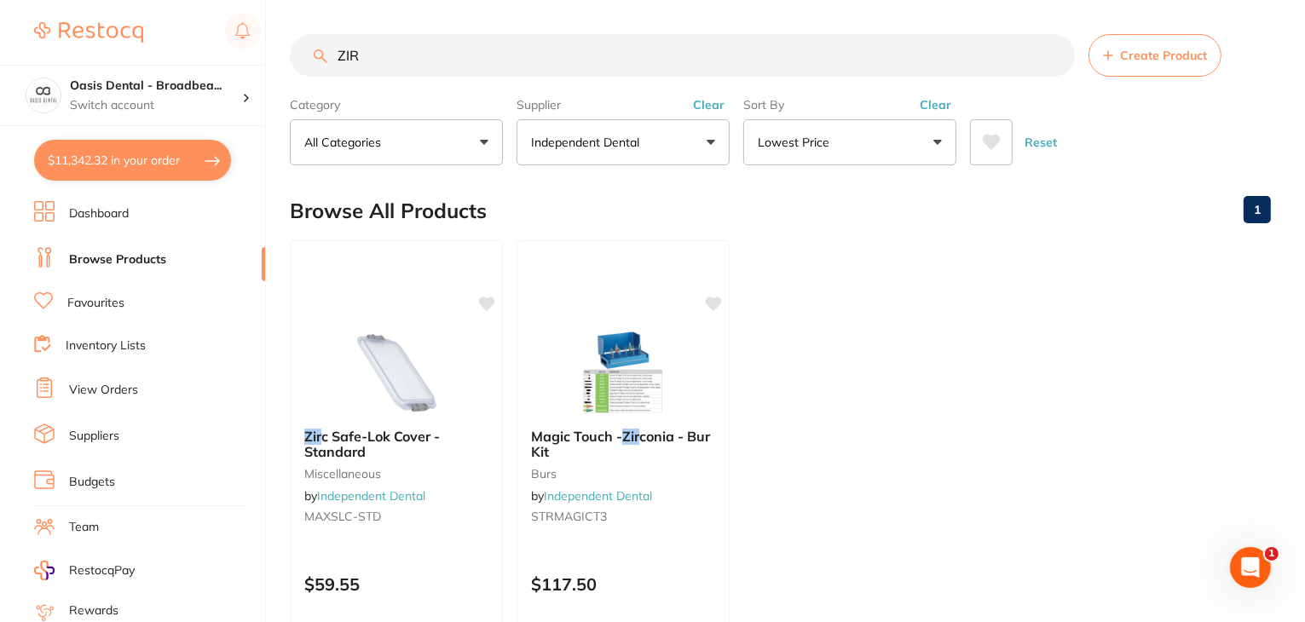
click at [703, 141] on button "Independent Dental" at bounding box center [623, 142] width 213 height 46
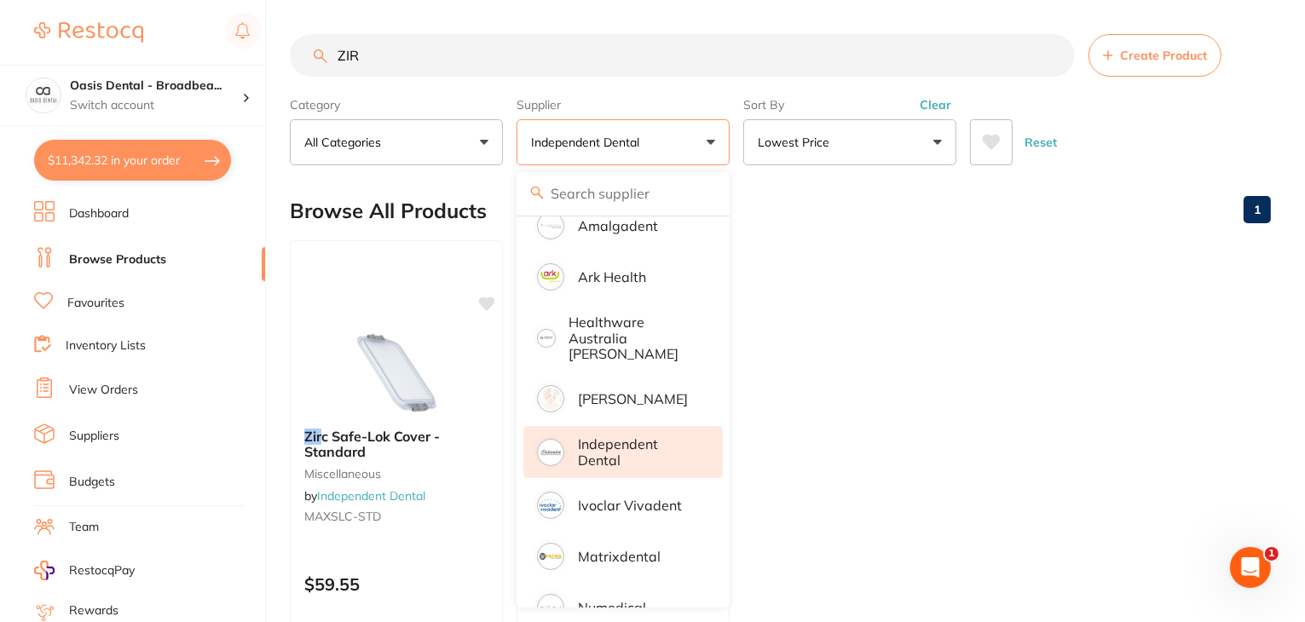
click at [668, 205] on input "search" at bounding box center [623, 193] width 213 height 43
drag, startPoint x: 672, startPoint y: 252, endPoint x: 668, endPoint y: 180, distance: 71.7
click at [668, 180] on div "All Suppliers Dentsply [PERSON_NAME] Ark Health Healthware [GEOGRAPHIC_DATA] [P…" at bounding box center [623, 390] width 213 height 436
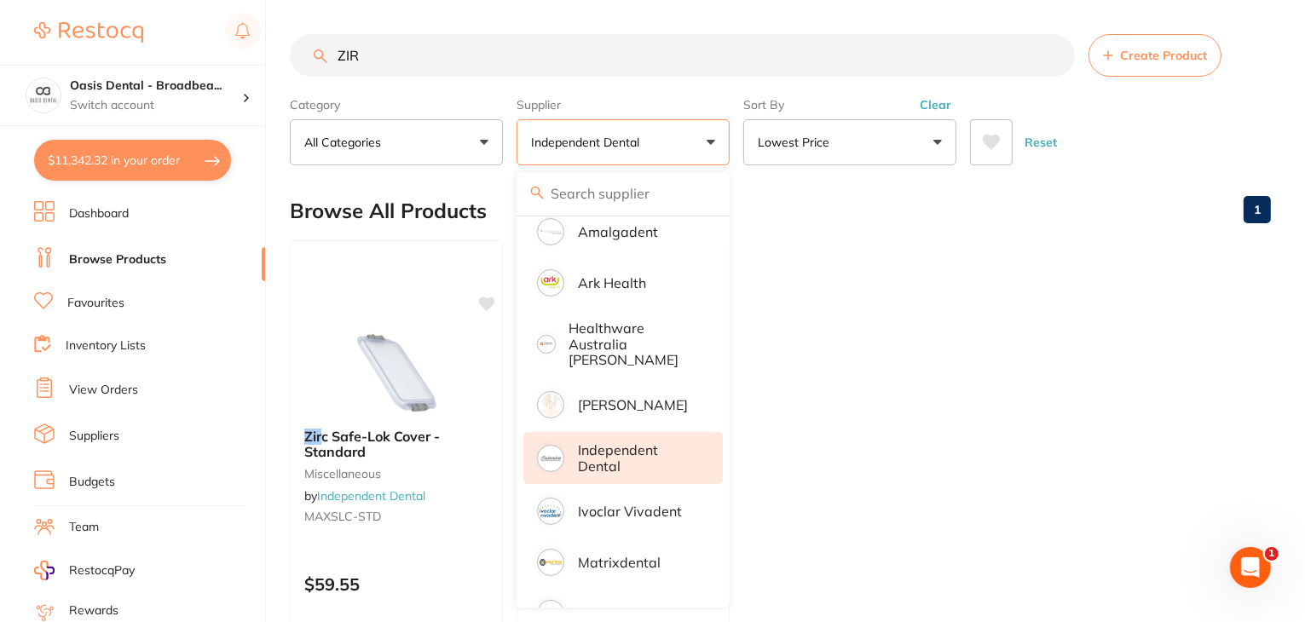
click at [800, 257] on ul "Zir c Safe-Lok Cover - Standard miscellaneous by Independent Dental MAXSLC-STD …" at bounding box center [780, 485] width 981 height 490
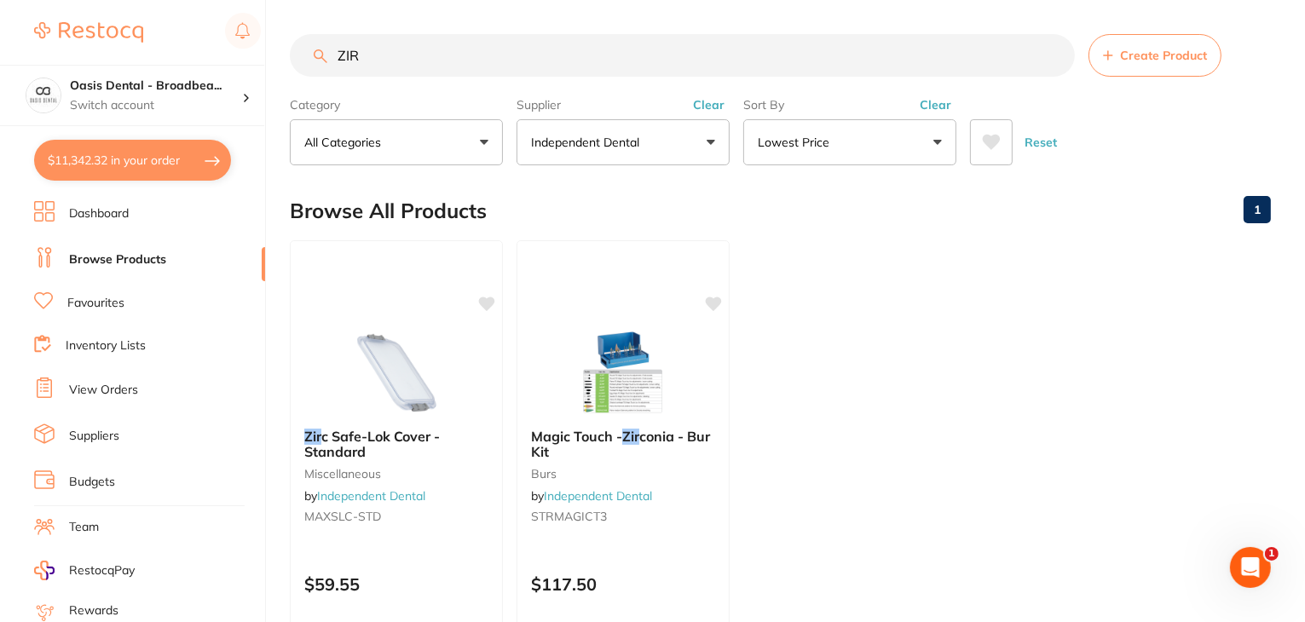
click at [655, 157] on button "Independent Dental" at bounding box center [623, 142] width 213 height 46
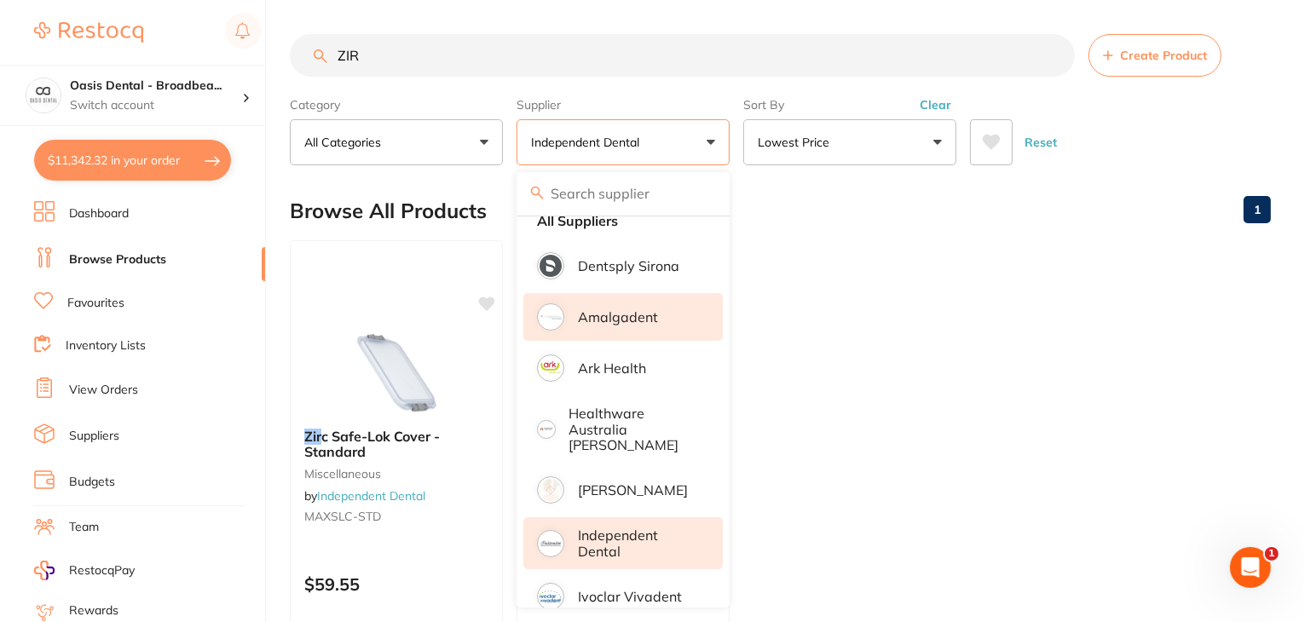
scroll to position [0, 0]
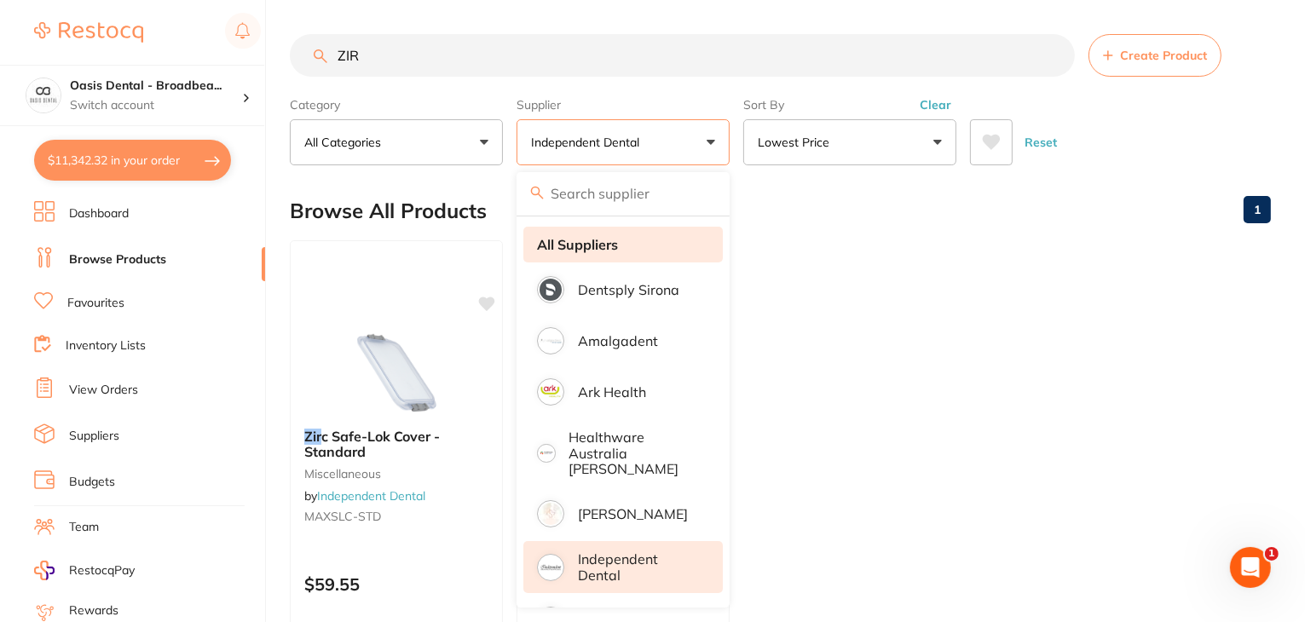
click at [668, 243] on li "All Suppliers" at bounding box center [624, 245] width 200 height 36
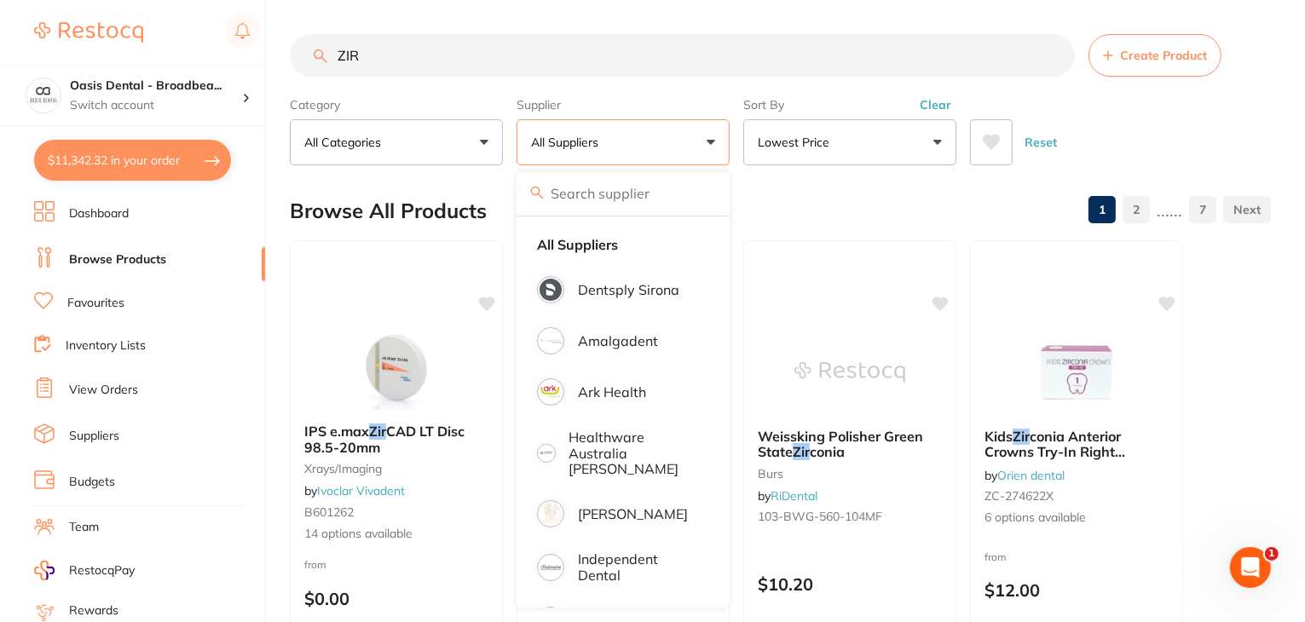
click at [844, 142] on button "Lowest Price" at bounding box center [849, 142] width 213 height 46
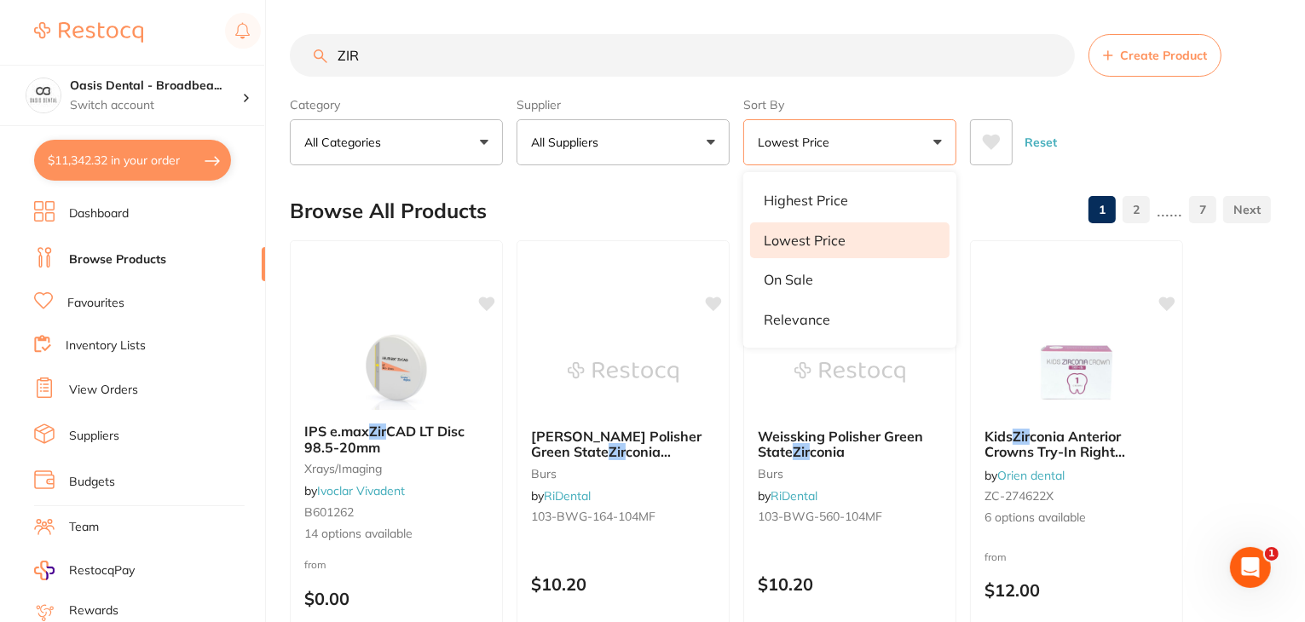
click at [624, 146] on button "All Suppliers" at bounding box center [623, 142] width 213 height 46
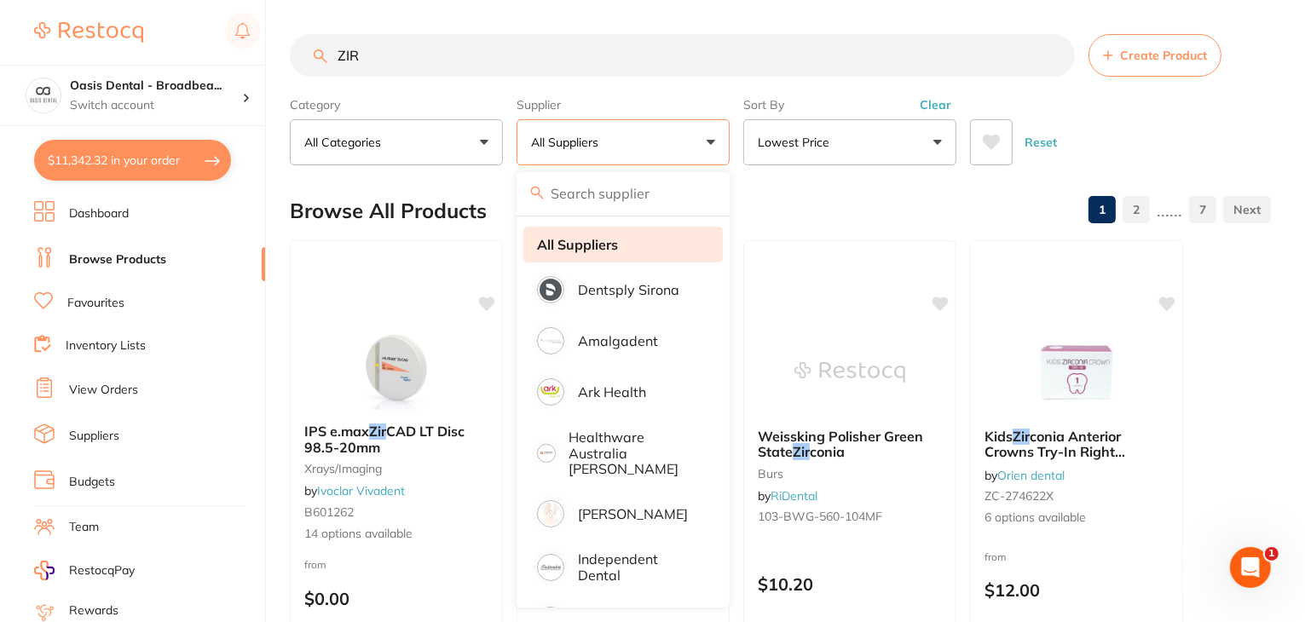
click at [586, 246] on strong "All Suppliers" at bounding box center [577, 244] width 81 height 15
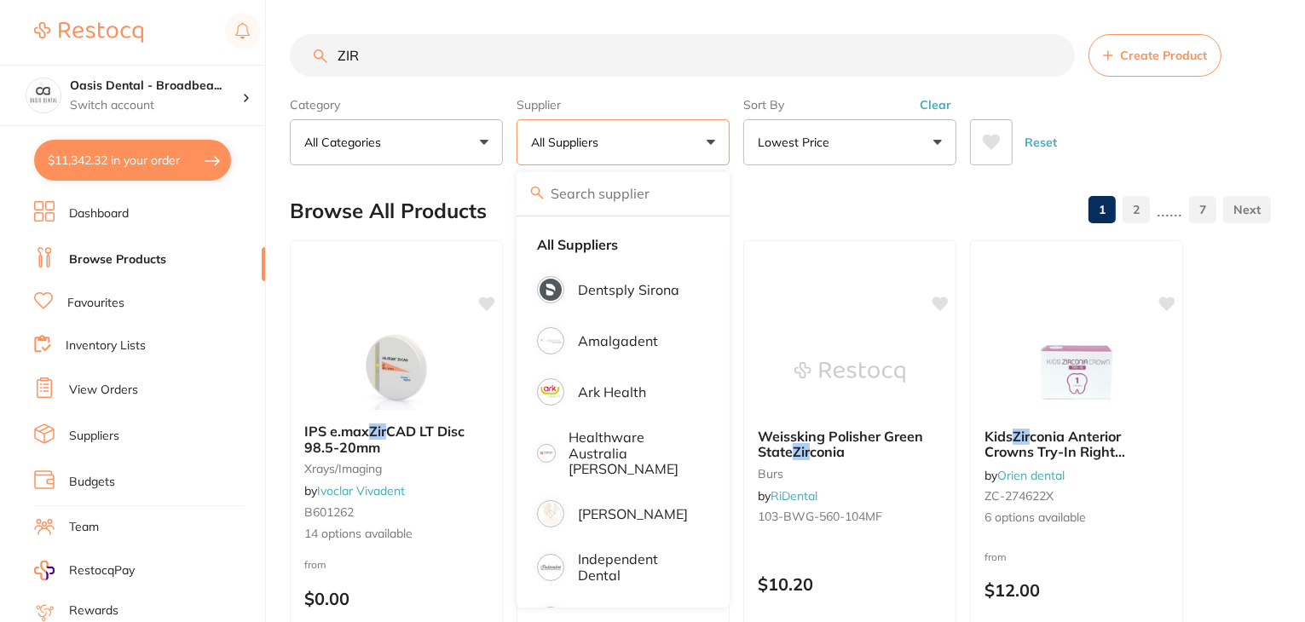
click at [408, 56] on input "ZIR" at bounding box center [682, 55] width 785 height 43
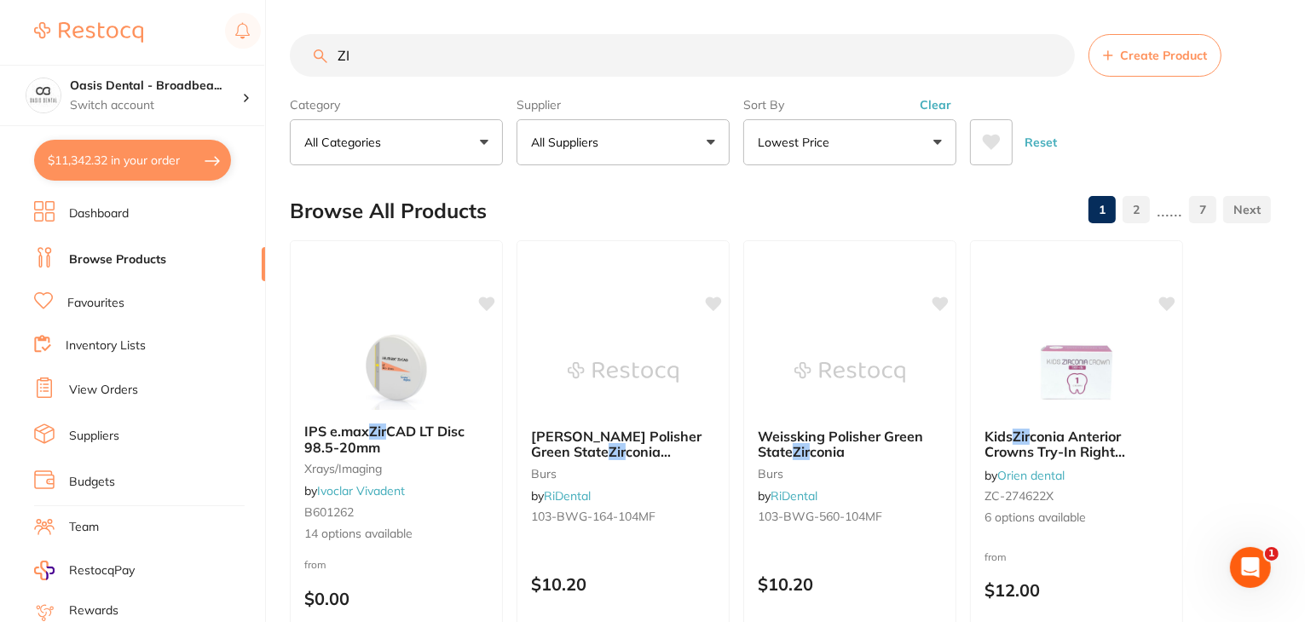
type input "Z"
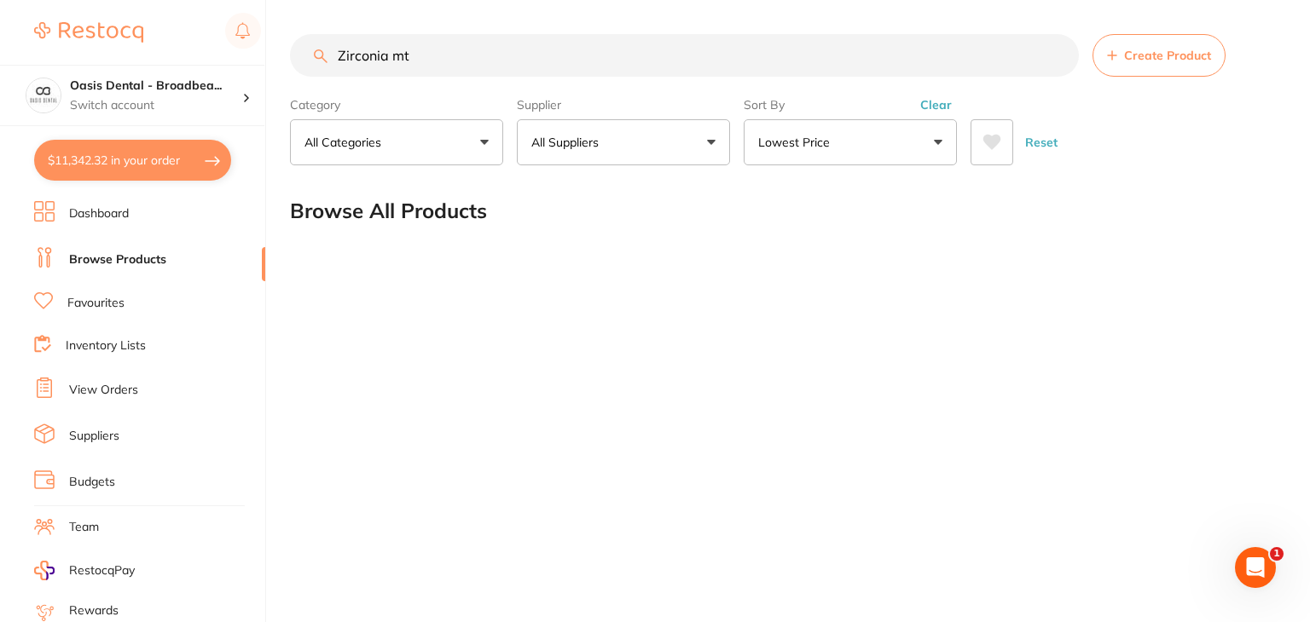
type input "Zirconia mtl"
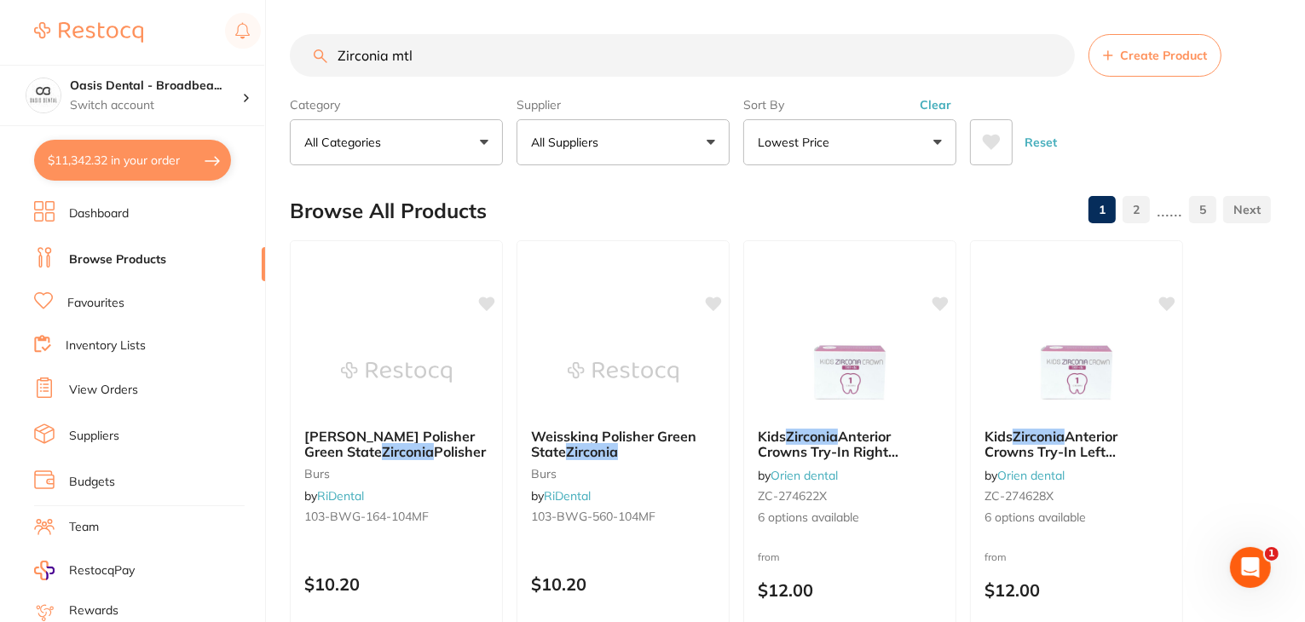
click at [408, 56] on input "Zirconia mtl" at bounding box center [682, 55] width 785 height 43
drag, startPoint x: 281, startPoint y: 35, endPoint x: 200, endPoint y: 30, distance: 81.2
click at [200, 30] on div "$11,342.32 Oasis Dental - Broadbea... Switch account Oasis Dental - Broadbeach …" at bounding box center [652, 311] width 1305 height 622
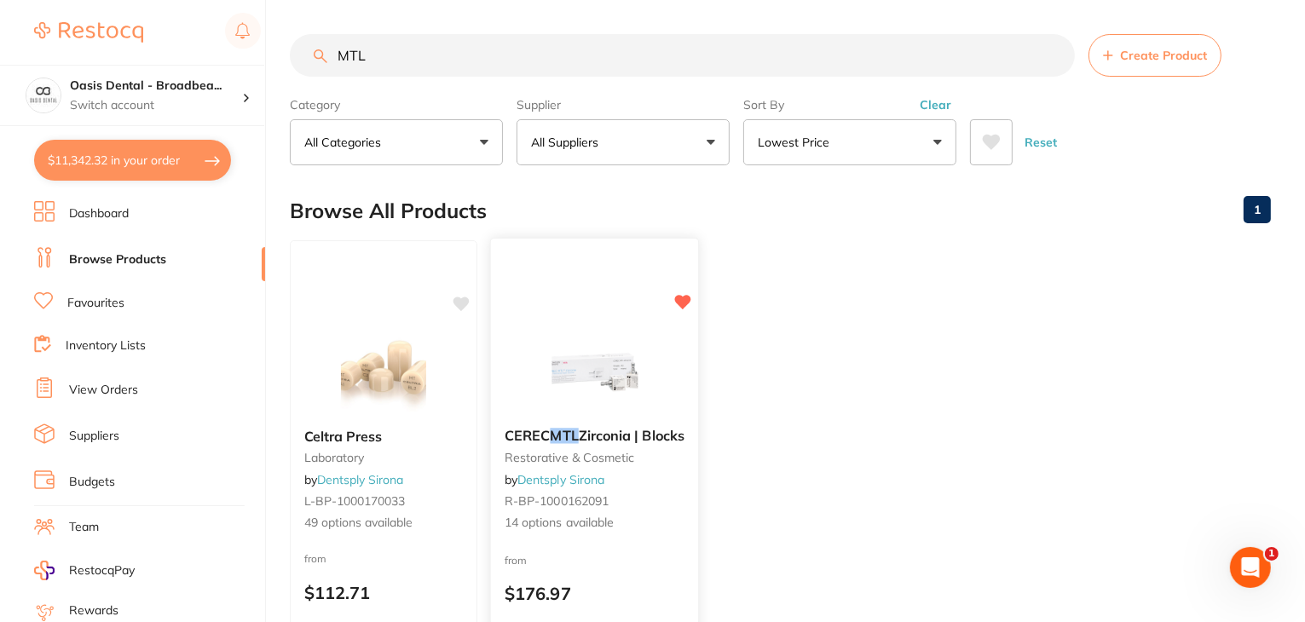
type input "MTL"
click at [616, 382] on img at bounding box center [595, 371] width 112 height 86
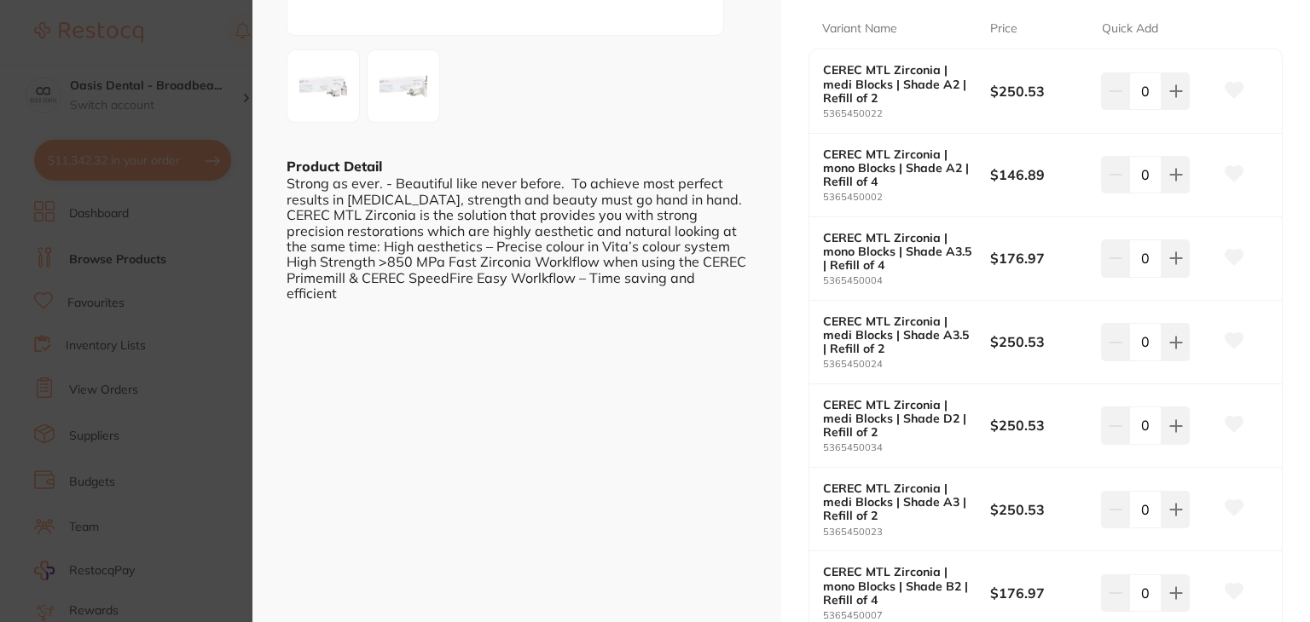
scroll to position [375, 0]
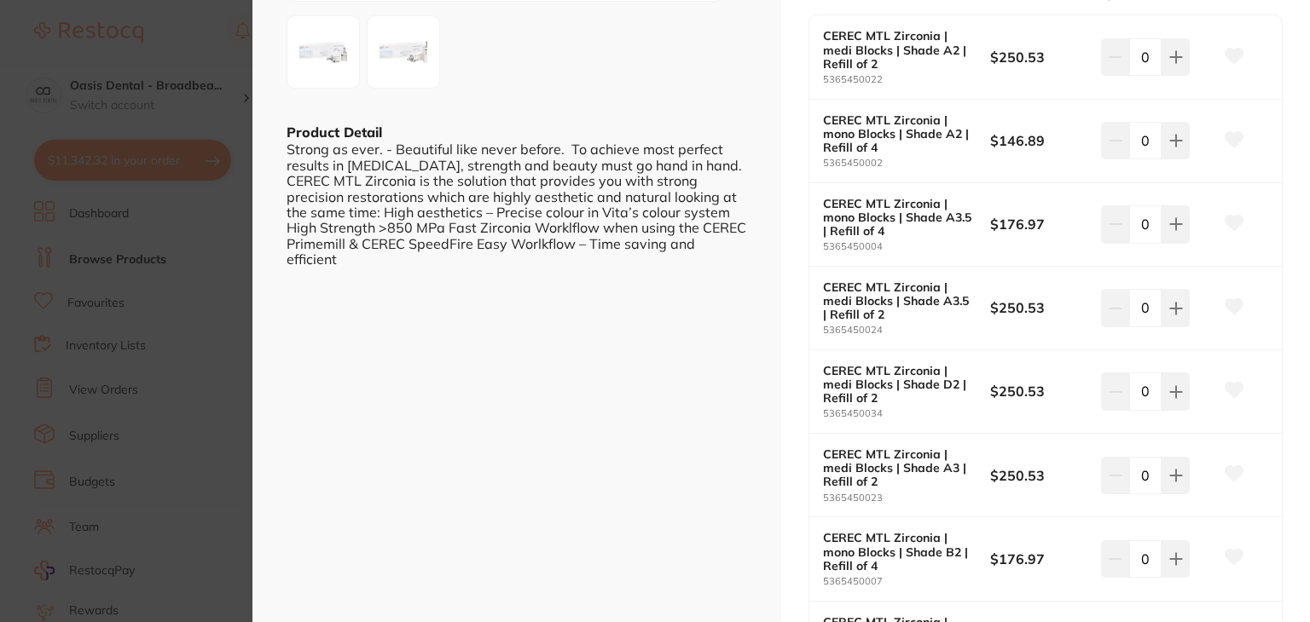
click at [1293, 450] on div "CEREC MTL Zirconia | Blocks restorative & cosmetic by Dentsply Sirona Product C…" at bounding box center [1045, 468] width 529 height 1686
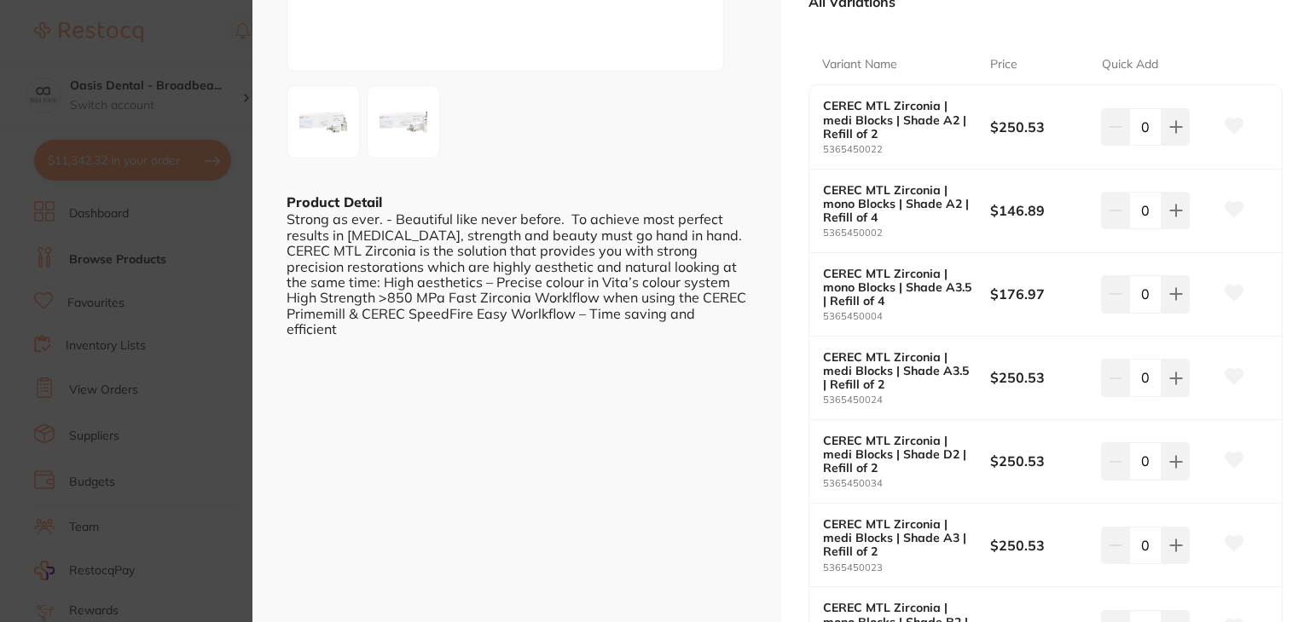
scroll to position [307, 0]
click at [1171, 209] on icon at bounding box center [1175, 209] width 11 height 11
type input "2"
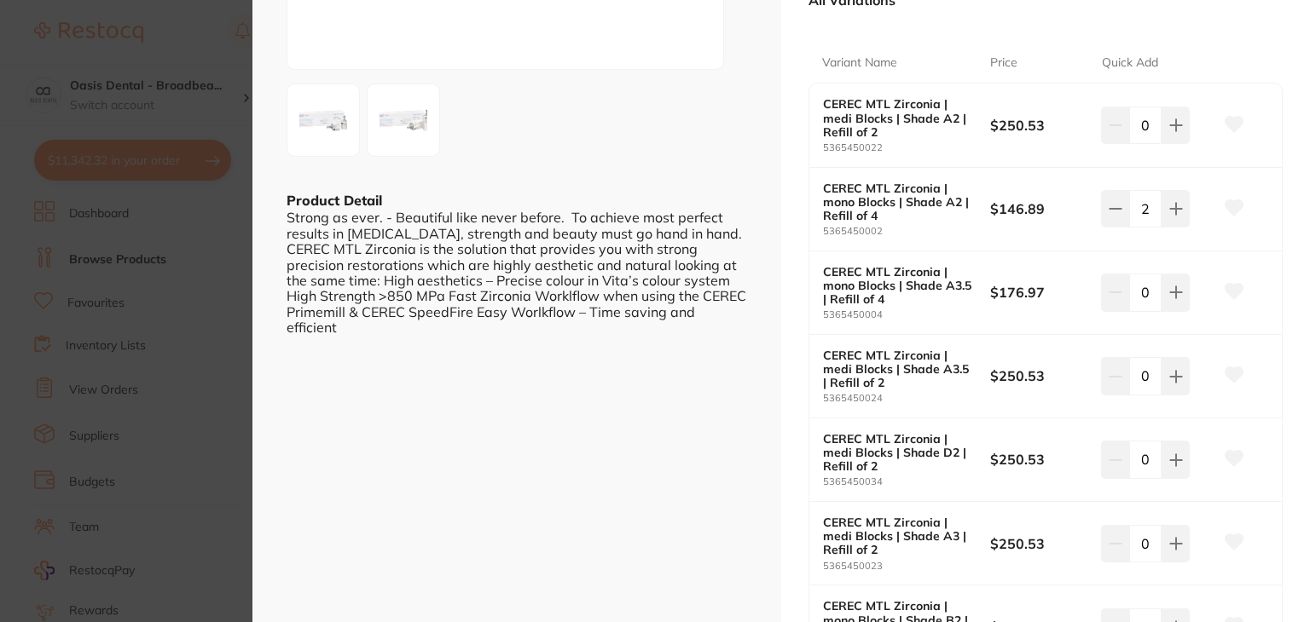
click at [1258, 553] on div "CEREC MTL Zirconia | medi Blocks | Shade A3 | Refill of 2 5365450023 $250.53 0" at bounding box center [1045, 544] width 472 height 84
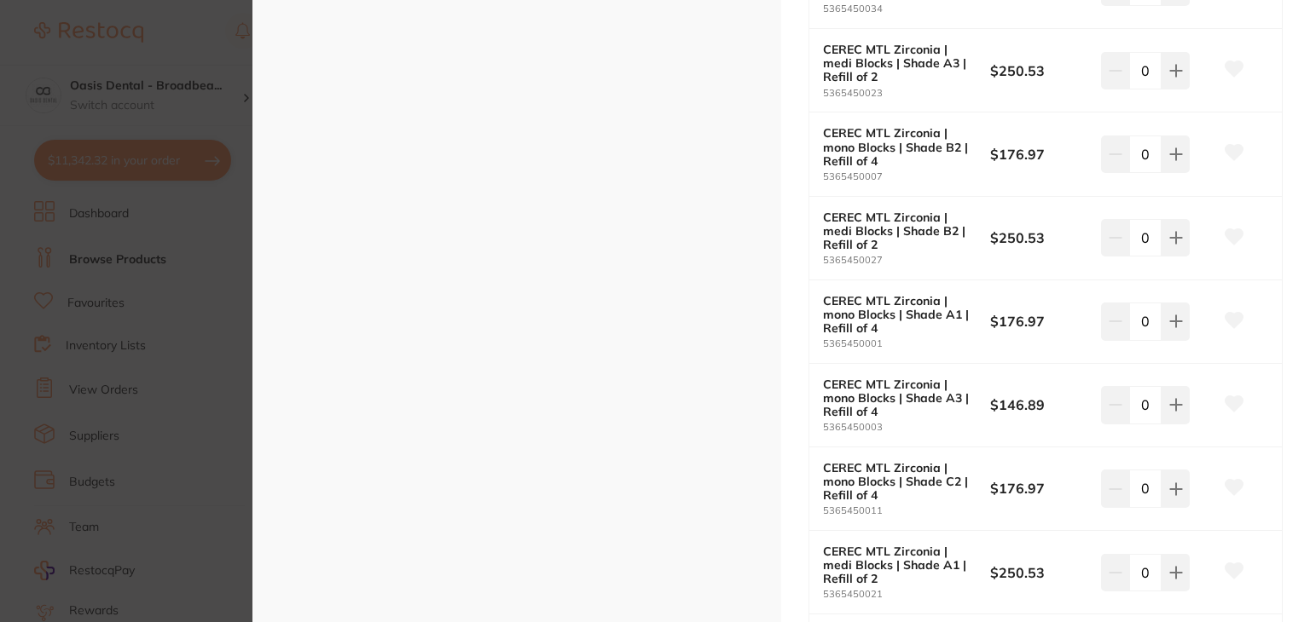
scroll to position [784, 0]
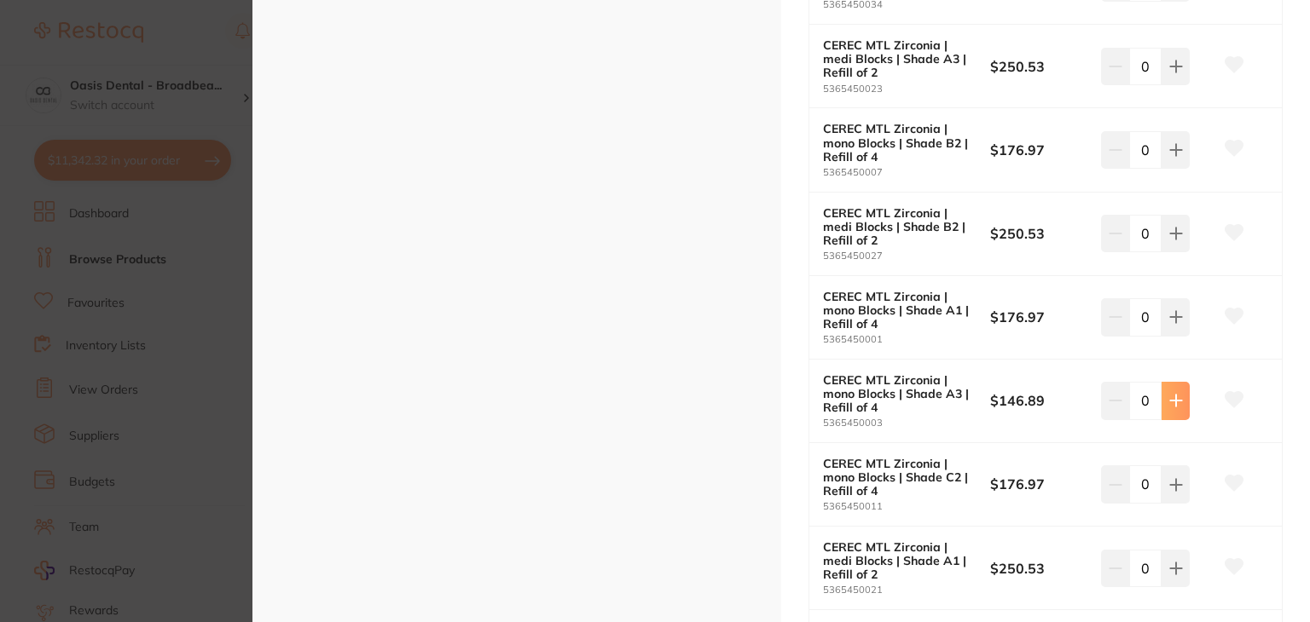
click at [1172, 402] on icon at bounding box center [1175, 401] width 11 height 11
click at [1114, 401] on icon at bounding box center [1114, 401] width 11 height 0
type input "0"
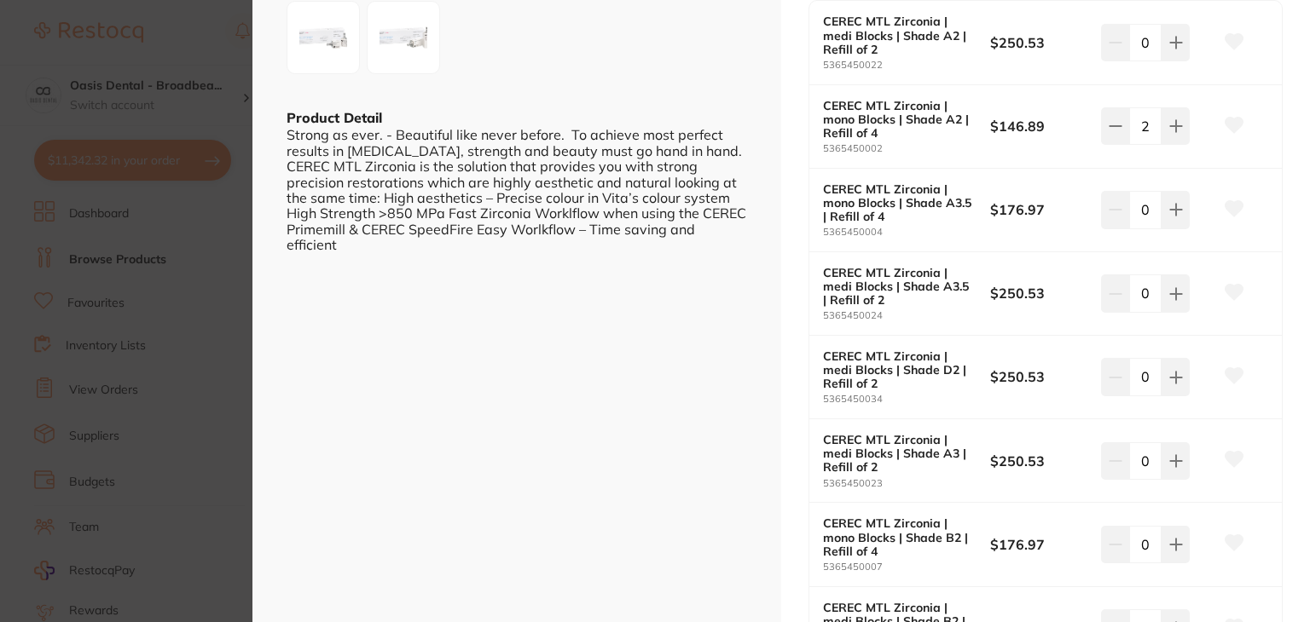
scroll to position [342, 0]
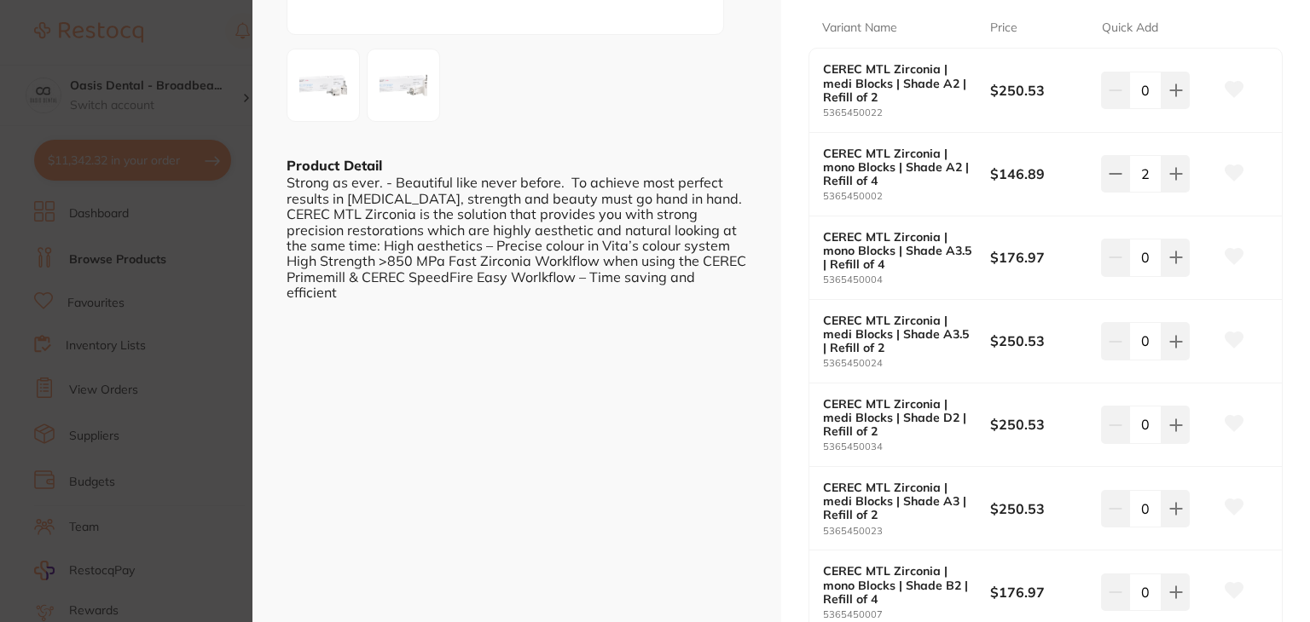
click at [1233, 167] on icon at bounding box center [1234, 172] width 18 height 15
click at [1280, 587] on div "CEREC MTL Zirconia | Blocks restorative & cosmetic by Dentsply Sirona Product C…" at bounding box center [1045, 501] width 529 height 1686
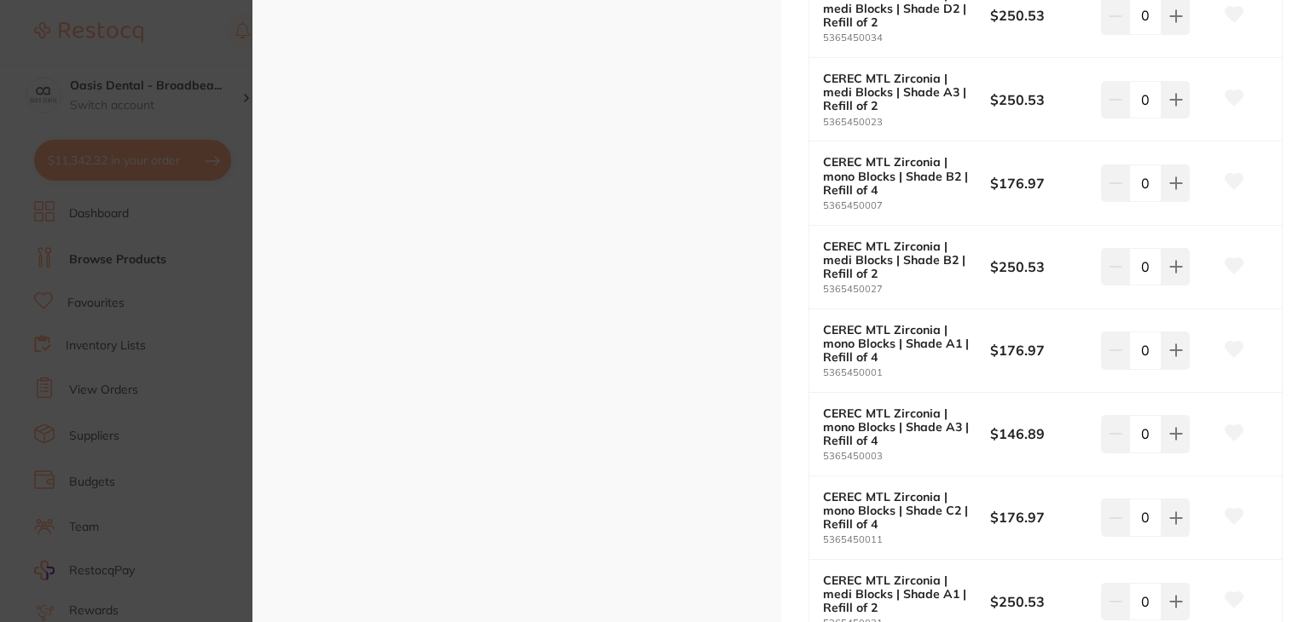
scroll to position [785, 0]
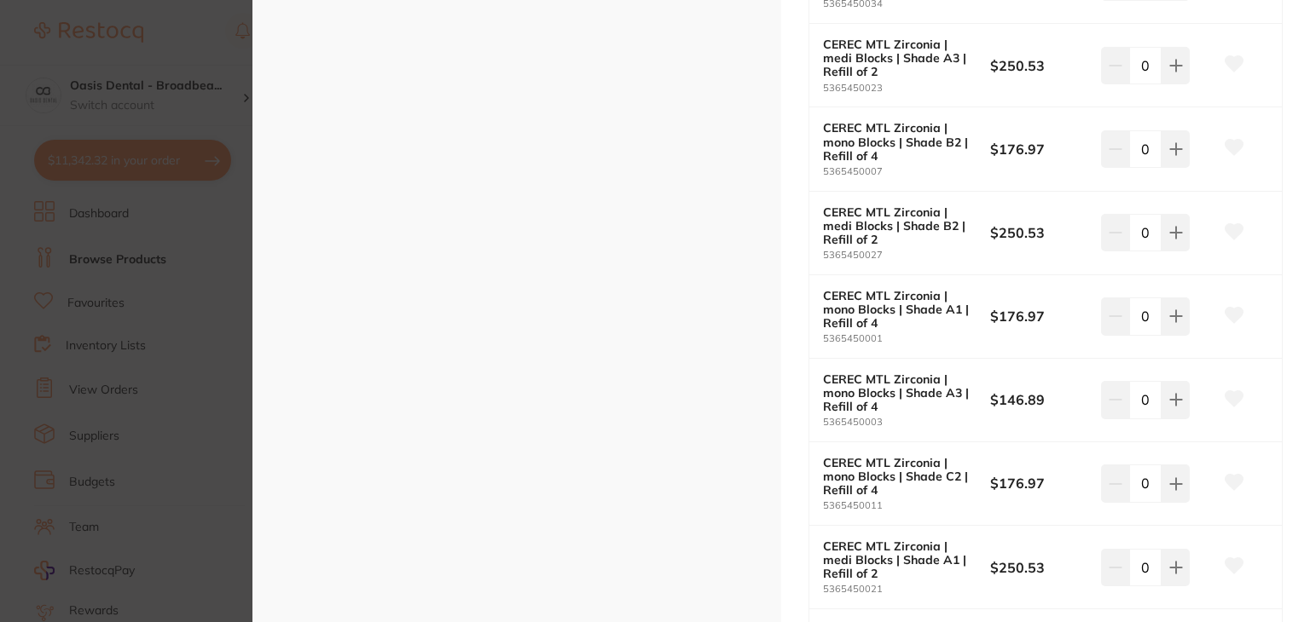
click at [1225, 308] on icon at bounding box center [1234, 315] width 18 height 15
click at [1236, 396] on icon at bounding box center [1234, 398] width 18 height 15
click at [1294, 507] on div "CEREC MTL Zirconia | Blocks restorative & cosmetic by Dentsply Sirona Product C…" at bounding box center [1045, 58] width 529 height 1686
click at [1299, 553] on div "CEREC MTL Zirconia | Blocks restorative & cosmetic by Dentsply Sirona Product C…" at bounding box center [1045, 58] width 529 height 1686
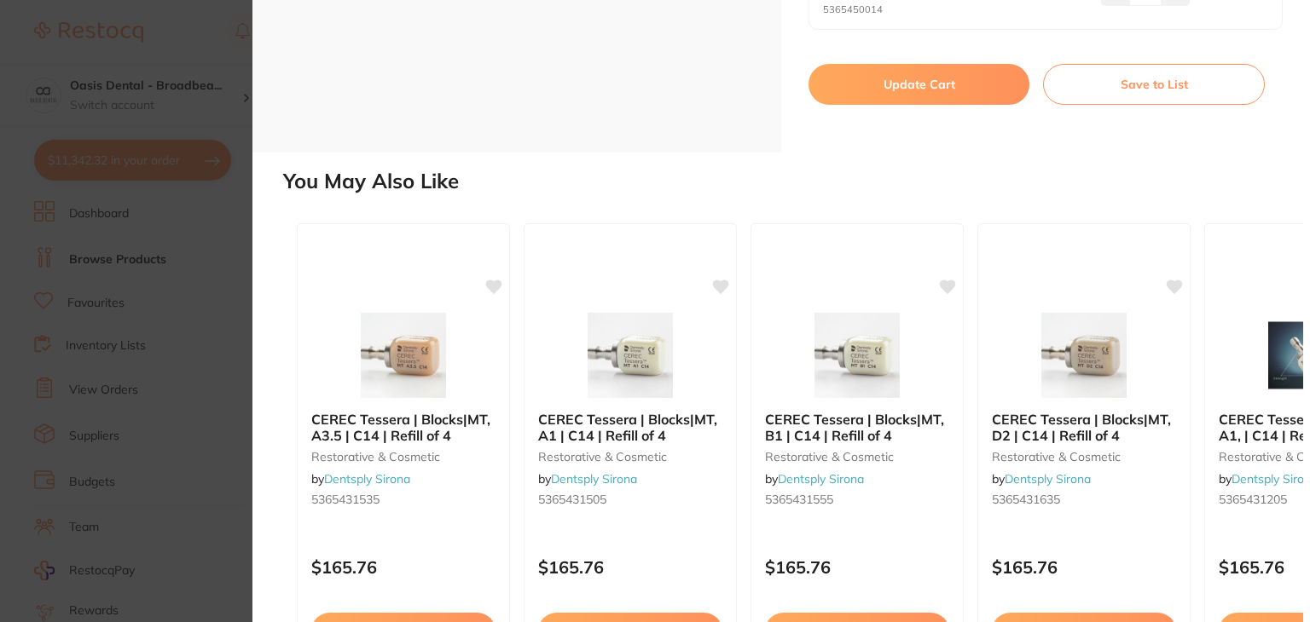
scroll to position [1536, 0]
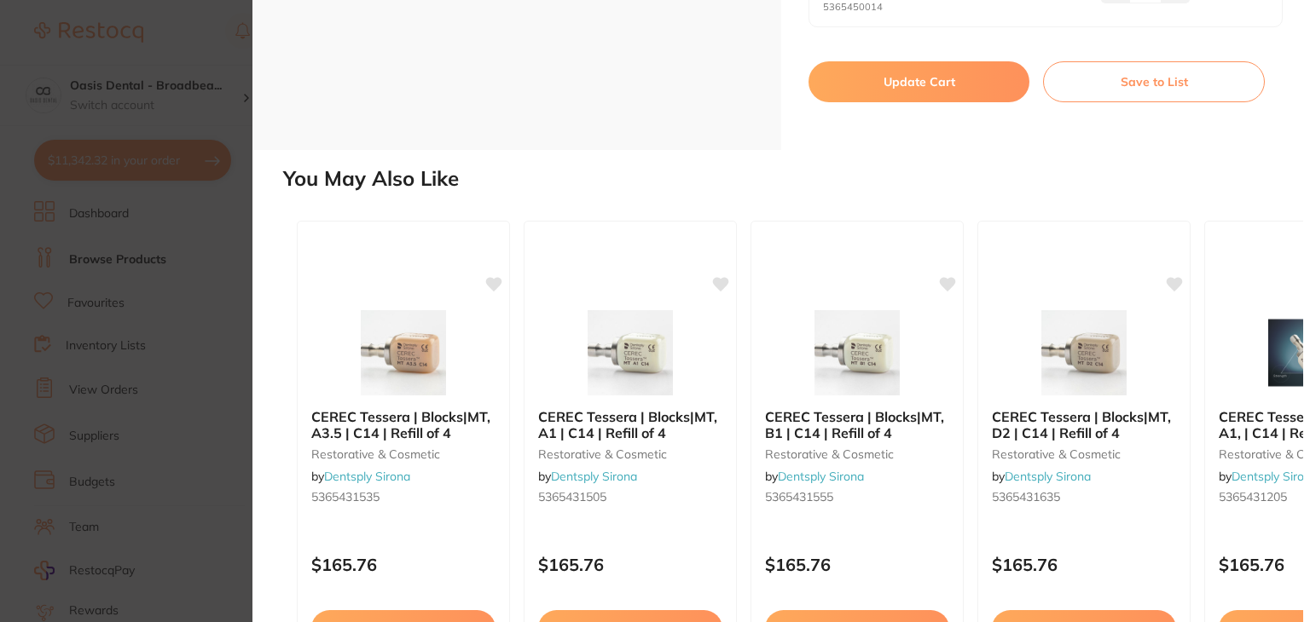
click at [945, 84] on button "Update Cart" at bounding box center [918, 81] width 221 height 41
checkbox input "false"
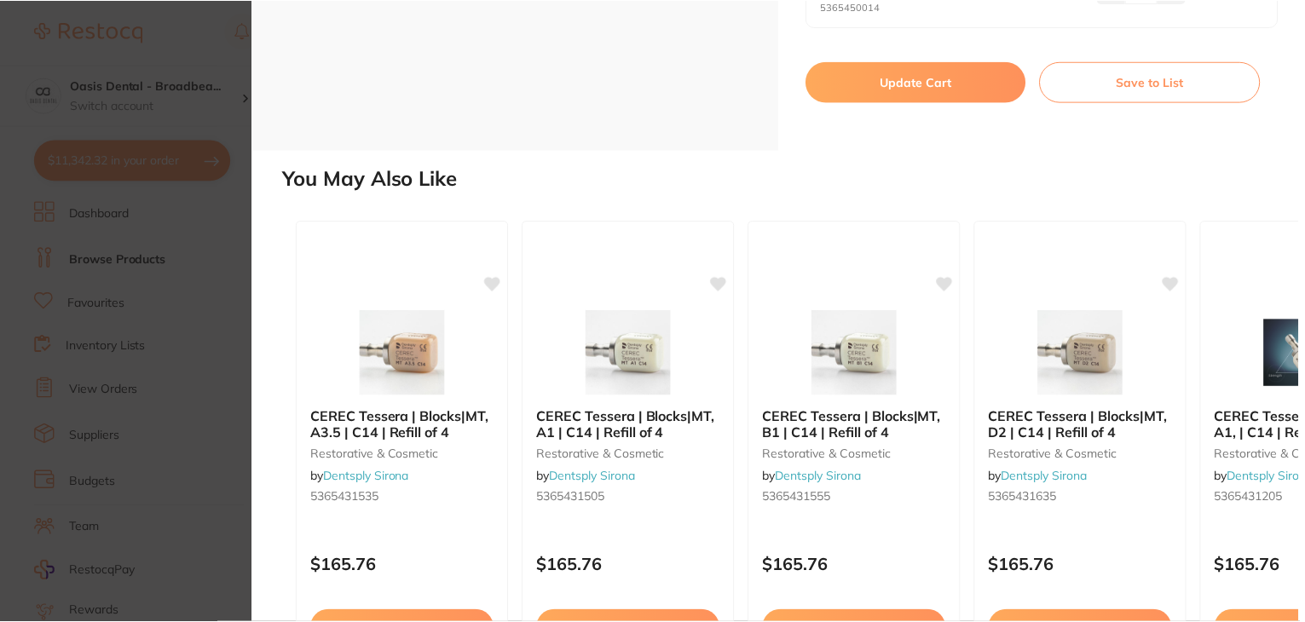
scroll to position [197, 0]
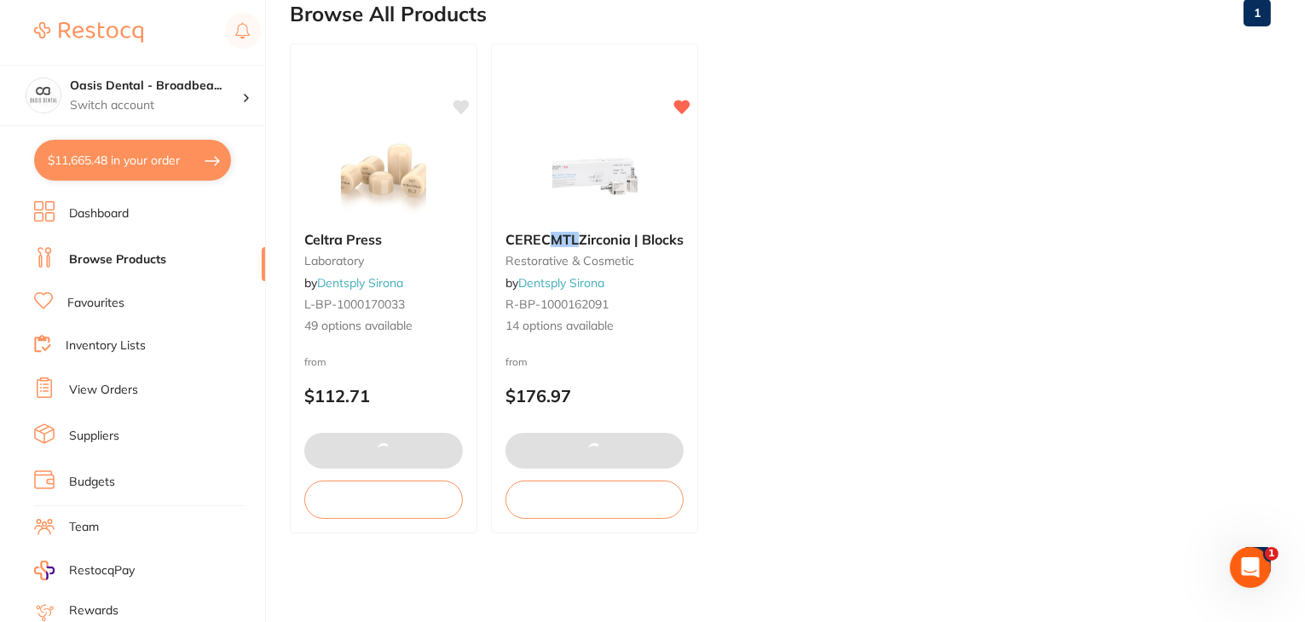
click at [995, 181] on ul "Celtra Press laboratory by Dentsply Sirona L-BP-1000170033 49 options available…" at bounding box center [780, 288] width 981 height 490
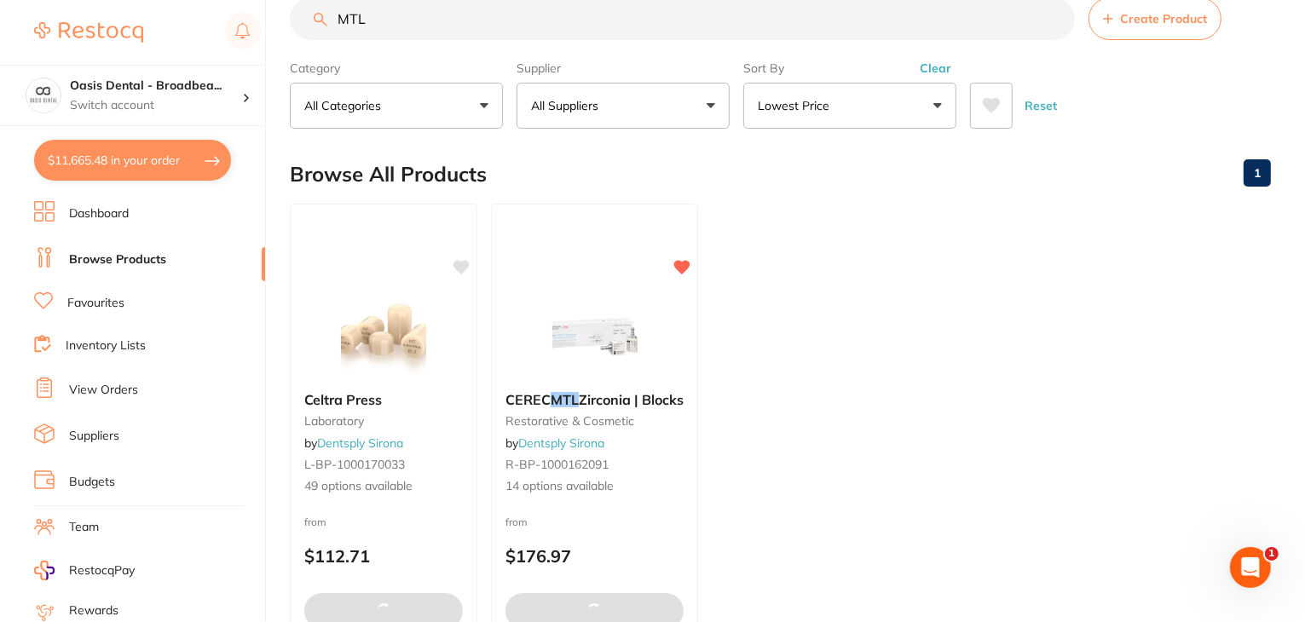
scroll to position [0, 0]
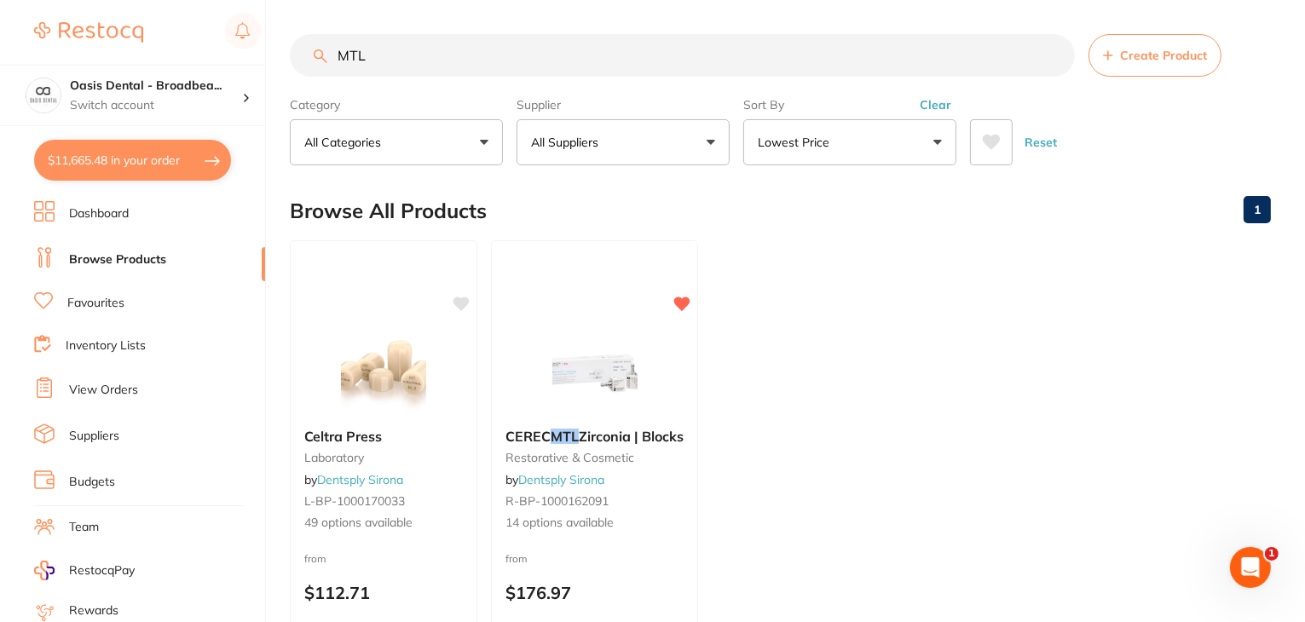
drag, startPoint x: 368, startPoint y: 56, endPoint x: 180, endPoint y: 49, distance: 188.6
click at [180, 49] on div "$11,665.48 Oasis Dental - Broadbea... Switch account Oasis Dental - Broadbeach …" at bounding box center [652, 311] width 1305 height 622
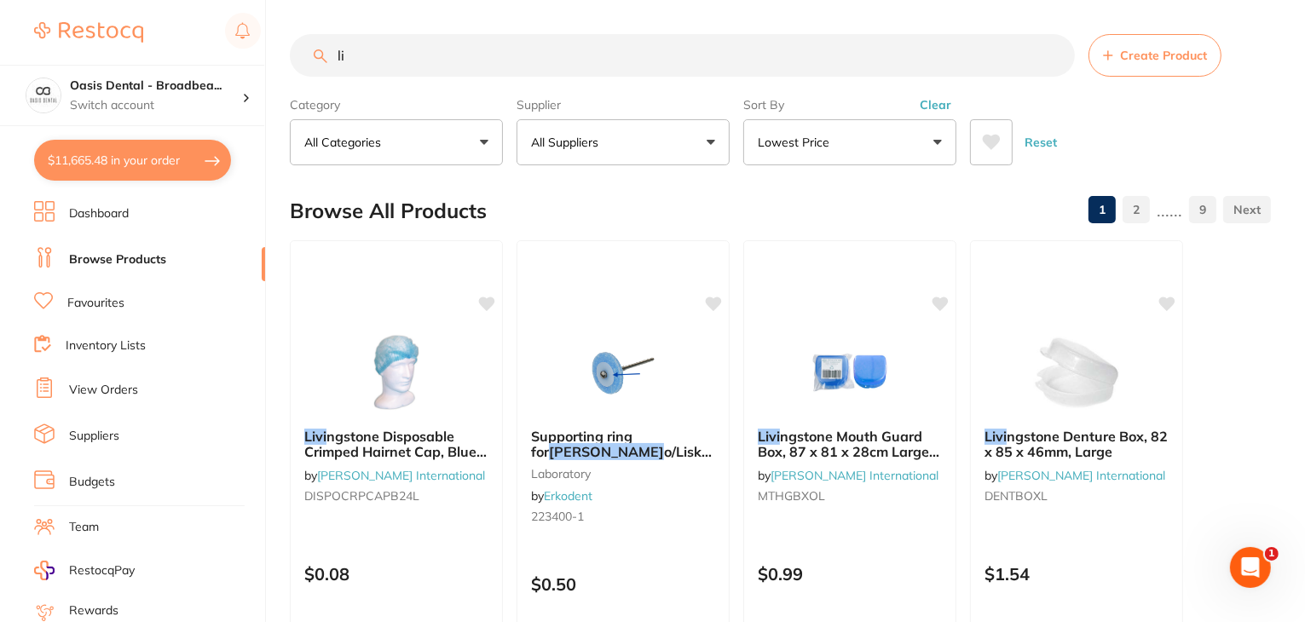
type input "l"
type input "[PERSON_NAME]"
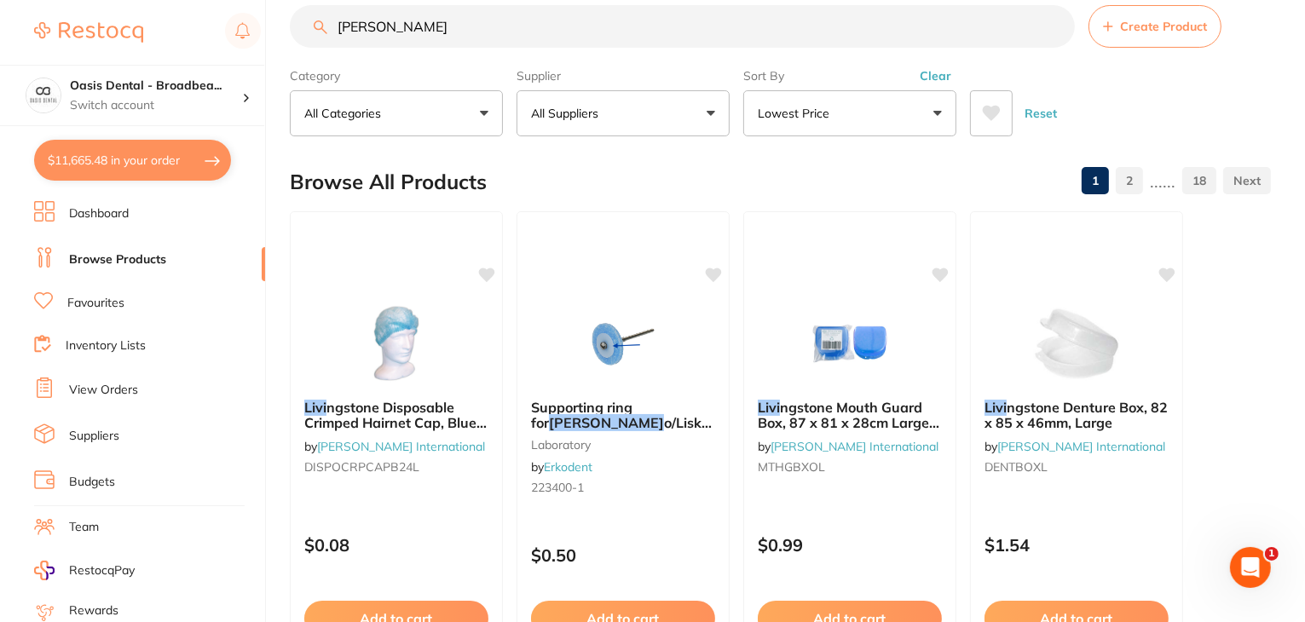
scroll to position [34, 0]
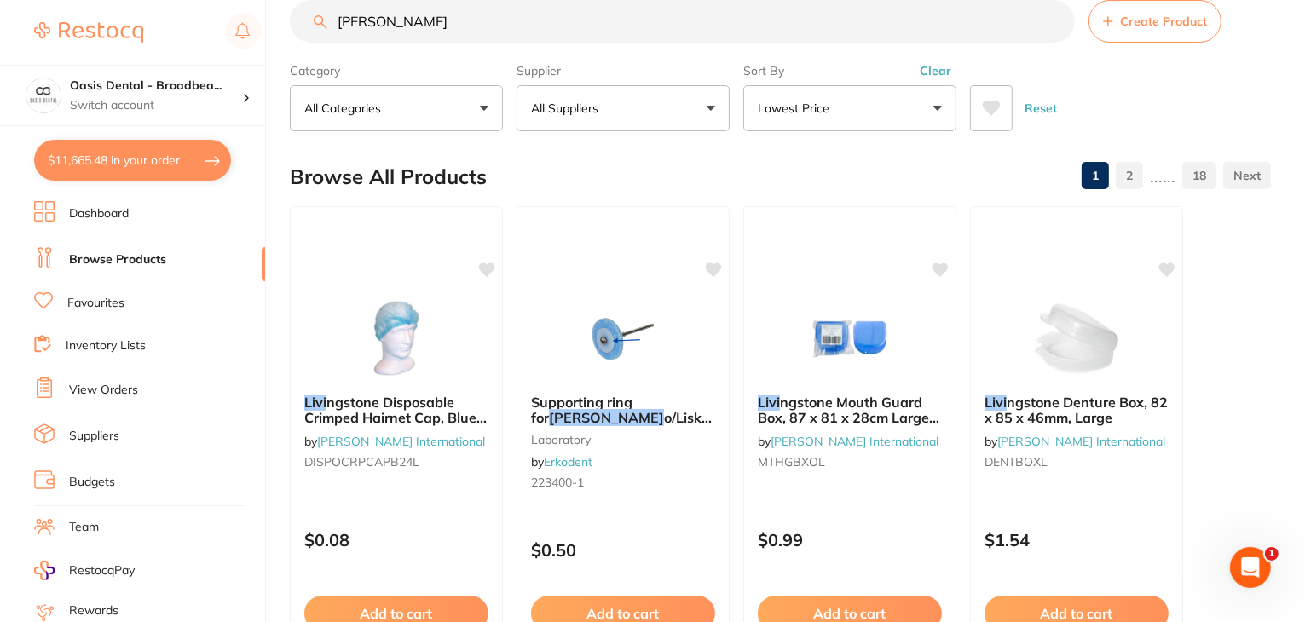
click at [951, 113] on button "Lowest Price" at bounding box center [849, 108] width 213 height 46
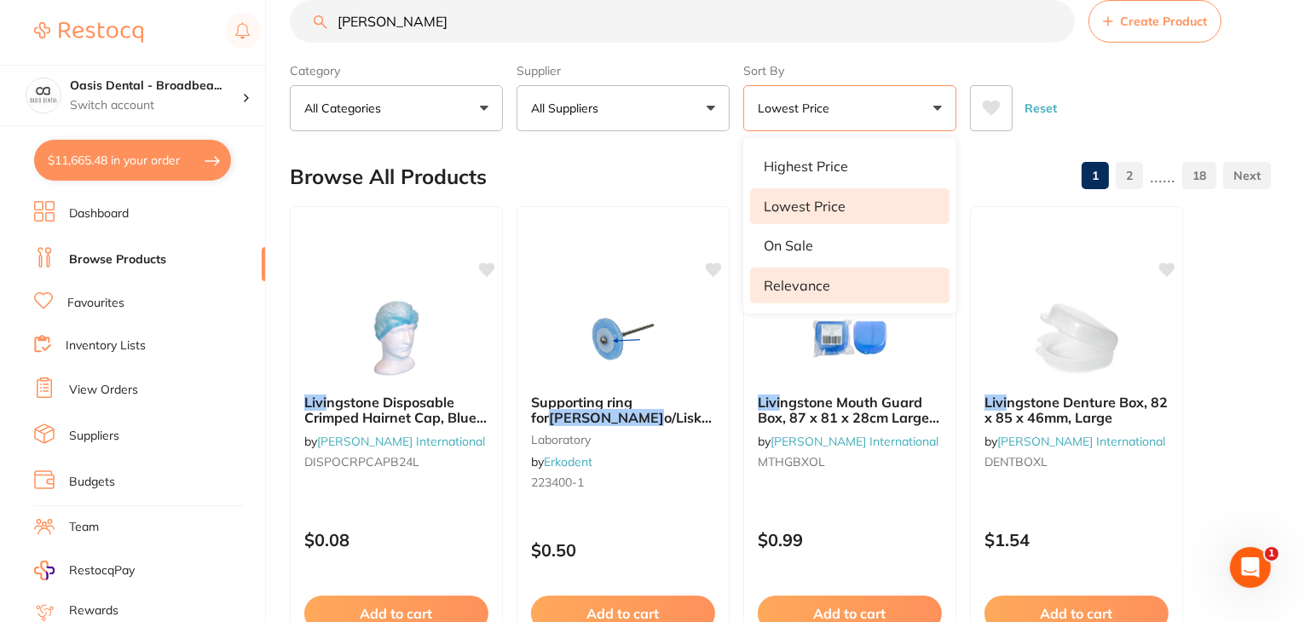
click at [841, 280] on li "Relevance" at bounding box center [850, 286] width 200 height 36
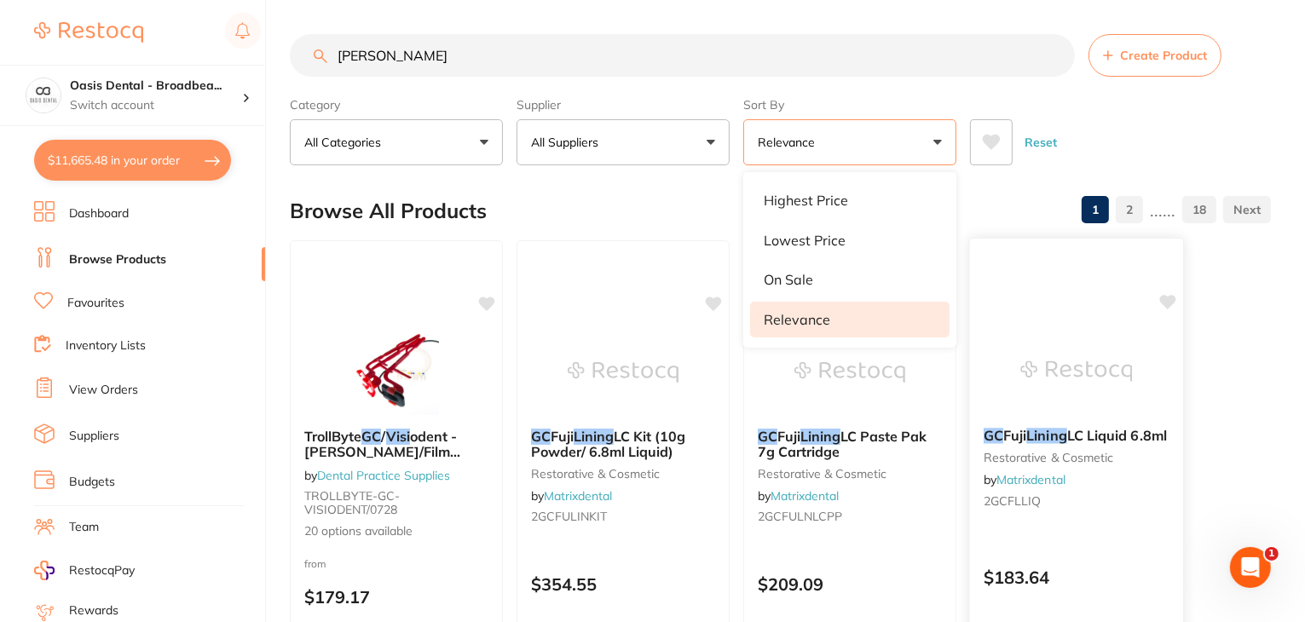
scroll to position [0, 0]
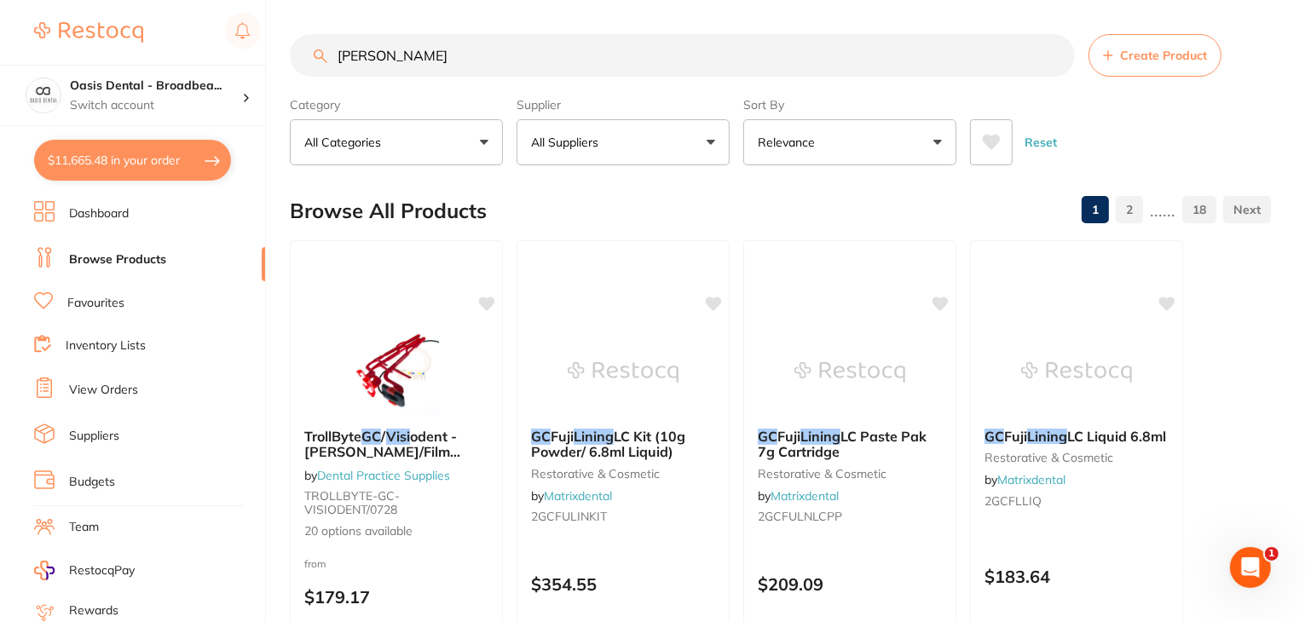
click at [722, 150] on button "All Suppliers" at bounding box center [623, 142] width 213 height 46
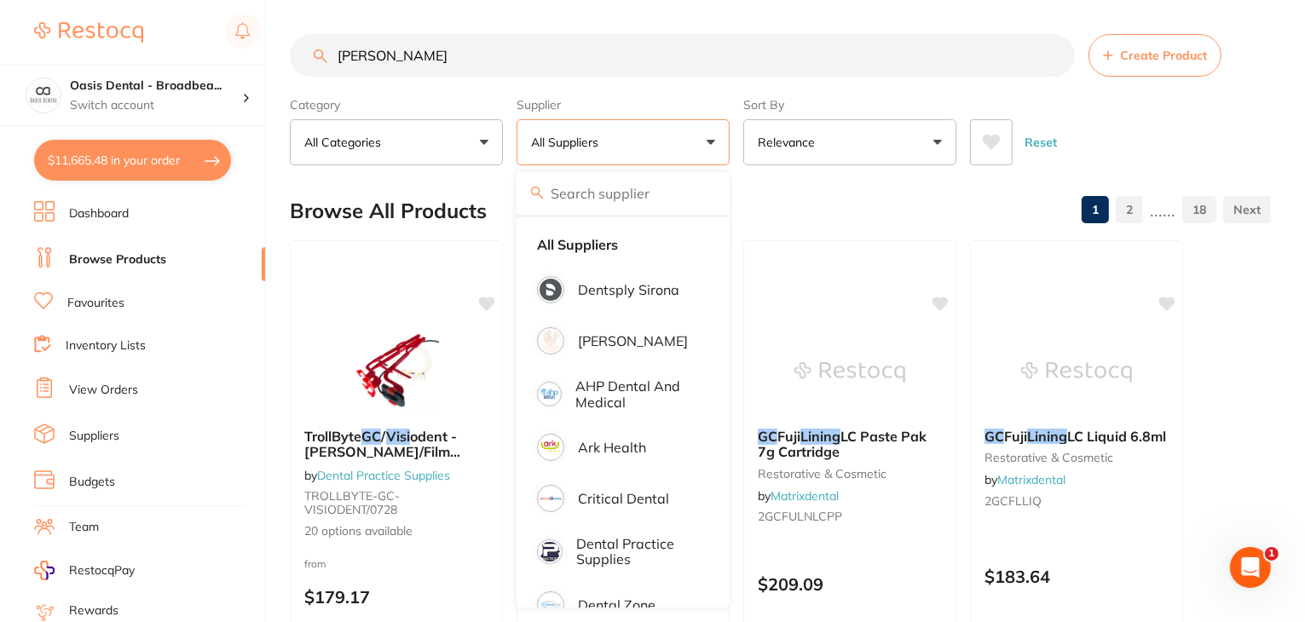
click at [641, 201] on input "search" at bounding box center [623, 193] width 213 height 43
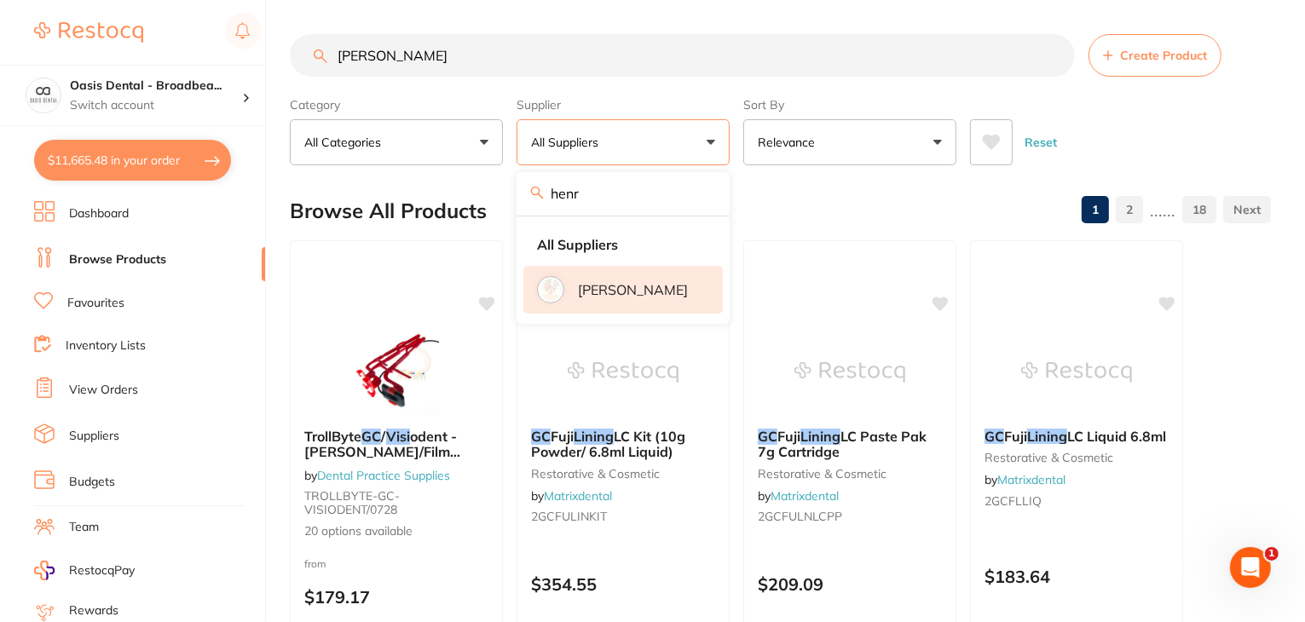
type input "henr"
click at [651, 298] on p "[PERSON_NAME]" at bounding box center [633, 289] width 110 height 15
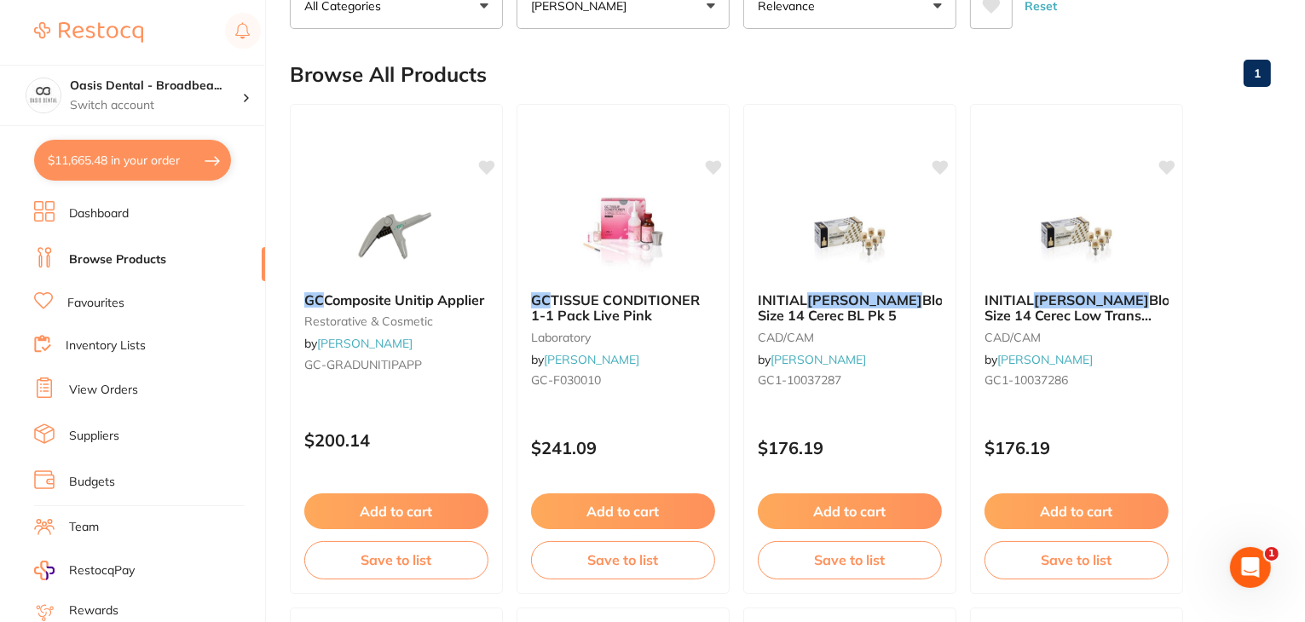
scroll to position [171, 0]
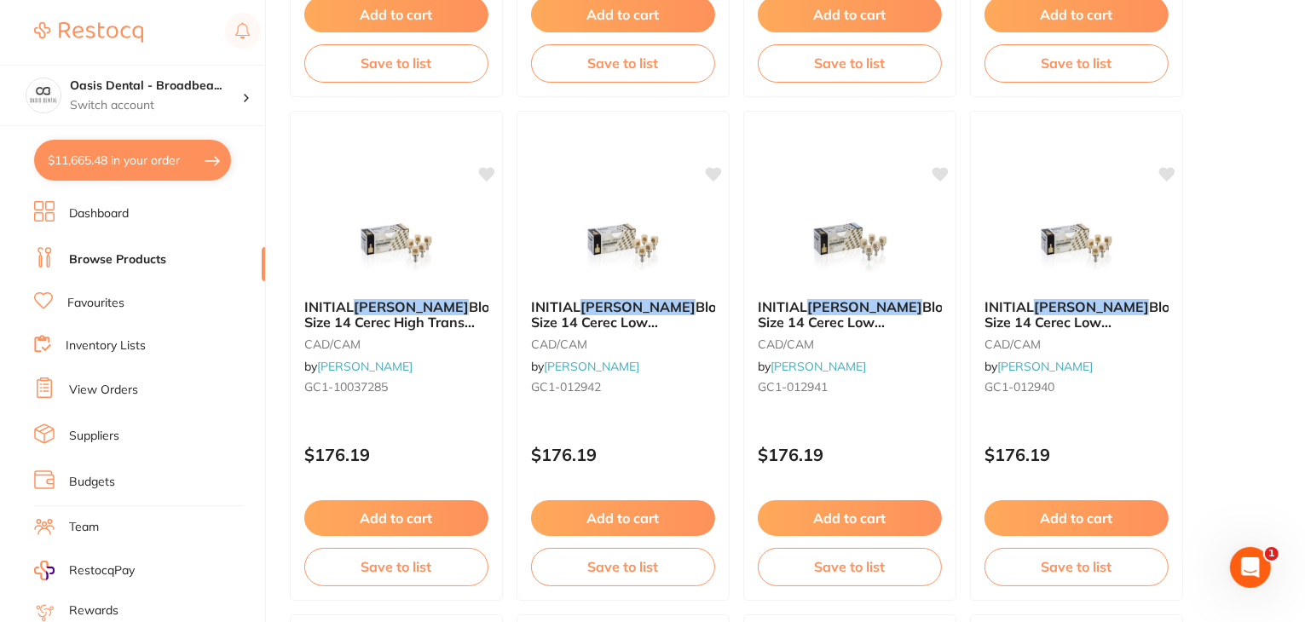
scroll to position [682, 0]
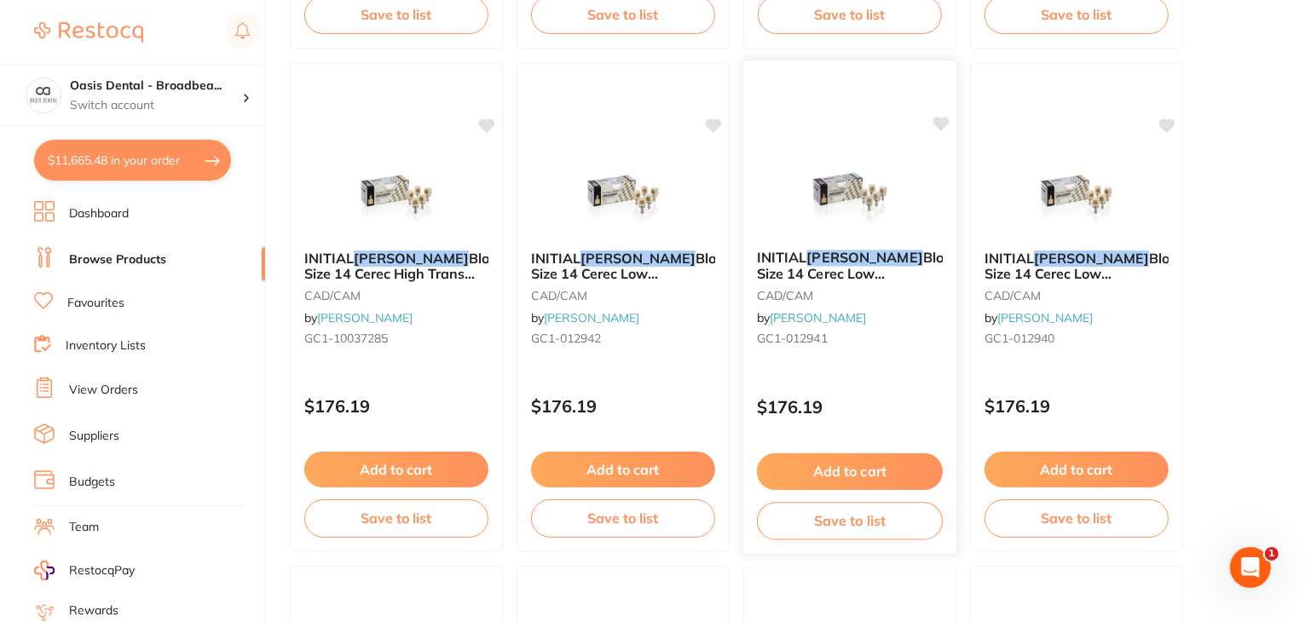
click at [893, 271] on span "Block Size 14 Cerec Low Translucent A3 Pk 5" at bounding box center [857, 273] width 201 height 49
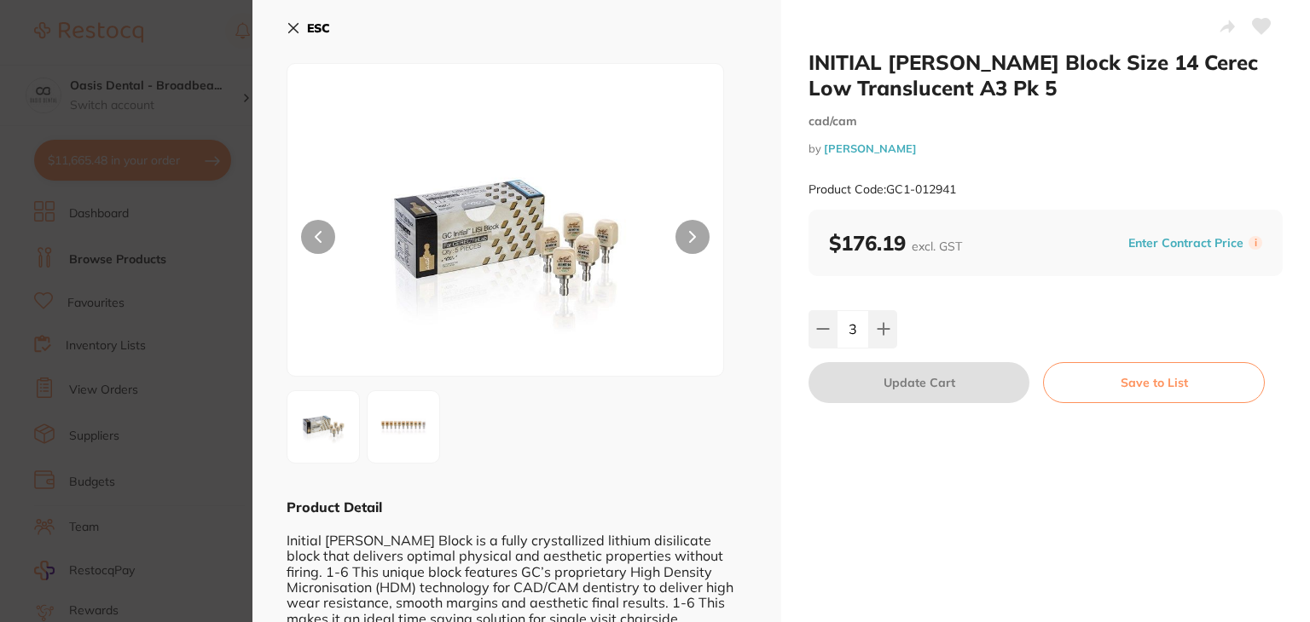
click at [292, 31] on icon at bounding box center [293, 28] width 14 height 14
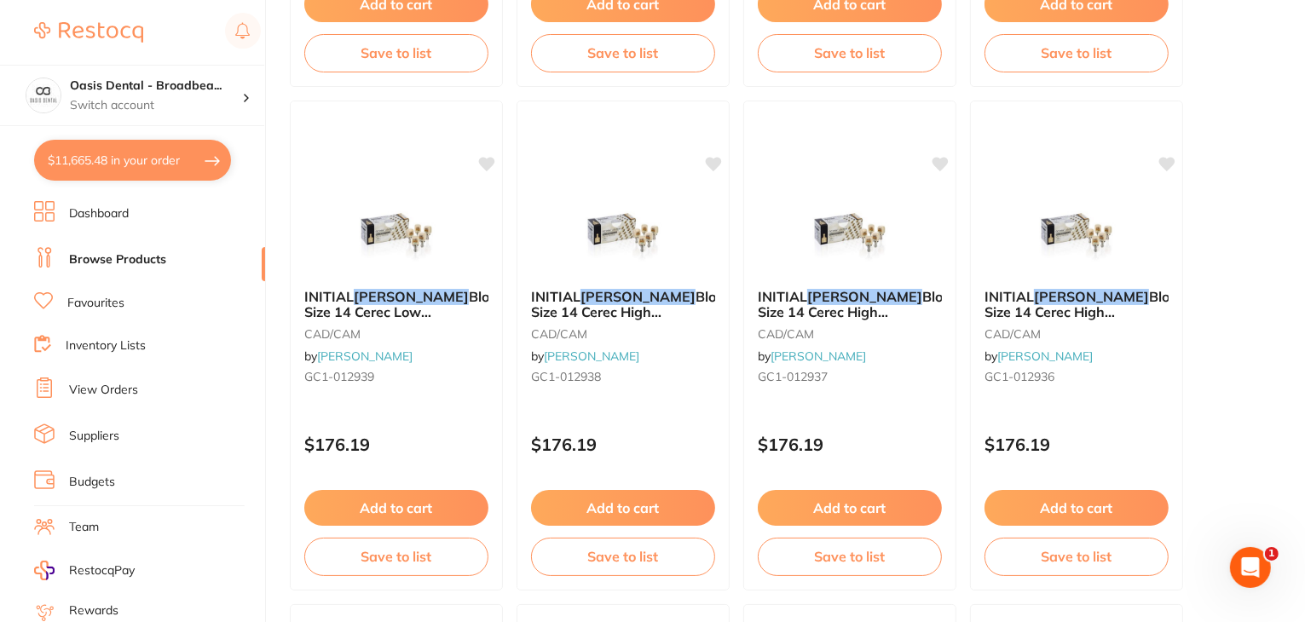
scroll to position [1160, 0]
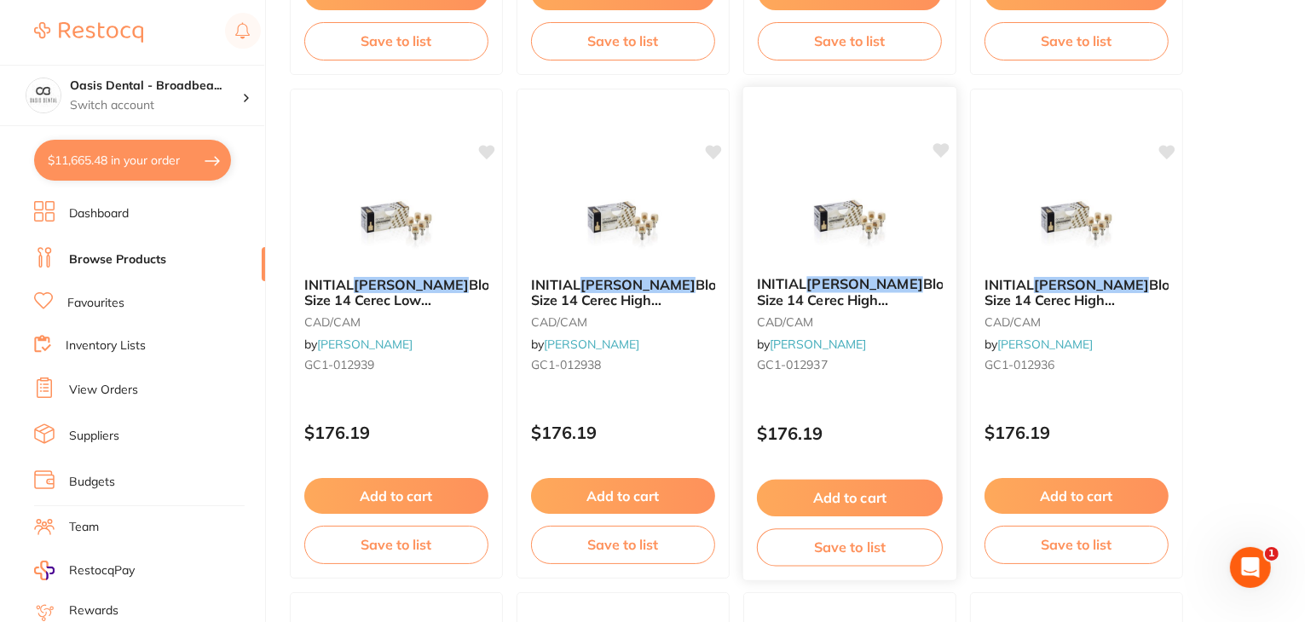
click at [894, 284] on span "Block Size 14 Cerec High Translucent A3 Pk 5" at bounding box center [857, 299] width 201 height 49
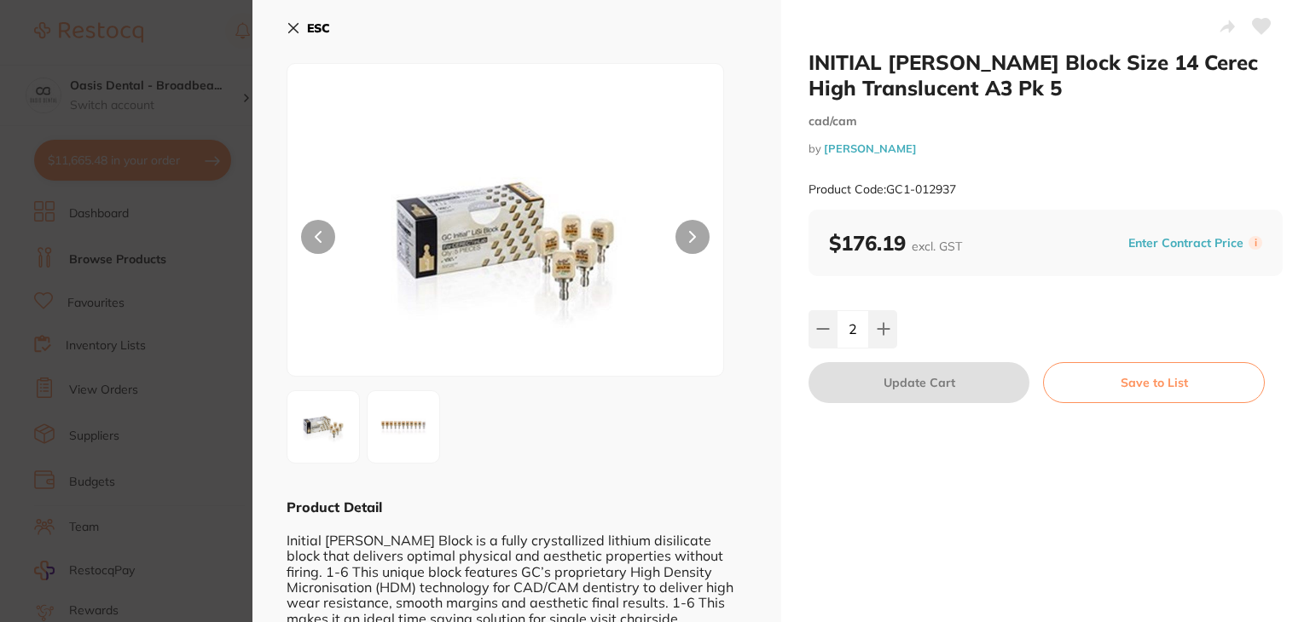
click at [288, 28] on icon at bounding box center [293, 28] width 14 height 14
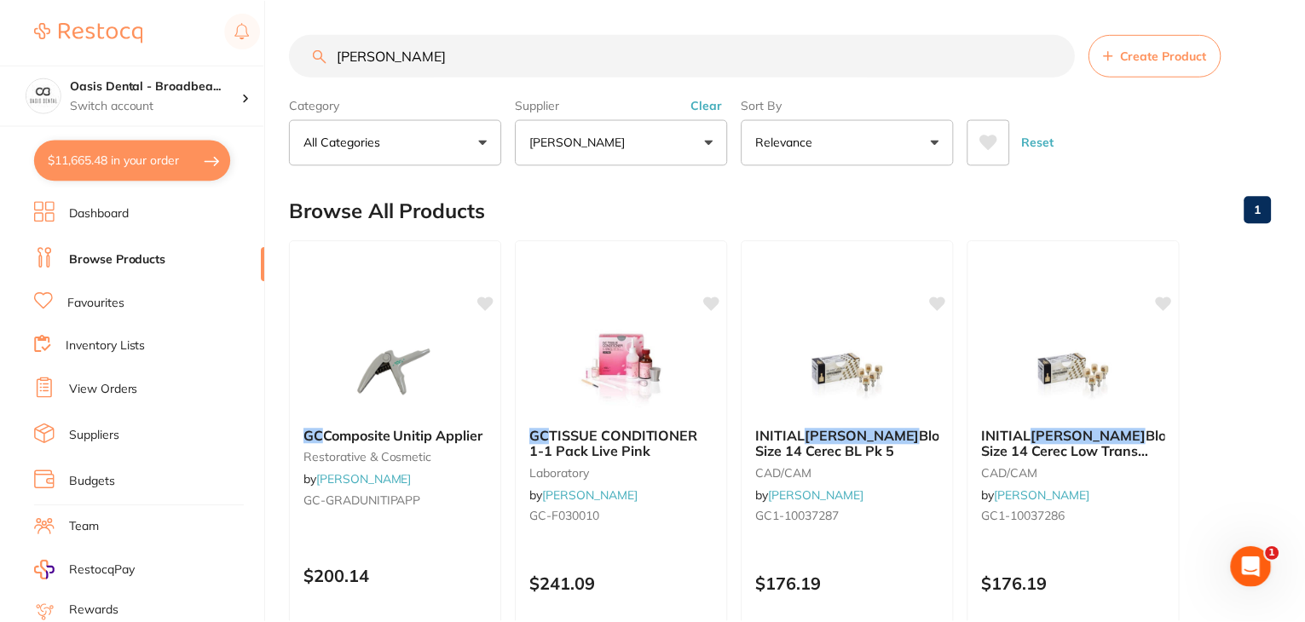
scroll to position [1160, 0]
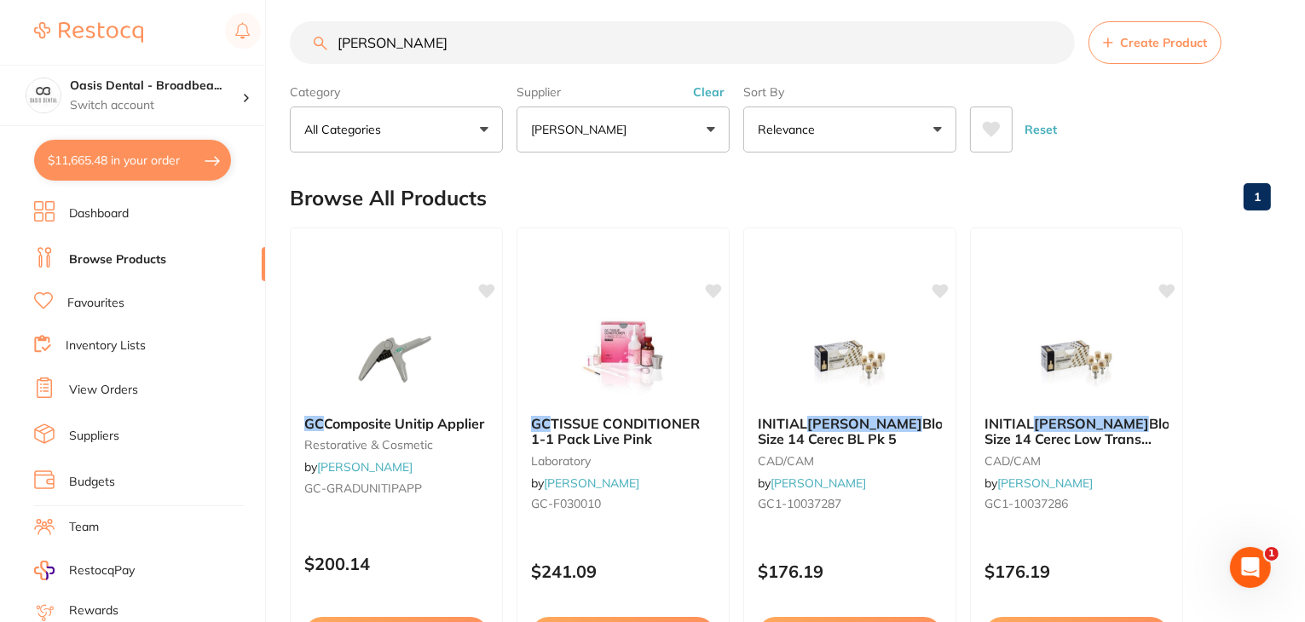
scroll to position [0, 0]
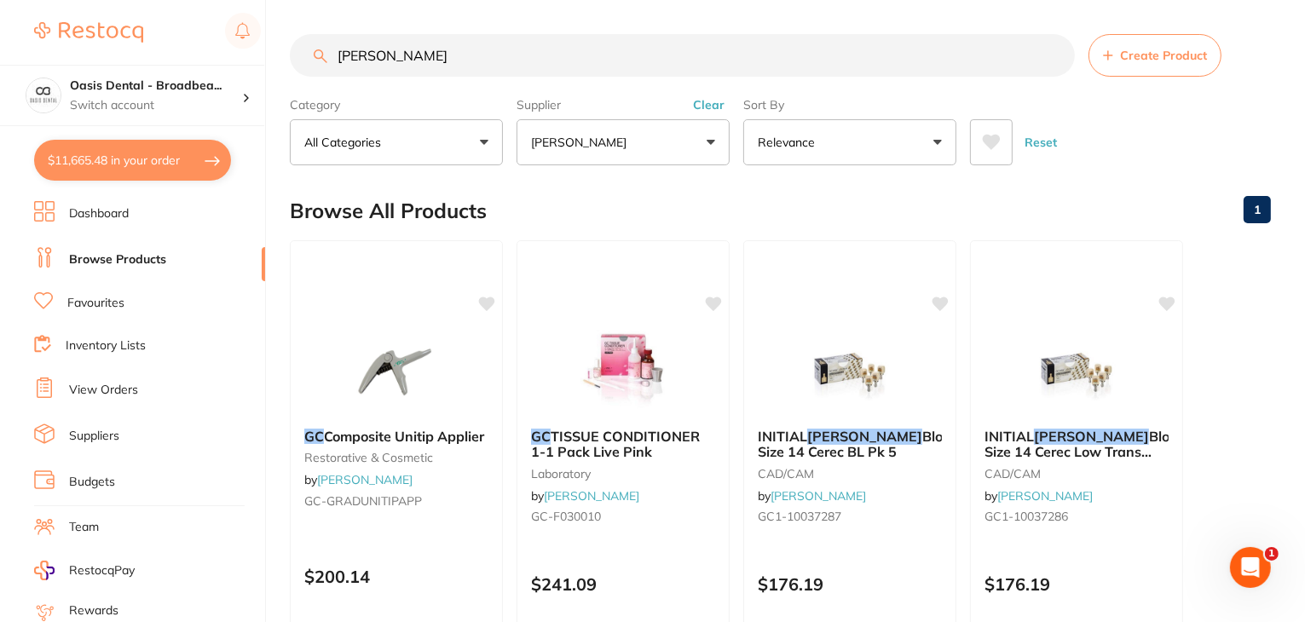
click at [433, 43] on input "[PERSON_NAME]" at bounding box center [682, 55] width 785 height 43
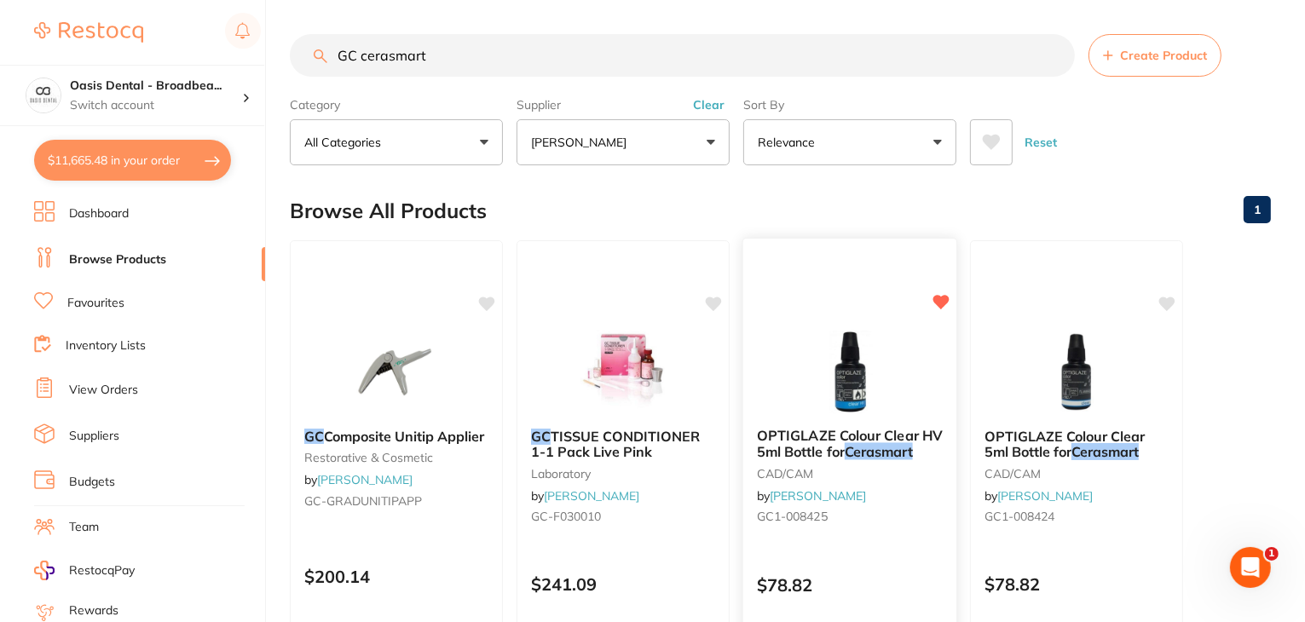
type input "GC cerasmart"
click at [839, 454] on span "OPTIGLAZE Colour Clear HV 5ml Bottle for" at bounding box center [850, 443] width 186 height 33
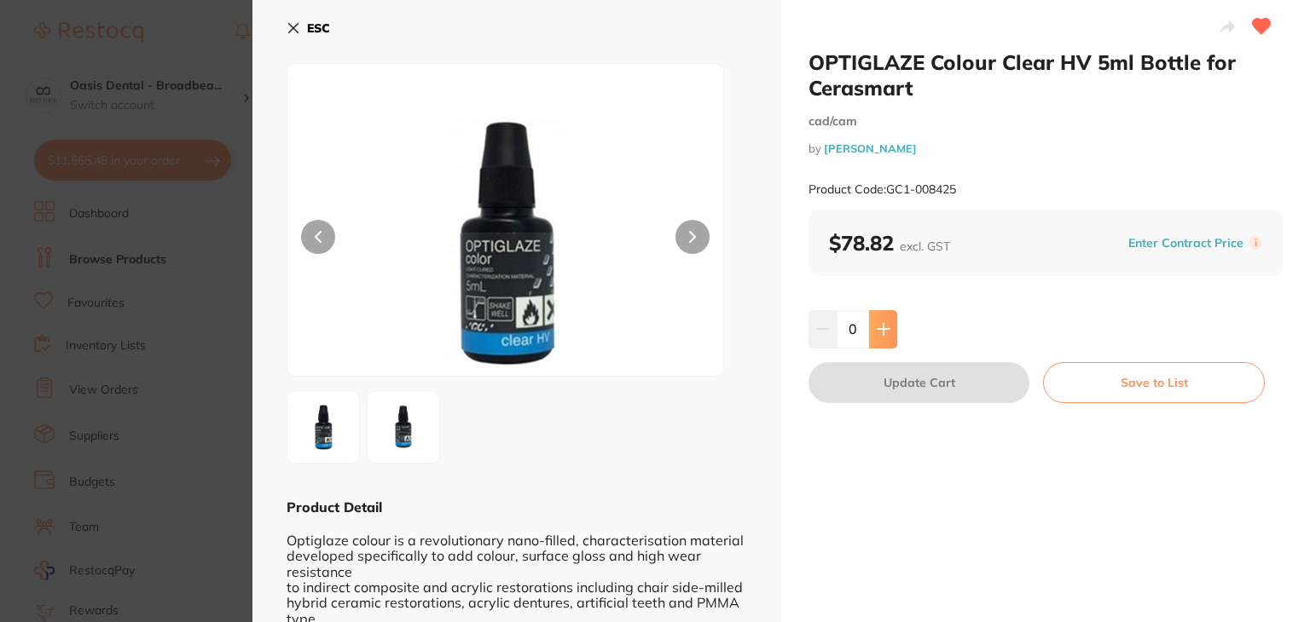
click at [888, 338] on button at bounding box center [883, 329] width 28 height 38
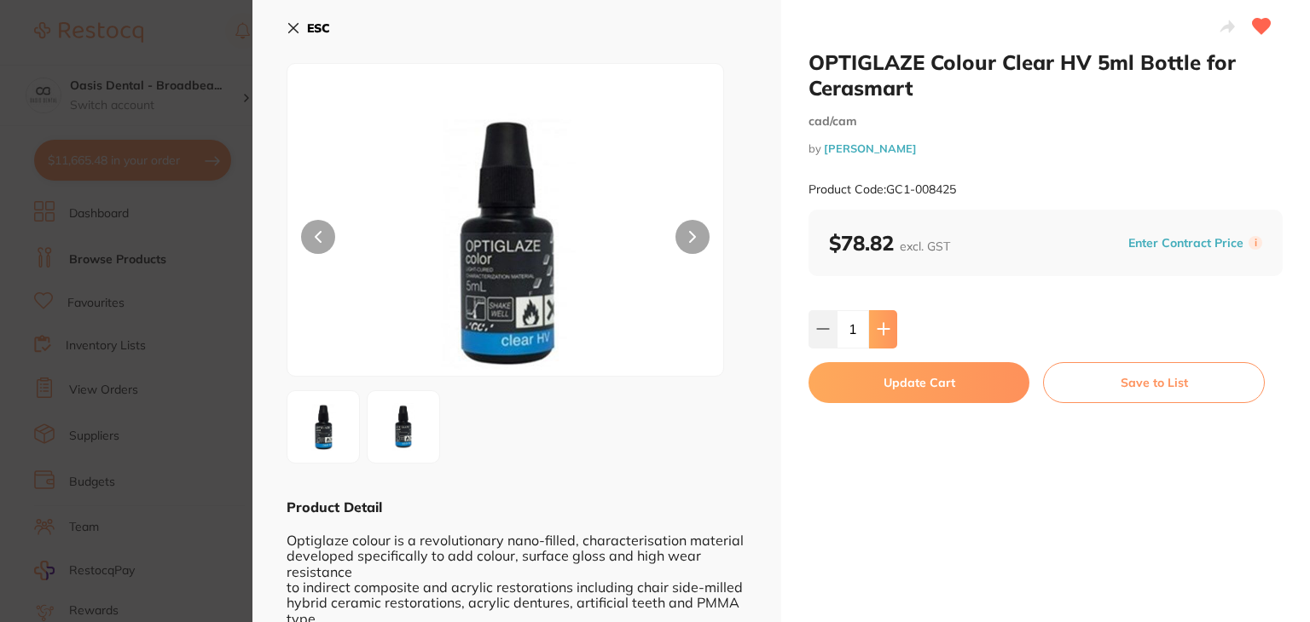
click at [888, 338] on button at bounding box center [883, 329] width 28 height 38
type input "2"
click at [907, 382] on button "Update Cart" at bounding box center [918, 382] width 221 height 41
checkbox input "false"
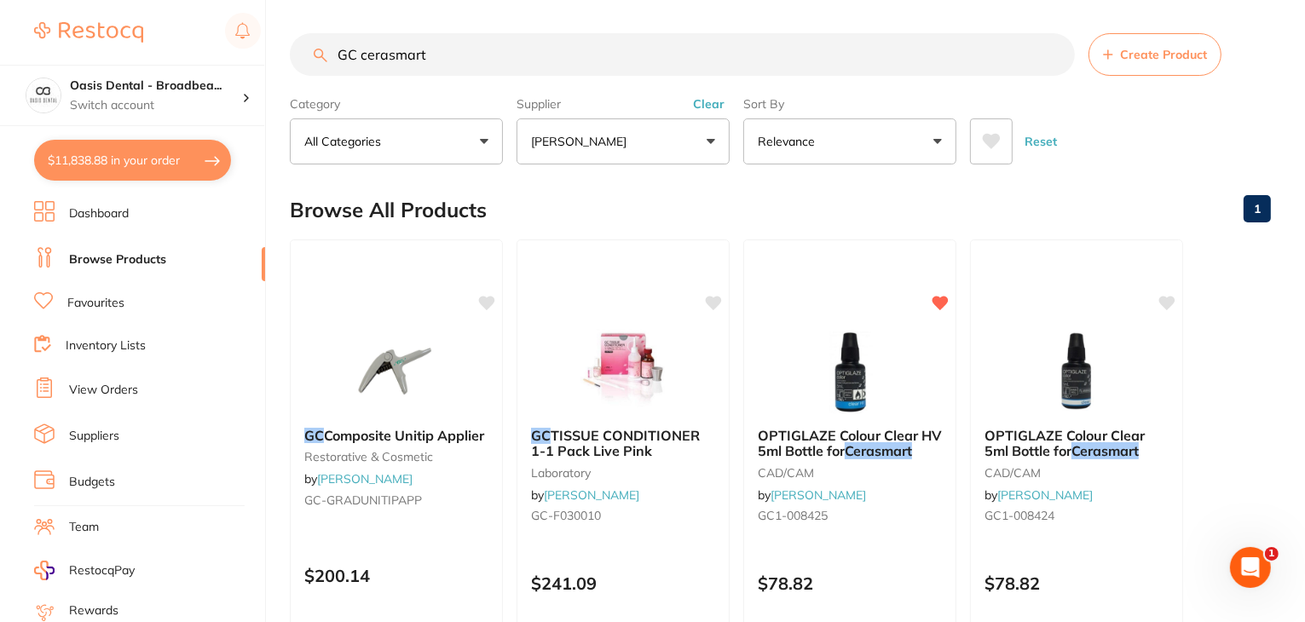
scroll to position [4099, 0]
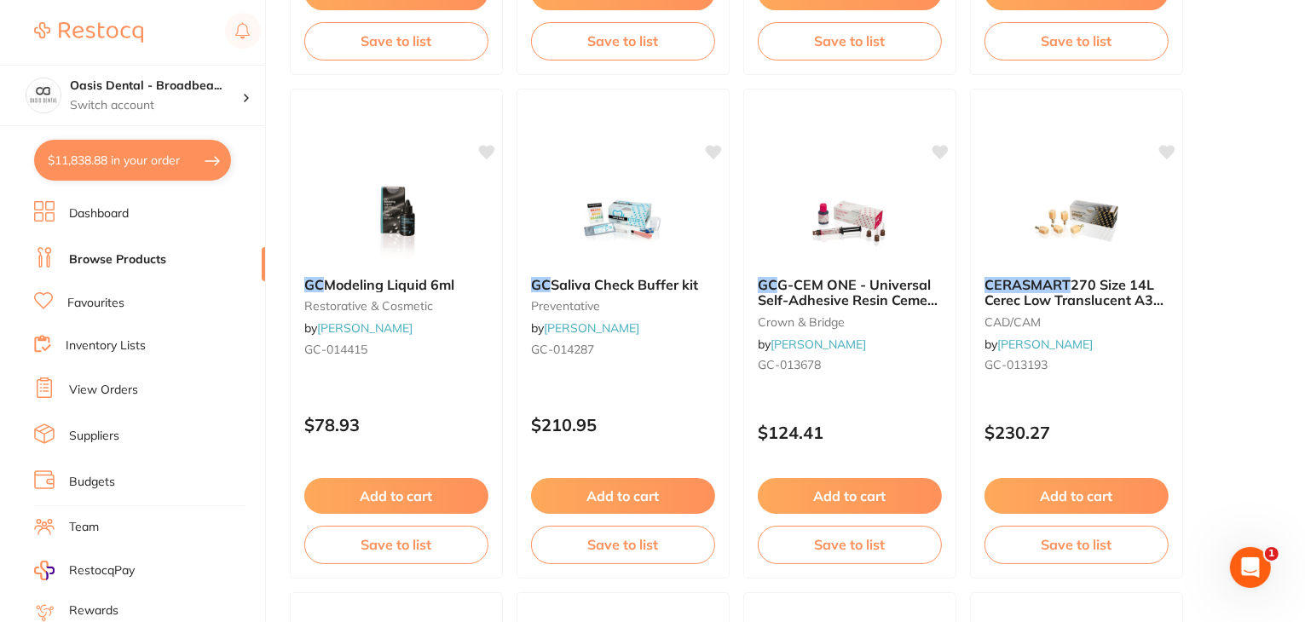
scroll to position [1160, 0]
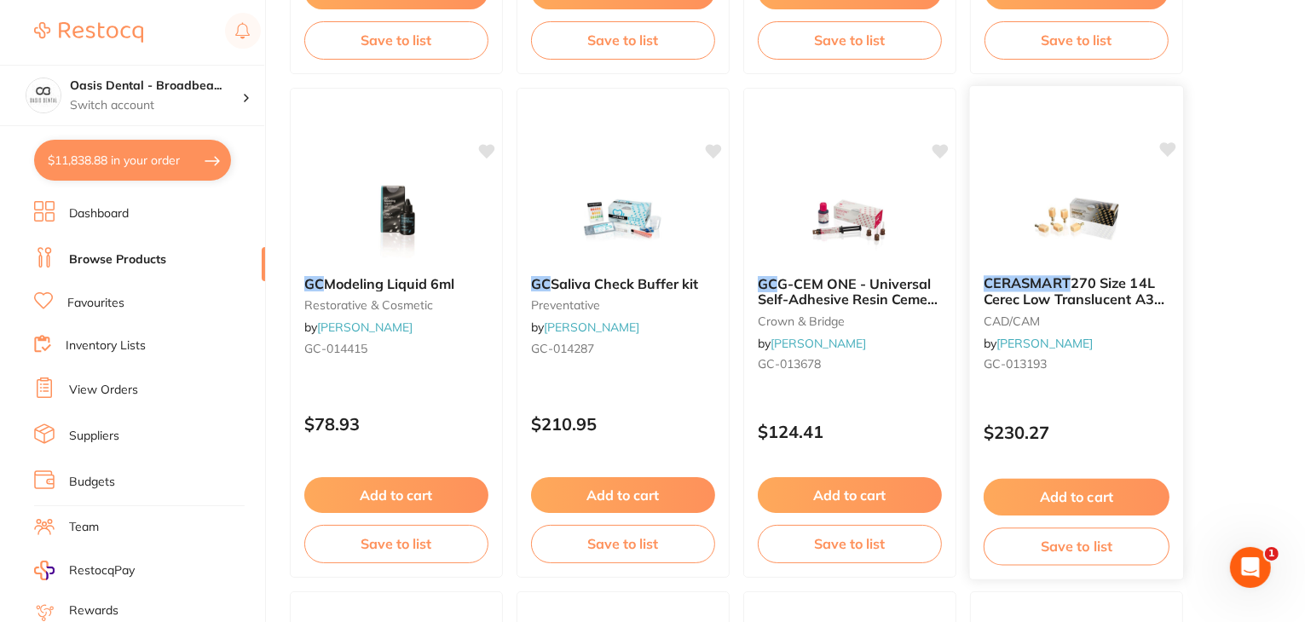
click at [1108, 213] on img at bounding box center [1077, 219] width 112 height 86
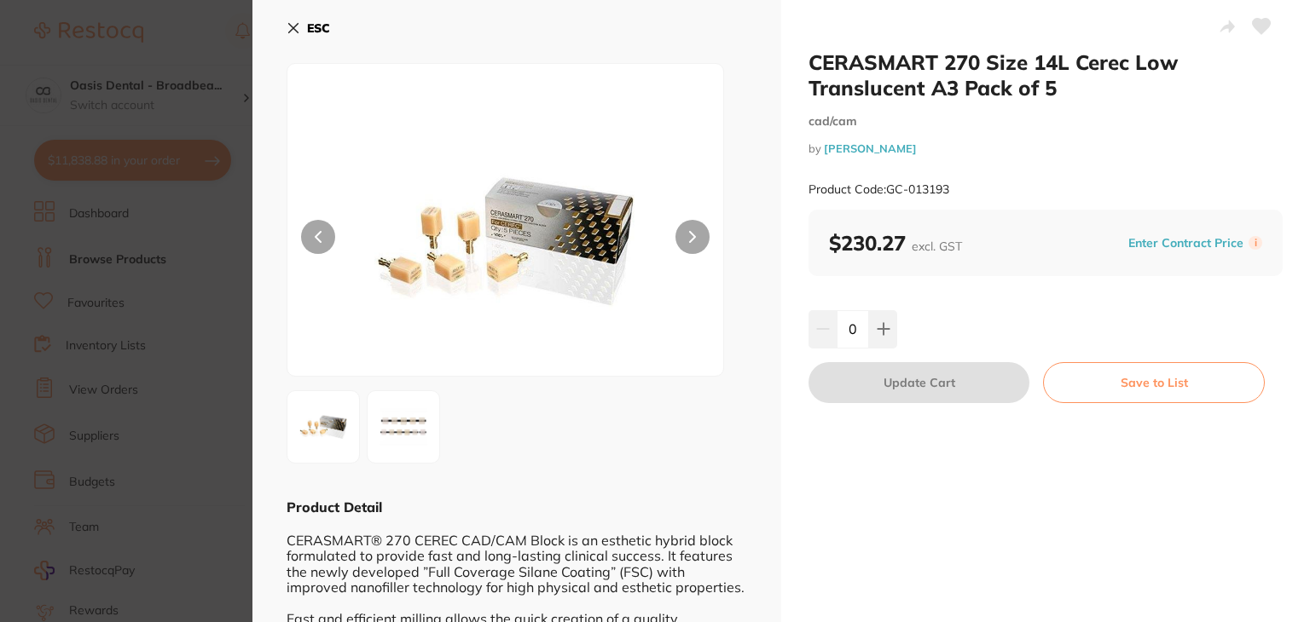
click at [293, 25] on icon at bounding box center [293, 28] width 14 height 14
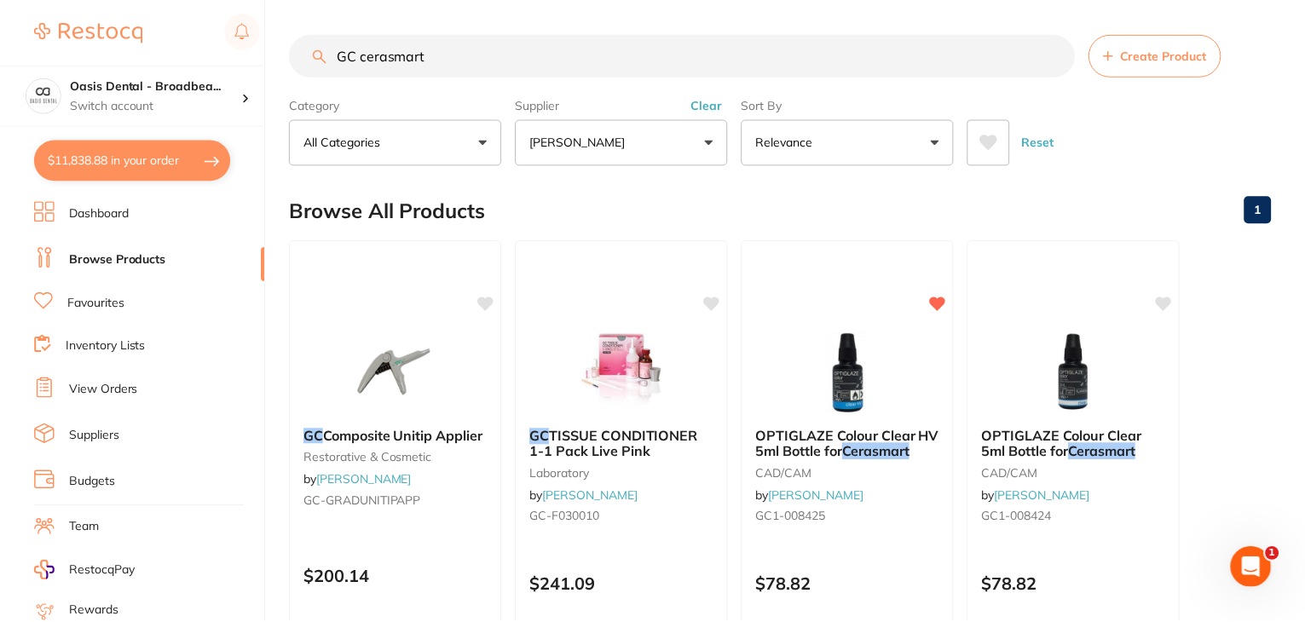
scroll to position [1160, 0]
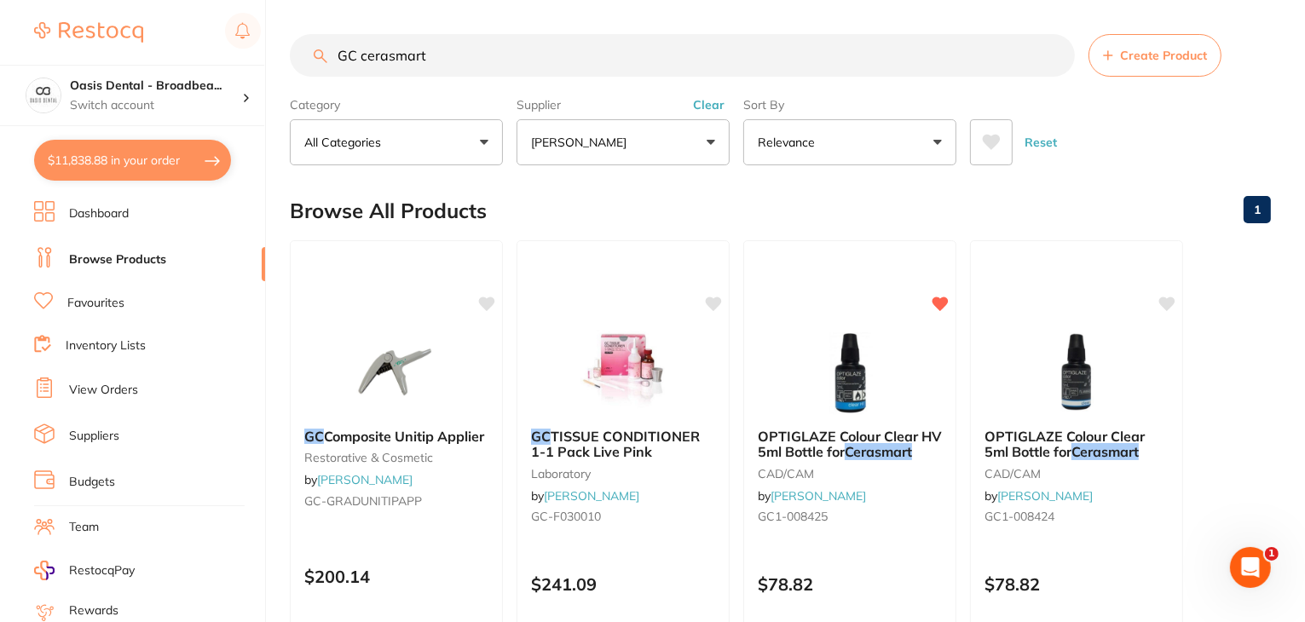
scroll to position [0, 0]
click at [443, 62] on input "GC cerasmart" at bounding box center [682, 55] width 785 height 43
drag, startPoint x: 443, startPoint y: 62, endPoint x: 130, endPoint y: 33, distance: 314.3
click at [130, 33] on div "$11,838.88 Oasis Dental - Broadbea... Switch account Oasis Dental - Broadbeach …" at bounding box center [652, 311] width 1305 height 622
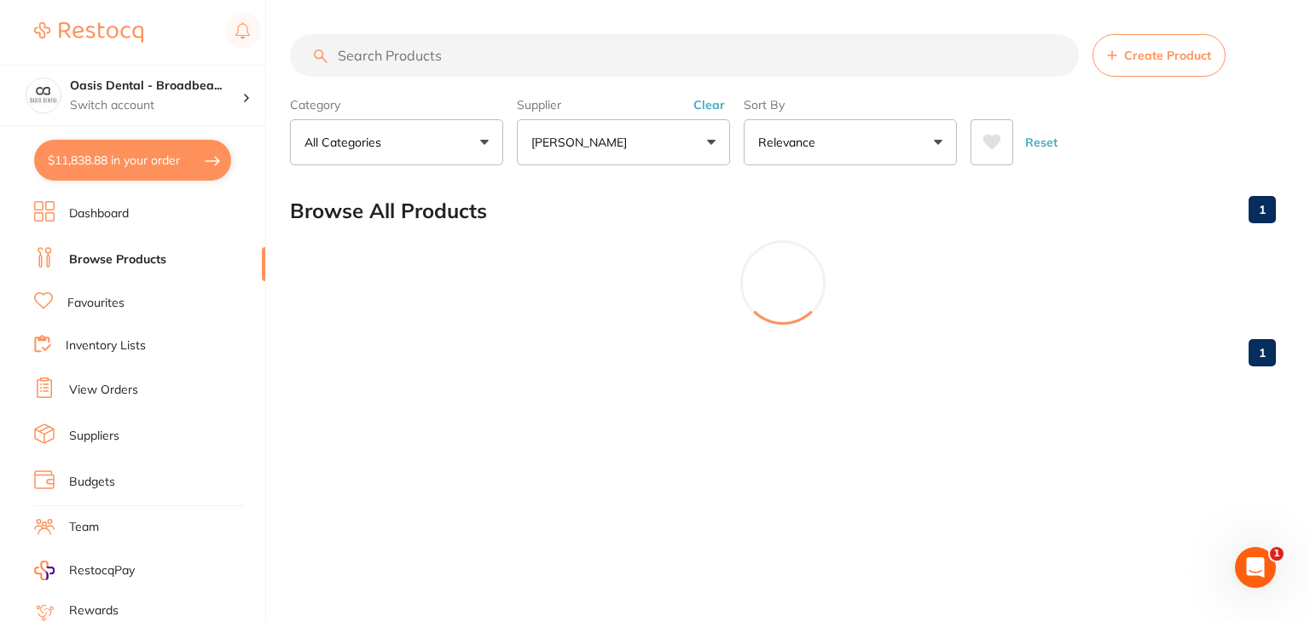
click at [130, 33] on img at bounding box center [88, 32] width 109 height 20
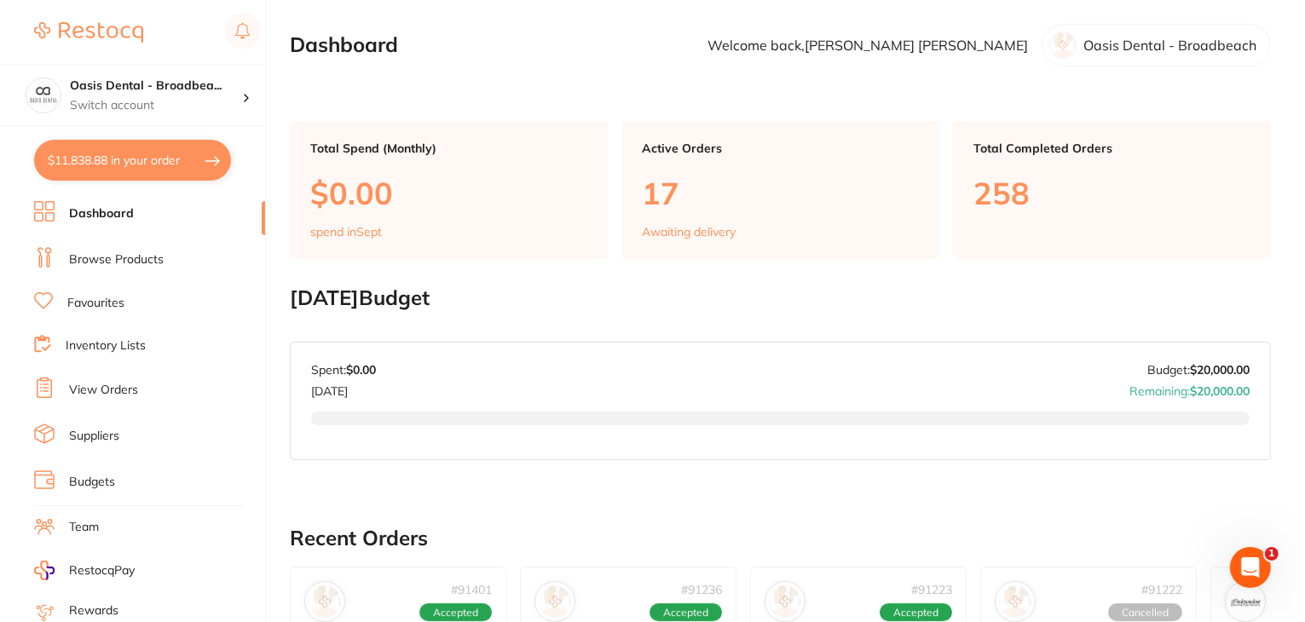
click at [1286, 108] on main "Dashboard Welcome back, [PERSON_NAME] Oasis Dental - Broadbeach Total Spend (Mo…" at bounding box center [797, 632] width 1015 height 1264
click at [148, 252] on link "Browse Products" at bounding box center [116, 260] width 95 height 17
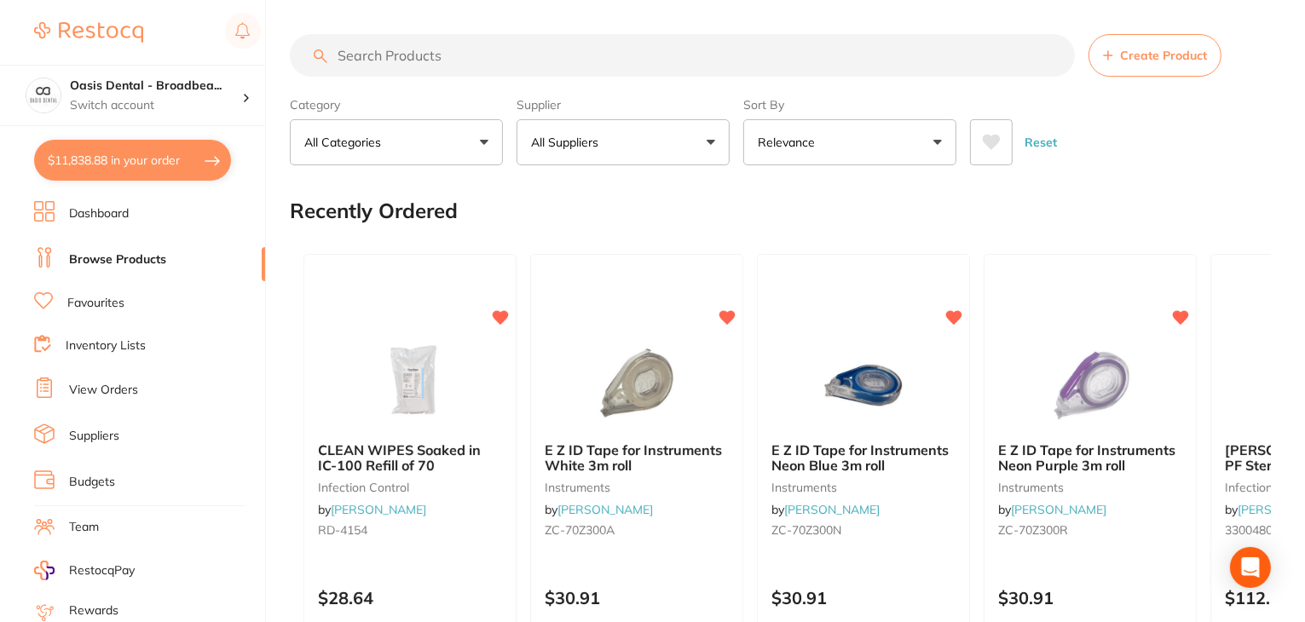
click at [471, 49] on input "search" at bounding box center [682, 55] width 785 height 43
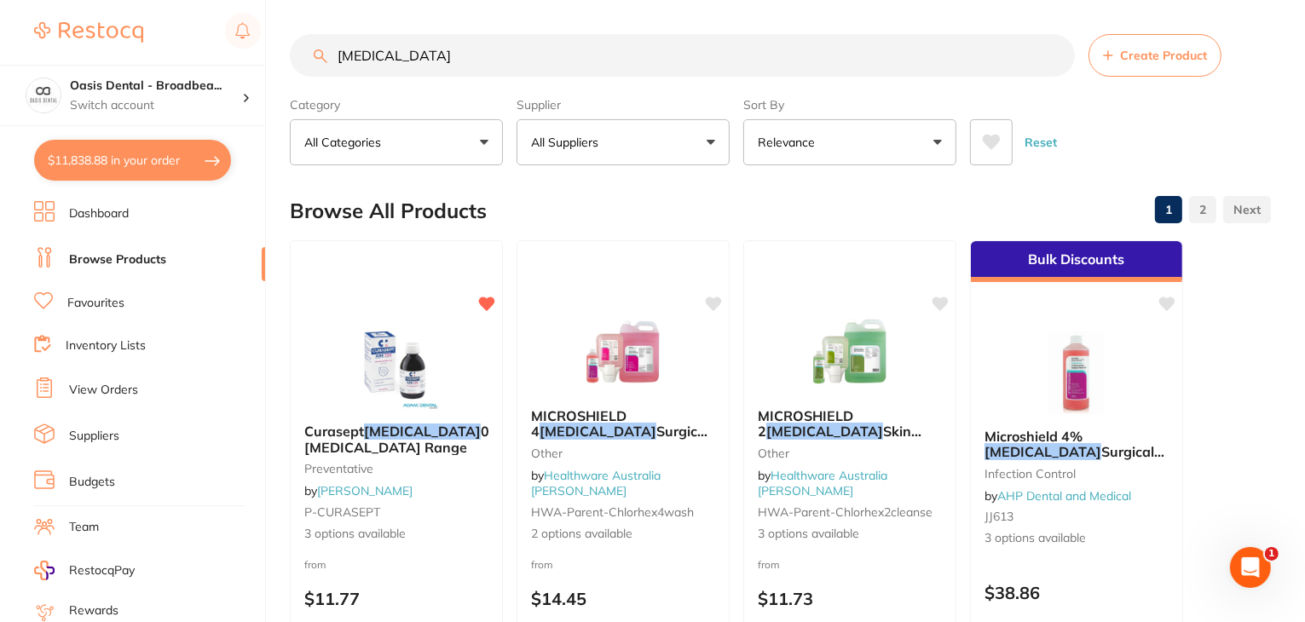
click at [471, 49] on input "Chlorhexidine" at bounding box center [682, 55] width 785 height 43
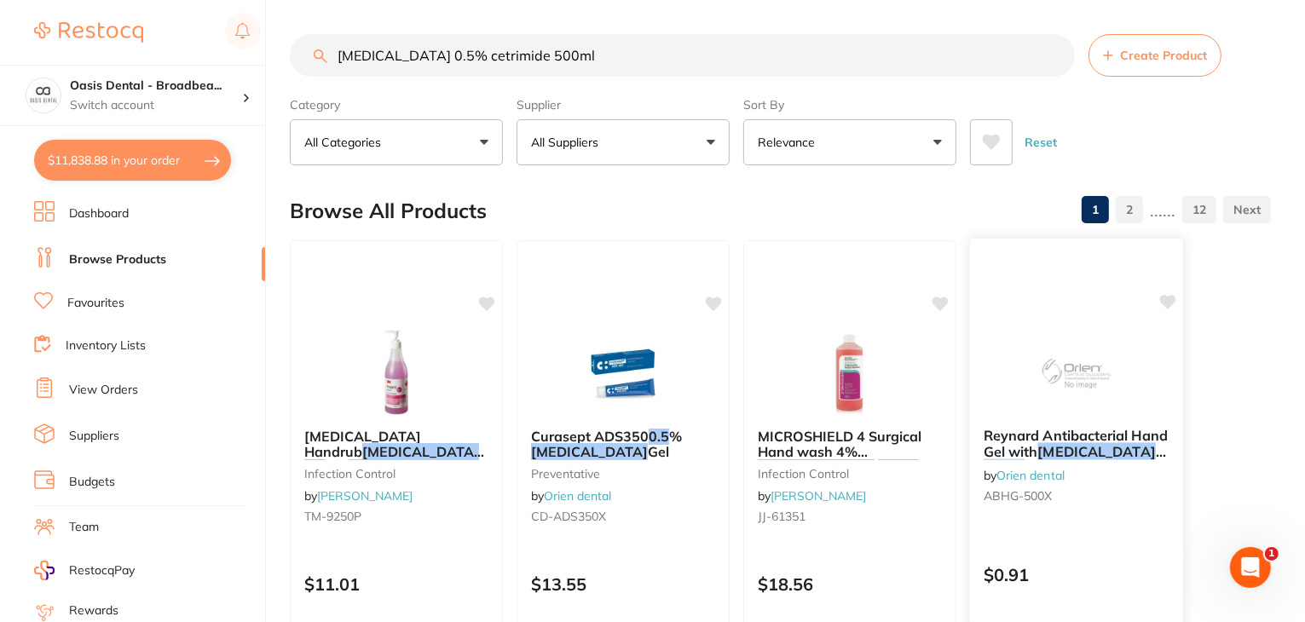
scroll to position [0, 0]
type input "Chlorhexidine 0.5% cetrimide 500ml"
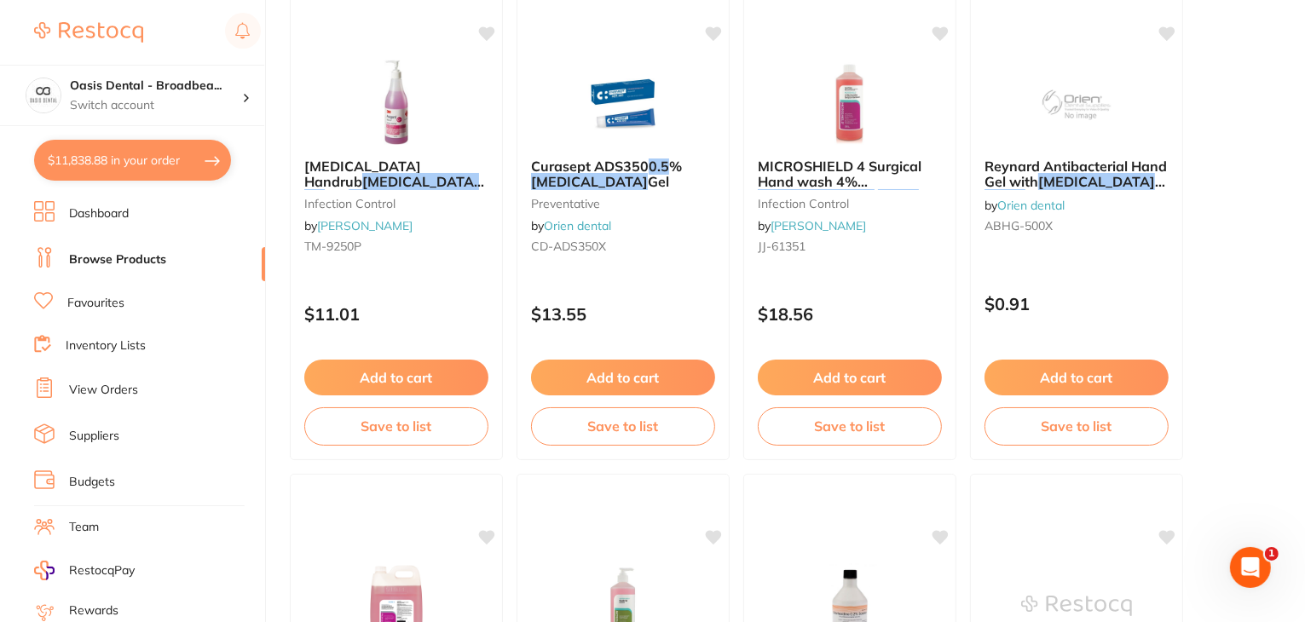
scroll to position [273, 0]
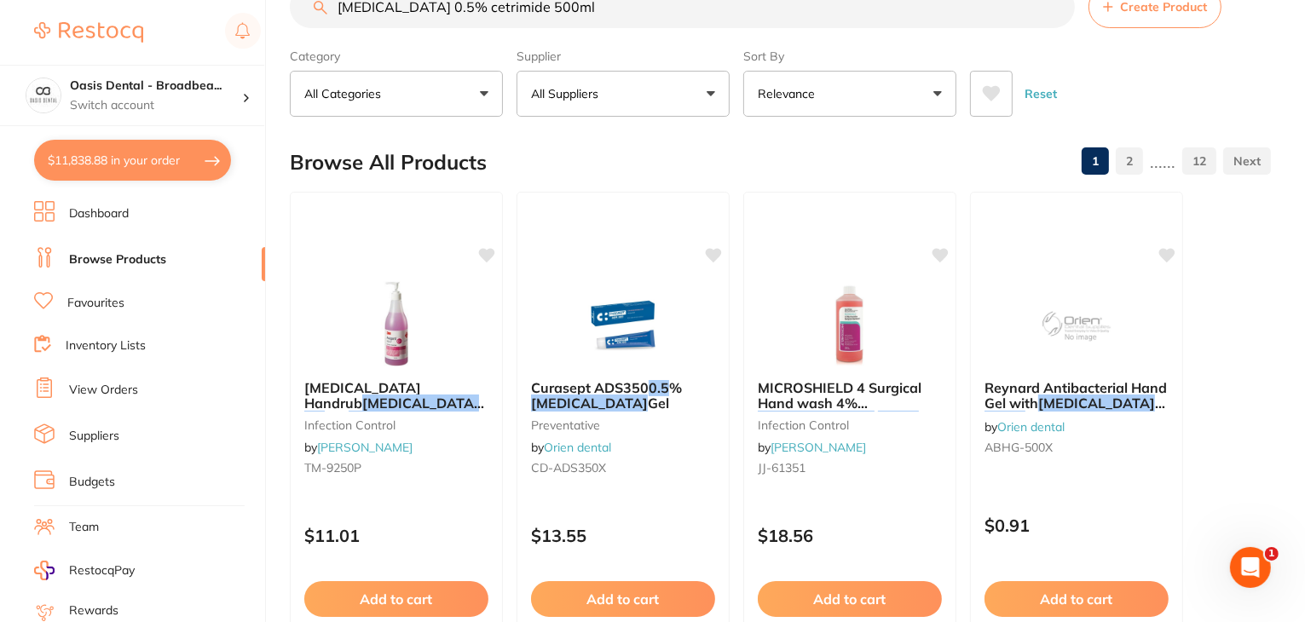
scroll to position [34, 0]
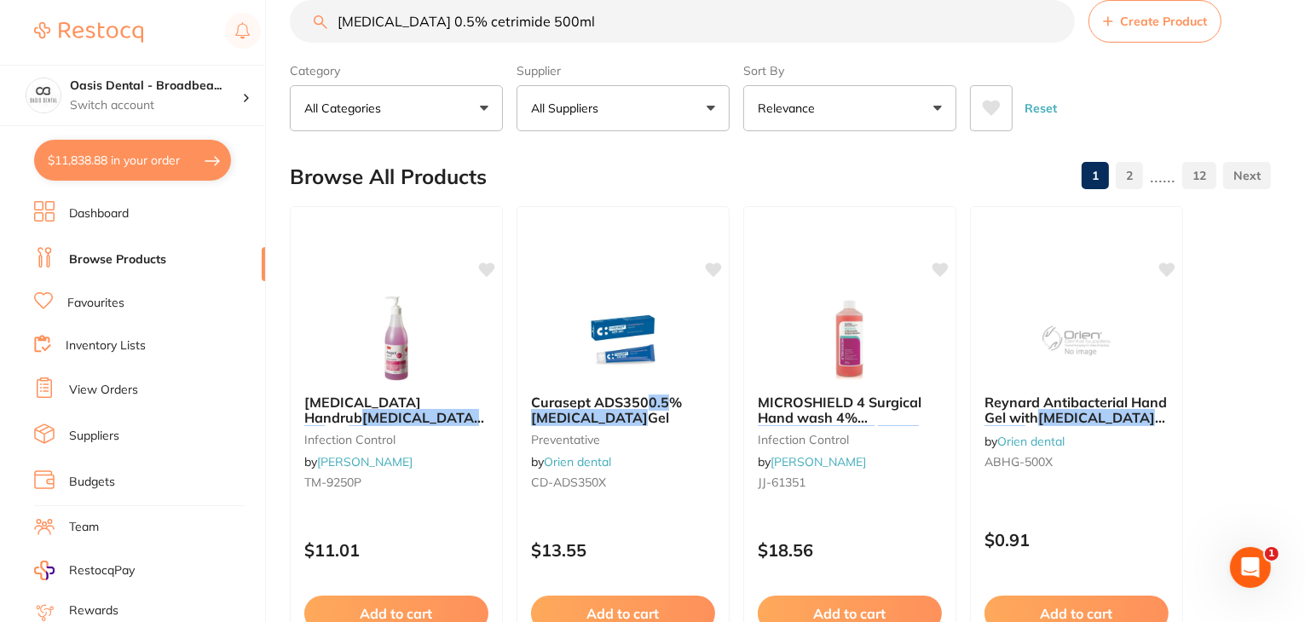
click at [938, 119] on button "Relevance" at bounding box center [849, 108] width 213 height 46
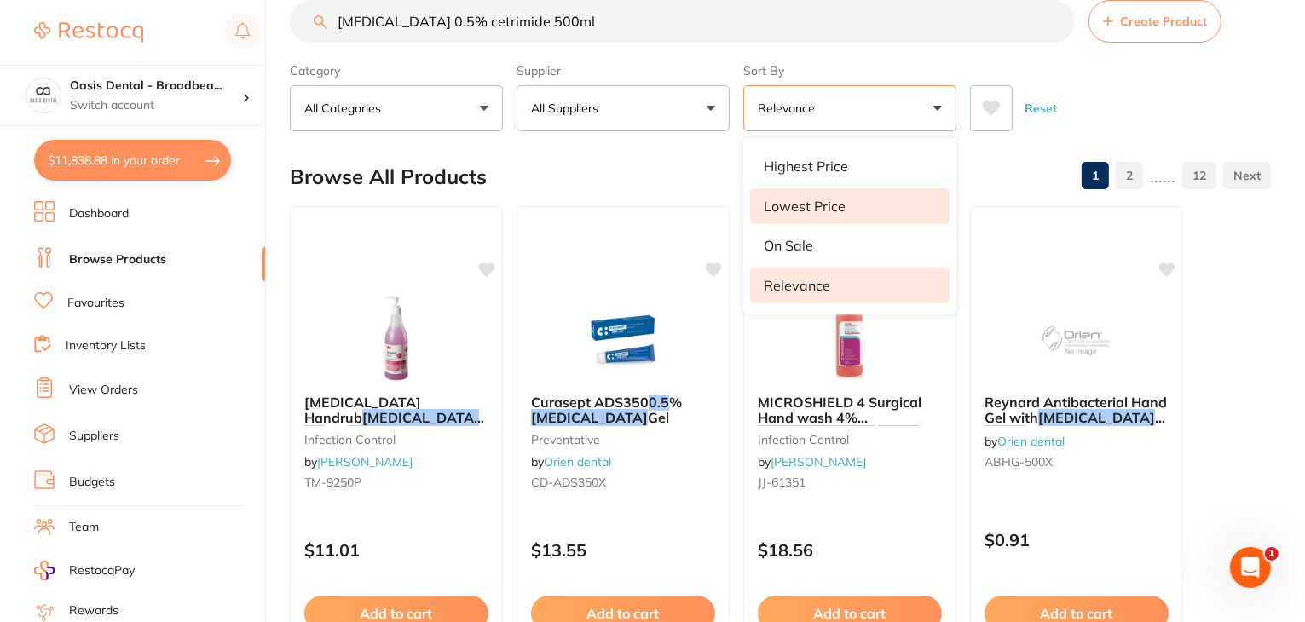
click at [890, 211] on li "Lowest Price" at bounding box center [850, 206] width 200 height 36
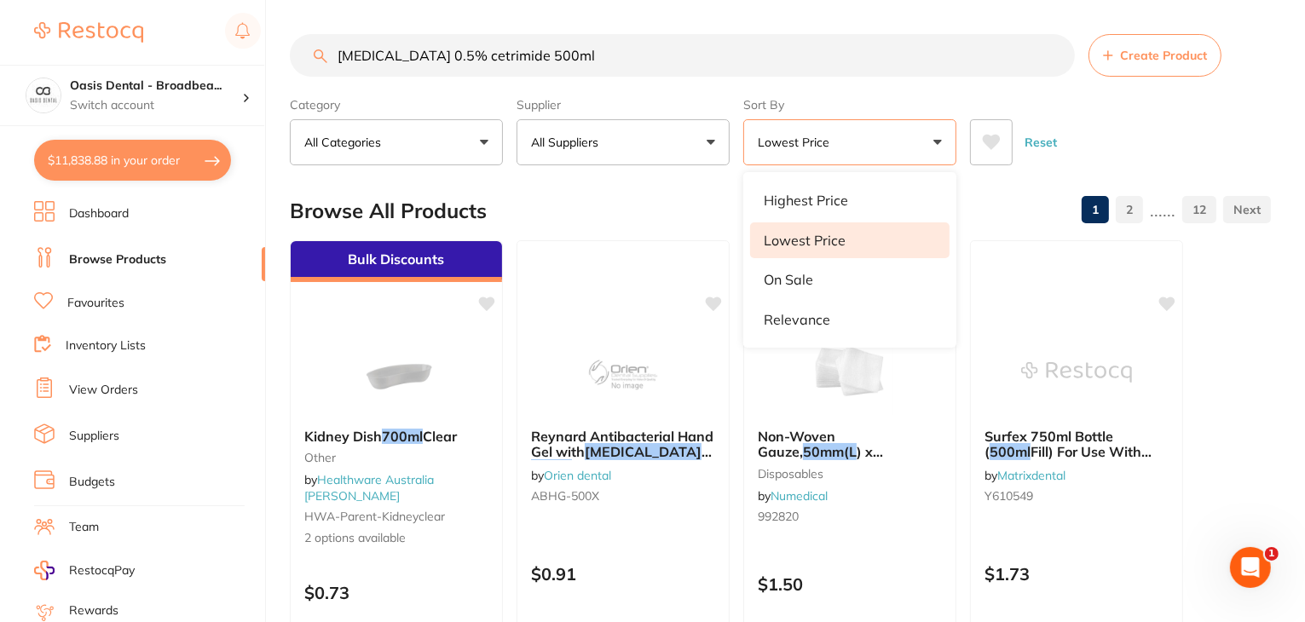
scroll to position [0, 0]
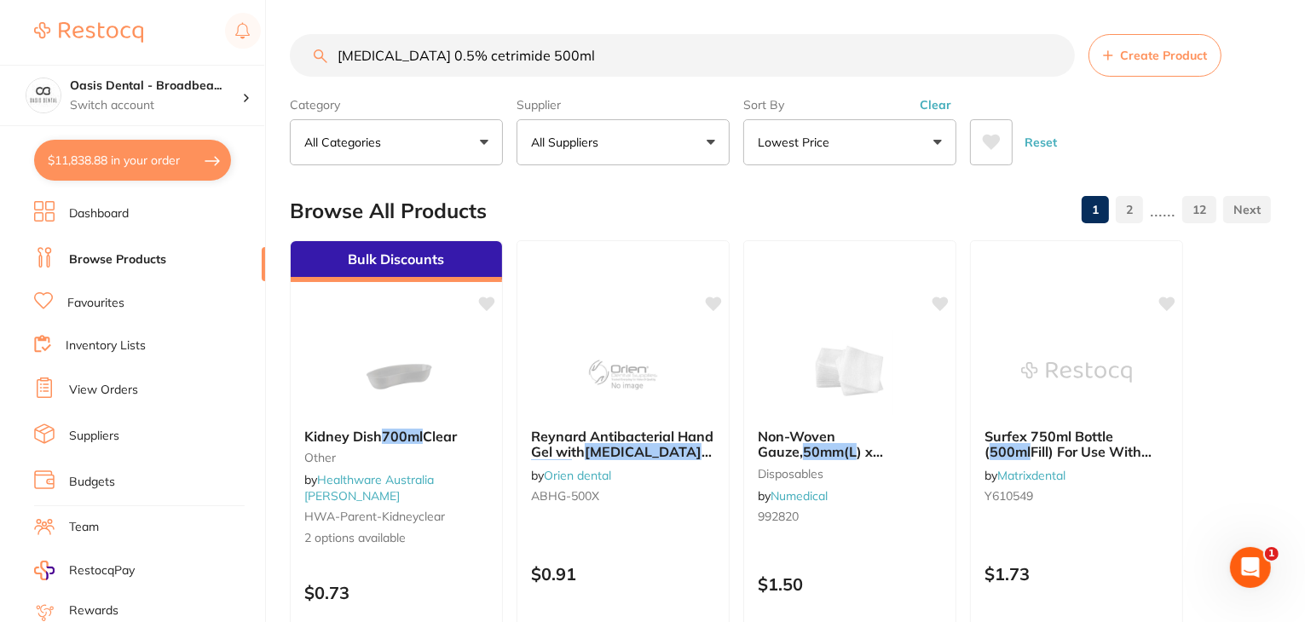
click at [946, 151] on button "Lowest Price" at bounding box center [849, 142] width 213 height 46
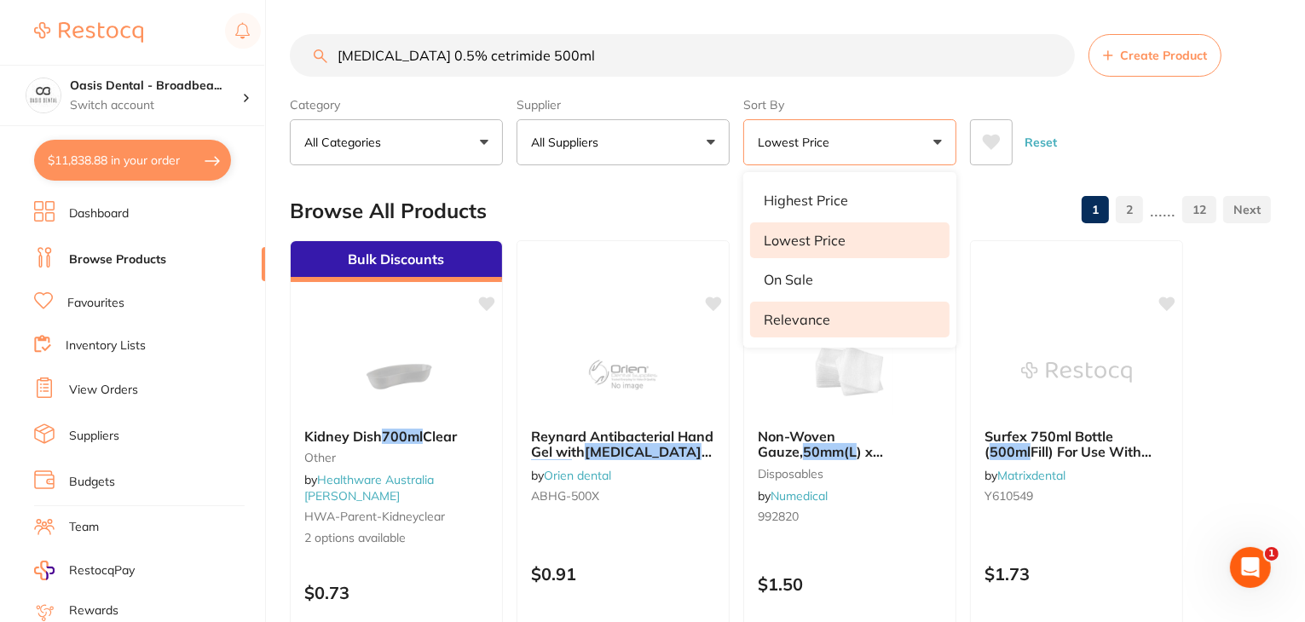
click at [912, 315] on li "Relevance" at bounding box center [850, 320] width 200 height 36
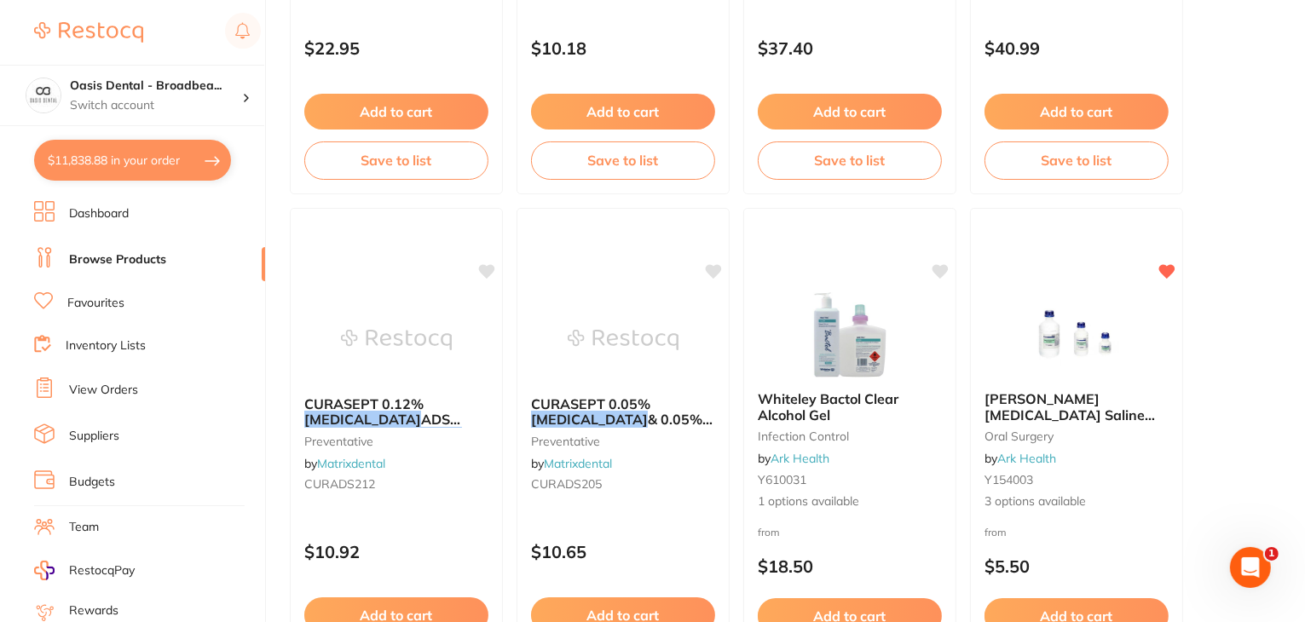
scroll to position [4604, 0]
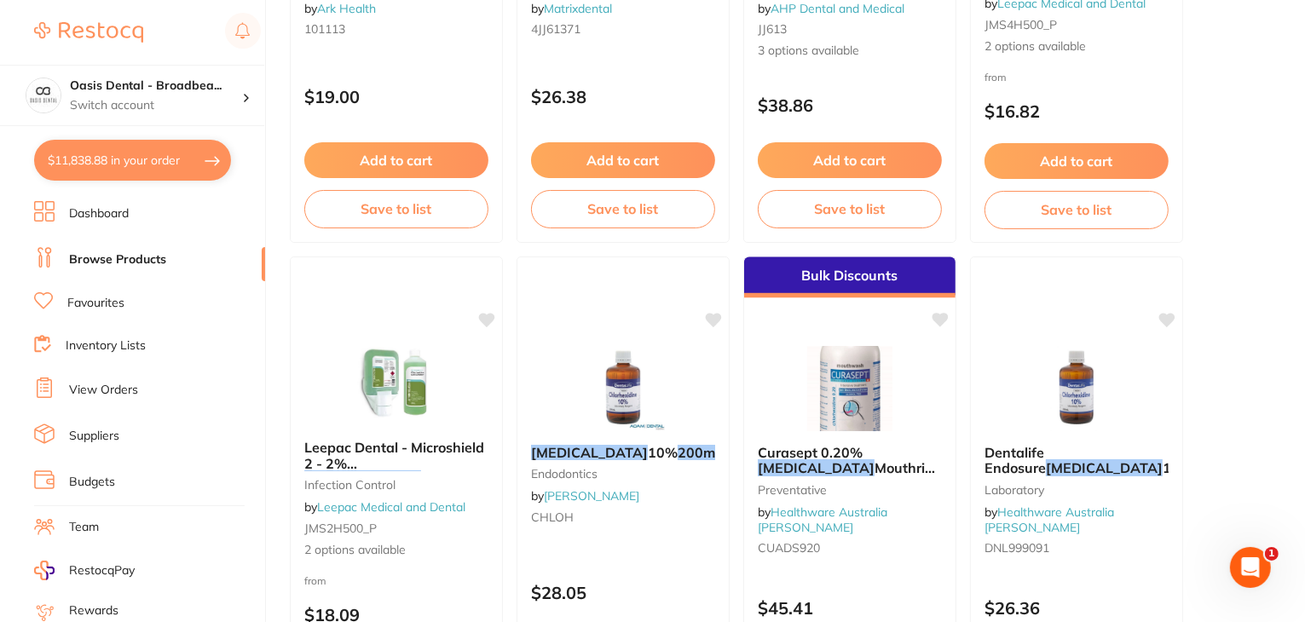
scroll to position [2490, 0]
